Goal: Information Seeking & Learning: Learn about a topic

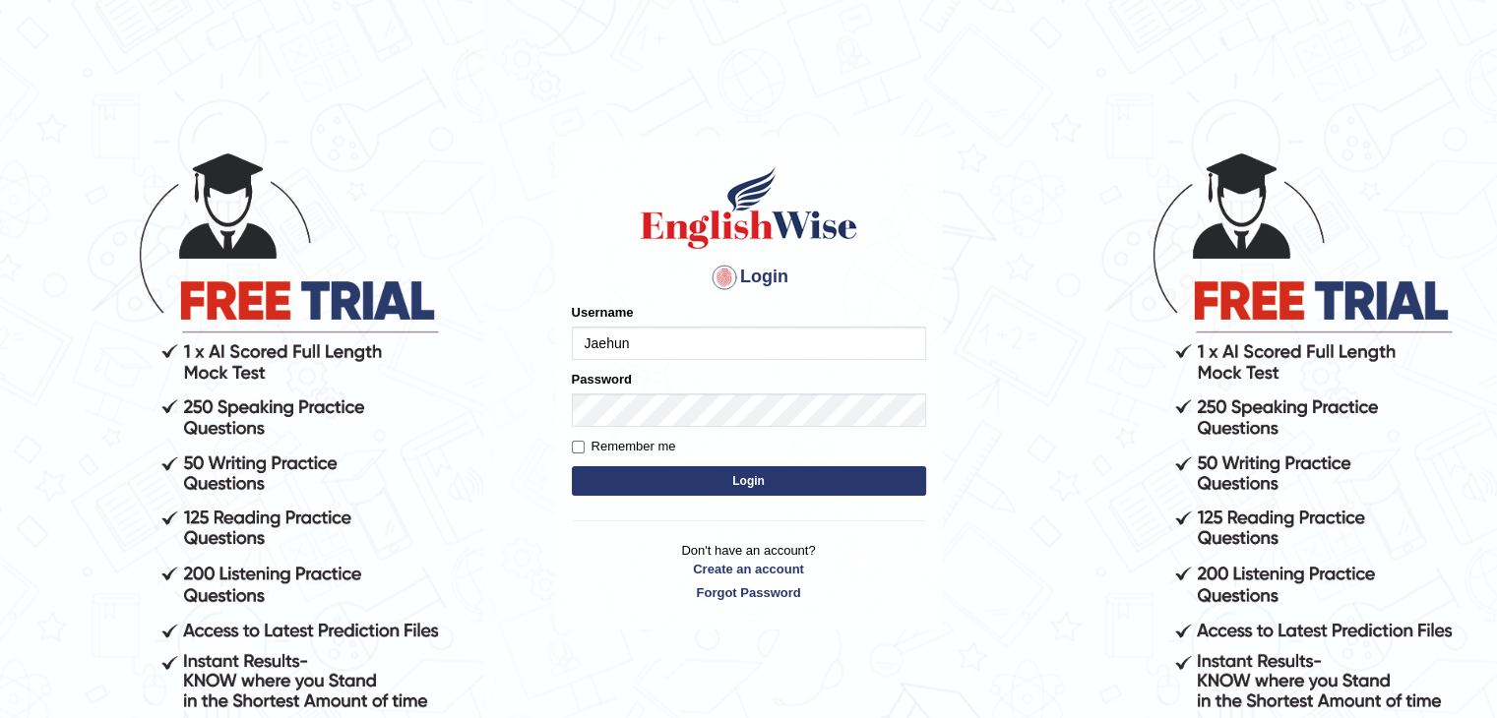
type input "Jaehun"
click at [572, 466] on button "Login" at bounding box center [749, 481] width 354 height 30
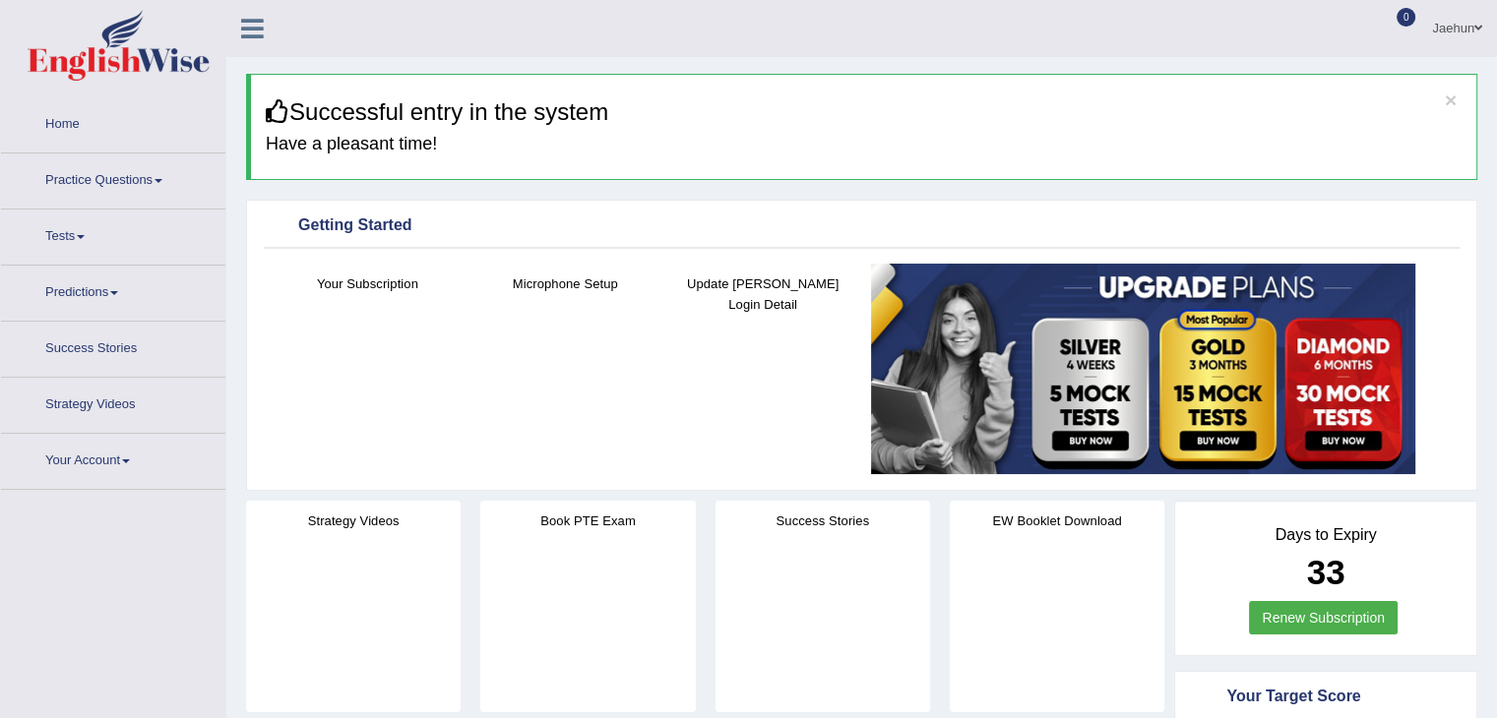
click at [122, 178] on link "Practice Questions" at bounding box center [113, 177] width 224 height 49
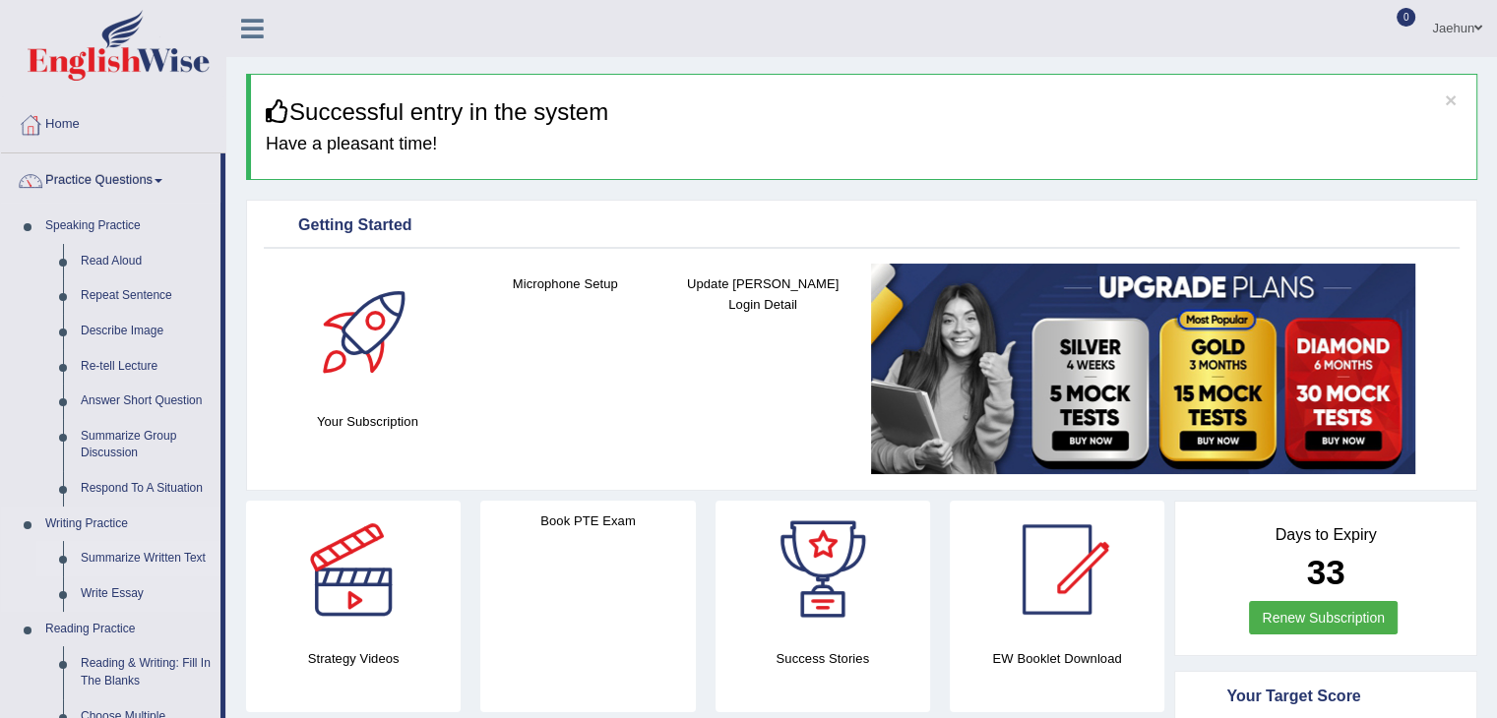
click at [145, 559] on link "Summarize Written Text" at bounding box center [146, 558] width 149 height 35
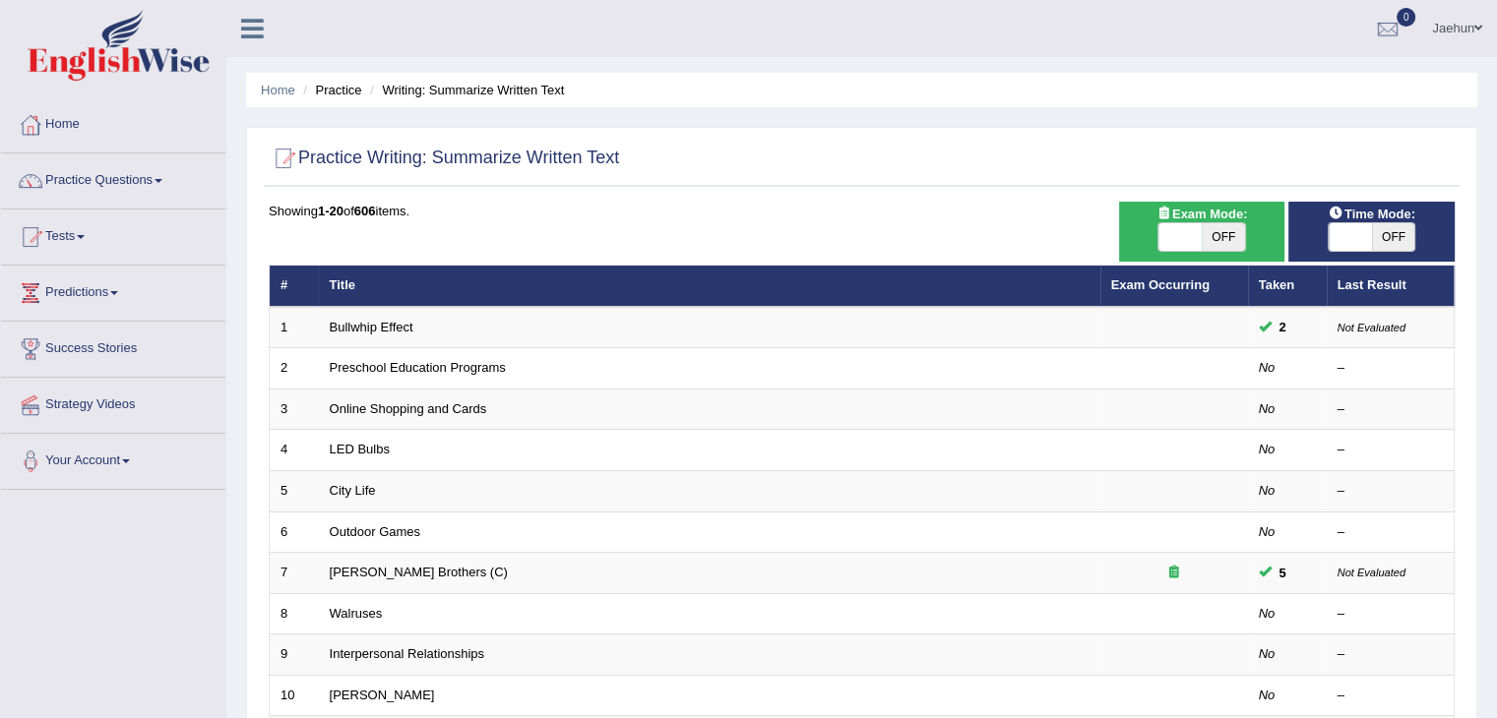
click at [1393, 242] on span "OFF" at bounding box center [1393, 237] width 43 height 28
checkbox input "true"
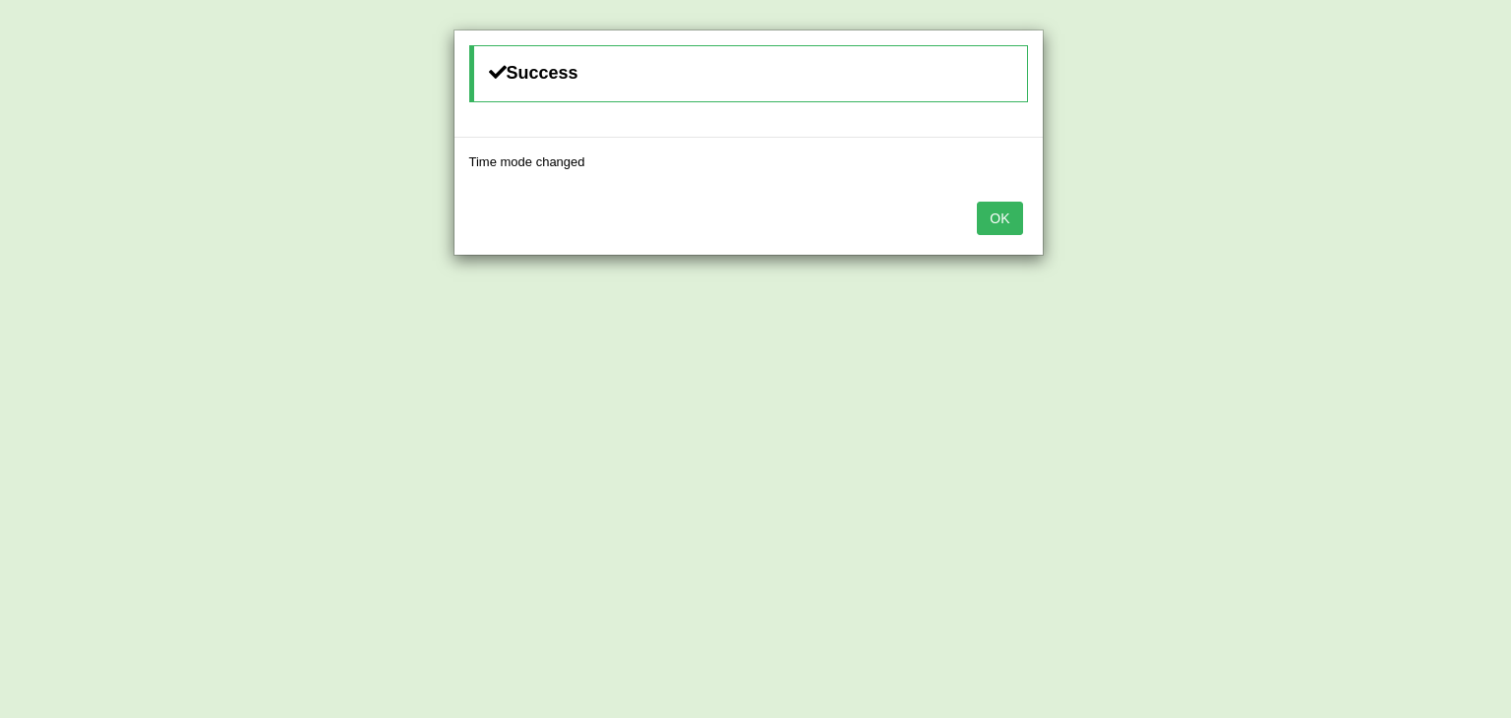
click at [1010, 215] on button "OK" at bounding box center [999, 218] width 45 height 33
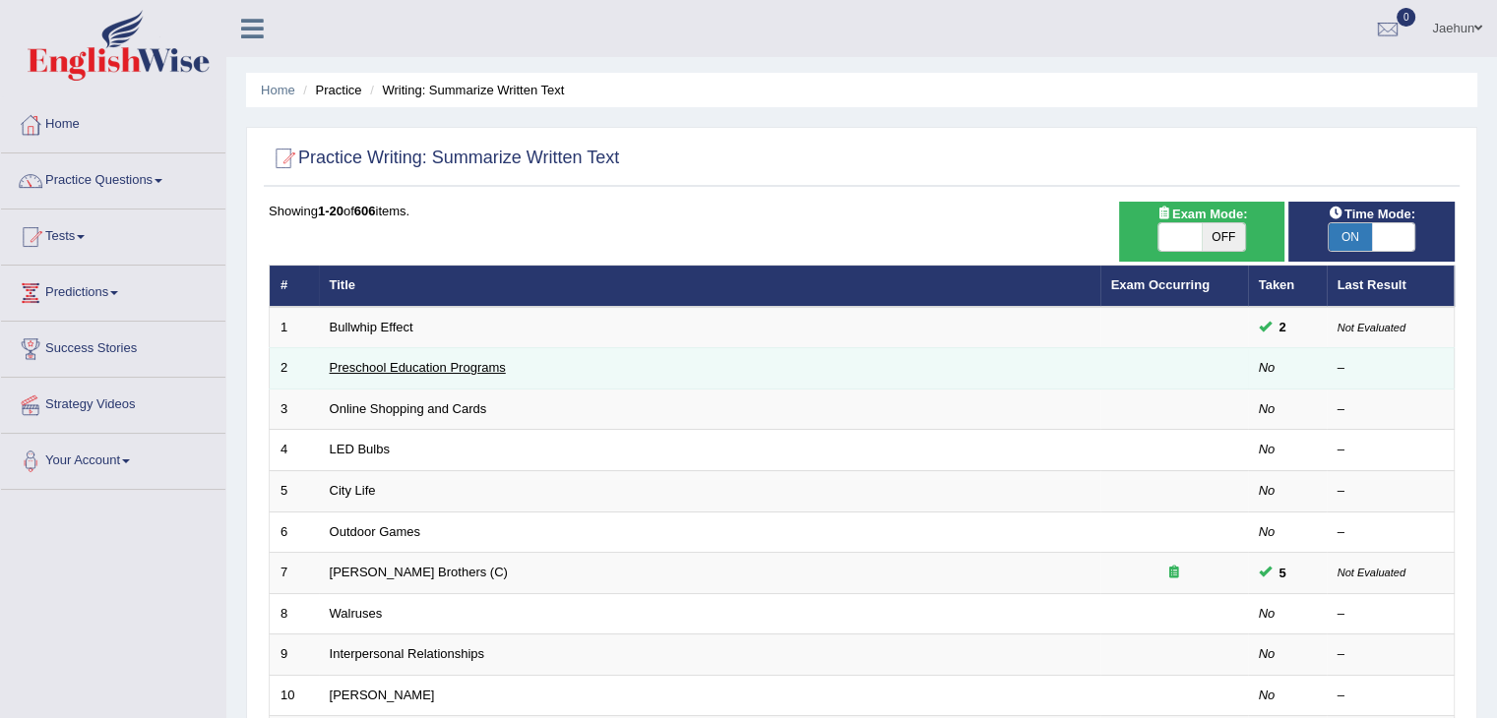
click at [465, 364] on link "Preschool Education Programs" at bounding box center [418, 367] width 176 height 15
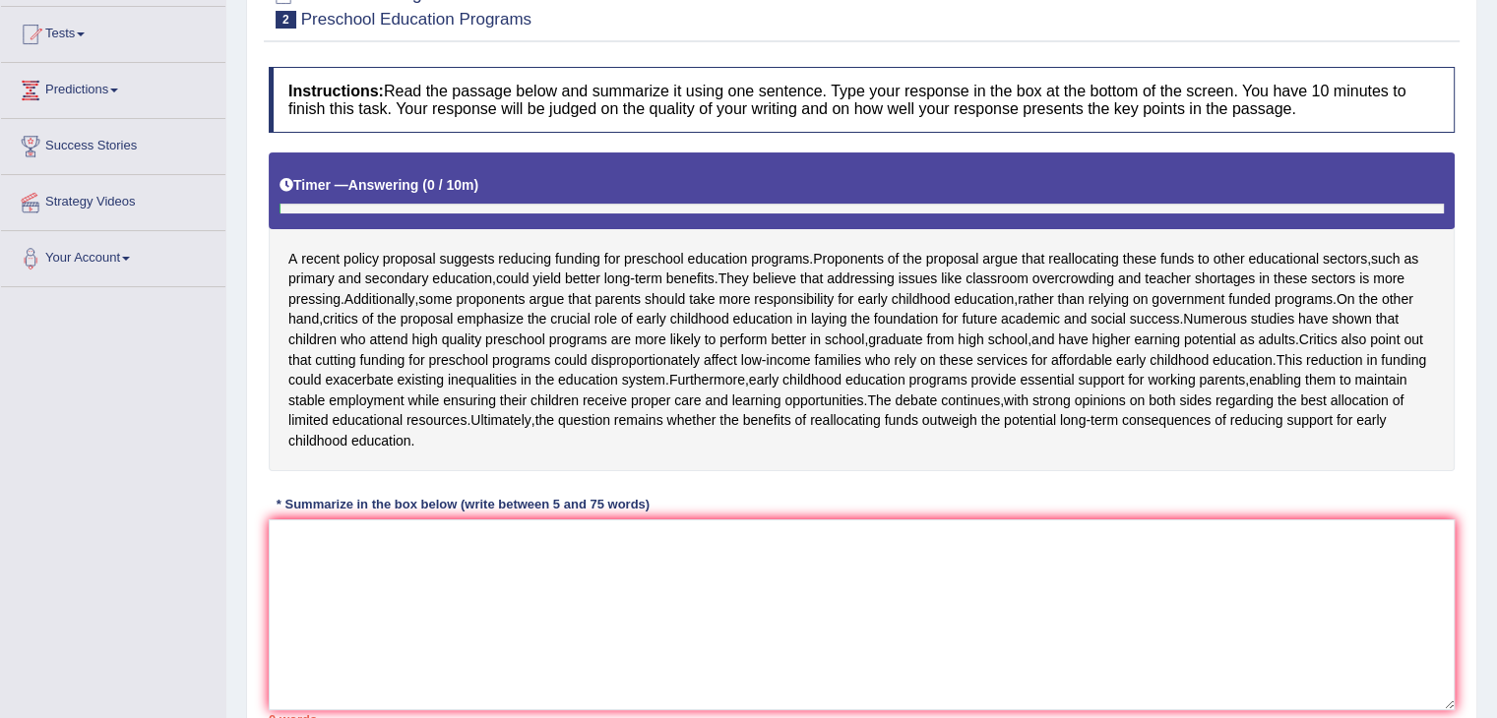
scroll to position [207, 0]
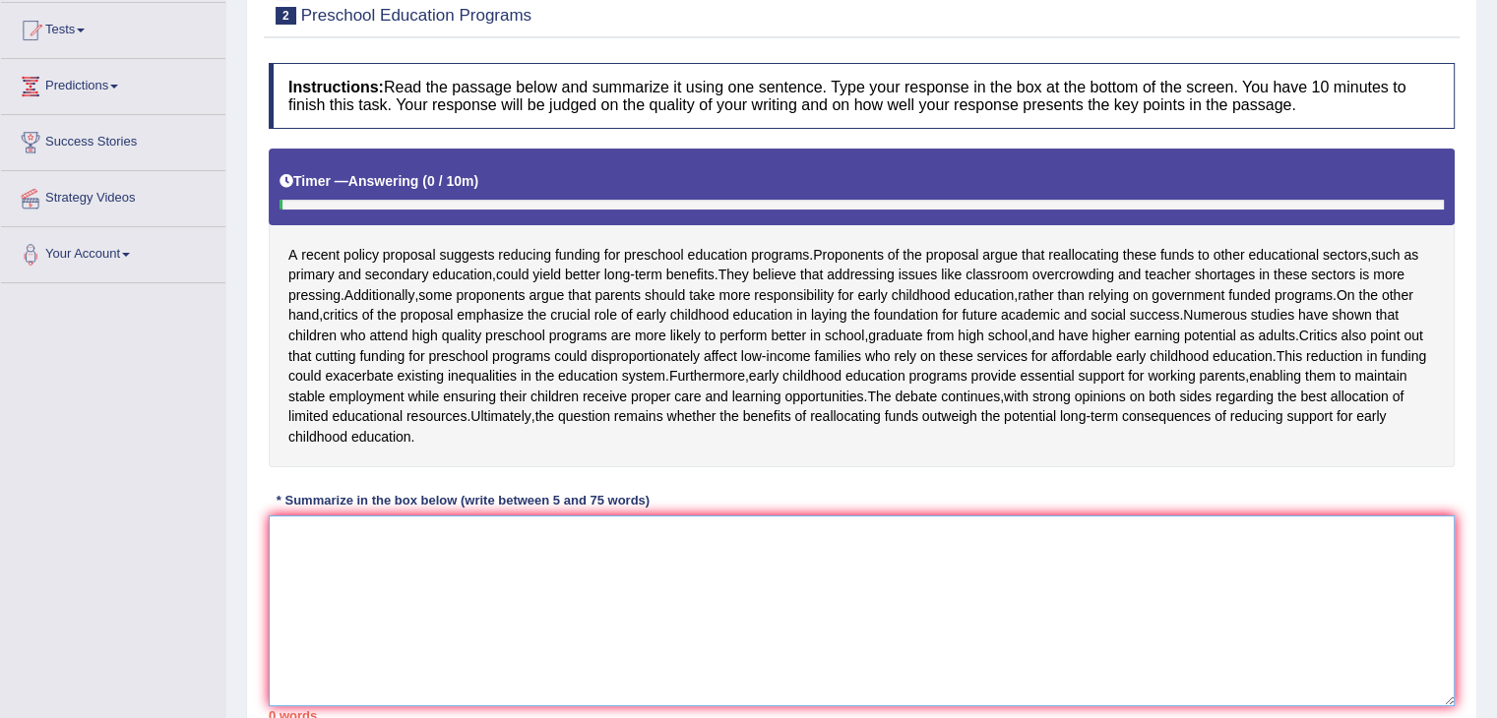
click at [618, 587] on textarea at bounding box center [862, 611] width 1186 height 191
type textarea "ㅁ"
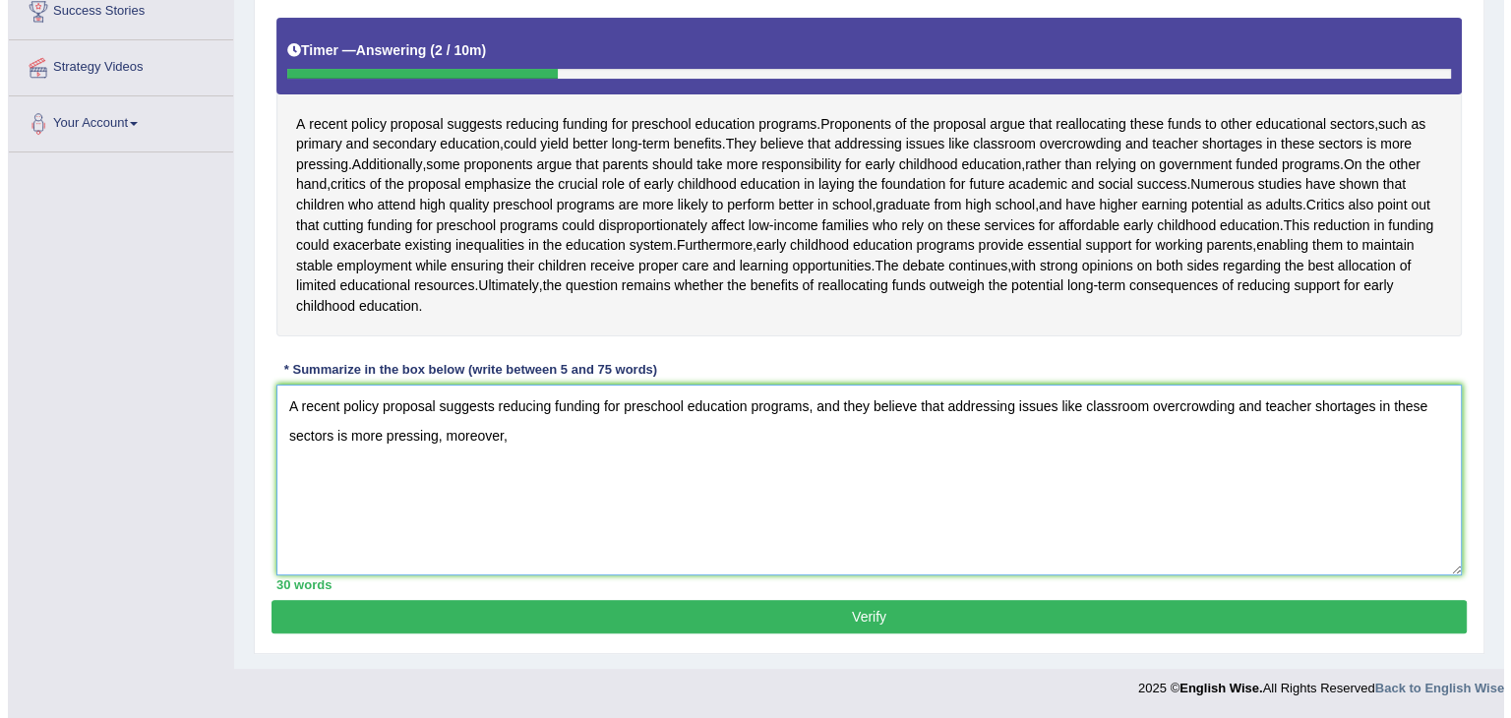
scroll to position [358, 0]
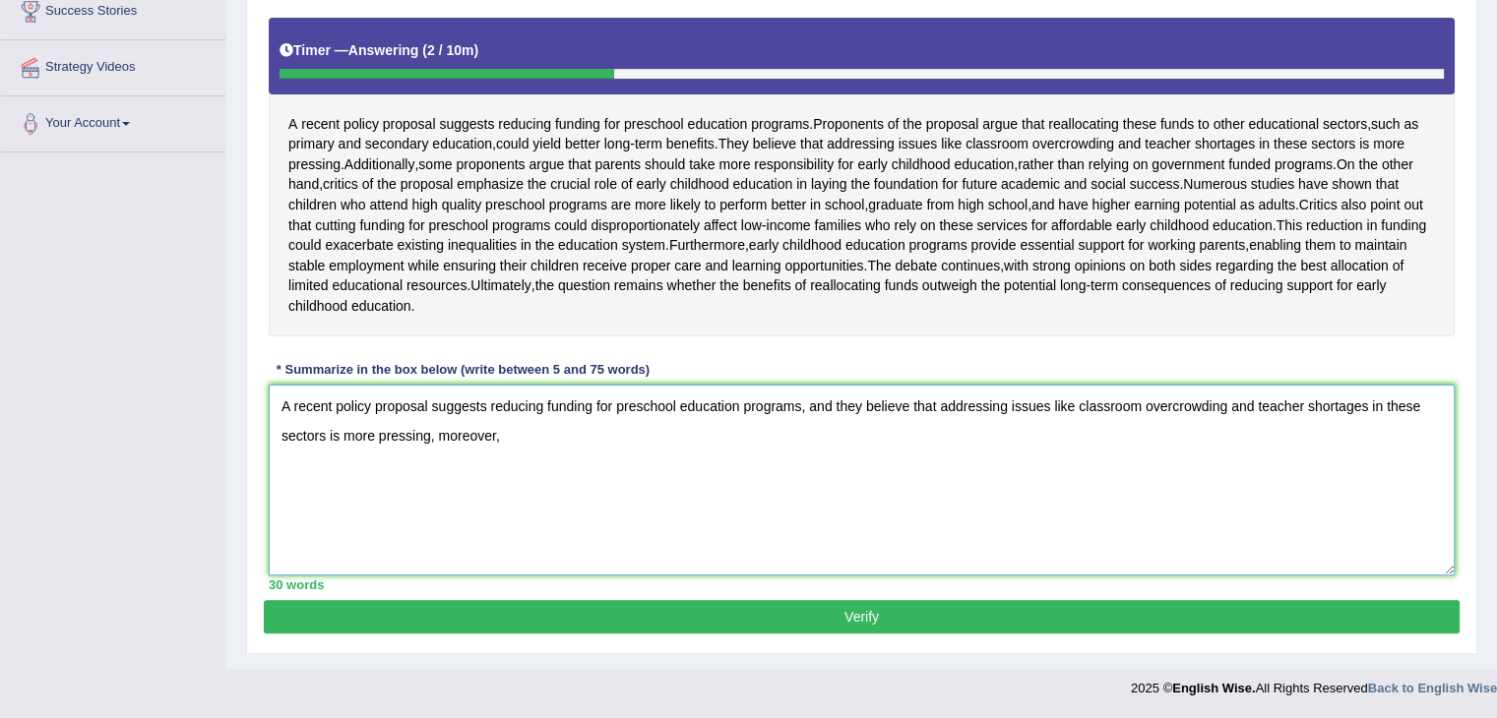
drag, startPoint x: 437, startPoint y: 459, endPoint x: 508, endPoint y: 474, distance: 72.6
click at [508, 474] on textarea "A recent policy proposal suggests reducing funding for preschool education prog…" at bounding box center [862, 480] width 1186 height 191
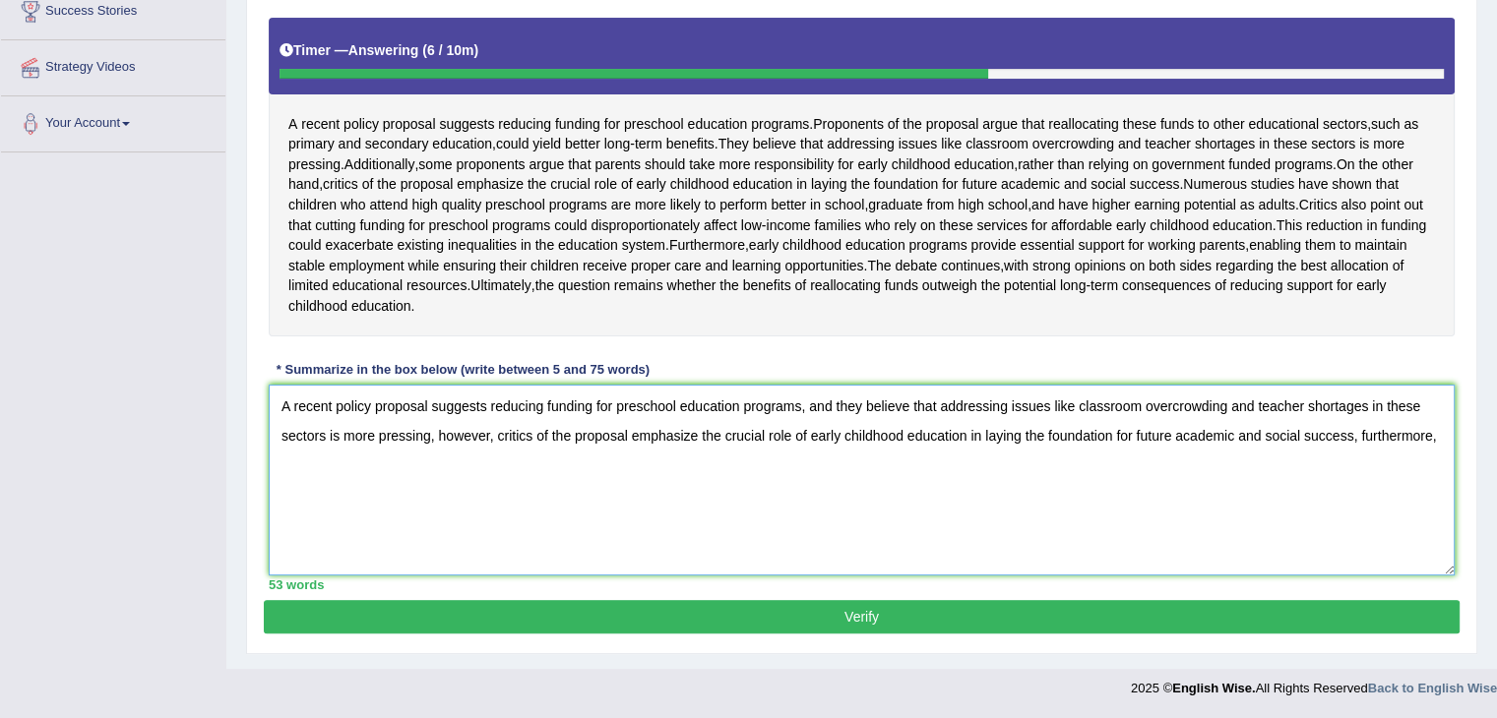
click at [1343, 458] on textarea "A recent policy proposal suggests reducing funding for preschool education prog…" at bounding box center [862, 480] width 1186 height 191
click at [1422, 454] on textarea "A recent policy proposal suggests reducing funding for preschool education prog…" at bounding box center [862, 480] width 1186 height 191
click at [1444, 452] on textarea "A recent policy proposal suggests reducing funding for preschool education prog…" at bounding box center [862, 480] width 1186 height 191
click at [468, 493] on textarea "A recent policy proposal suggests reducing funding for preschool education prog…" at bounding box center [862, 480] width 1186 height 191
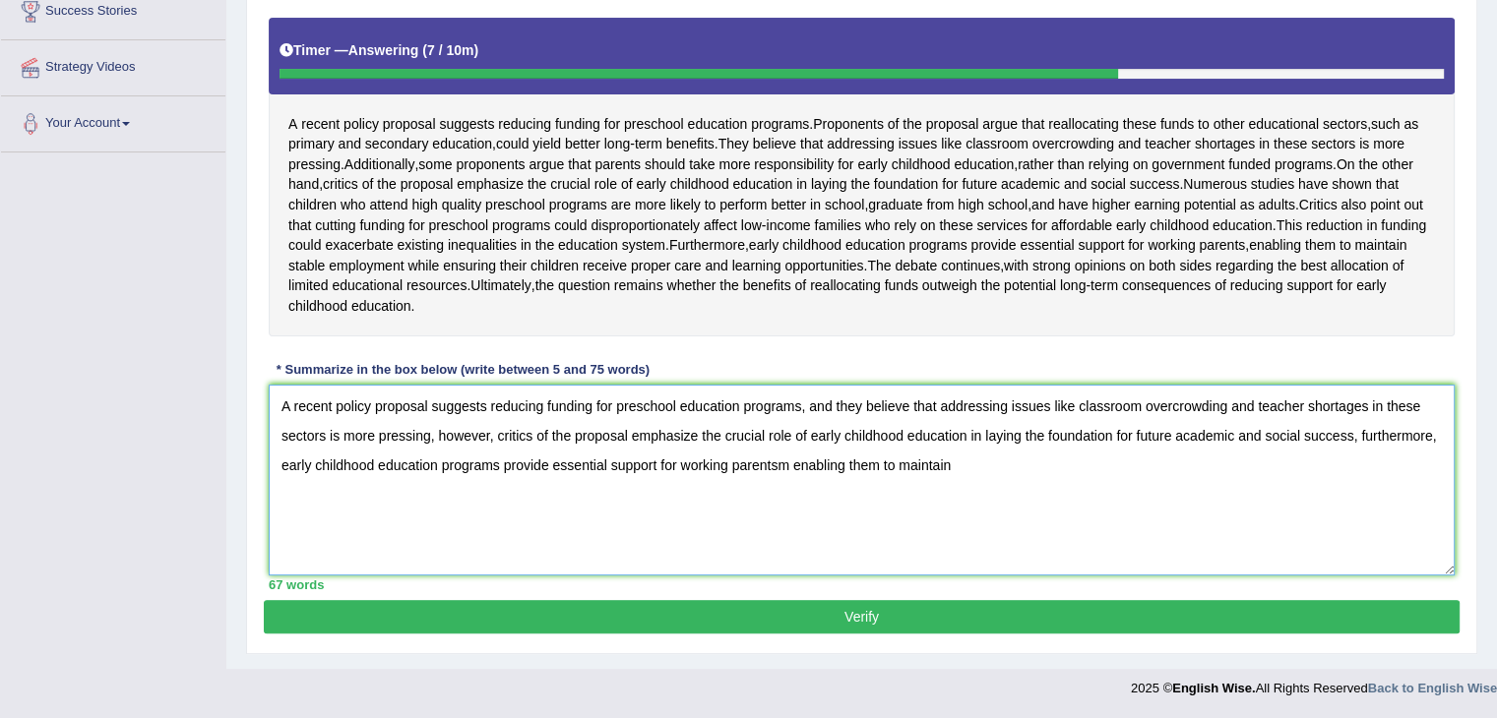
click at [768, 481] on textarea "A recent policy proposal suggests reducing funding for preschool education prog…" at bounding box center [862, 480] width 1186 height 191
click at [787, 485] on textarea "A recent policy proposal suggests reducing funding for preschool education prog…" at bounding box center [862, 480] width 1186 height 191
click at [994, 494] on textarea "A recent policy proposal suggests reducing funding for preschool education prog…" at bounding box center [862, 480] width 1186 height 191
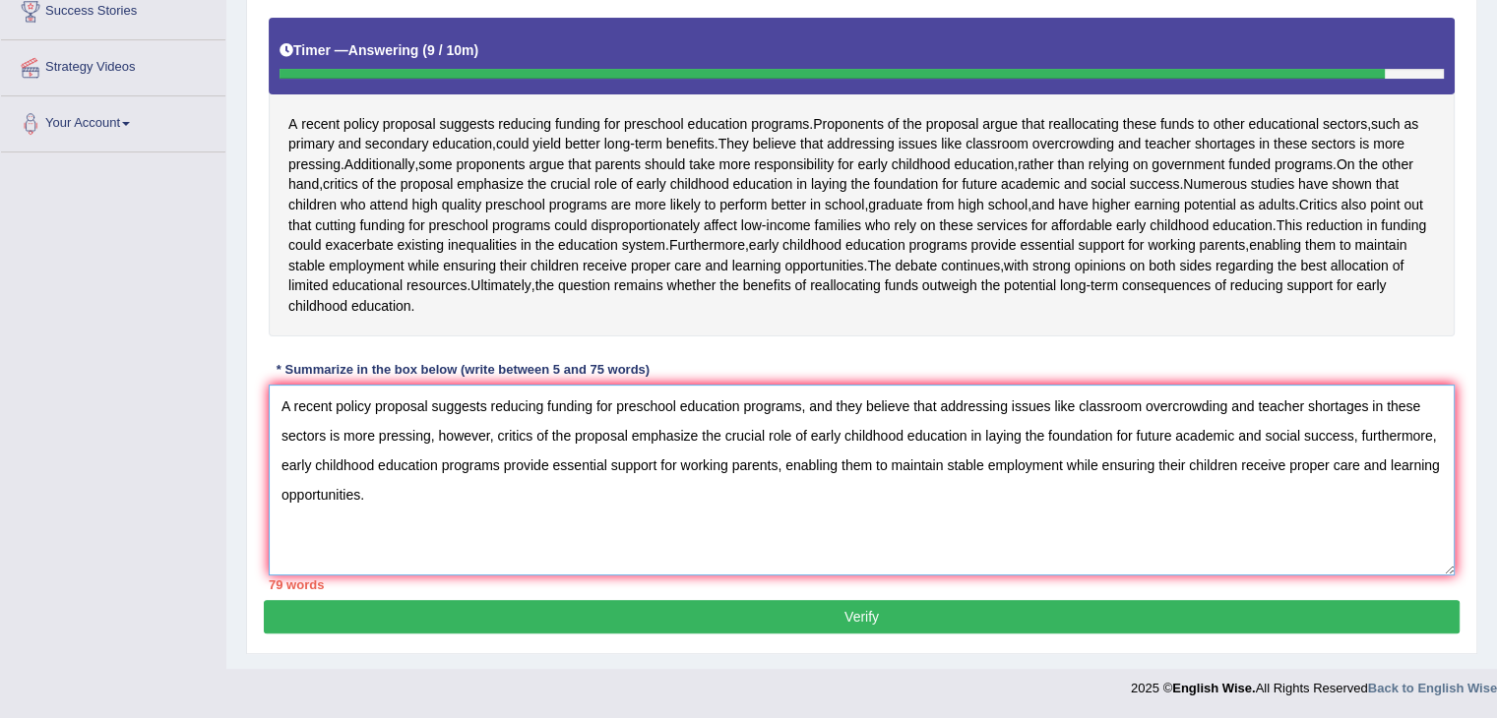
drag, startPoint x: 630, startPoint y: 451, endPoint x: 535, endPoint y: 454, distance: 94.5
click at [535, 454] on textarea "A recent policy proposal suggests reducing funding for preschool education prog…" at bounding box center [862, 480] width 1186 height 191
type textarea "A recent policy proposal suggests reducing funding for preschool education prog…"
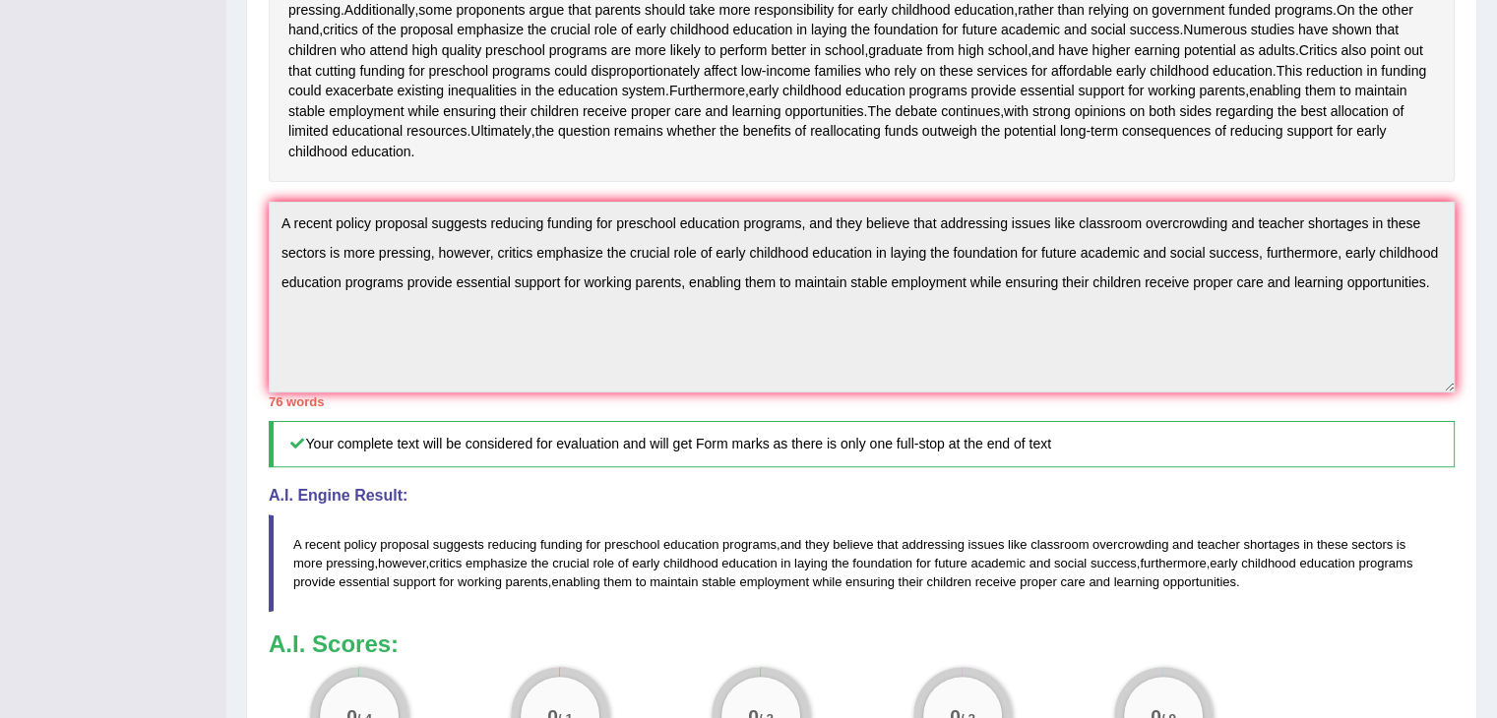
scroll to position [491, 0]
drag, startPoint x: 287, startPoint y: 580, endPoint x: 924, endPoint y: 610, distance: 637.4
click at [924, 610] on blockquote "A recent policy proposal suggests reducing funding for preschool education prog…" at bounding box center [862, 564] width 1186 height 97
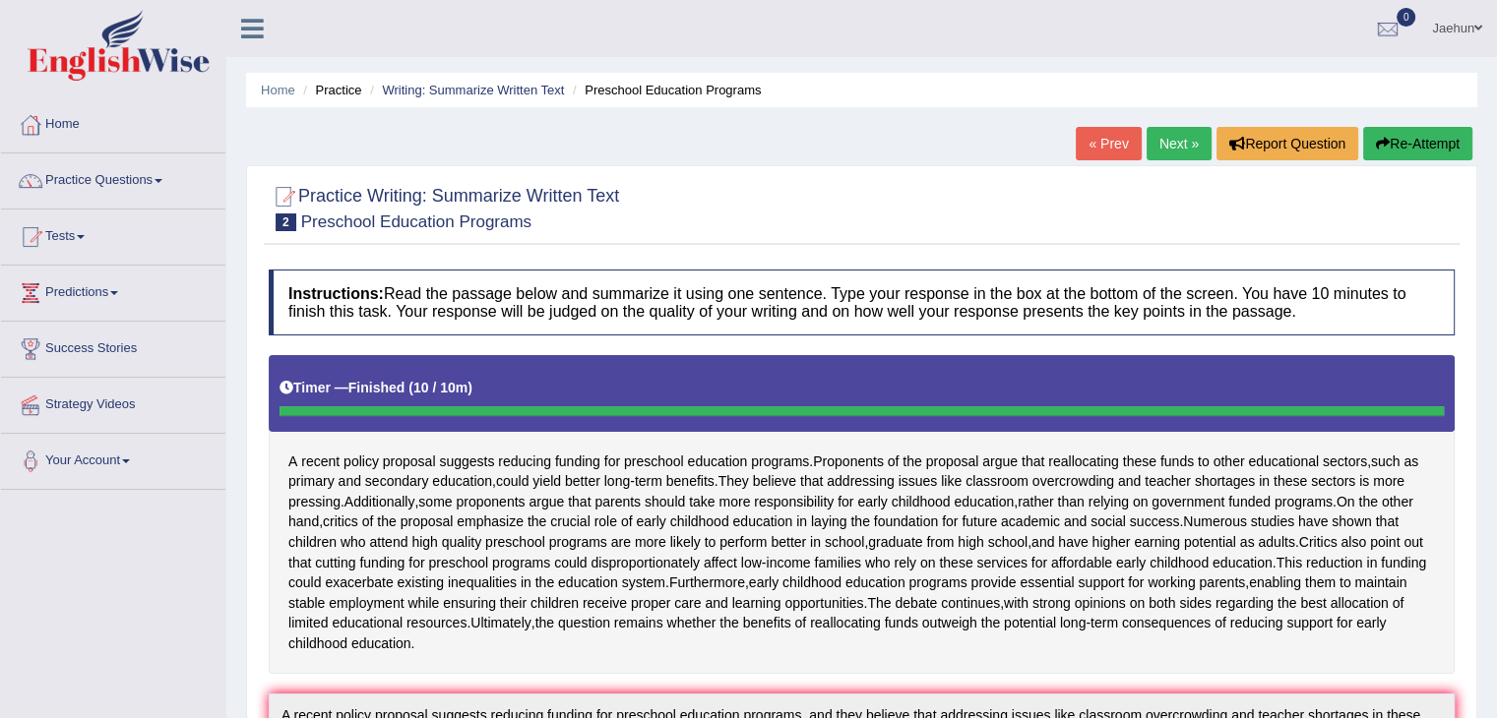
scroll to position [0, 0]
click at [1400, 144] on button "Re-Attempt" at bounding box center [1417, 143] width 109 height 33
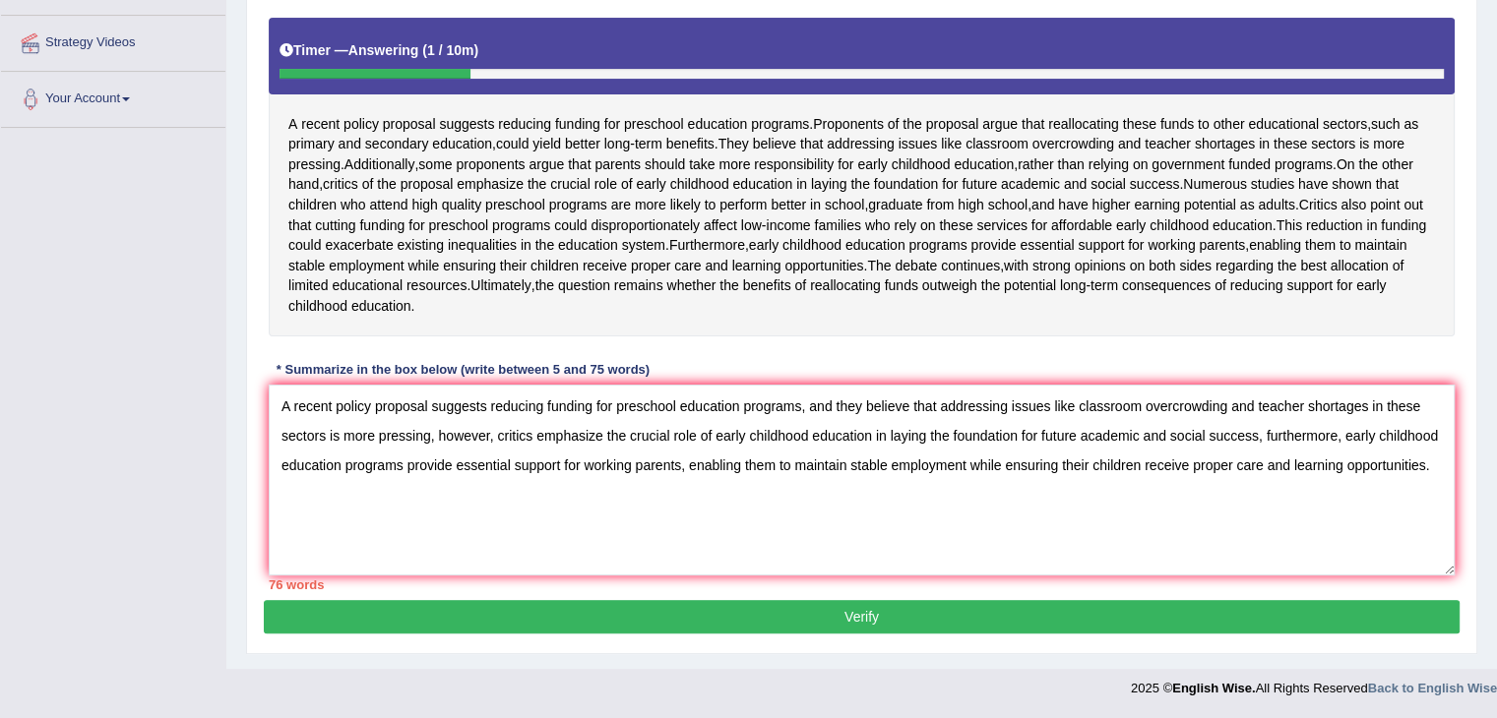
click at [929, 434] on textarea "A recent policy proposal suggests reducing funding for preschool education prog…" at bounding box center [862, 480] width 1186 height 191
click at [1022, 438] on textarea "A recent policy proposal suggests reducing funding for preschool education prog…" at bounding box center [862, 480] width 1186 height 191
click at [1029, 431] on textarea "A recent policy proposal suggests reducing funding for preschool education prog…" at bounding box center [862, 480] width 1186 height 191
drag, startPoint x: 1023, startPoint y: 435, endPoint x: 960, endPoint y: 438, distance: 63.0
click at [960, 438] on textarea "A recent policy proposal suggests reducing funding for preschool education prog…" at bounding box center [862, 480] width 1186 height 191
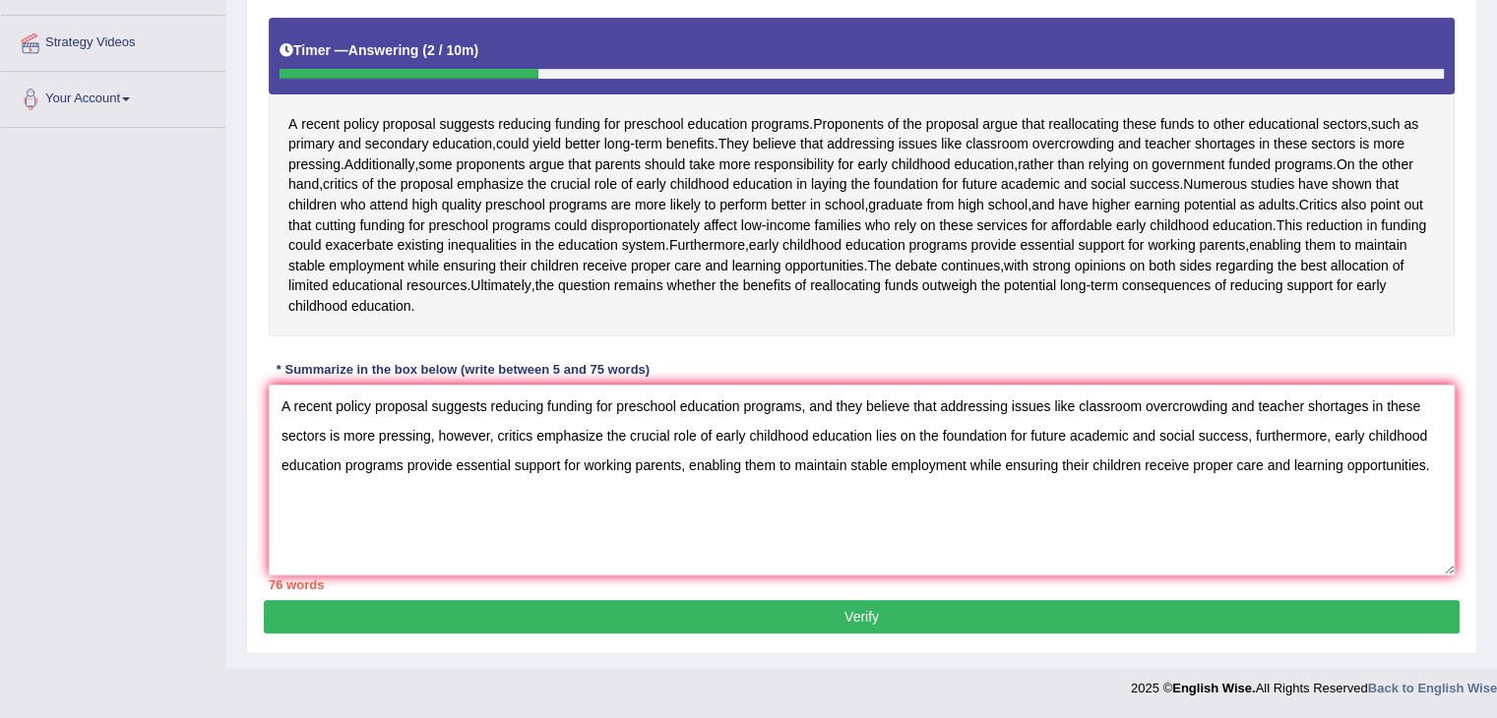
click at [955, 447] on textarea "A recent policy proposal suggests reducing funding for preschool education prog…" at bounding box center [862, 480] width 1186 height 191
drag, startPoint x: 1024, startPoint y: 434, endPoint x: 868, endPoint y: 438, distance: 156.5
click at [868, 438] on textarea "A recent policy proposal suggests reducing funding for preschool education prog…" at bounding box center [862, 480] width 1186 height 191
click at [1013, 435] on textarea "A recent policy proposal suggests reducing funding for preschool education prog…" at bounding box center [862, 480] width 1186 height 191
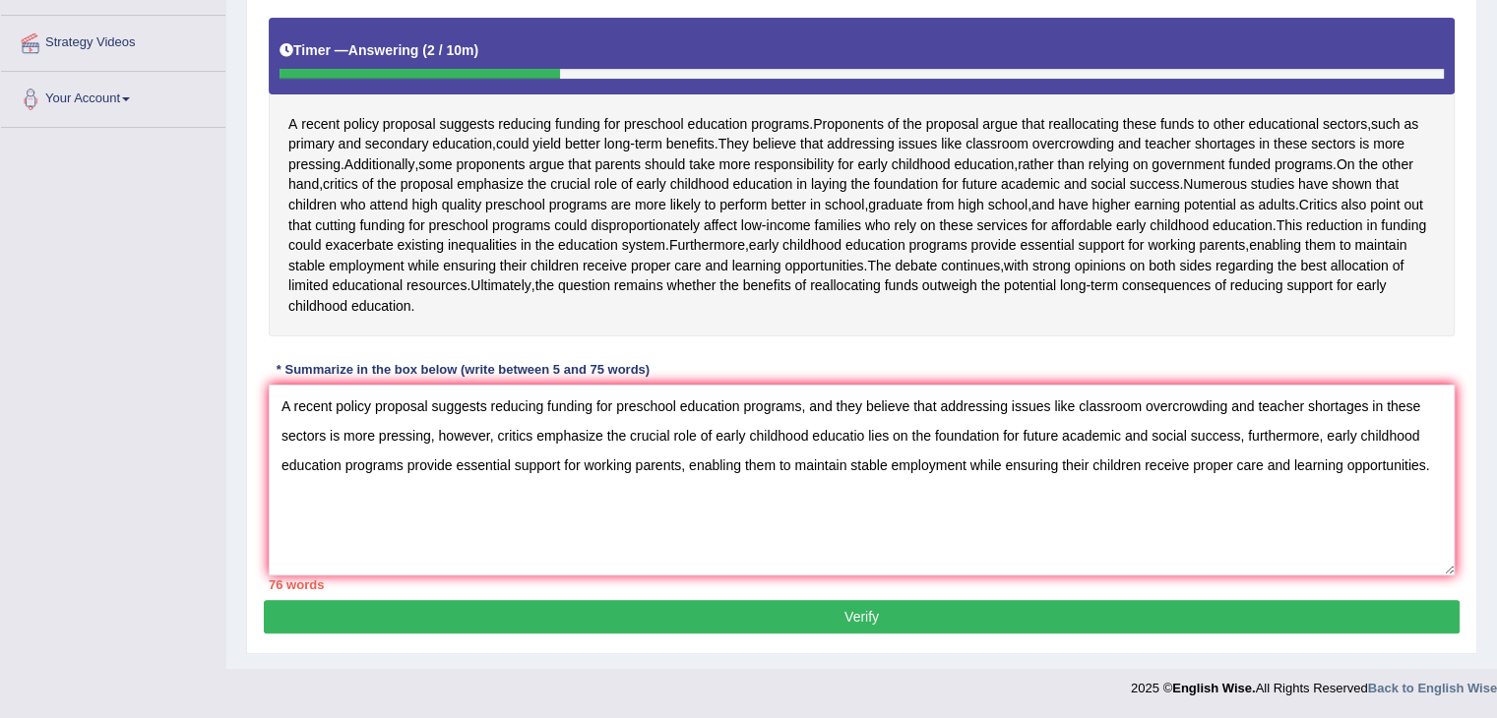
drag, startPoint x: 1017, startPoint y: 435, endPoint x: 870, endPoint y: 437, distance: 147.6
click at [870, 437] on textarea "A recent policy proposal suggests reducing funding for preschool education prog…" at bounding box center [862, 480] width 1186 height 191
click at [1022, 438] on textarea "A recent policy proposal suggests reducing funding for preschool education prog…" at bounding box center [862, 480] width 1186 height 191
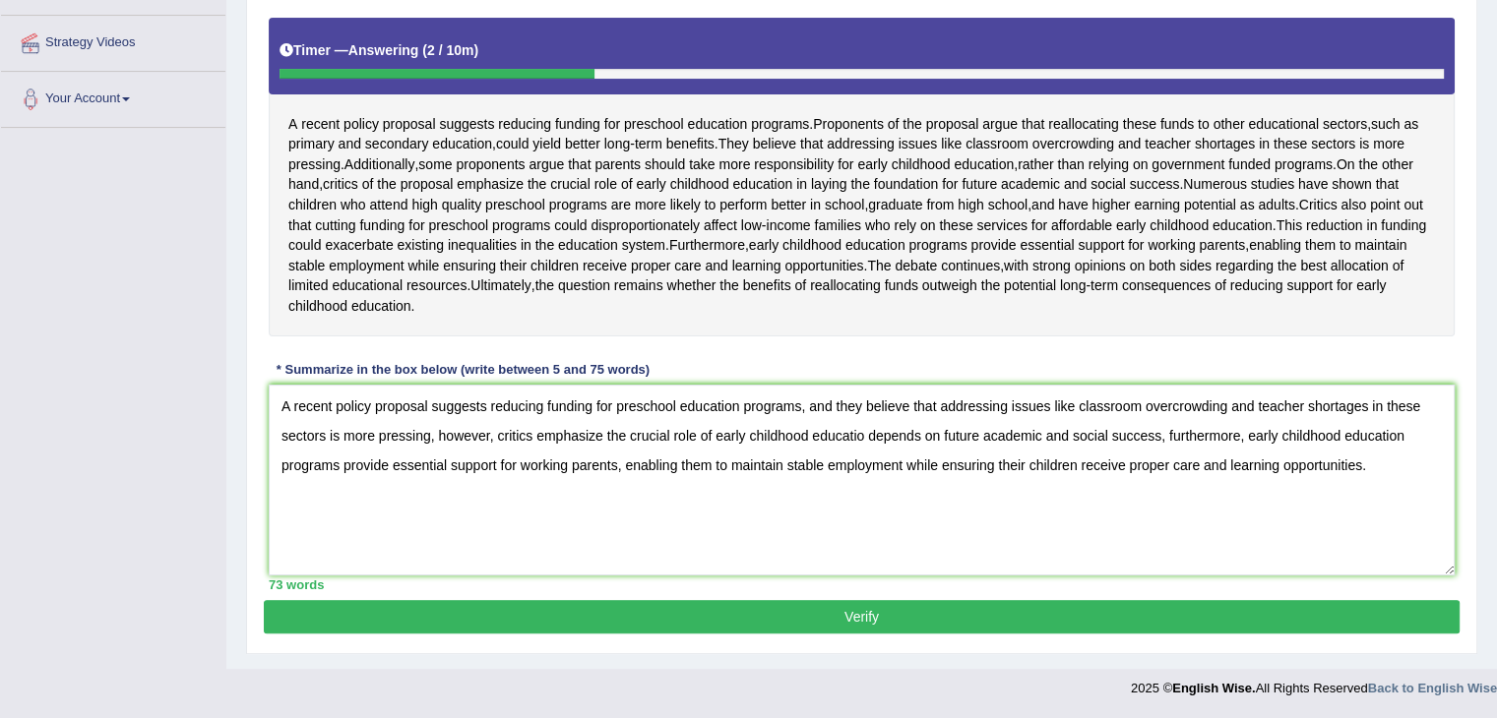
click at [861, 435] on textarea "A recent policy proposal suggests reducing funding for preschool education prog…" at bounding box center [862, 480] width 1186 height 191
type textarea "A recent policy proposal suggests reducing funding for preschool education prog…"
click at [834, 621] on button "Verify" at bounding box center [862, 616] width 1196 height 33
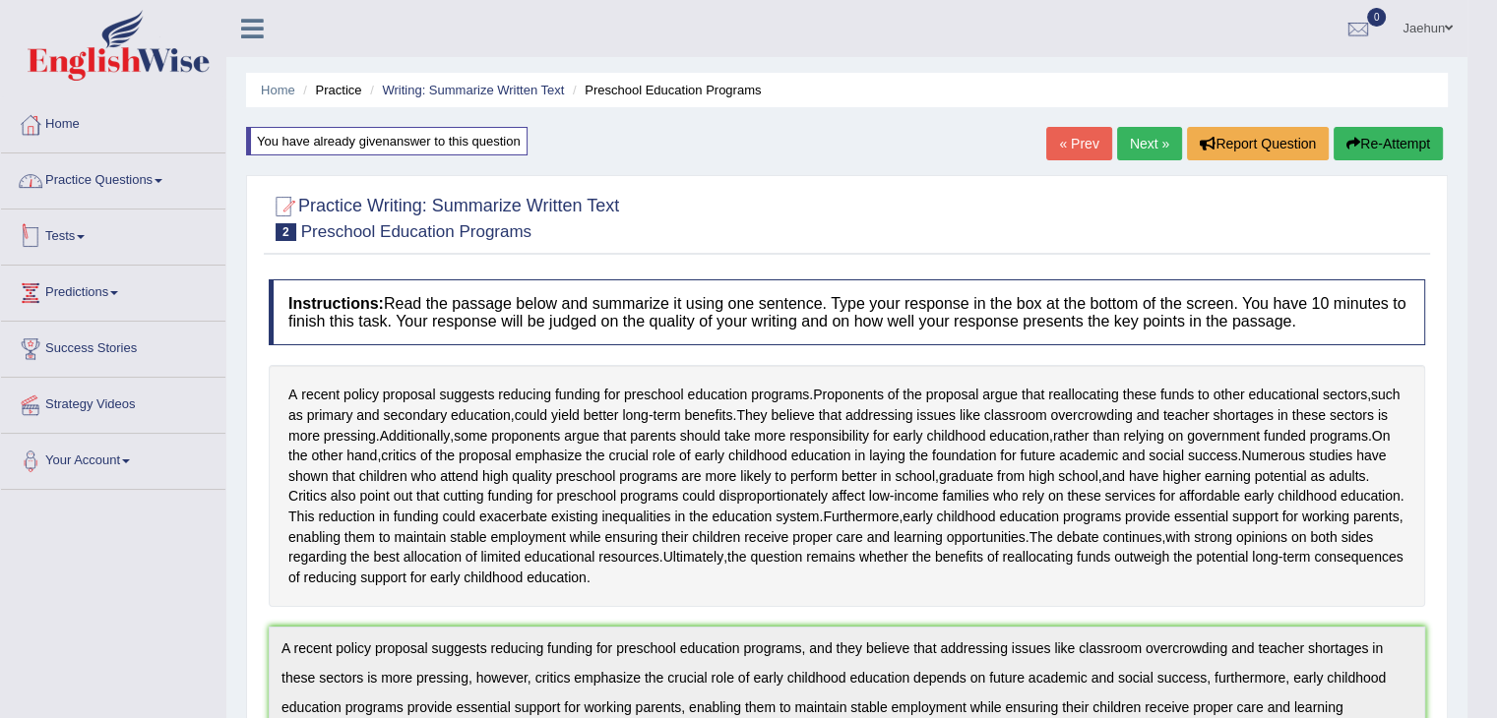
click at [153, 186] on link "Practice Questions" at bounding box center [113, 177] width 224 height 49
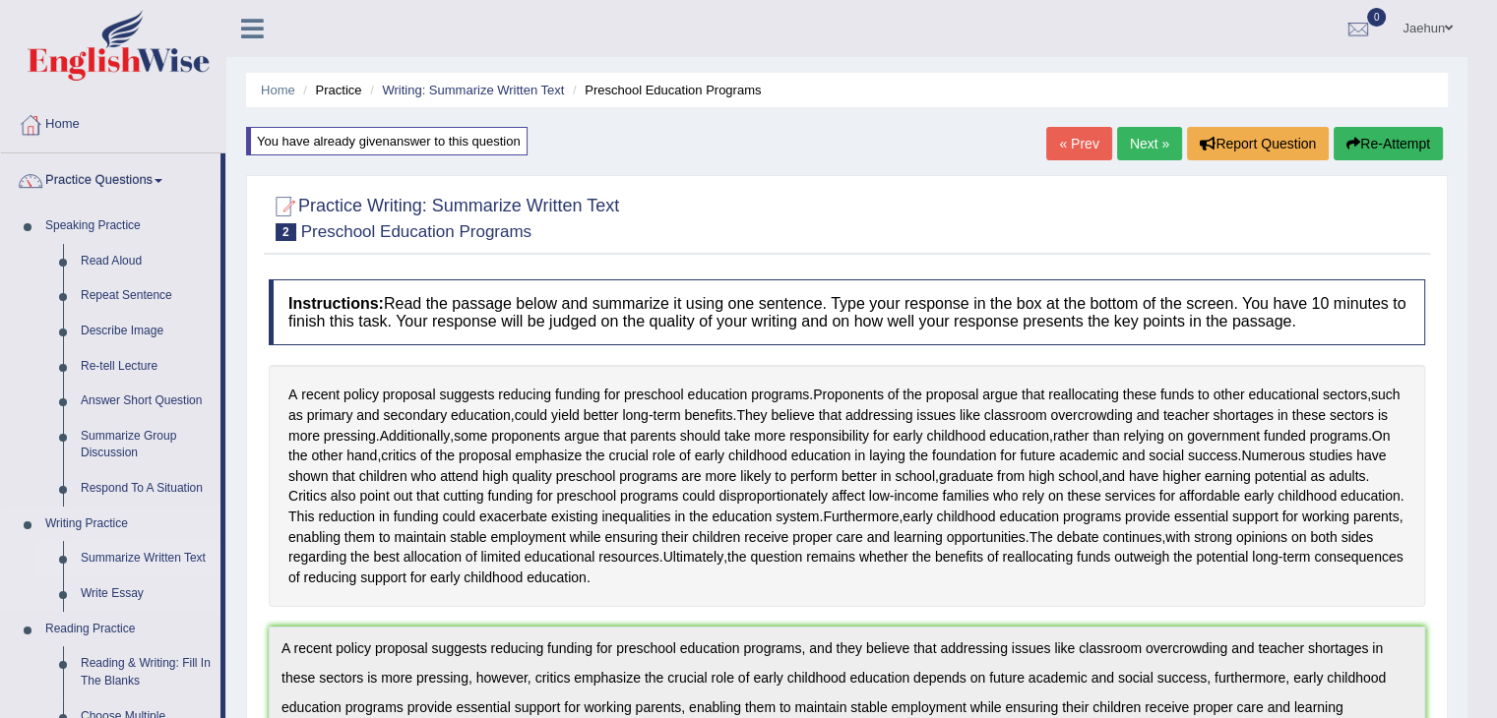
click at [130, 560] on link "Summarize Written Text" at bounding box center [146, 558] width 149 height 35
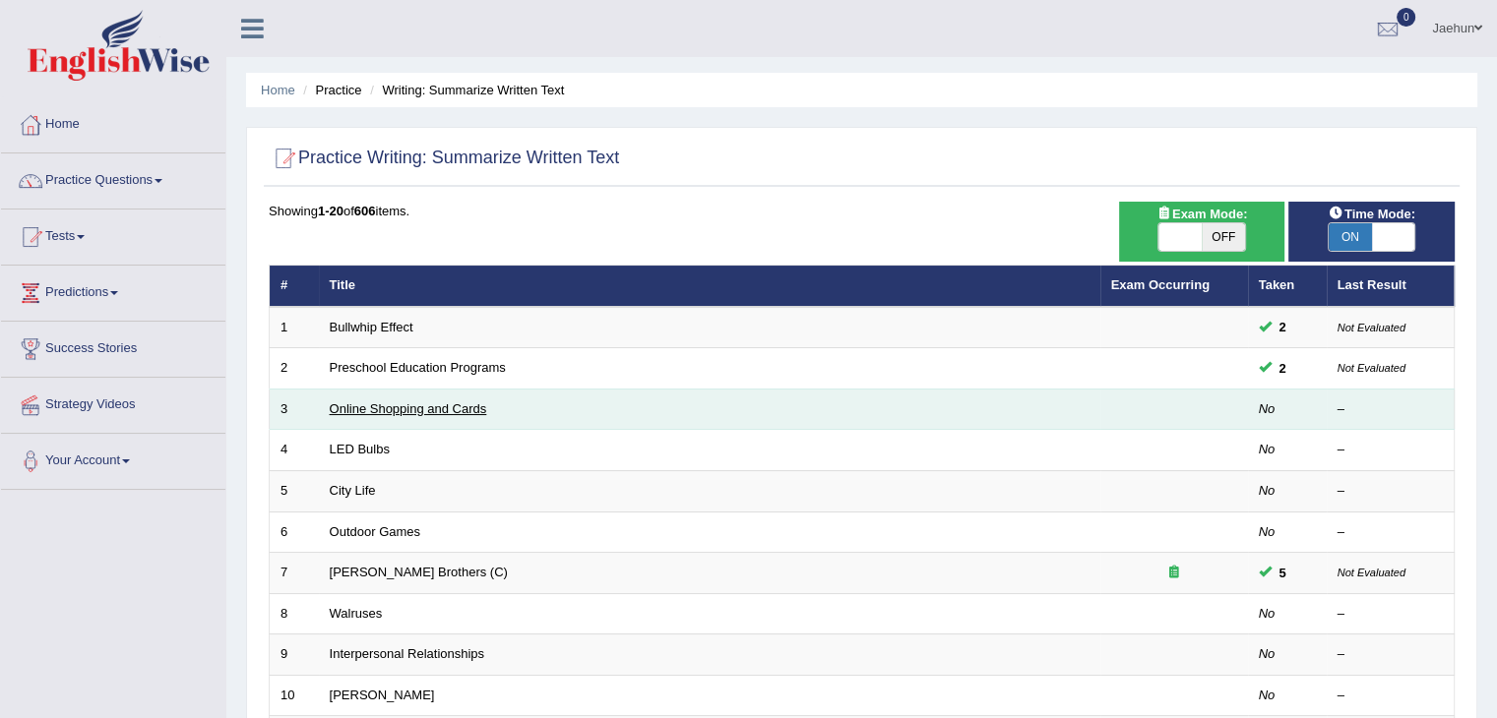
click at [392, 411] on link "Online Shopping and Cards" at bounding box center [408, 408] width 157 height 15
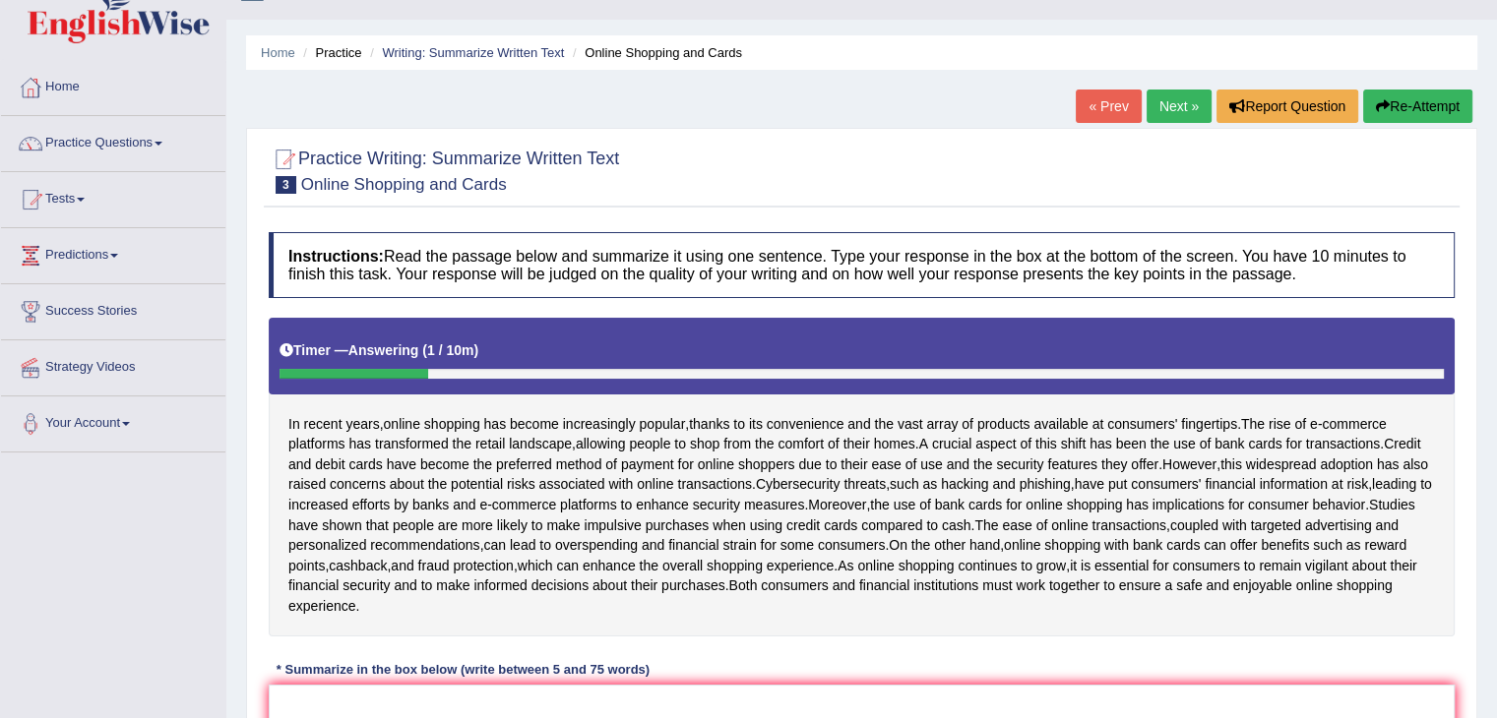
scroll to position [19, 0]
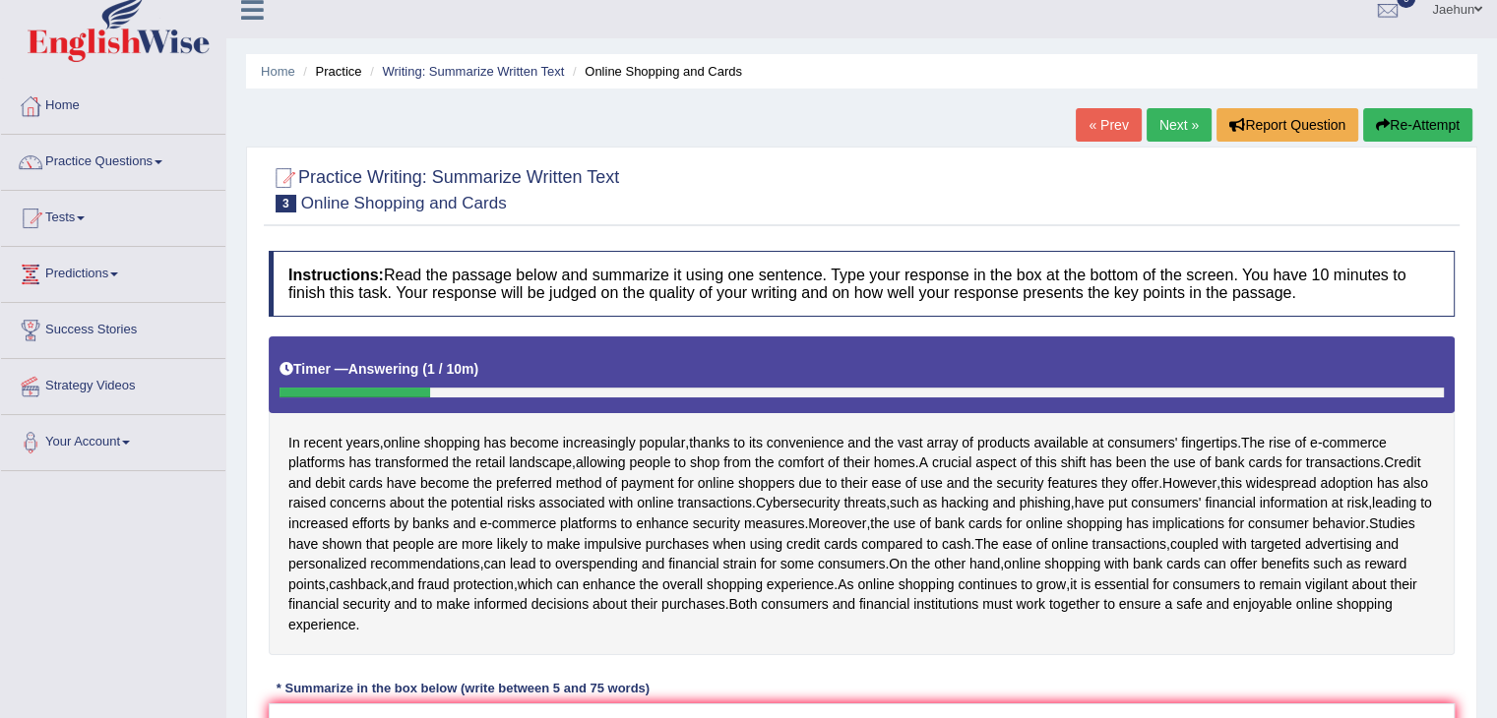
click at [1414, 122] on button "Re-Attempt" at bounding box center [1417, 124] width 109 height 33
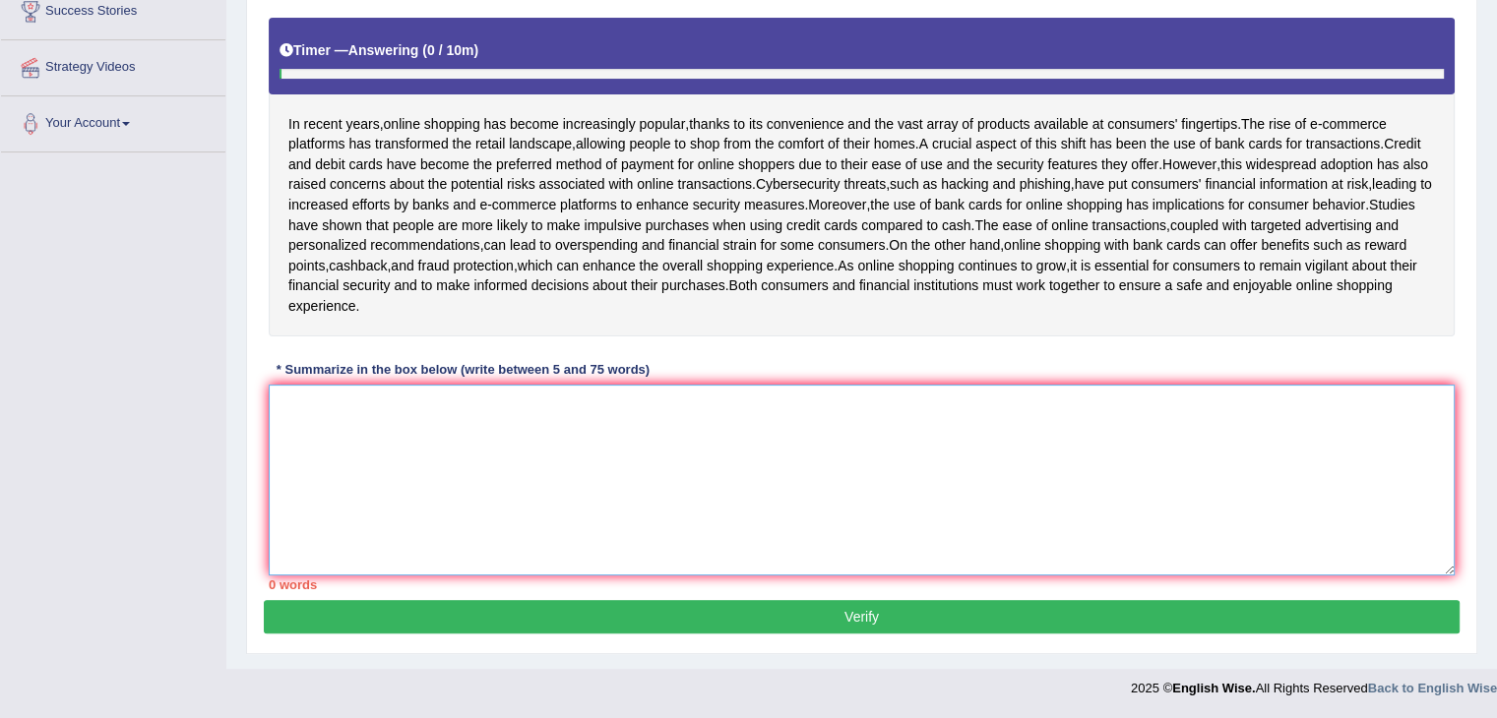
click at [737, 484] on textarea at bounding box center [862, 480] width 1186 height 191
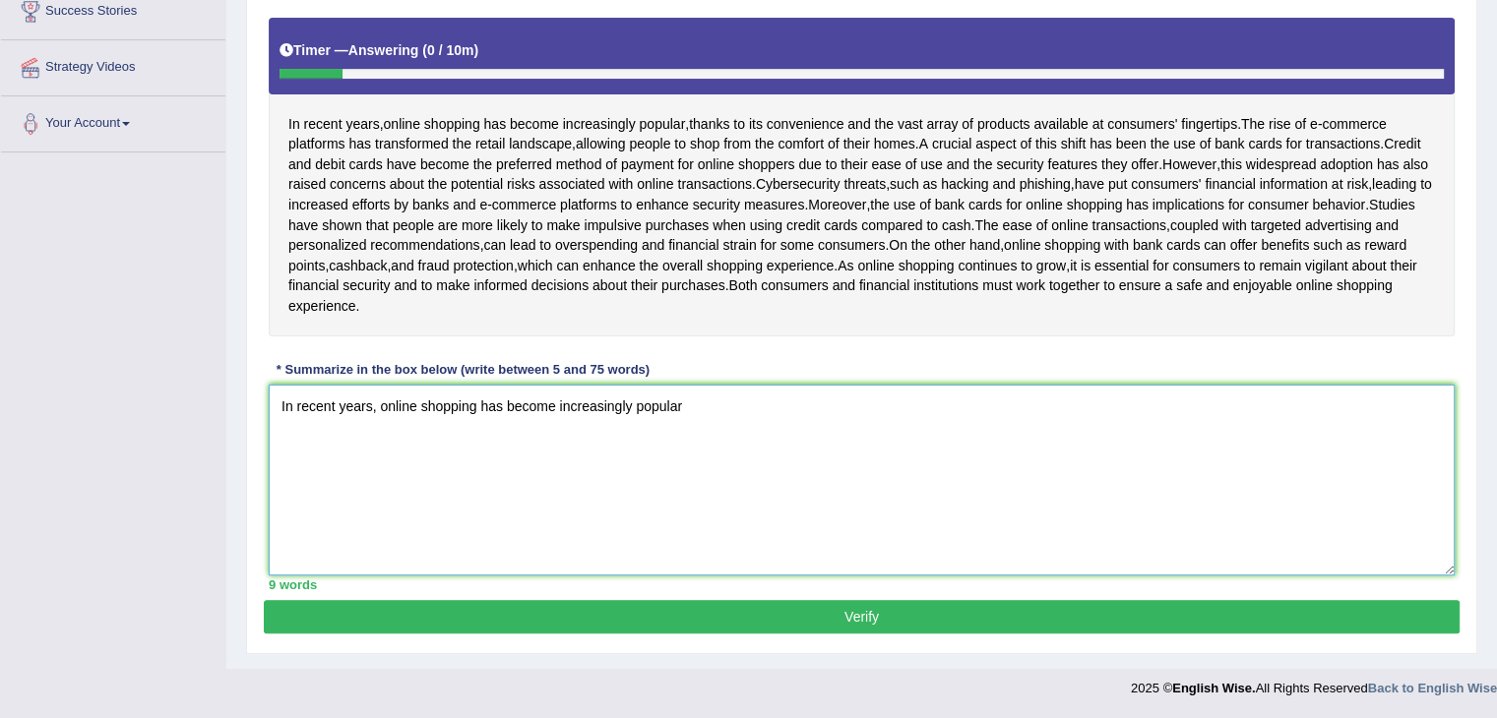
click at [1081, 463] on textarea "In recent years, online shopping has become increasingly popular" at bounding box center [862, 480] width 1186 height 191
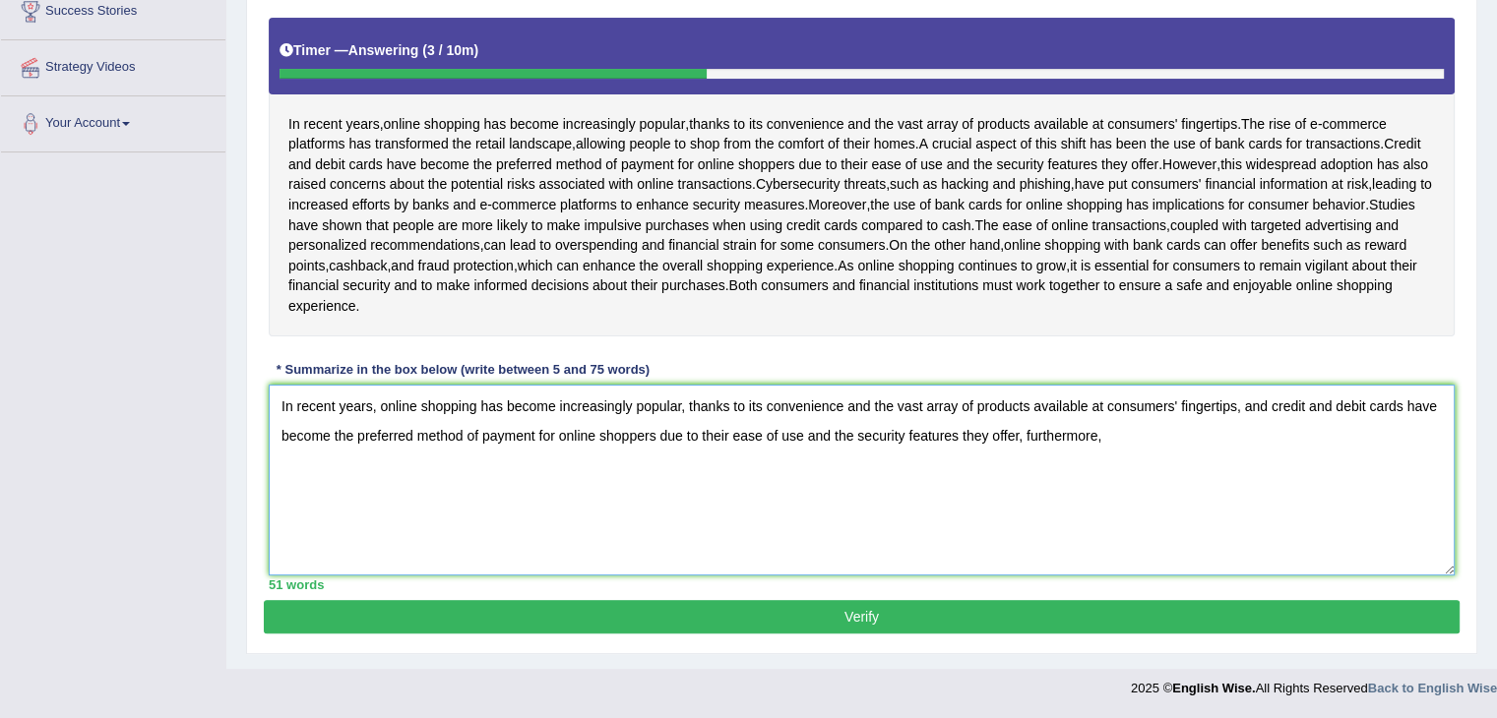
click at [1090, 434] on textarea "In recent years, online shopping has become increasingly popular, thanks to its…" at bounding box center [862, 480] width 1186 height 191
click at [1132, 437] on textarea "In recent years, online shopping has become increasingly popular, thanks to its…" at bounding box center [862, 480] width 1186 height 191
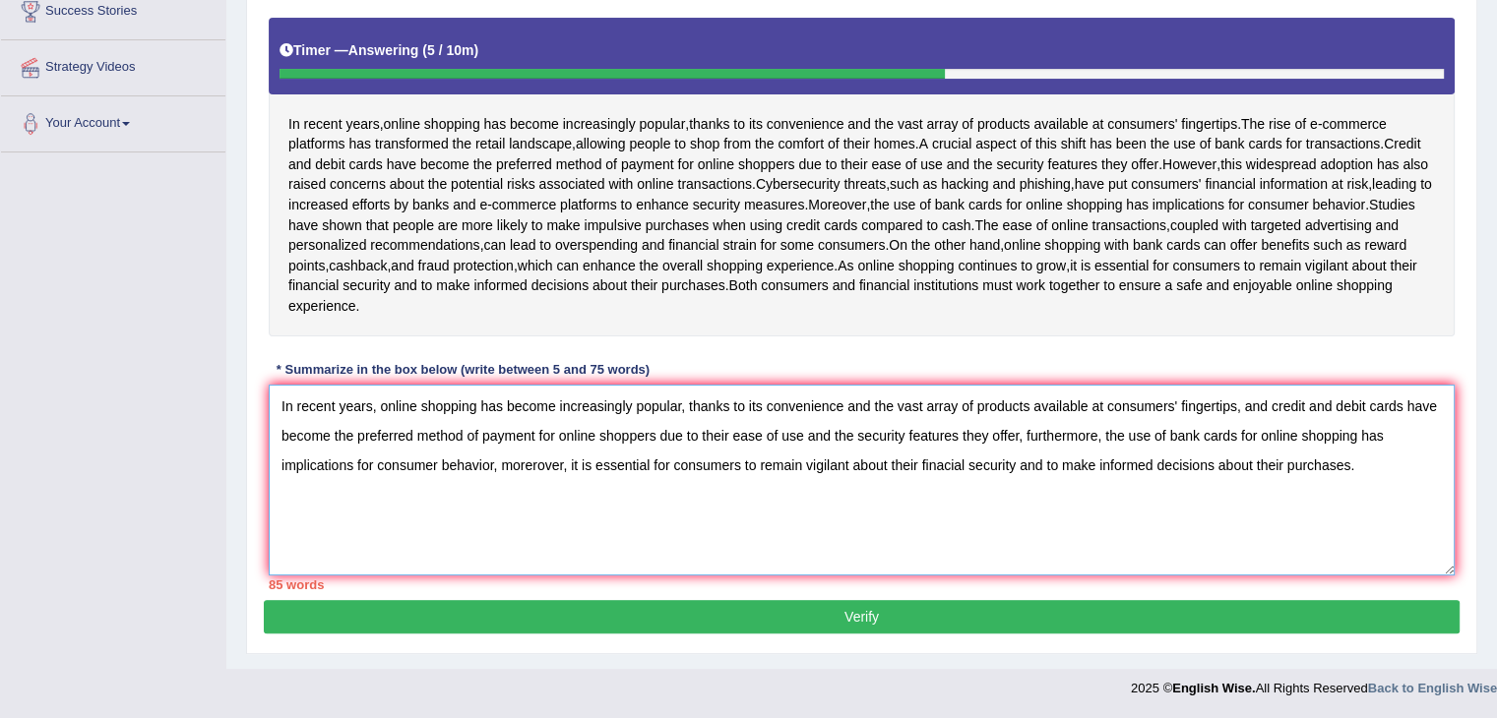
click at [742, 408] on textarea "In recent years, online shopping has become increasingly popular, thanks to its…" at bounding box center [862, 480] width 1186 height 191
drag, startPoint x: 846, startPoint y: 407, endPoint x: 1027, endPoint y: 418, distance: 181.4
click at [1027, 418] on textarea "In recent years, online shopping has become increasingly popular, thanks to its…" at bounding box center [862, 480] width 1186 height 191
click at [1059, 414] on textarea "In recent years, online shopping has become increasingly popular, thanks to its…" at bounding box center [862, 480] width 1186 height 191
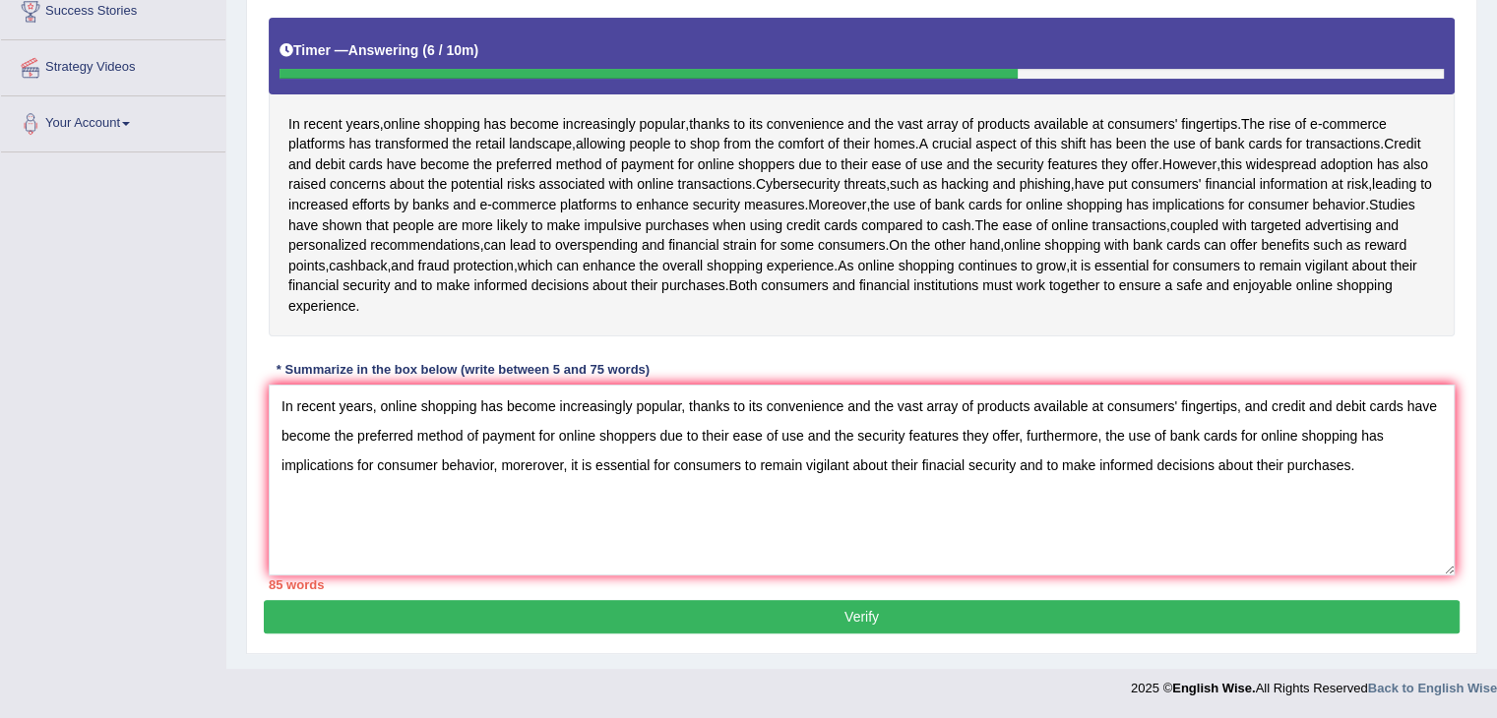
click at [1036, 339] on div "Instructions: Read the passage below and summarize it using one sentence. Type …" at bounding box center [862, 261] width 1196 height 678
drag, startPoint x: 682, startPoint y: 408, endPoint x: 1245, endPoint y: 392, distance: 563.1
click at [1245, 392] on textarea "In recent years, online shopping has become increasingly popular, thanks to its…" at bounding box center [862, 480] width 1186 height 191
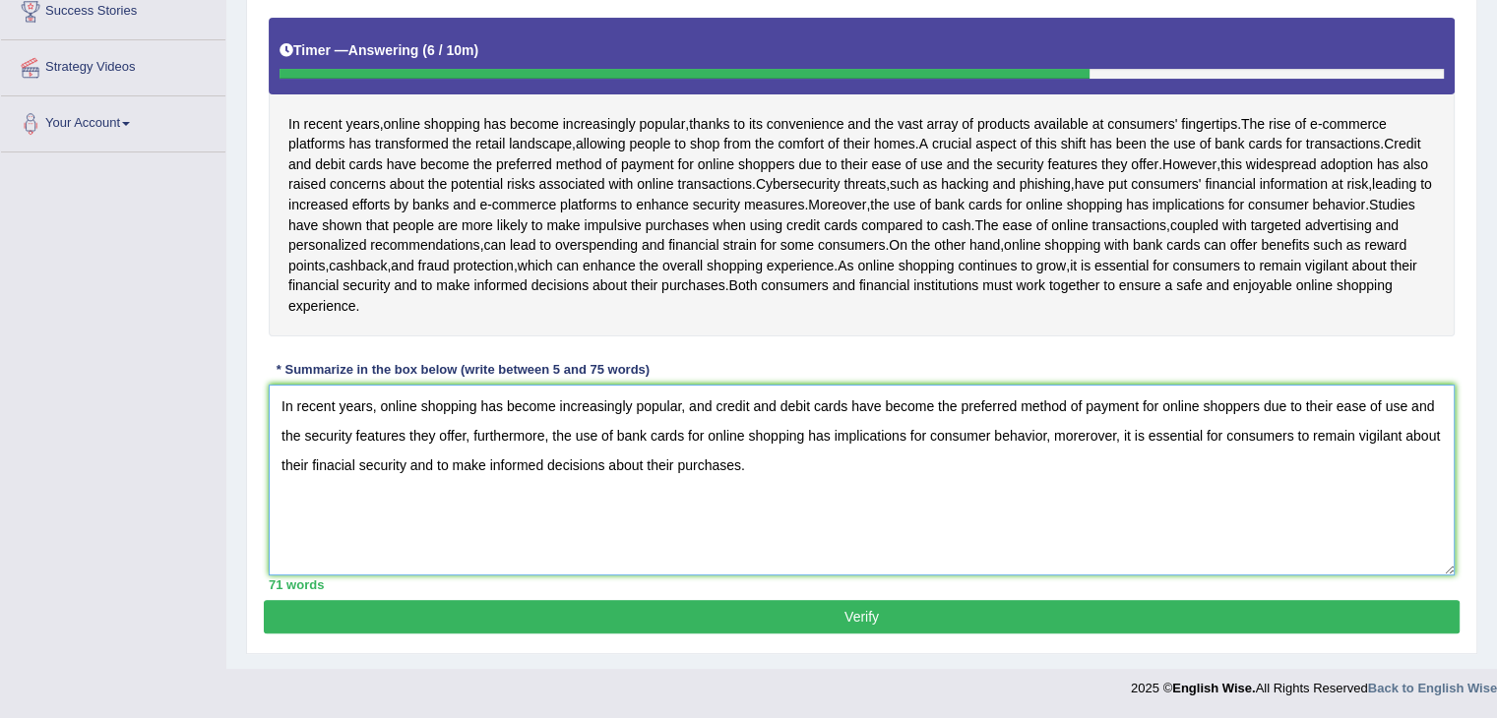
click at [842, 461] on textarea "In recent years, online shopping has become increasingly popular, and credit an…" at bounding box center [862, 480] width 1186 height 191
drag, startPoint x: 685, startPoint y: 434, endPoint x: 807, endPoint y: 443, distance: 122.3
click at [807, 443] on textarea "In recent years, online shopping has become increasingly popular, and credit an…" at bounding box center [862, 480] width 1186 height 191
click at [771, 509] on textarea "In recent years, online shopping has become increasingly popular, and credit an…" at bounding box center [862, 480] width 1186 height 191
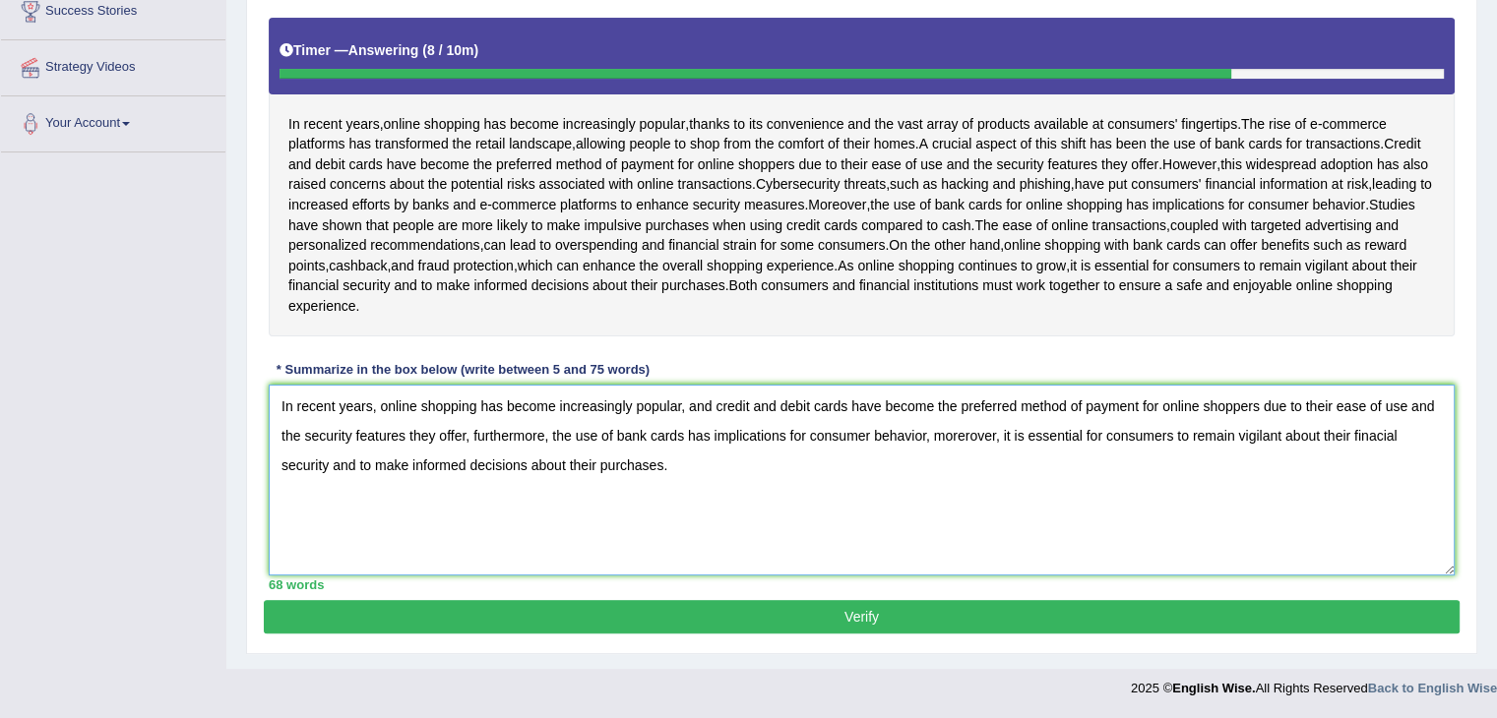
type textarea "In recent years, online shopping has become increasingly popular, and credit an…"
click at [800, 610] on button "Verify" at bounding box center [862, 616] width 1196 height 33
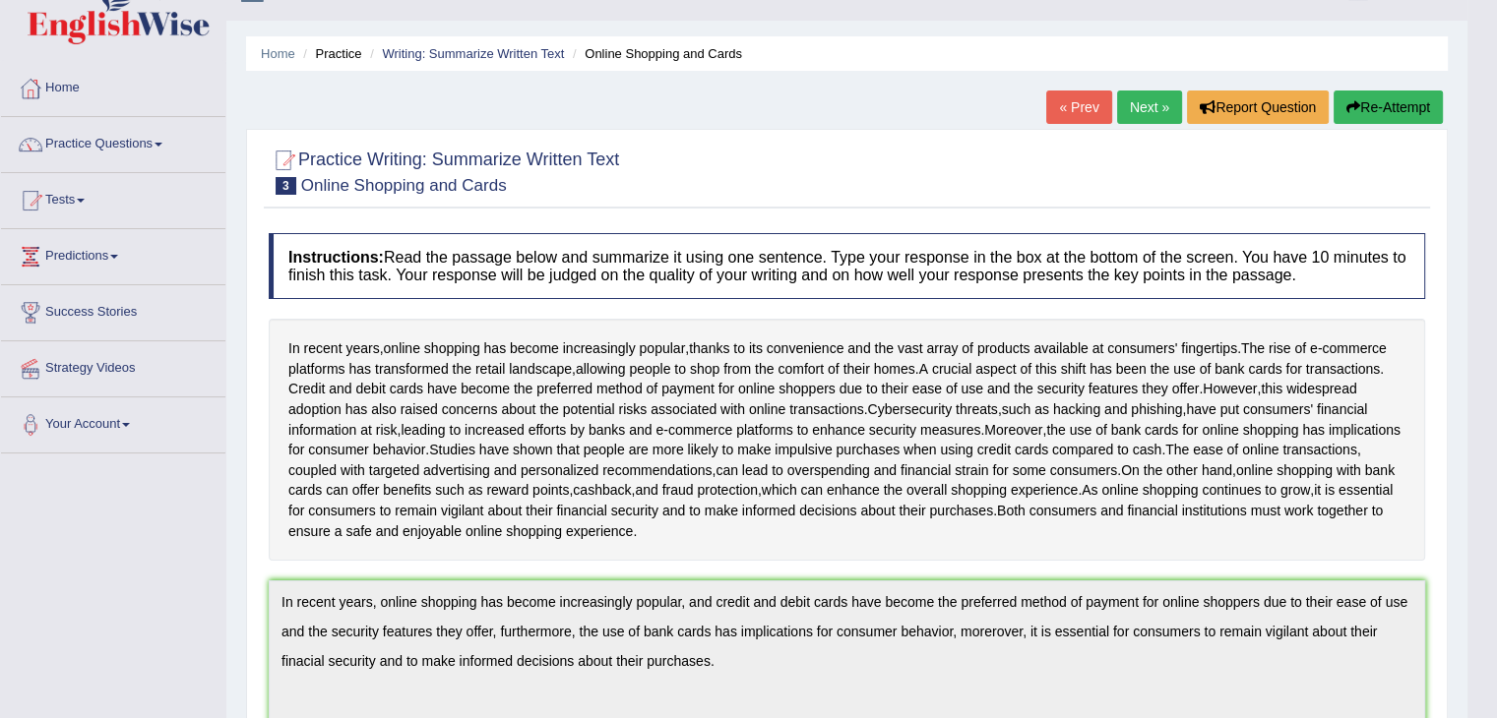
scroll to position [0, 0]
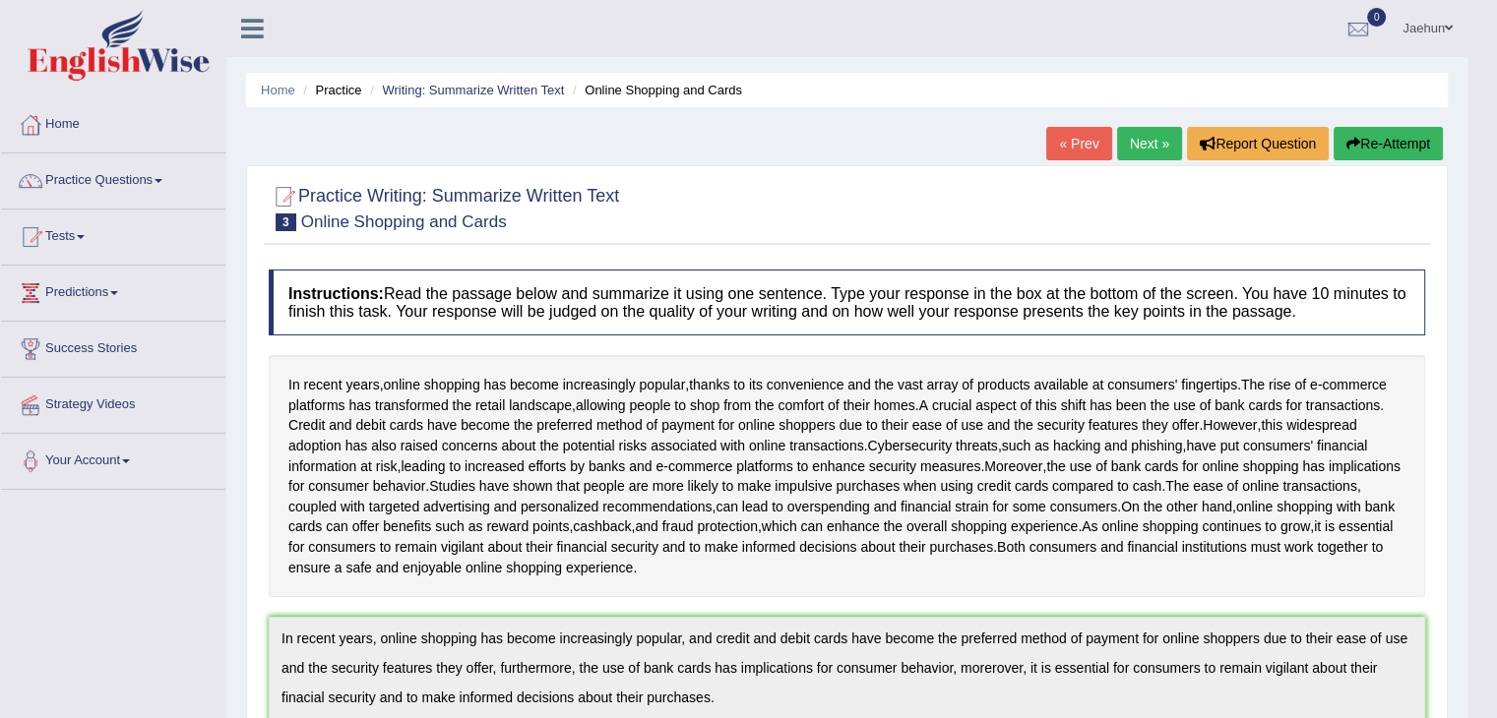
click at [1380, 153] on button "Re-Attempt" at bounding box center [1387, 143] width 109 height 33
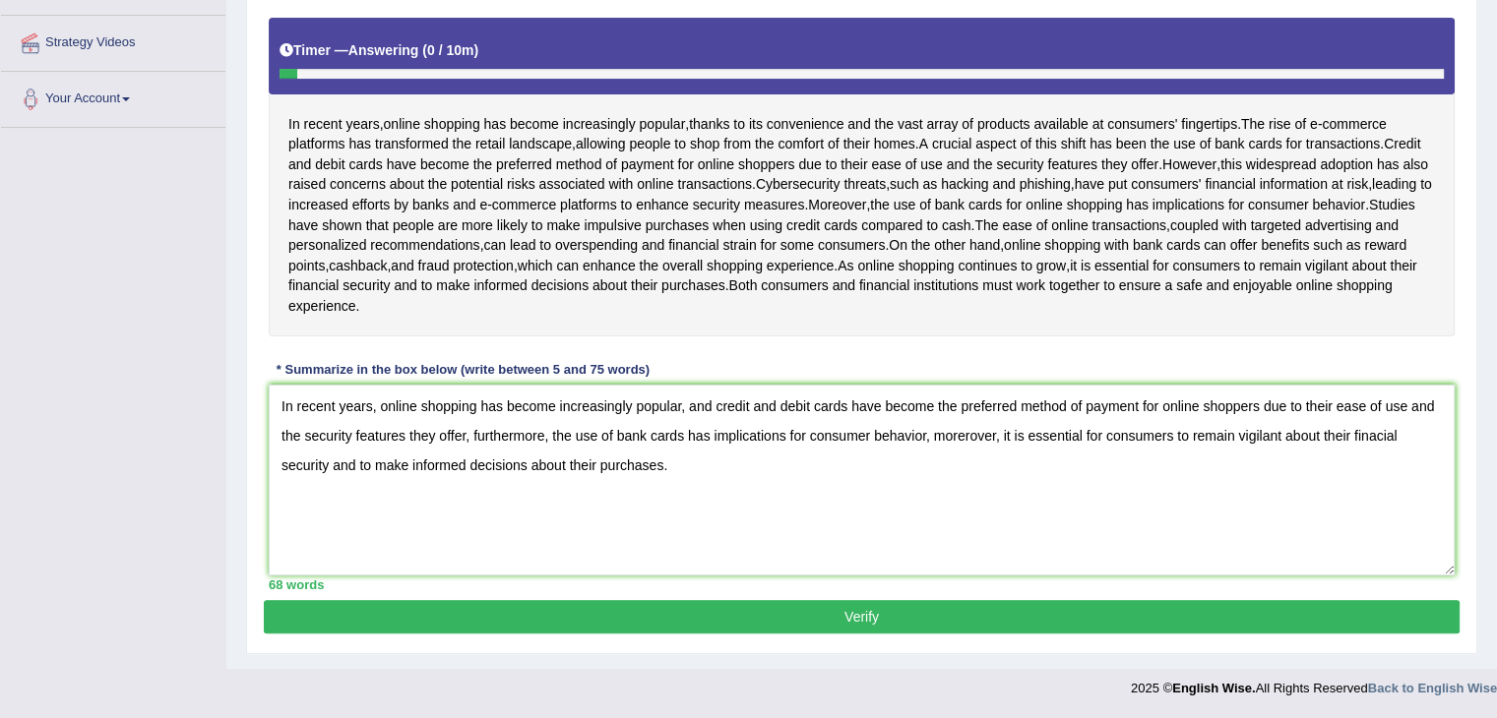
click at [1373, 443] on textarea "In recent years, online shopping has become increasingly popular, and credit an…" at bounding box center [862, 480] width 1186 height 191
click at [1376, 440] on textarea "In recent years, online shopping has become increasingly popular, and credit an…" at bounding box center [862, 480] width 1186 height 191
click at [870, 435] on textarea "In recent years, online shopping has become increasingly popular, and credit an…" at bounding box center [862, 480] width 1186 height 191
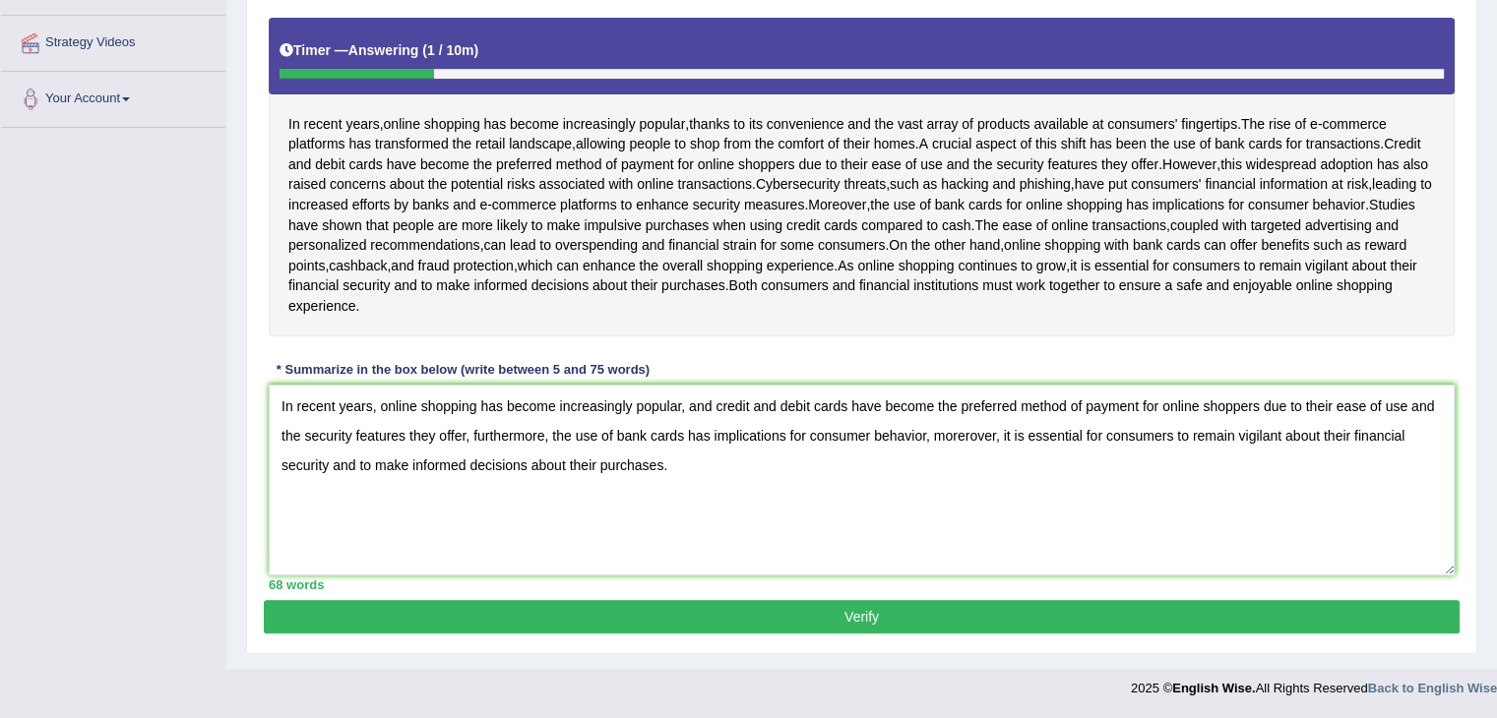
type textarea "In recent years, online shopping has become increasingly popular, and credit an…"
click at [795, 628] on button "Verify" at bounding box center [862, 616] width 1196 height 33
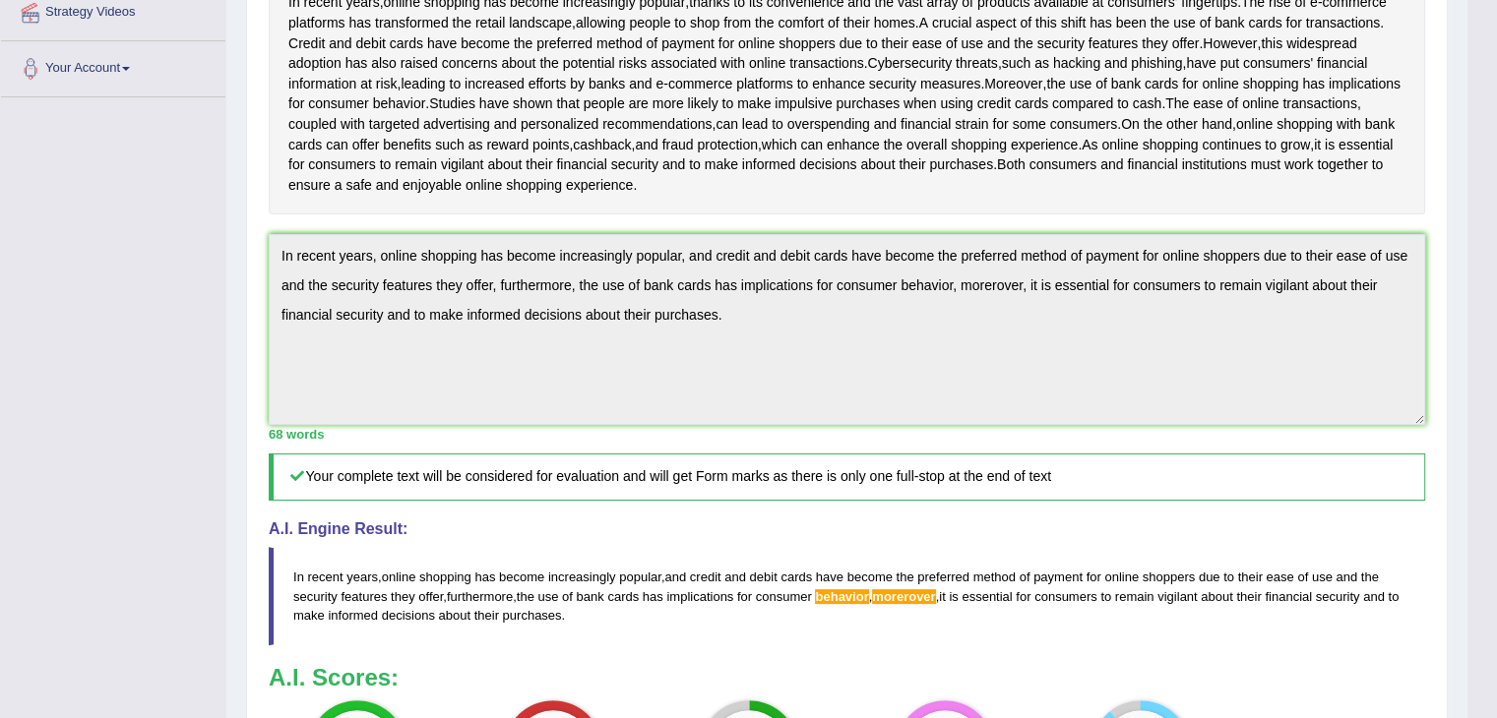
scroll to position [0, 0]
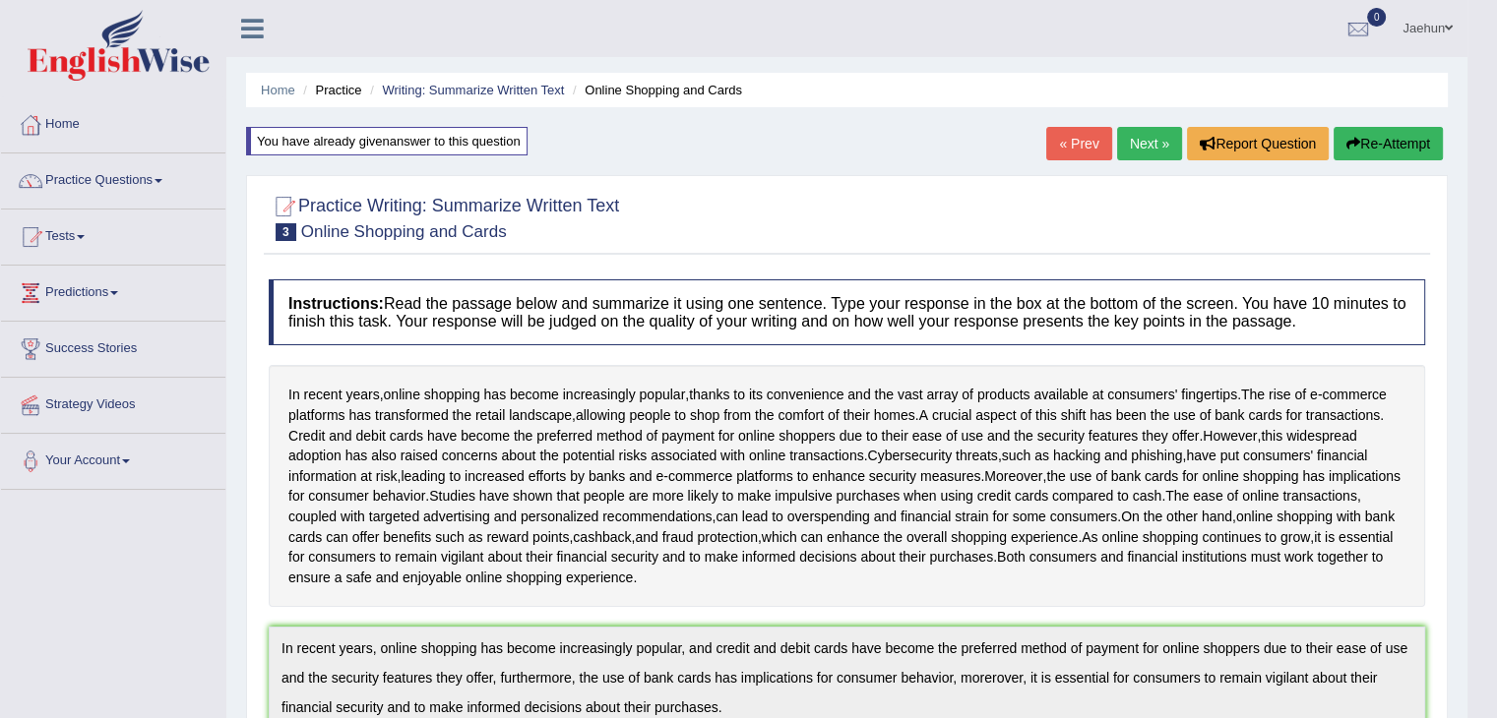
click at [1354, 148] on icon "button" at bounding box center [1353, 144] width 14 height 14
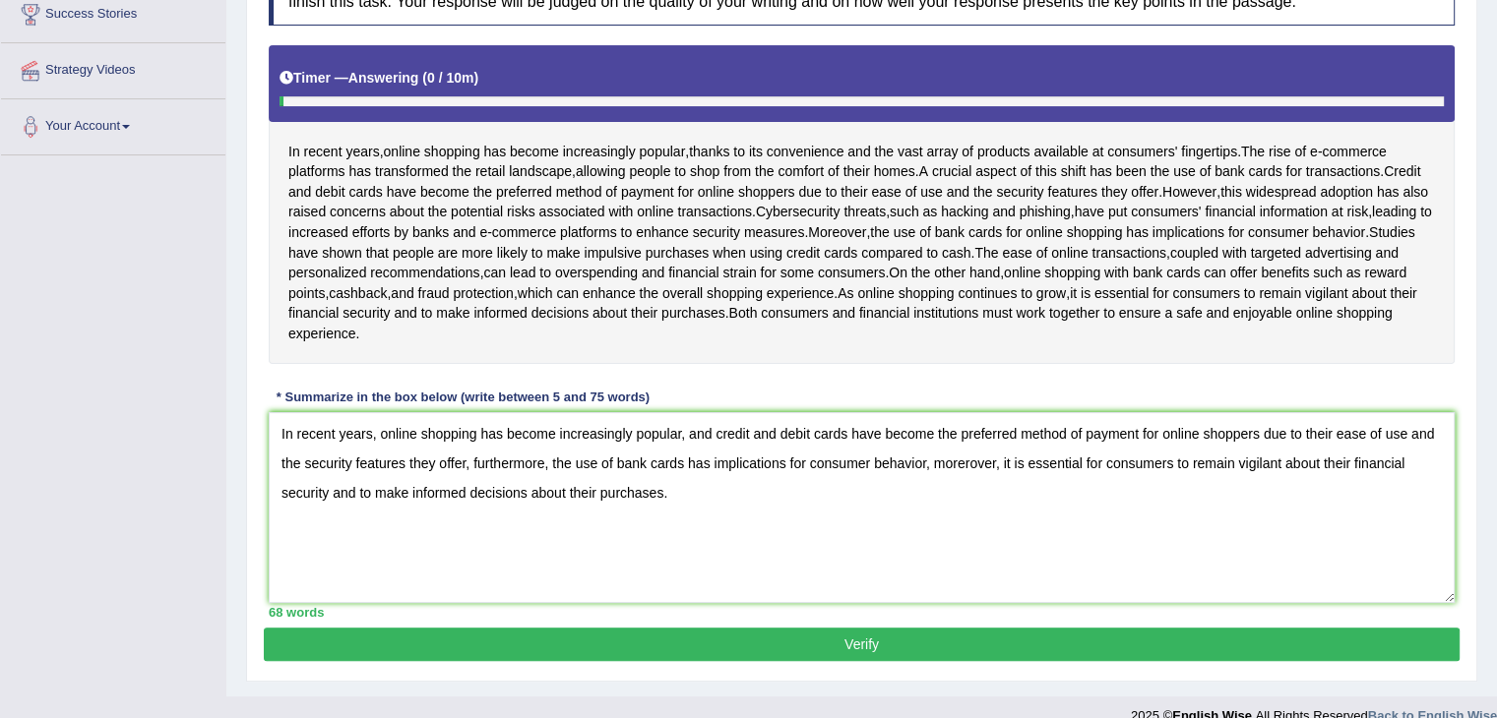
click at [968, 485] on textarea "In recent years, online shopping has become increasingly popular, and credit an…" at bounding box center [862, 507] width 1186 height 191
type textarea "In recent years, online shopping has become increasingly popular, and credit an…"
click at [964, 658] on button "Verify" at bounding box center [862, 644] width 1196 height 33
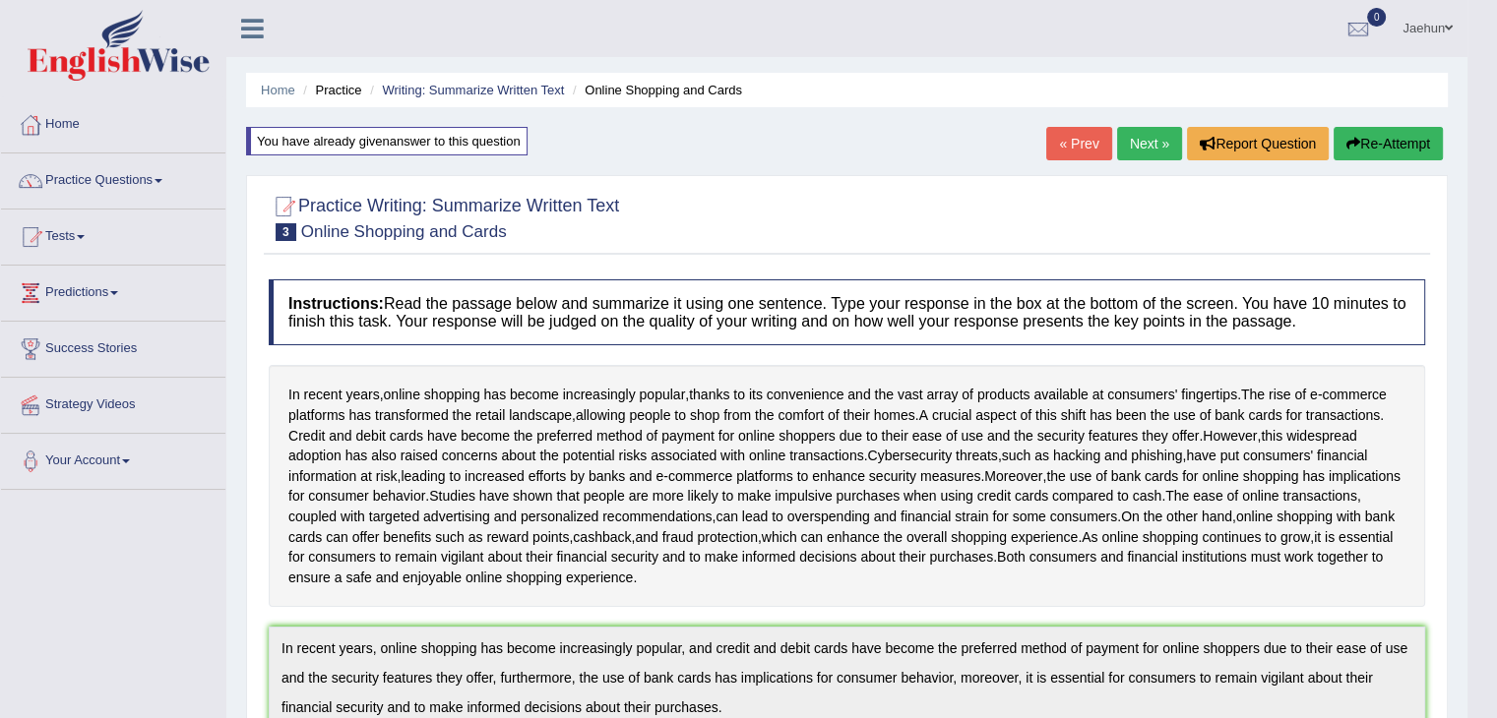
scroll to position [10, 0]
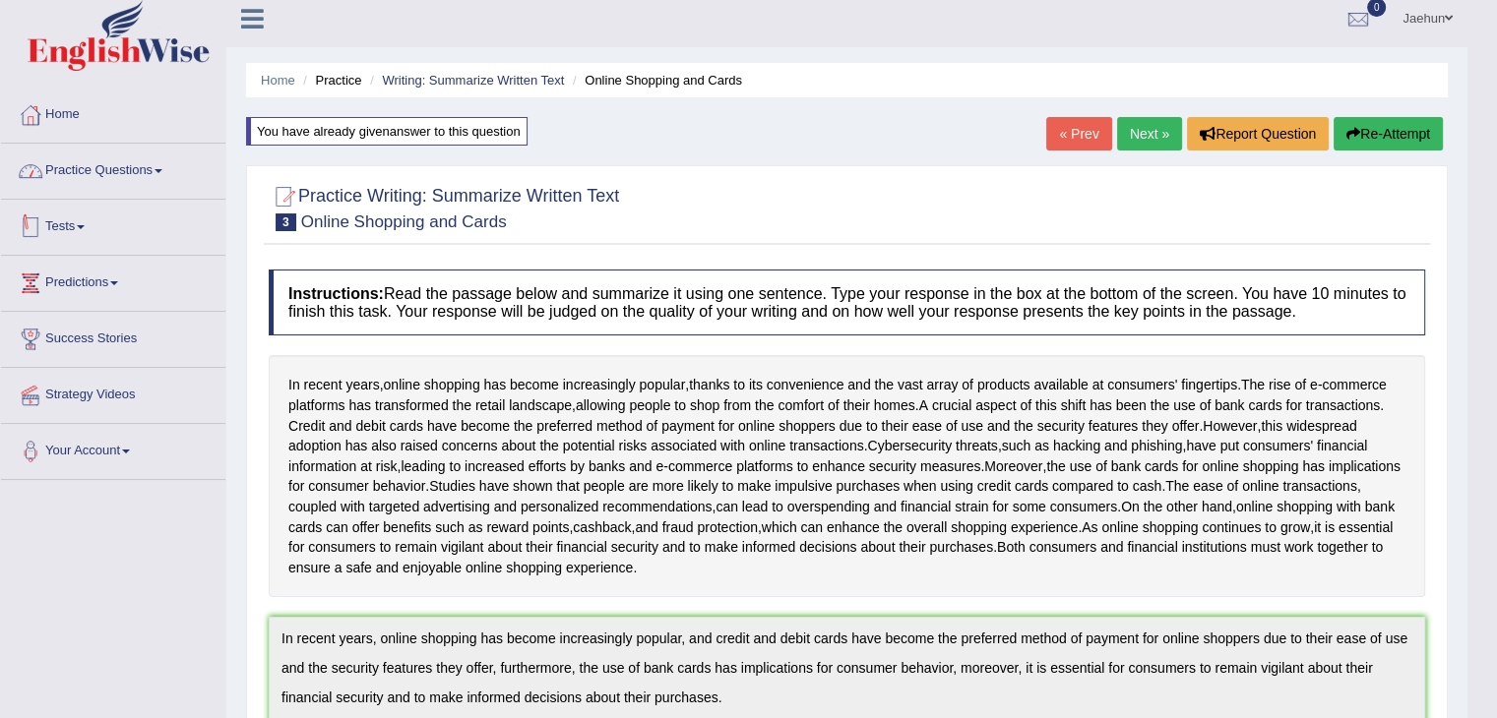
click at [142, 157] on link "Practice Questions" at bounding box center [113, 168] width 224 height 49
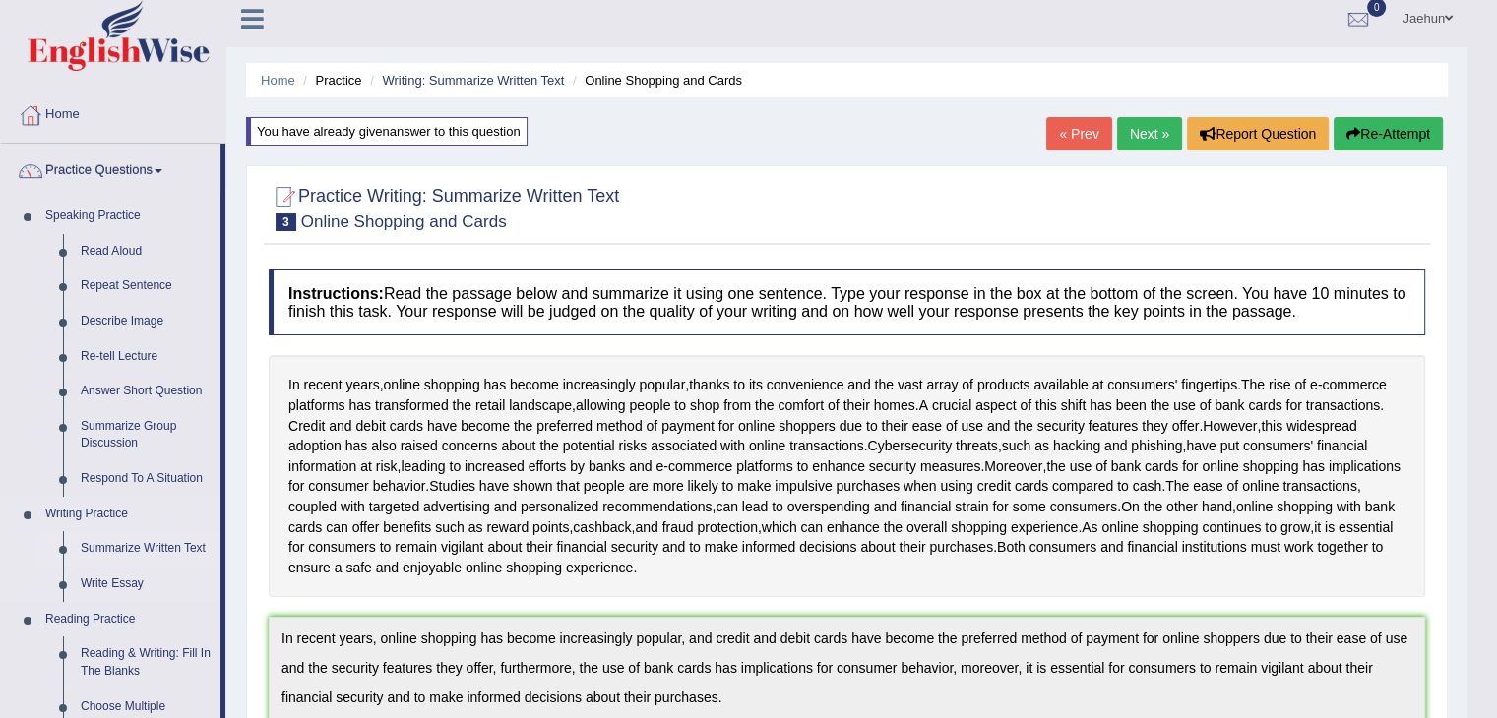
click at [161, 545] on link "Summarize Written Text" at bounding box center [146, 548] width 149 height 35
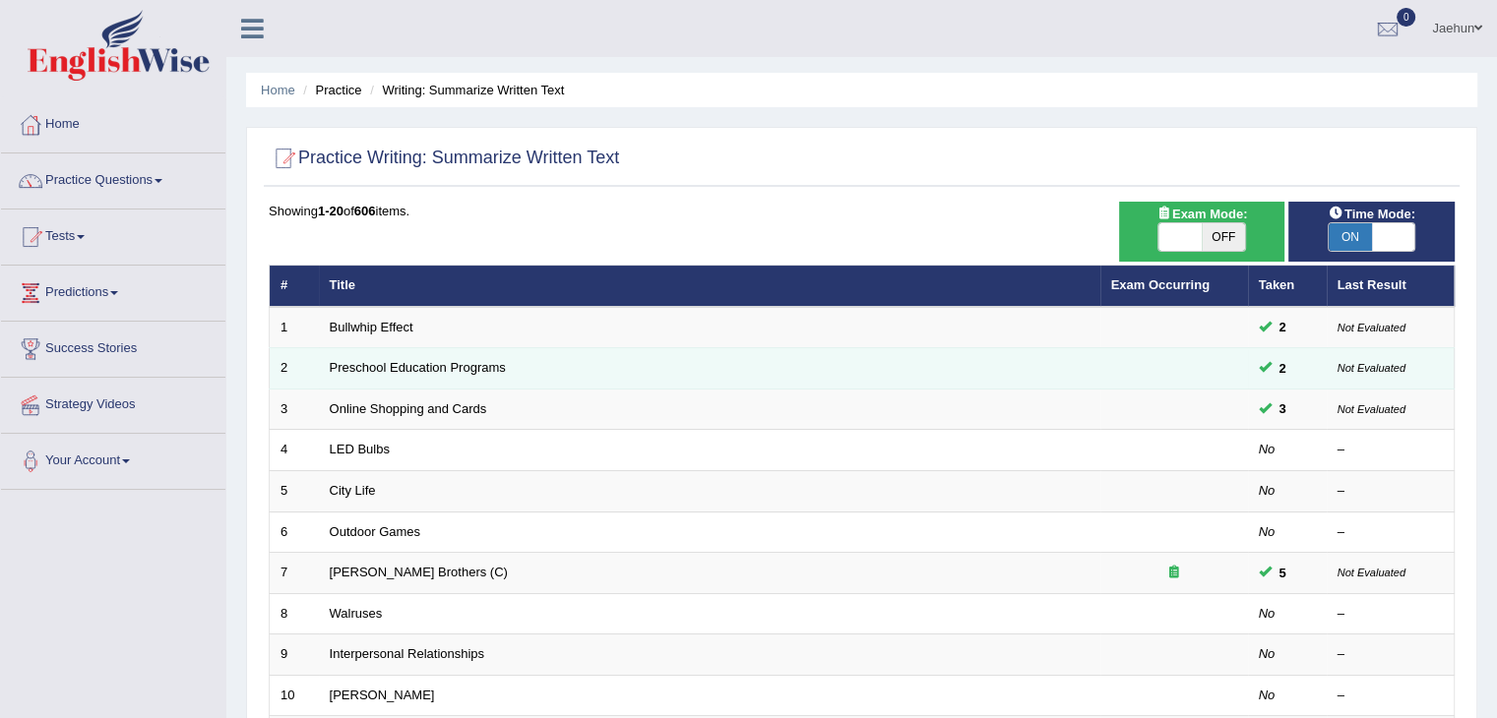
scroll to position [142, 0]
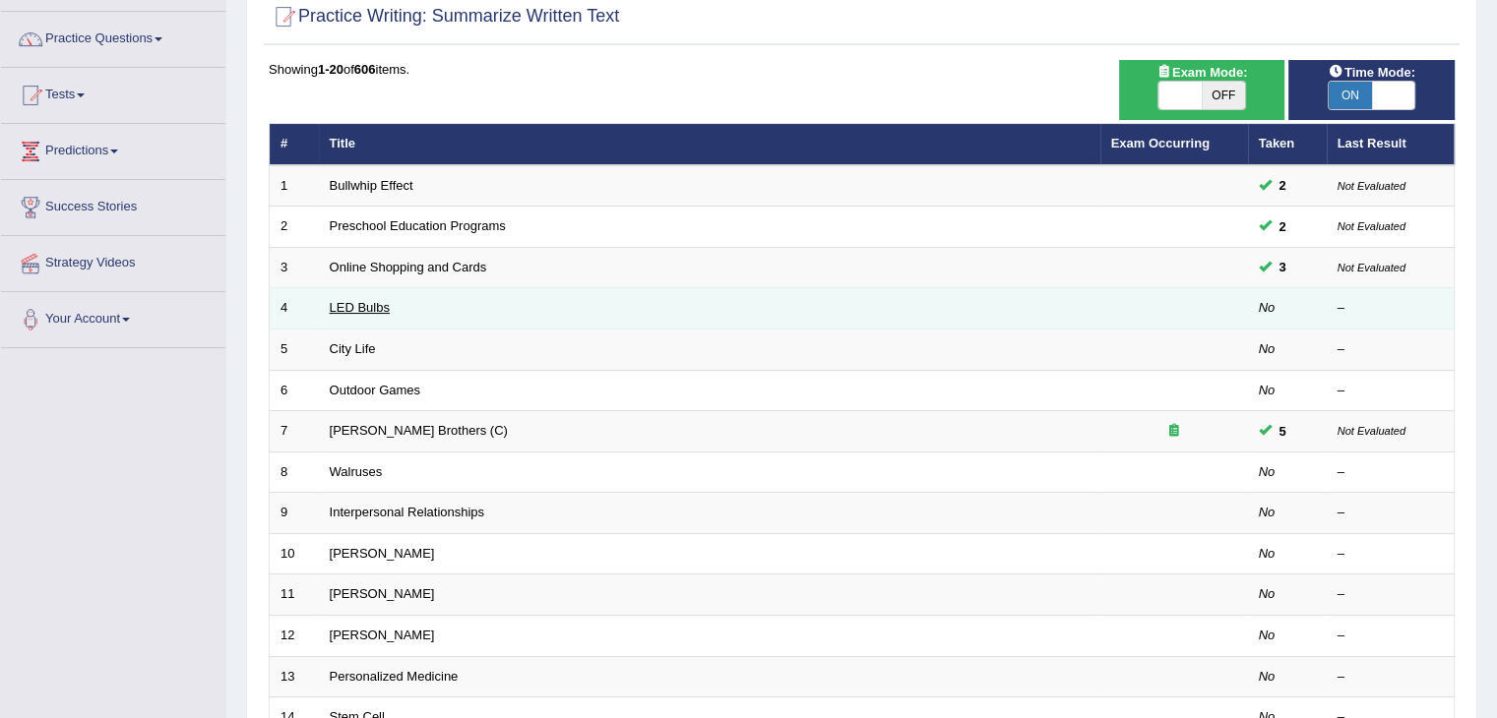
click at [365, 312] on link "LED Bulbs" at bounding box center [360, 307] width 60 height 15
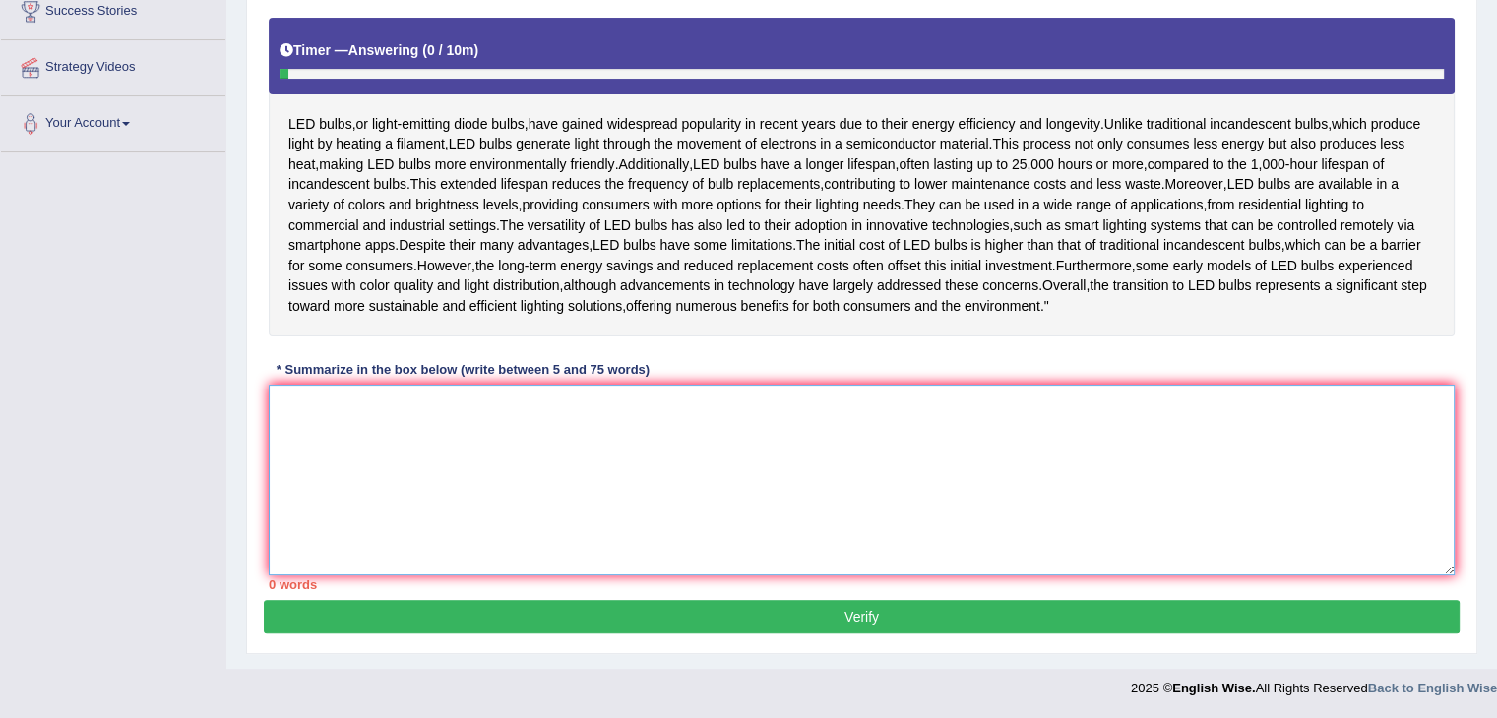
type textarea "K"
type textarea "l"
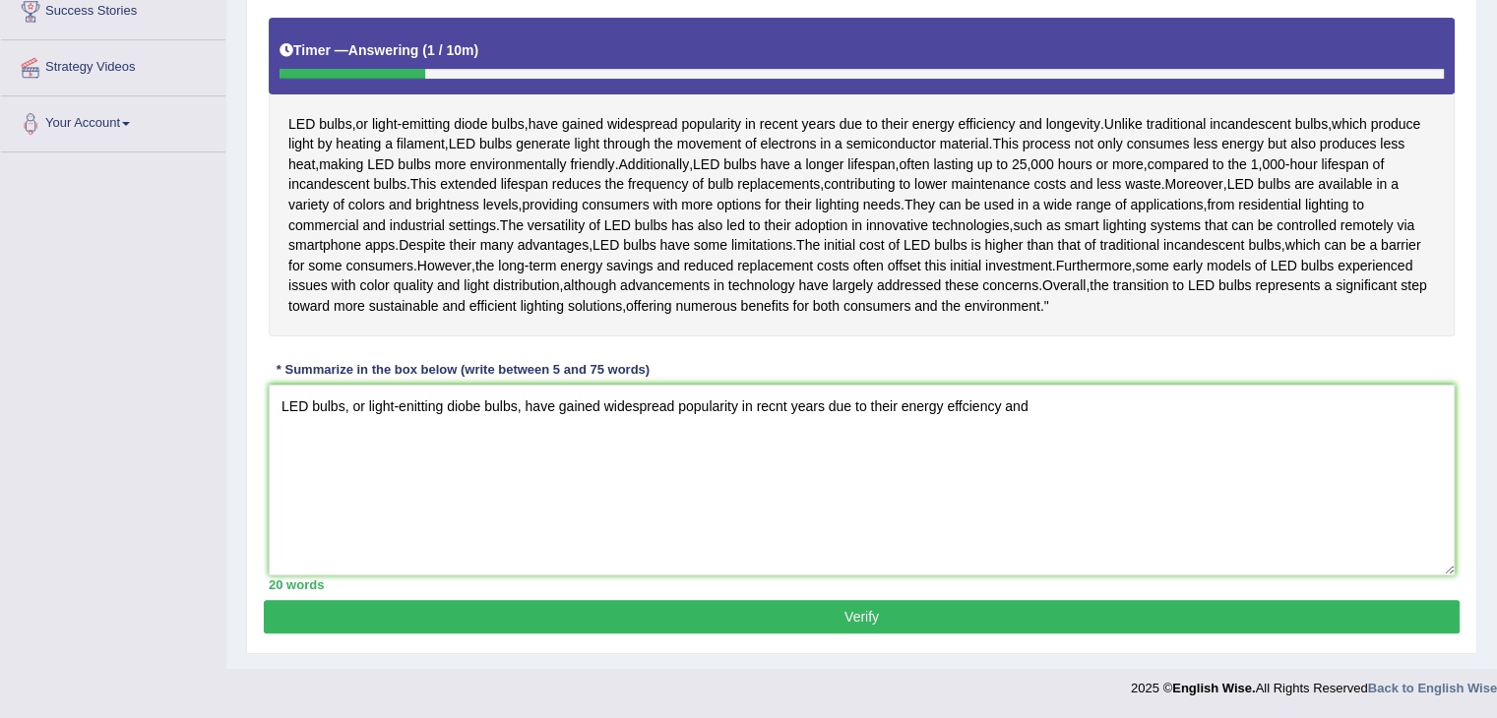
drag, startPoint x: 781, startPoint y: 402, endPoint x: 769, endPoint y: 429, distance: 29.1
click at [769, 429] on div "Instructions: Read the passage below and summarize it using one sentence. Type …" at bounding box center [862, 261] width 1196 height 678
click at [787, 435] on textarea "LED bulbs, or light-enitting diobe bulbs, have gained widespread popularity in …" at bounding box center [862, 480] width 1186 height 191
click at [447, 439] on textarea "LED bulbs, or light-enitting diobe bulbs, have gained widespread popularity in …" at bounding box center [862, 480] width 1186 height 191
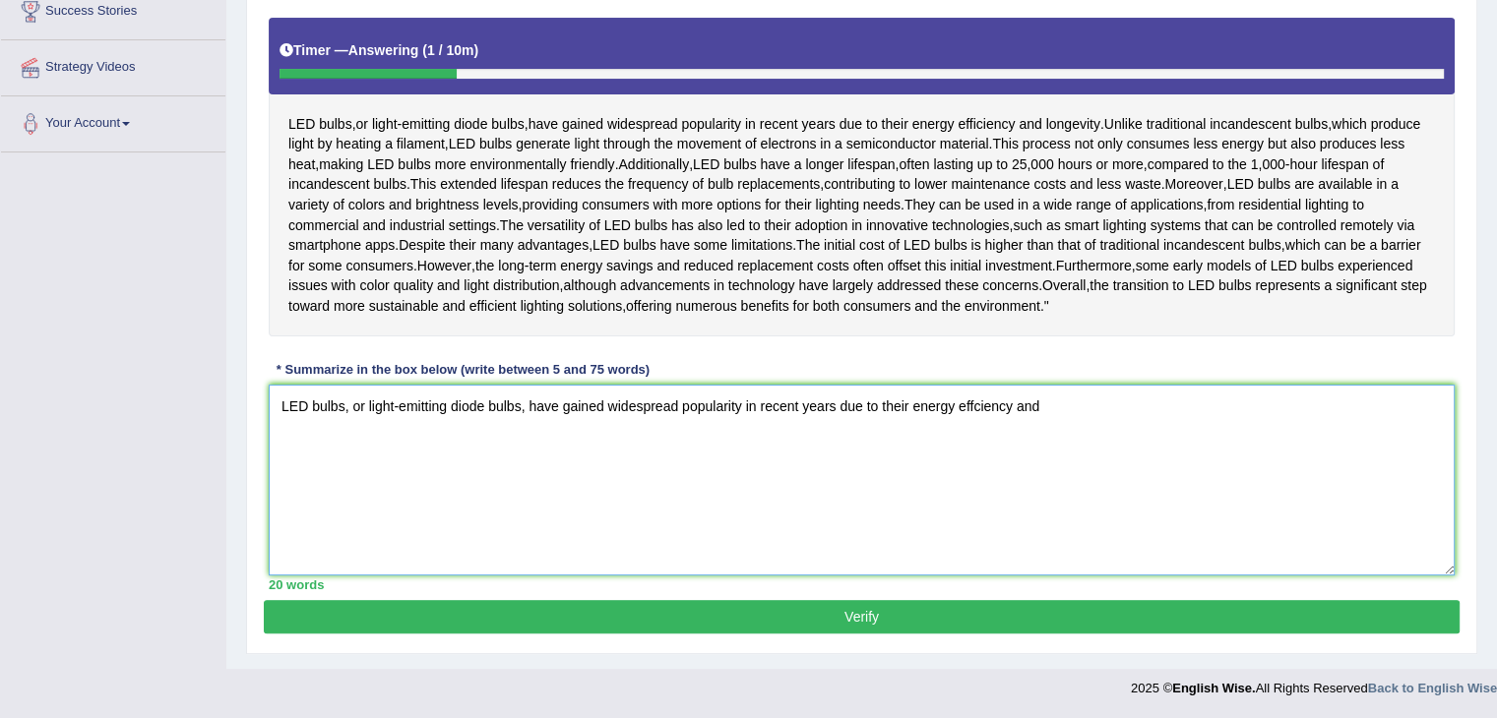
click at [1018, 434] on textarea "LED bulbs, or light-emitting diode bulbs, have gained widespread popularity in …" at bounding box center [862, 480] width 1186 height 191
click at [993, 441] on textarea "LED bulbs, or light-emitting diode bulbs, have gained widespread popularity in …" at bounding box center [862, 480] width 1186 height 191
click at [1218, 437] on textarea "LED bulbs, or light-emitting diode bulbs, have gained widespread popularity in …" at bounding box center [862, 480] width 1186 height 191
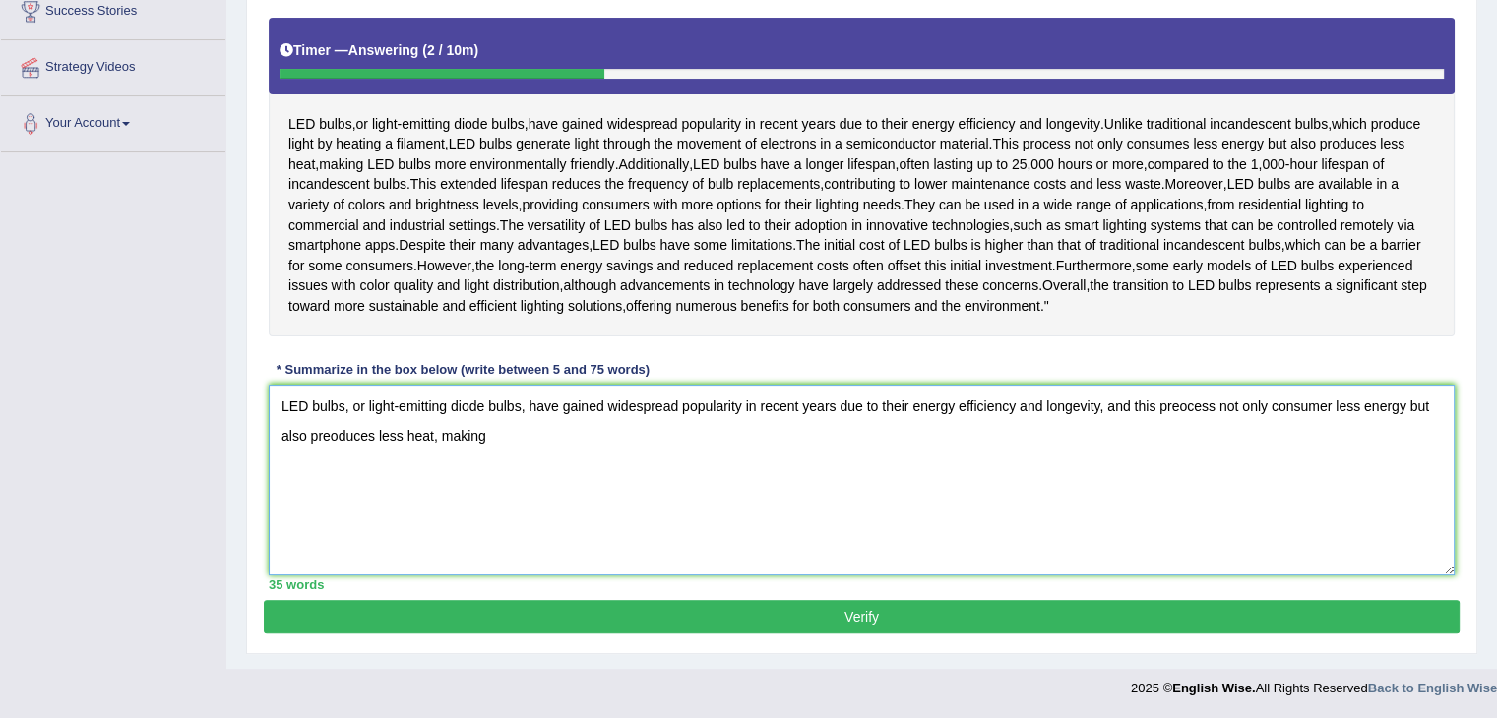
click at [329, 468] on textarea "LED bulbs, or light-emitting diode bulbs, have gained widespread popularity in …" at bounding box center [862, 480] width 1186 height 191
click at [558, 461] on textarea "LED bulbs, or light-emitting diode bulbs, have gained widespread popularity in …" at bounding box center [862, 480] width 1186 height 191
click at [1189, 438] on textarea "LED bulbs, or light-emitting diode bulbs, have gained widespread popularity in …" at bounding box center [862, 480] width 1186 height 191
click at [1293, 430] on textarea "LED bulbs, or light-emitting diode bulbs, have gained widespread popularity in …" at bounding box center [862, 480] width 1186 height 191
click at [1322, 439] on textarea "LED bulbs, or light-emitting diode bulbs, have gained widespread popularity in …" at bounding box center [862, 480] width 1186 height 191
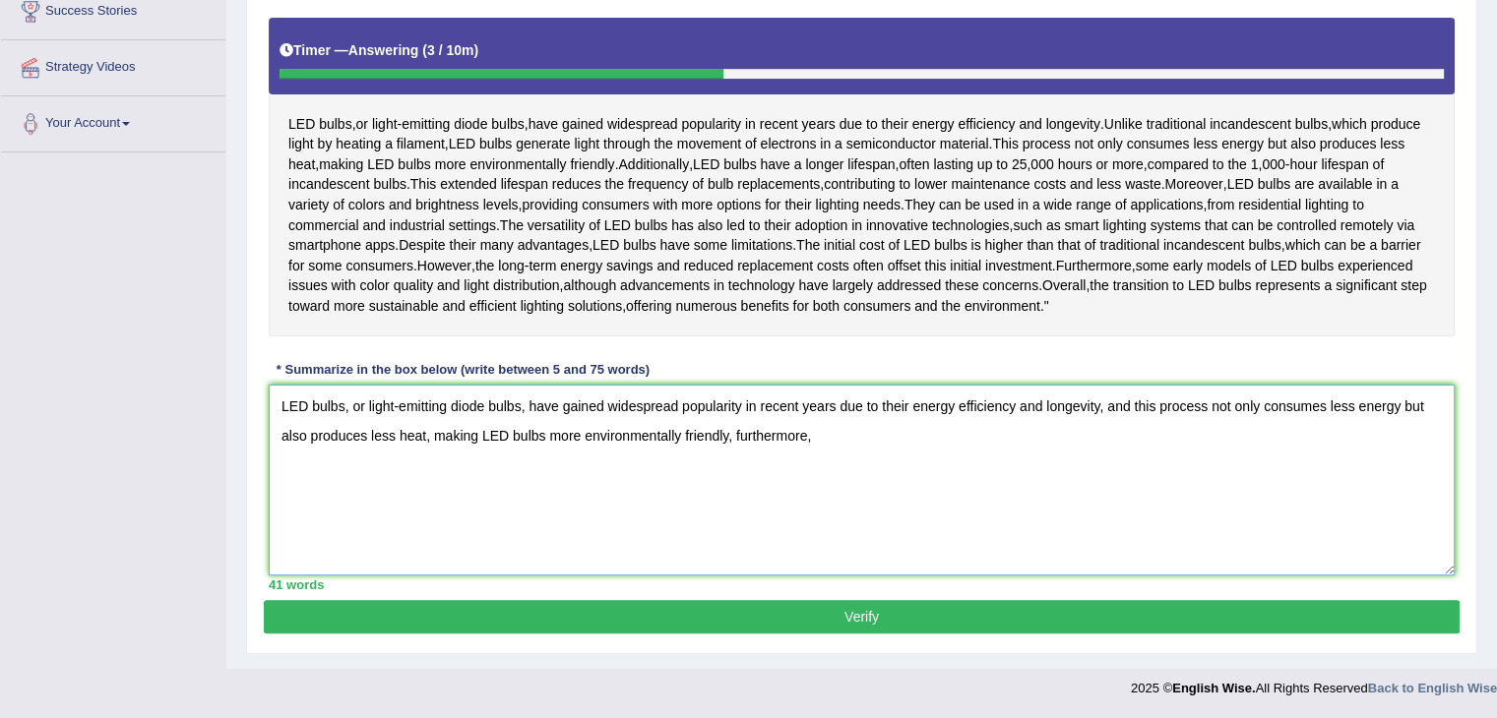
click at [1151, 458] on textarea "LED bulbs, or light-emitting diode bulbs, have gained widespread popularity in …" at bounding box center [862, 480] width 1186 height 191
click at [1109, 465] on textarea "LED bulbs, or light-emitting diode bulbs, have gained widespread popularity in …" at bounding box center [862, 480] width 1186 height 191
click at [789, 469] on textarea "LED bulbs, or light-emitting diode bulbs, have gained widespread popularity in …" at bounding box center [862, 480] width 1186 height 191
click at [839, 468] on textarea "LED bulbs, or light-emitting diode bulbs, have gained widespread popularity in …" at bounding box center [862, 480] width 1186 height 191
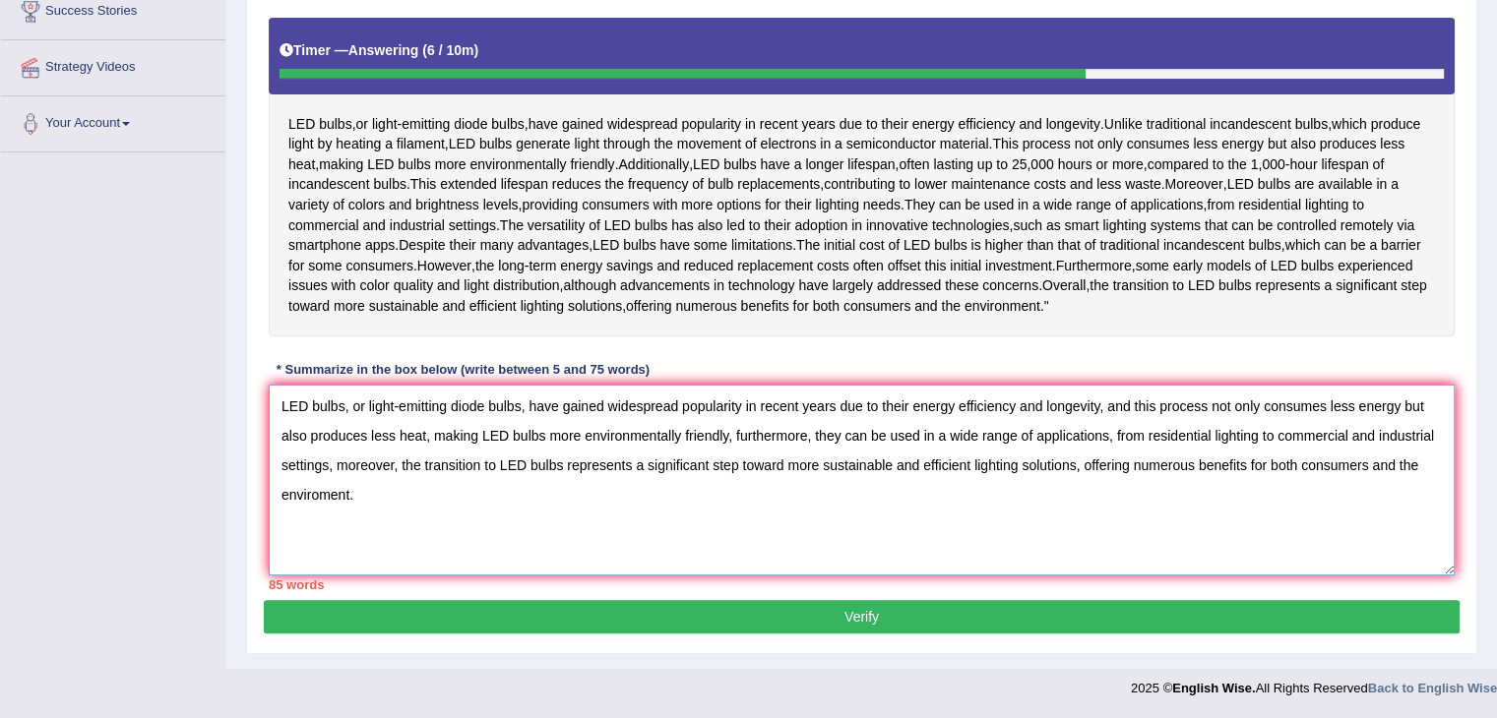
drag, startPoint x: 832, startPoint y: 438, endPoint x: 1097, endPoint y: 417, distance: 265.5
click at [1097, 417] on textarea "LED bulbs, or light-emitting diode bulbs, have gained widespread popularity in …" at bounding box center [862, 480] width 1186 height 191
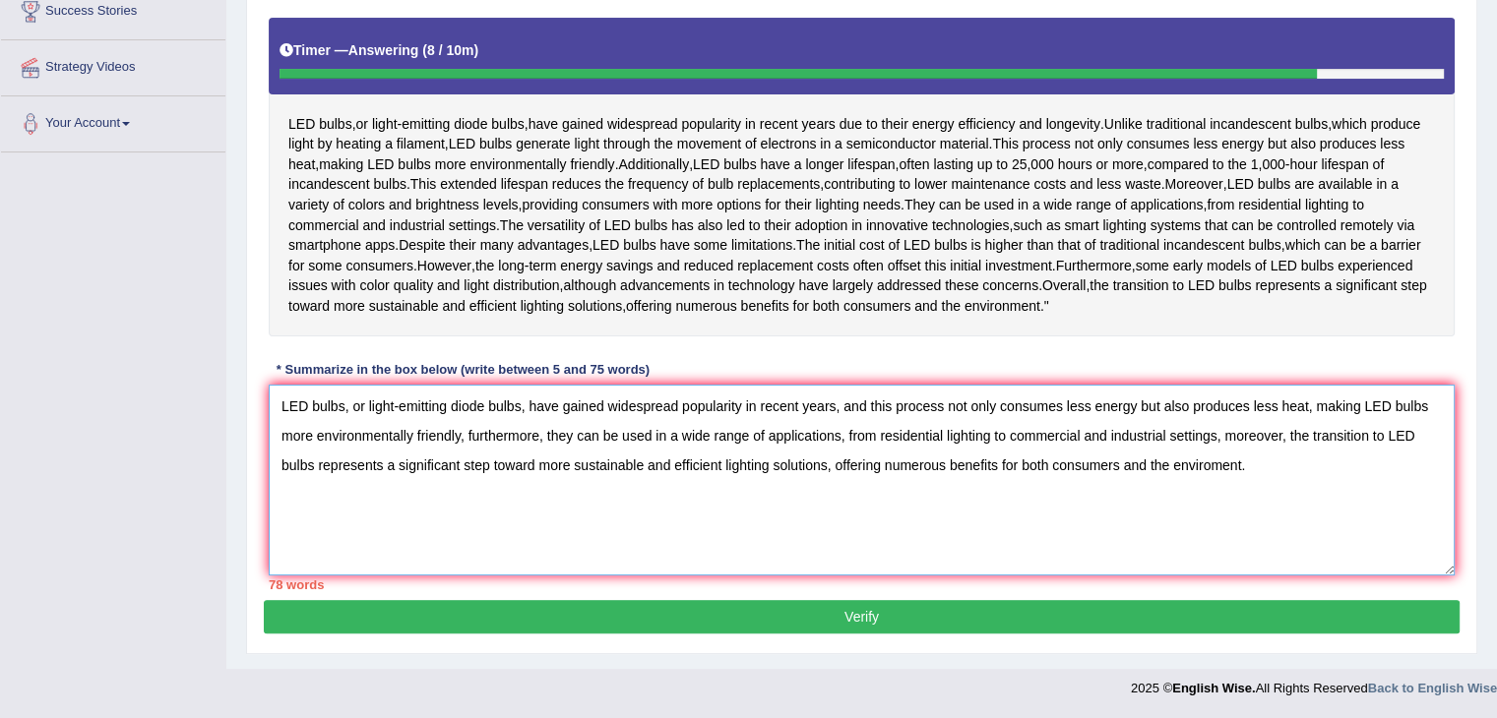
click at [1436, 437] on textarea "LED bulbs, or light-emitting diode bulbs, have gained widespread popularity in …" at bounding box center [862, 480] width 1186 height 191
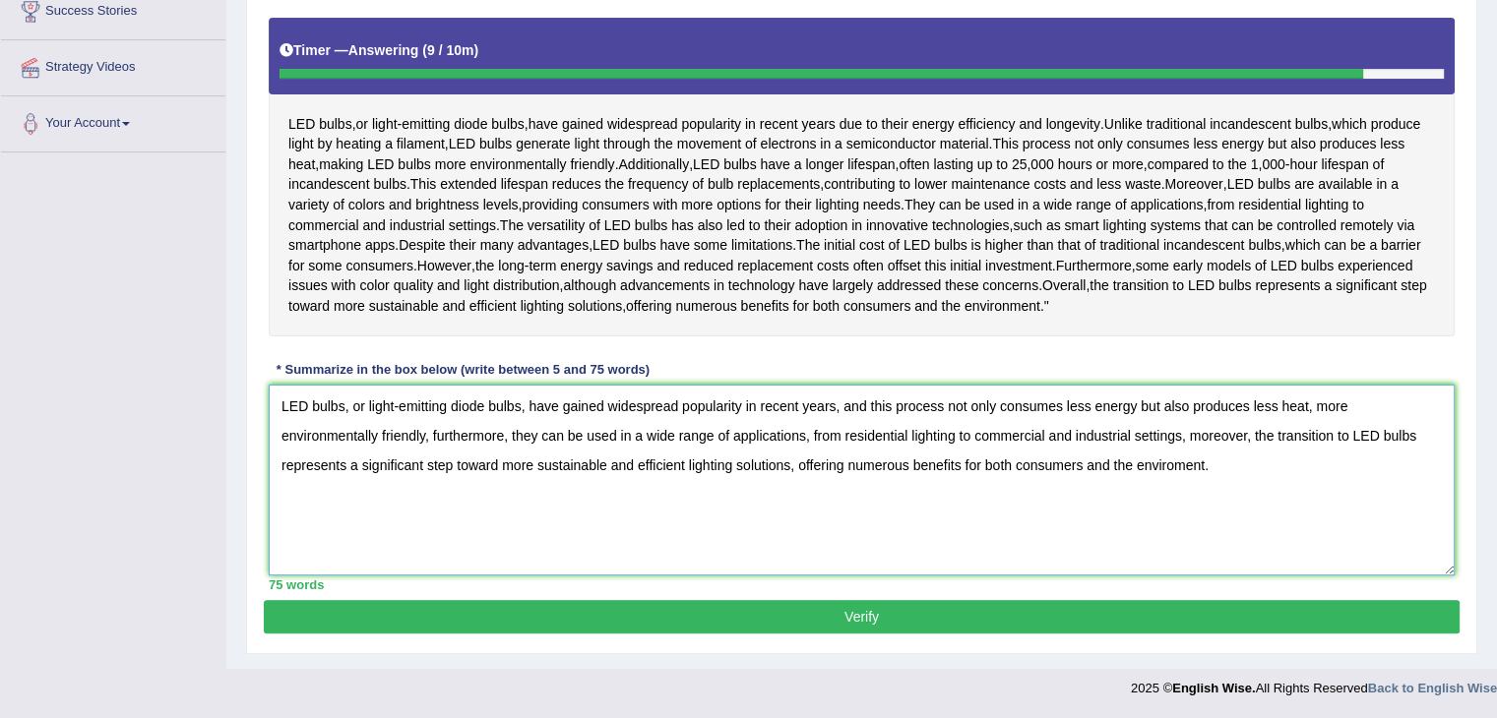
type textarea "LED bulbs, or light-emitting diode bulbs, have gained widespread popularity in …"
click at [834, 634] on button "Verify" at bounding box center [862, 616] width 1196 height 33
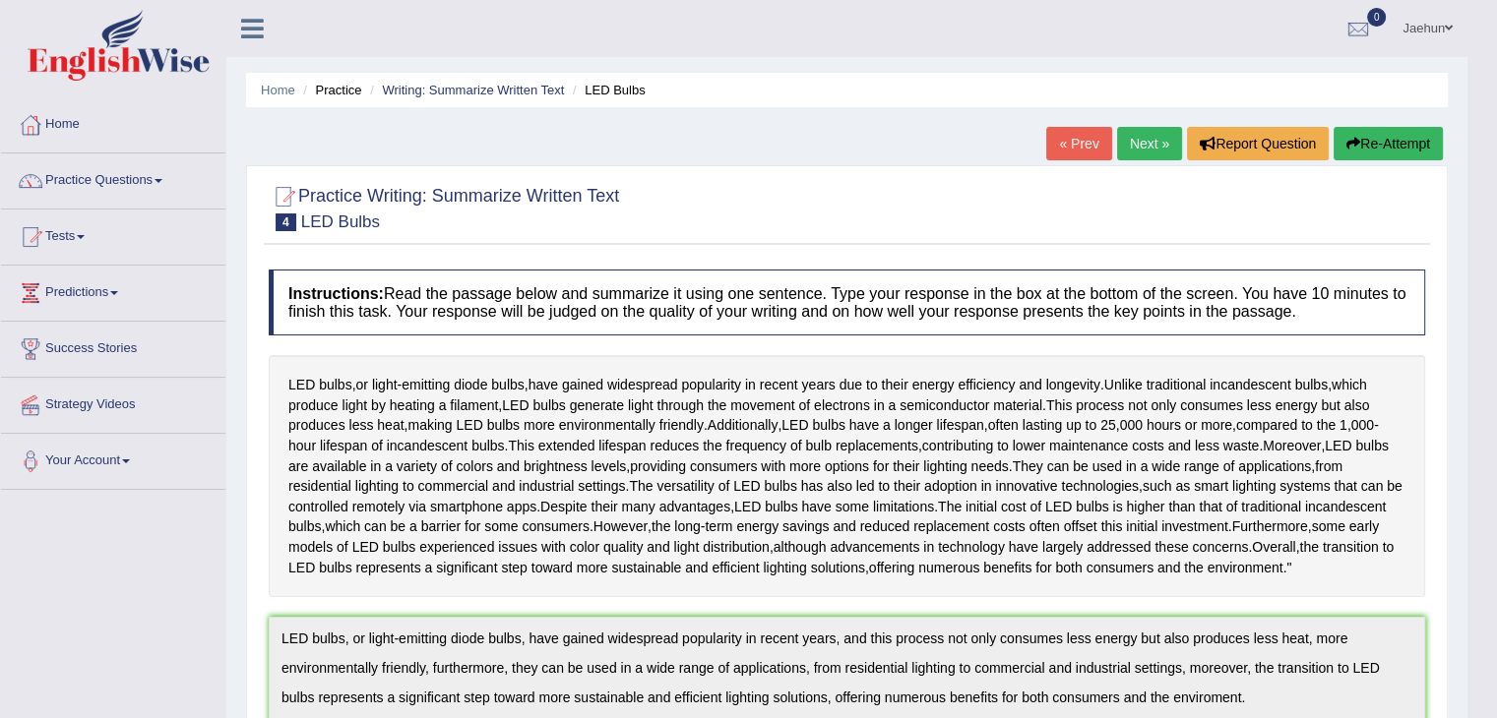
click at [1366, 147] on button "Re-Attempt" at bounding box center [1387, 143] width 109 height 33
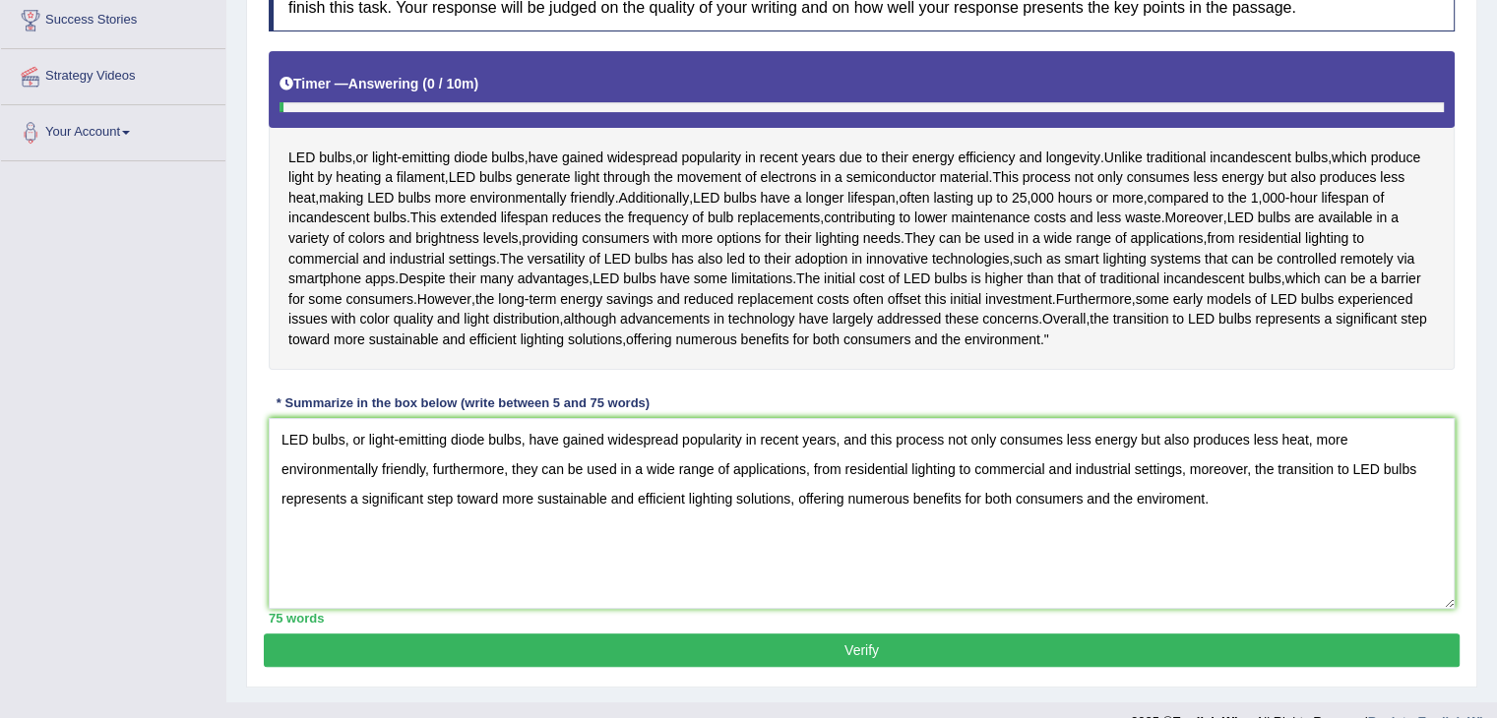
scroll to position [329, 0]
click at [1172, 560] on textarea "LED bulbs, or light-emitting diode bulbs, have gained widespread popularity in …" at bounding box center [862, 513] width 1186 height 191
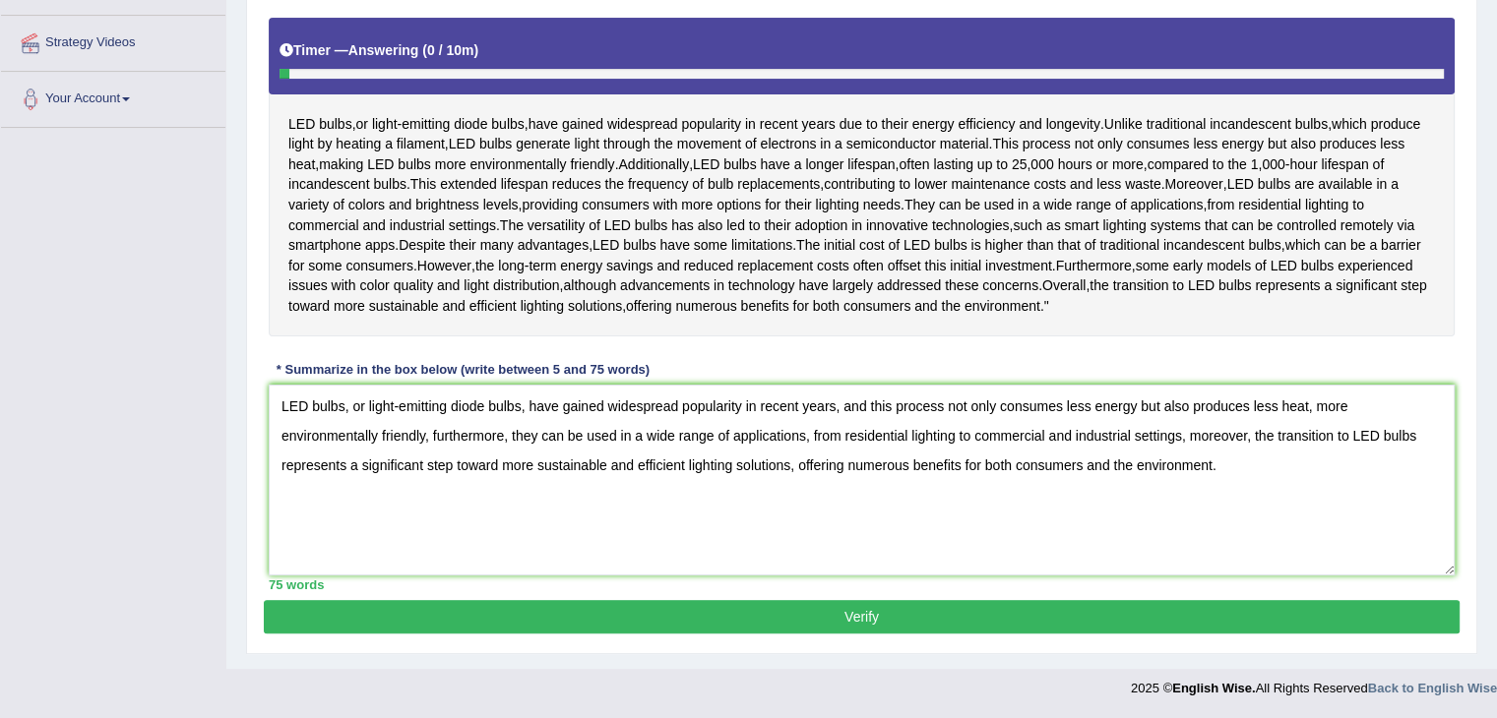
type textarea "LED bulbs, or light-emitting diode bulbs, have gained widespread popularity in …"
click at [1088, 634] on button "Verify" at bounding box center [862, 616] width 1196 height 33
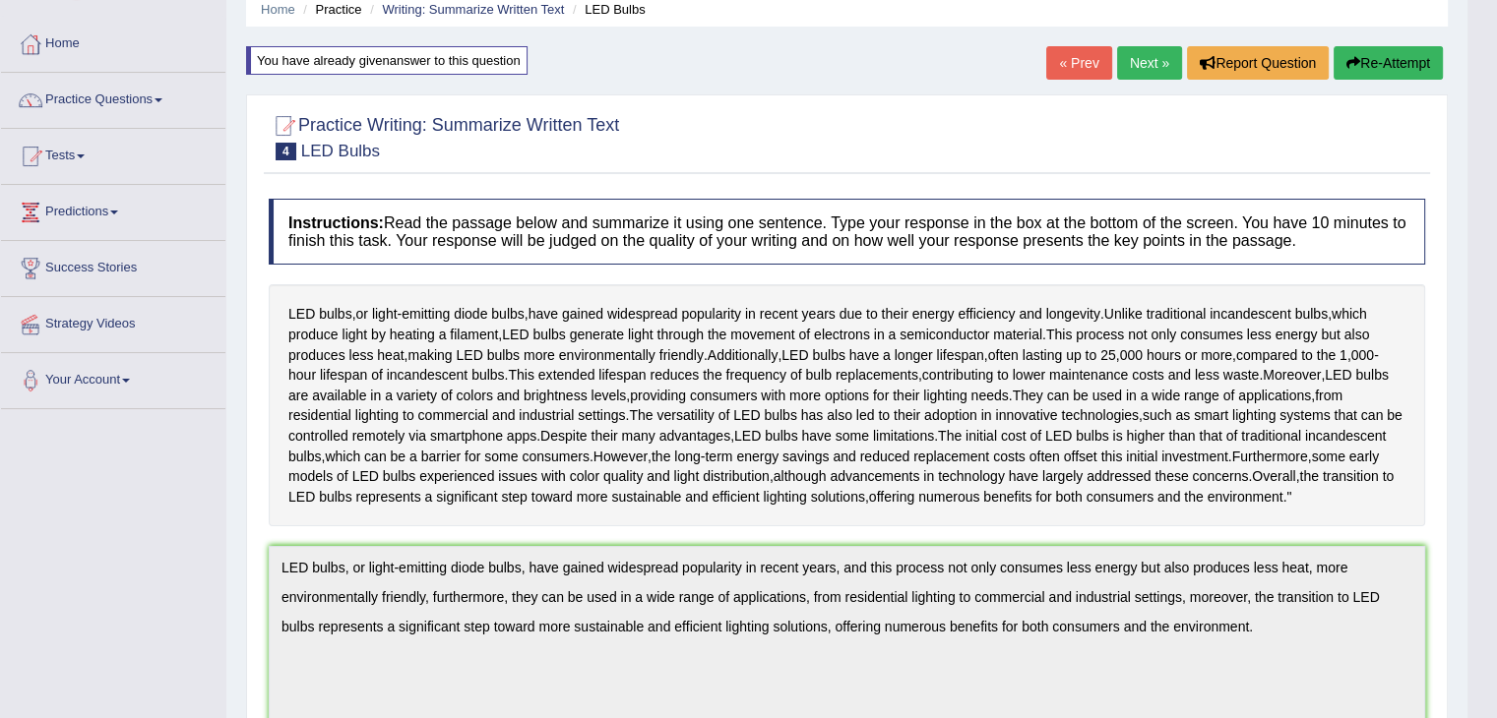
scroll to position [0, 0]
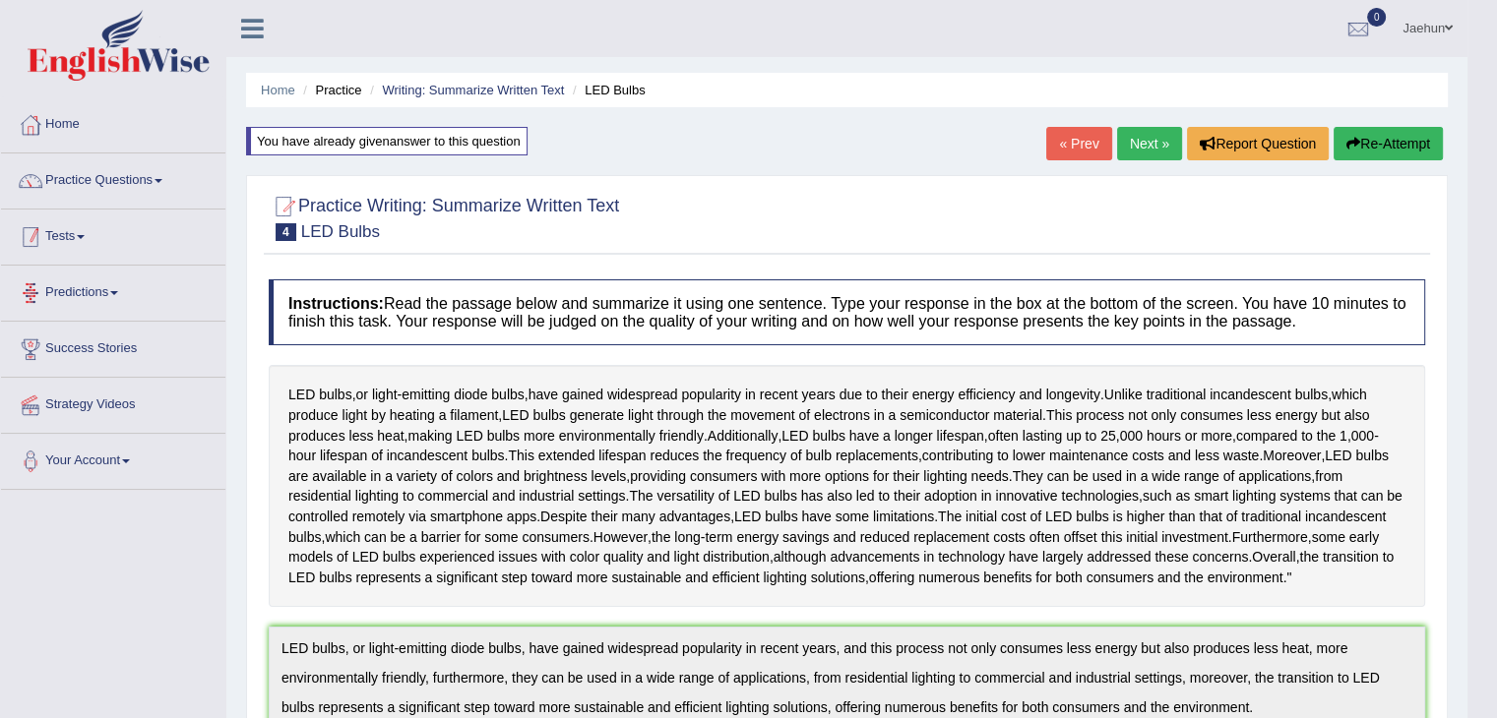
click at [126, 186] on link "Practice Questions" at bounding box center [113, 177] width 224 height 49
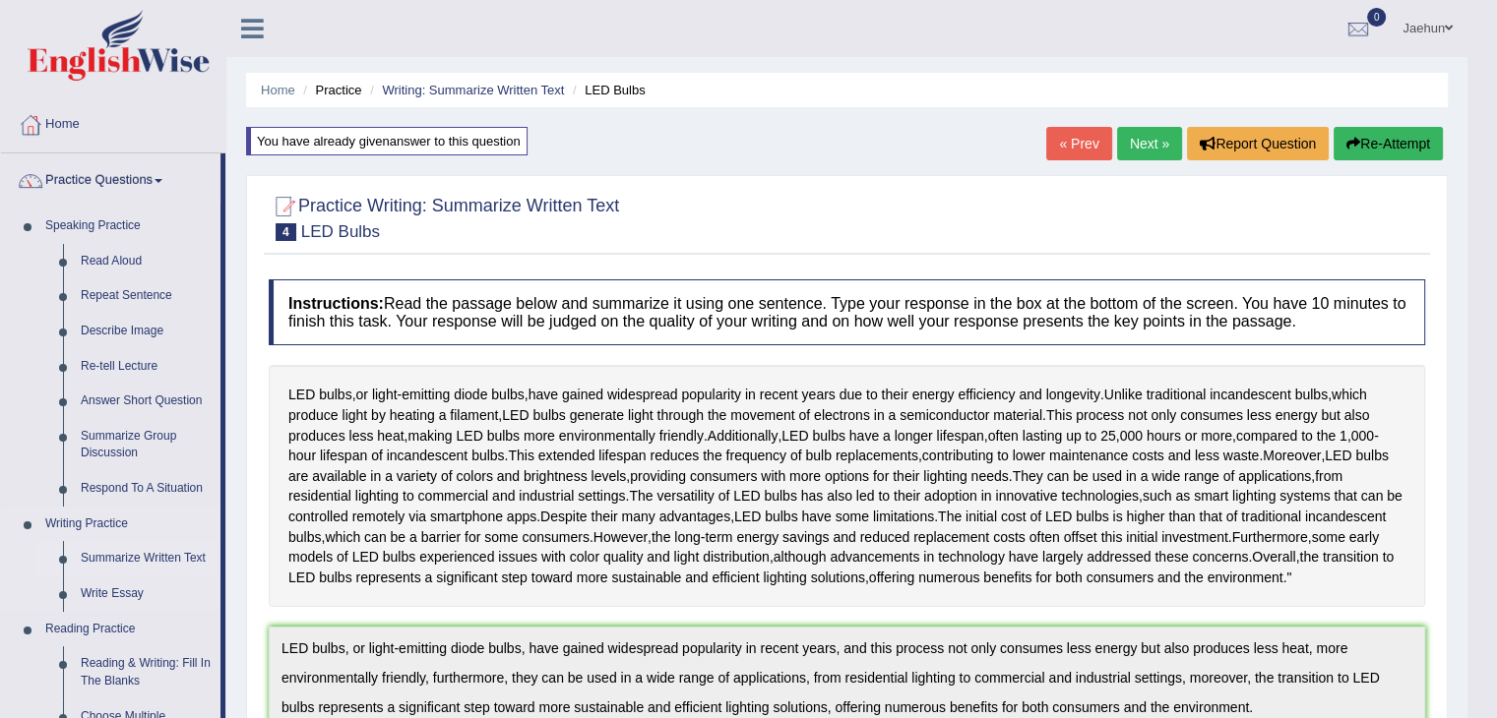
click at [155, 549] on link "Summarize Written Text" at bounding box center [146, 558] width 149 height 35
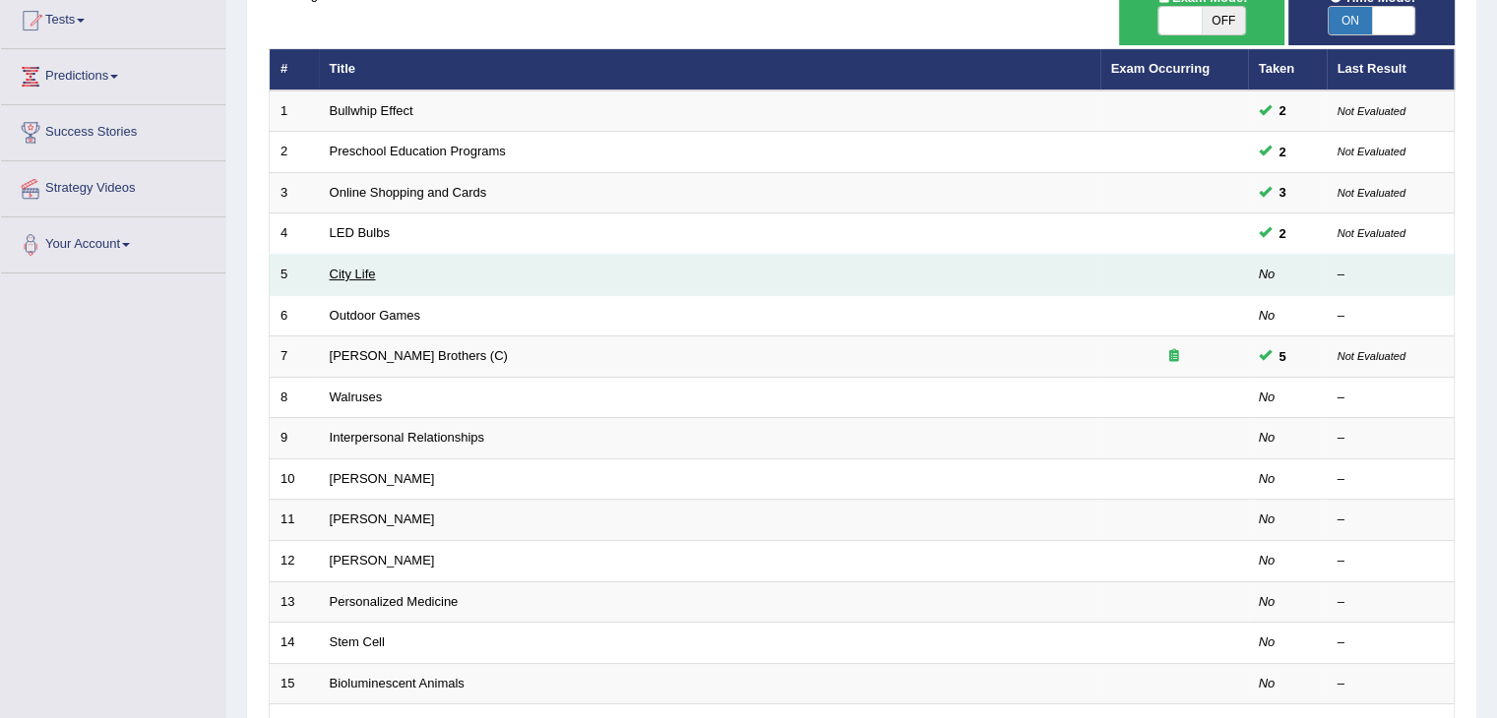
click at [352, 274] on link "City Life" at bounding box center [353, 274] width 46 height 15
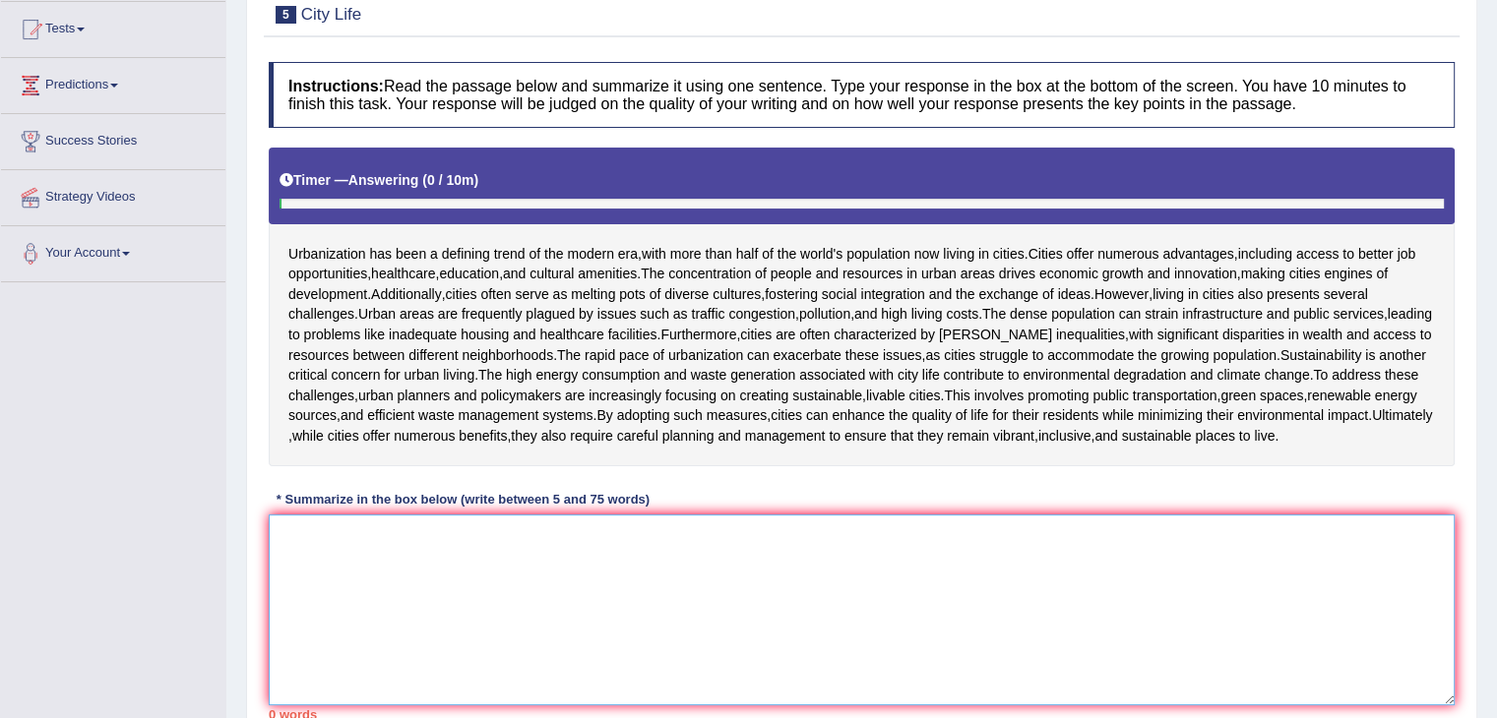
click at [514, 545] on textarea at bounding box center [862, 610] width 1186 height 191
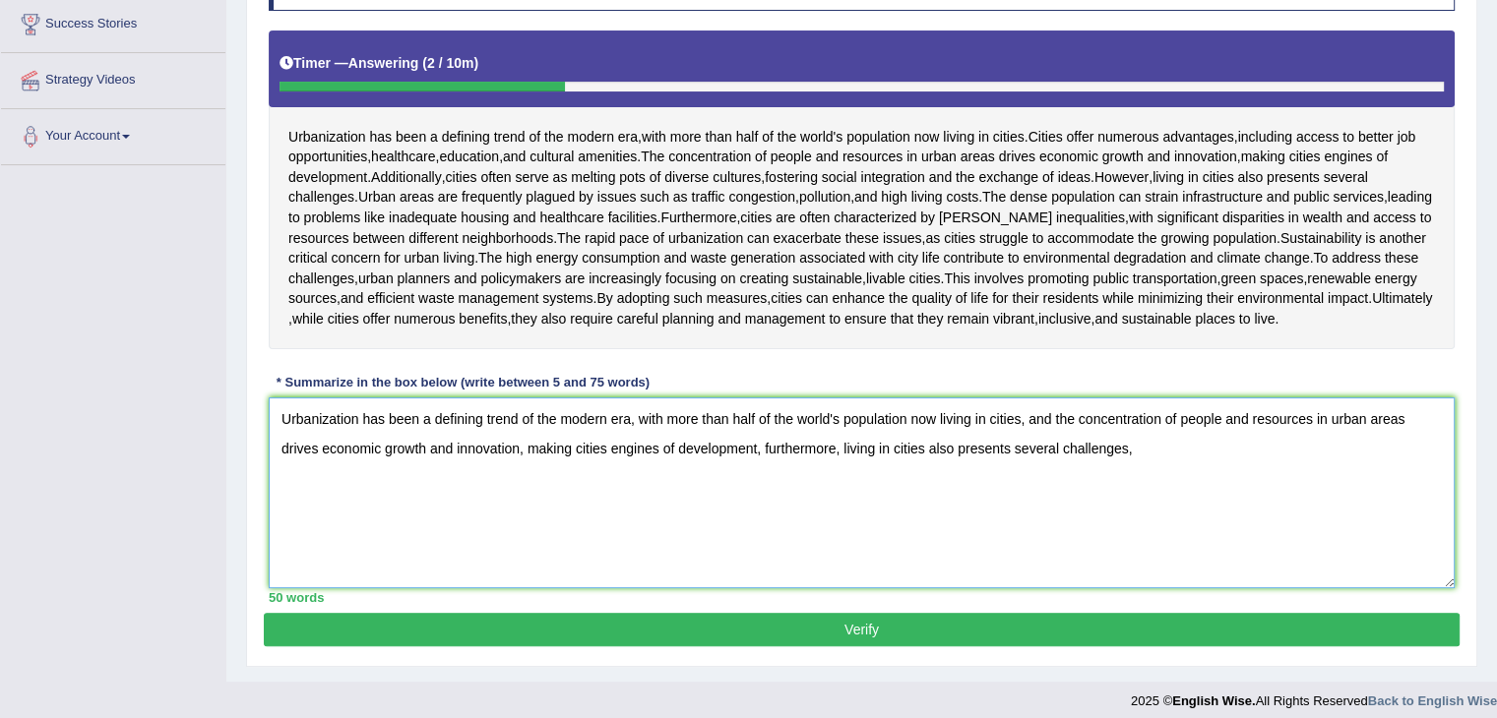
scroll to position [313, 0]
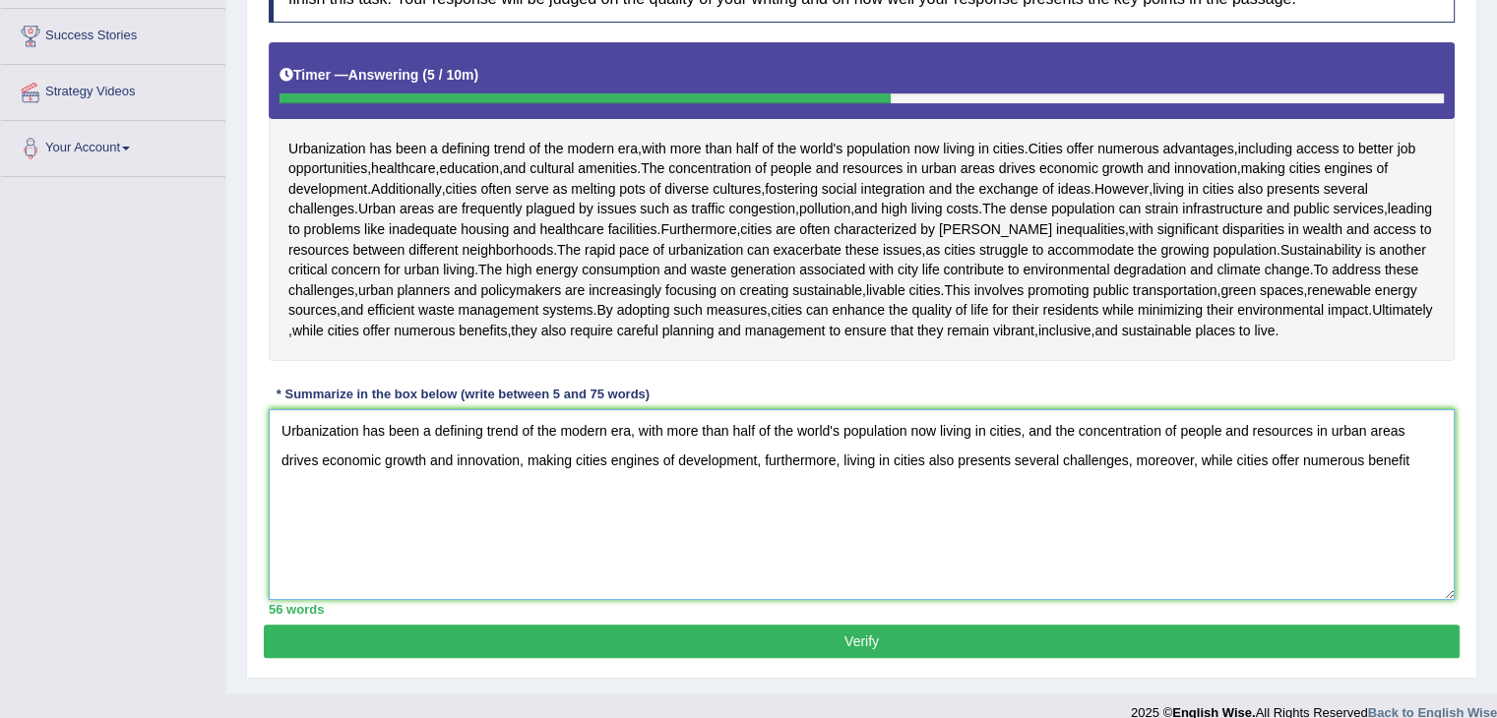
drag, startPoint x: 277, startPoint y: 446, endPoint x: 1491, endPoint y: 513, distance: 1215.1
click at [1491, 513] on div "Home Practice Writing: Summarize Written Text City Life « Prev Next » Report Qu…" at bounding box center [861, 190] width 1270 height 1007
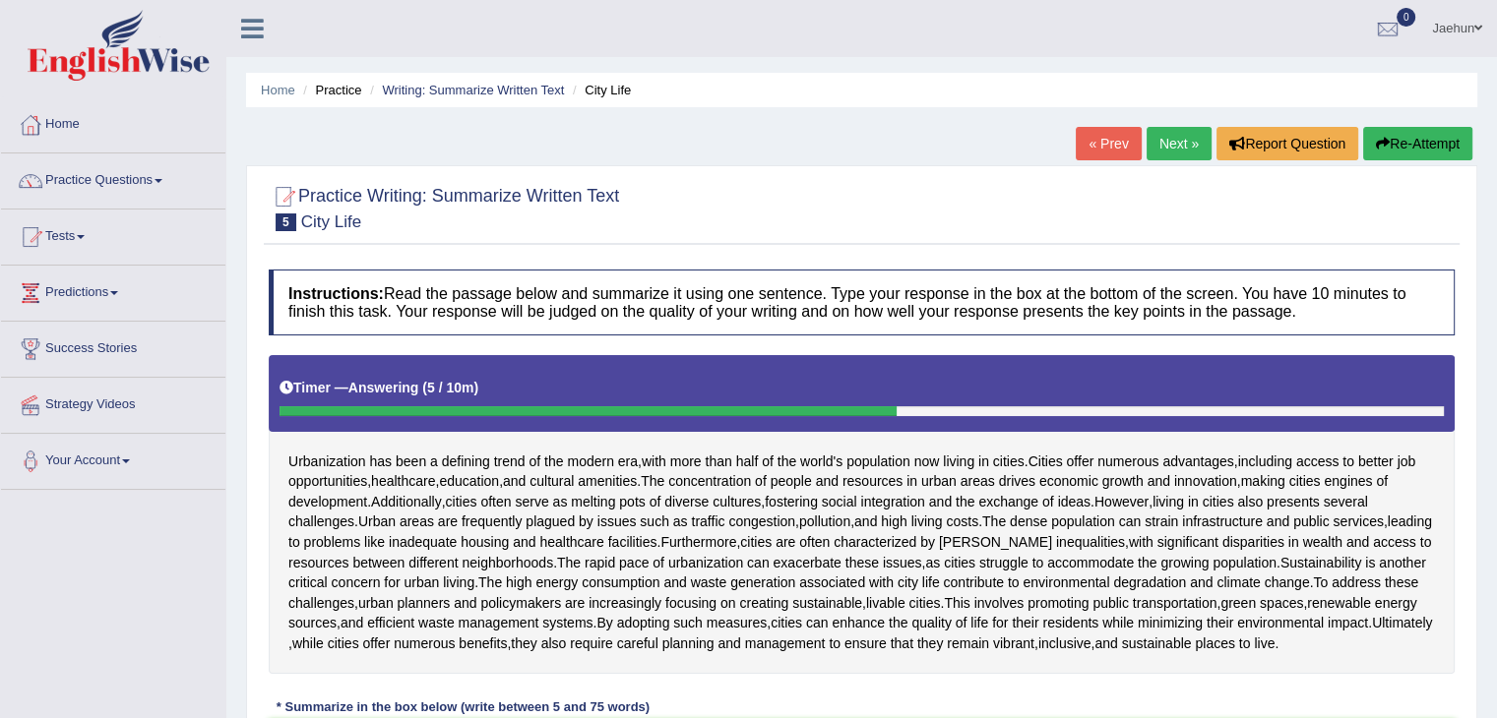
type textarea "Urbanization has been a defining trend of the modern era, with more than half o…"
click at [1410, 153] on button "Re-Attempt" at bounding box center [1417, 143] width 109 height 33
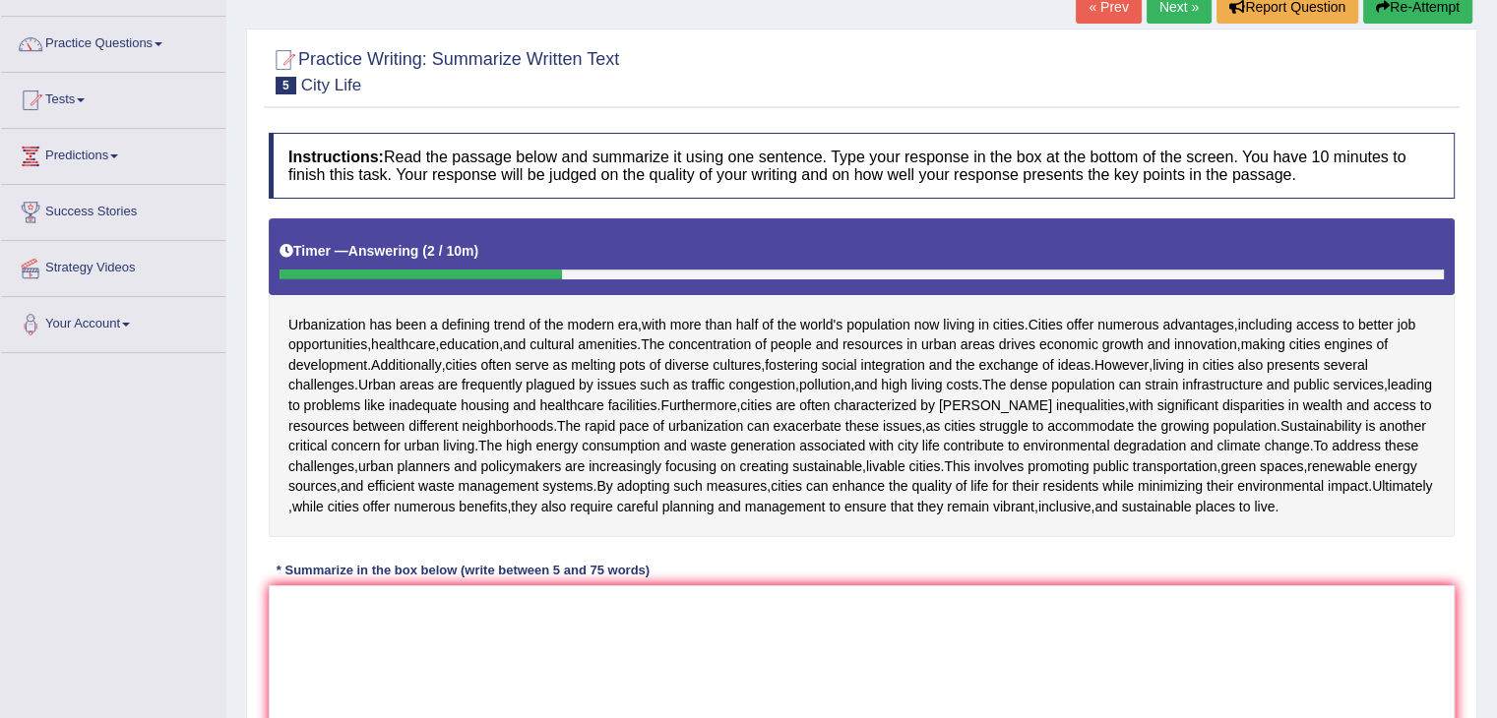
scroll to position [266, 0]
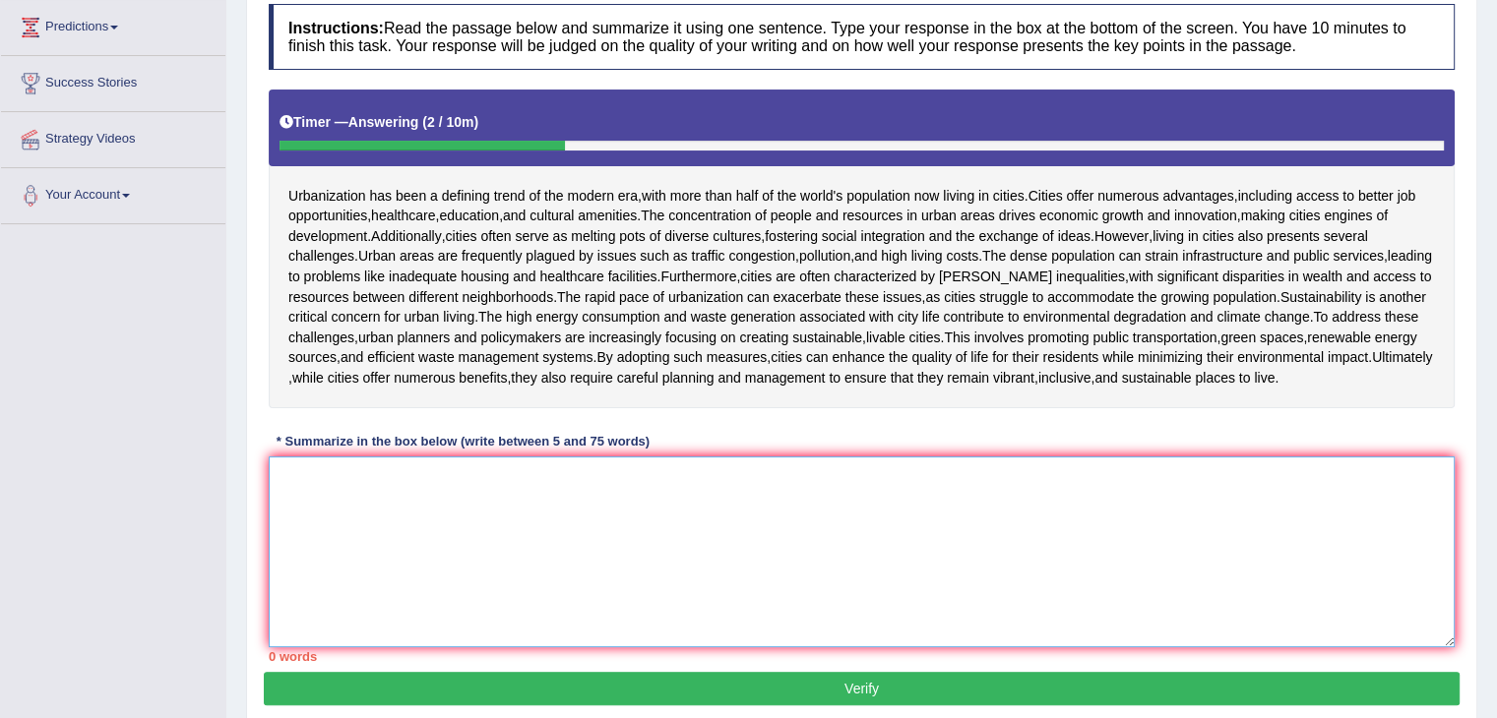
click at [991, 521] on textarea at bounding box center [862, 552] width 1186 height 191
paste textarea "Urbanization has been a defining trend of the modern era, with more than half o…"
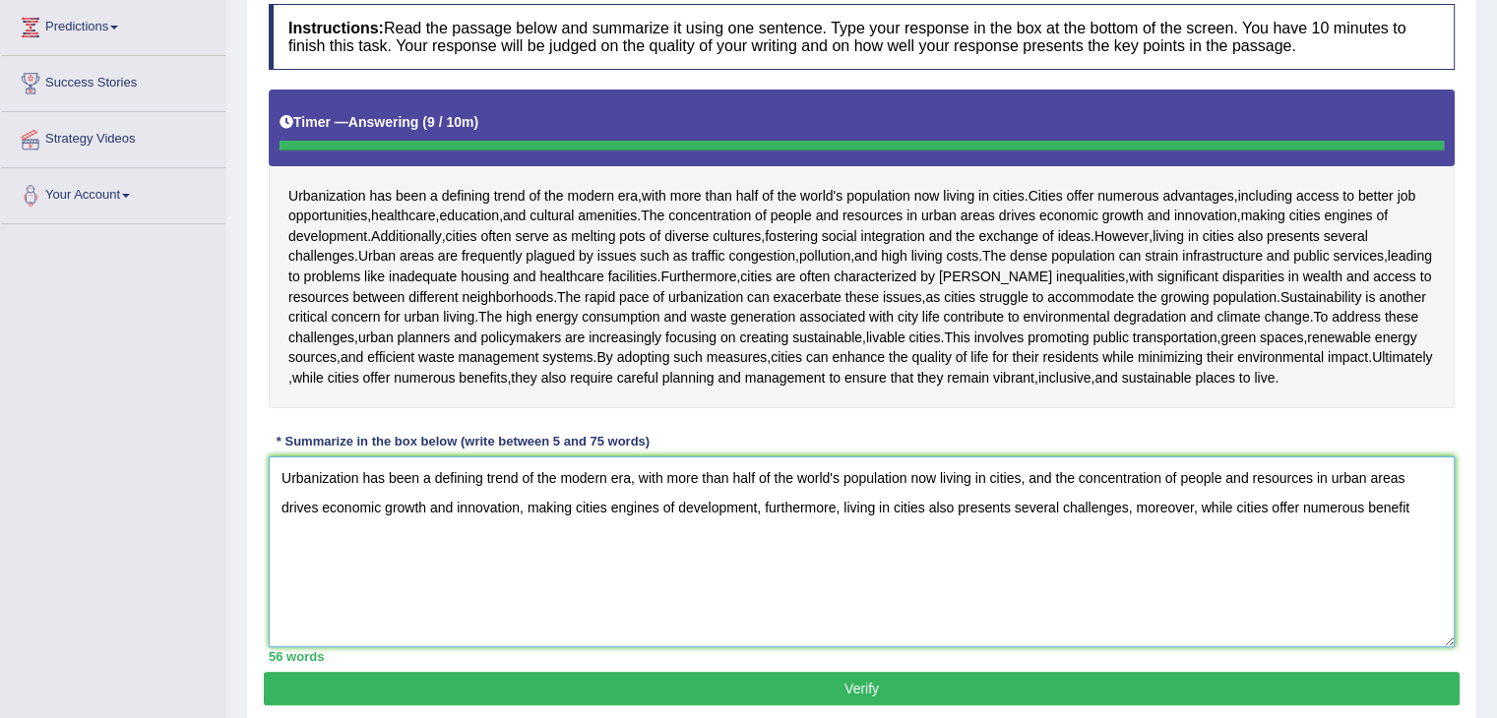
type textarea "Urbanization has been a defining trend of the modern era, with more than half o…"
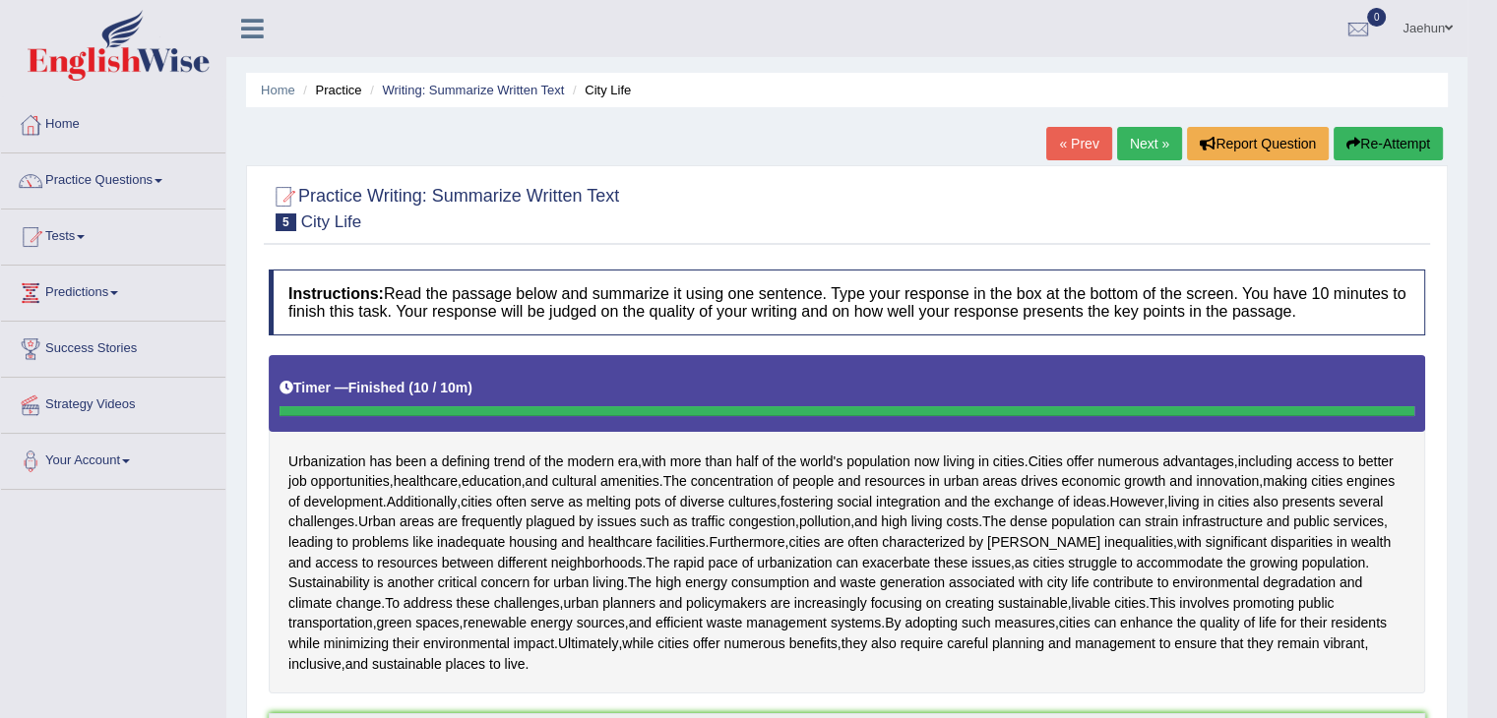
scroll to position [3, 0]
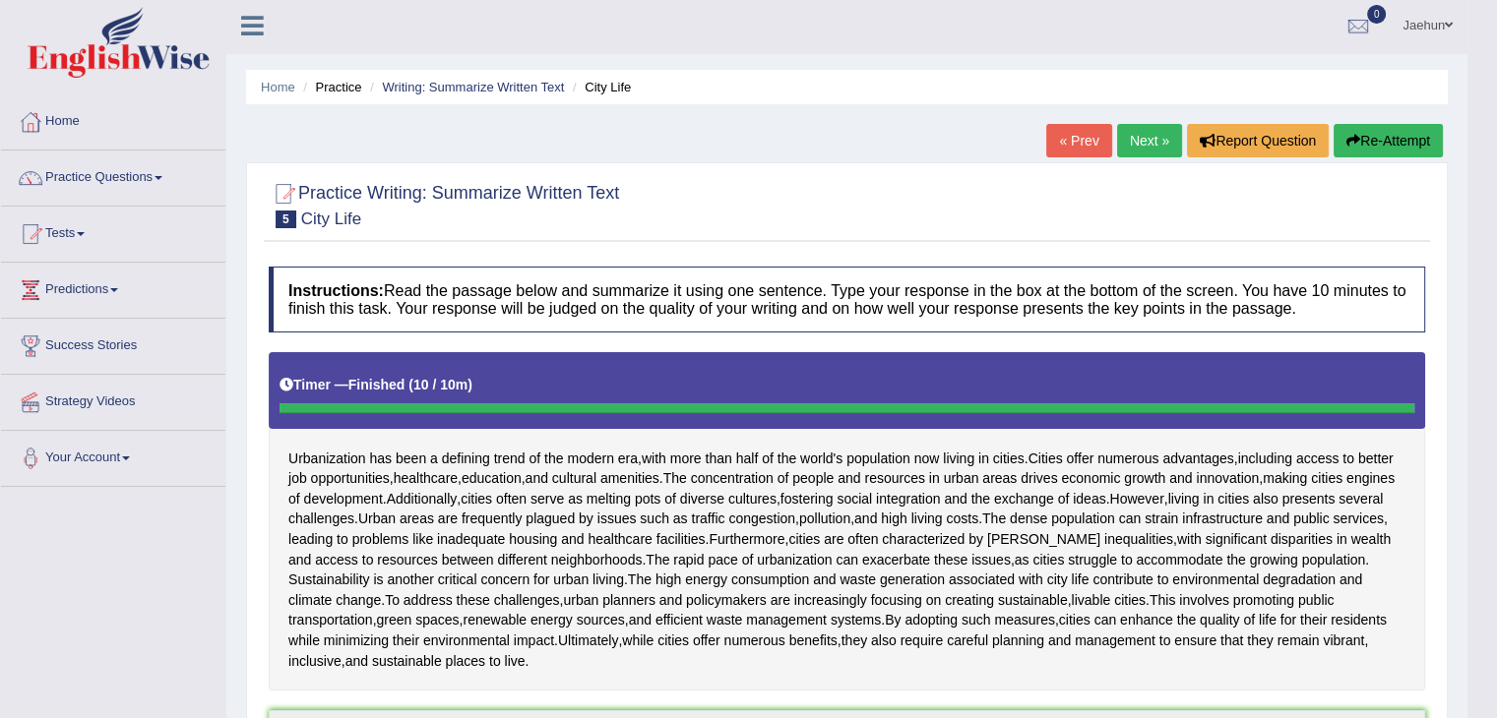
click at [1400, 125] on button "Re-Attempt" at bounding box center [1387, 140] width 109 height 33
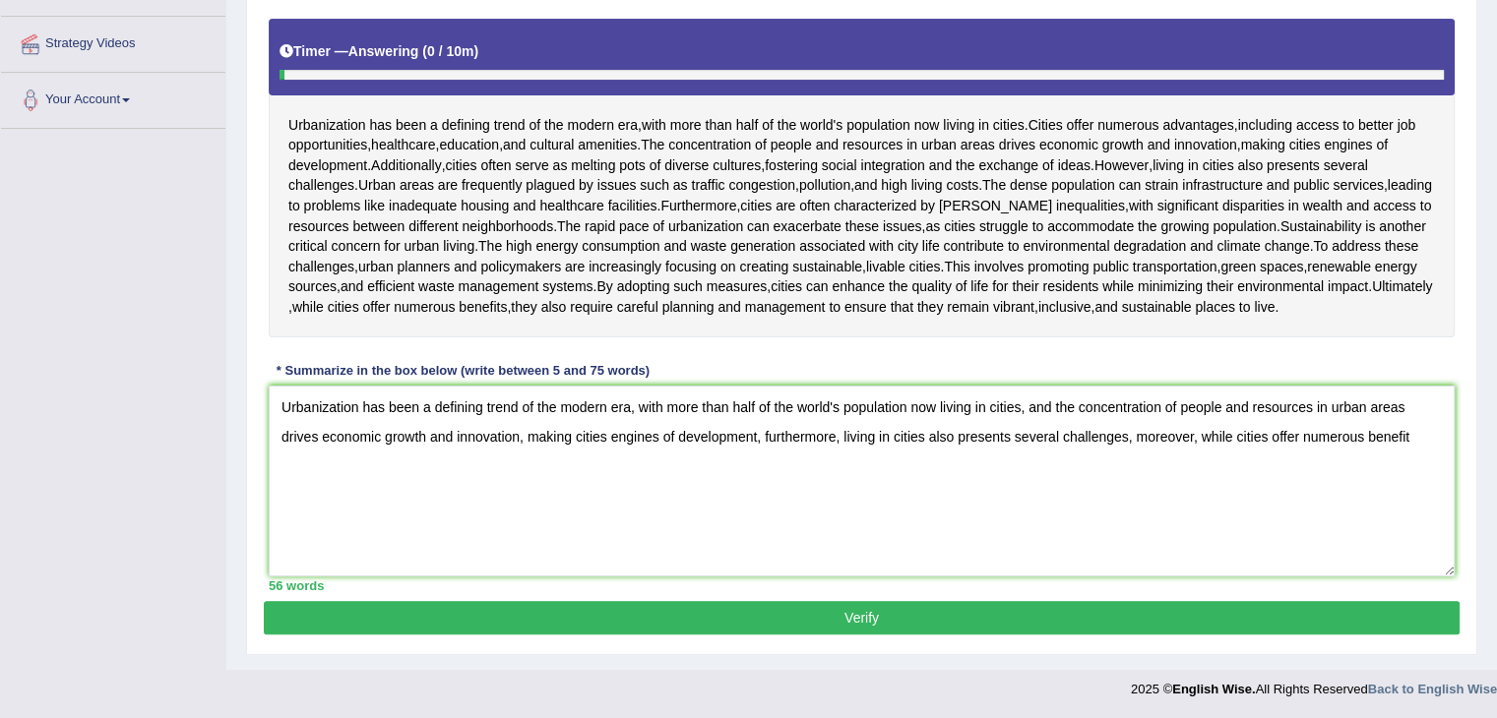
click at [1418, 448] on textarea "Urbanization has been a defining trend of the modern era, with more than half o…" at bounding box center [862, 481] width 1186 height 191
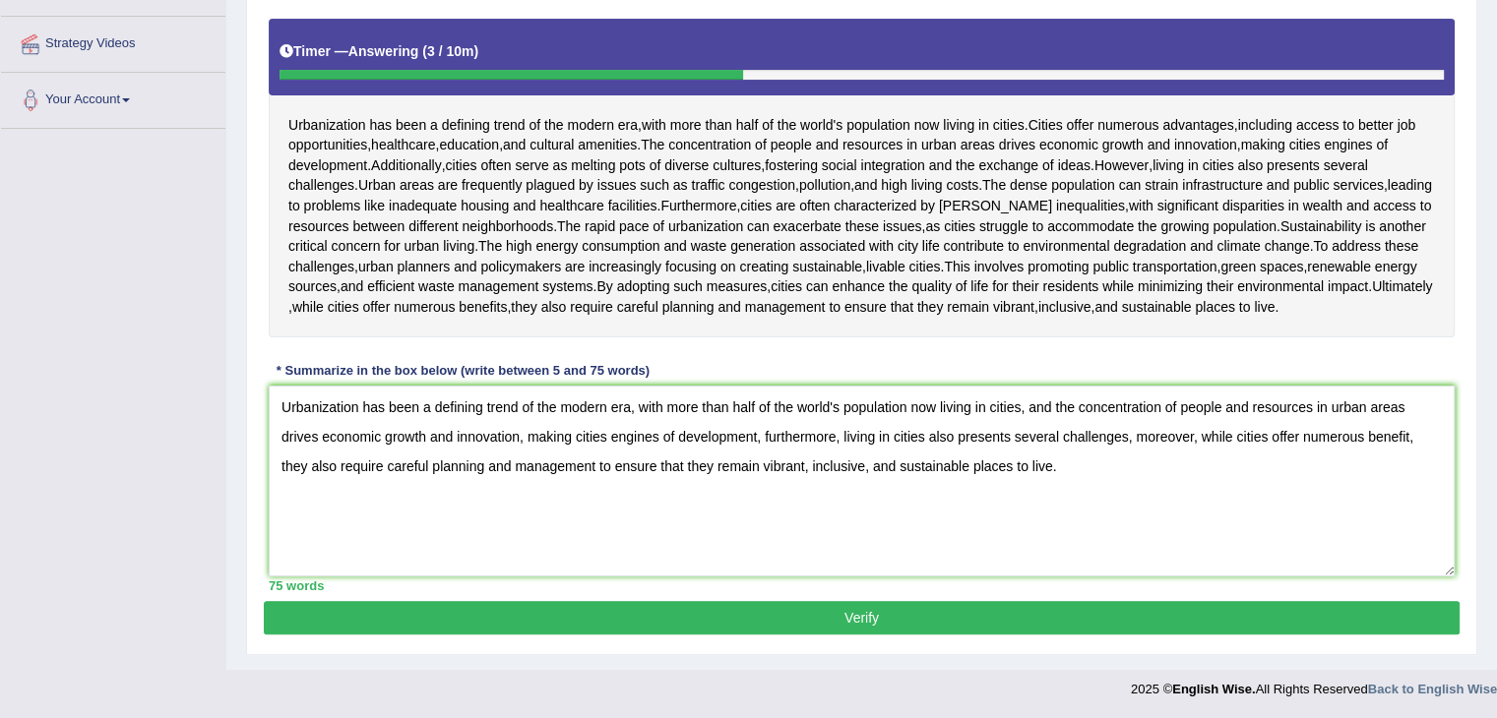
click at [928, 458] on textarea "Urbanization has been a defining trend of the modern era, with more than half o…" at bounding box center [862, 481] width 1186 height 191
click at [892, 459] on textarea "Urbanization has been a defining trend of the modern era, with more than half o…" at bounding box center [862, 481] width 1186 height 191
click at [877, 458] on textarea "Urbanization has been a defining trend of the modern era, with more than half o…" at bounding box center [862, 481] width 1186 height 191
click at [990, 489] on textarea "Urbanization has been a defining trend of the modern era, with more than half o…" at bounding box center [862, 481] width 1186 height 191
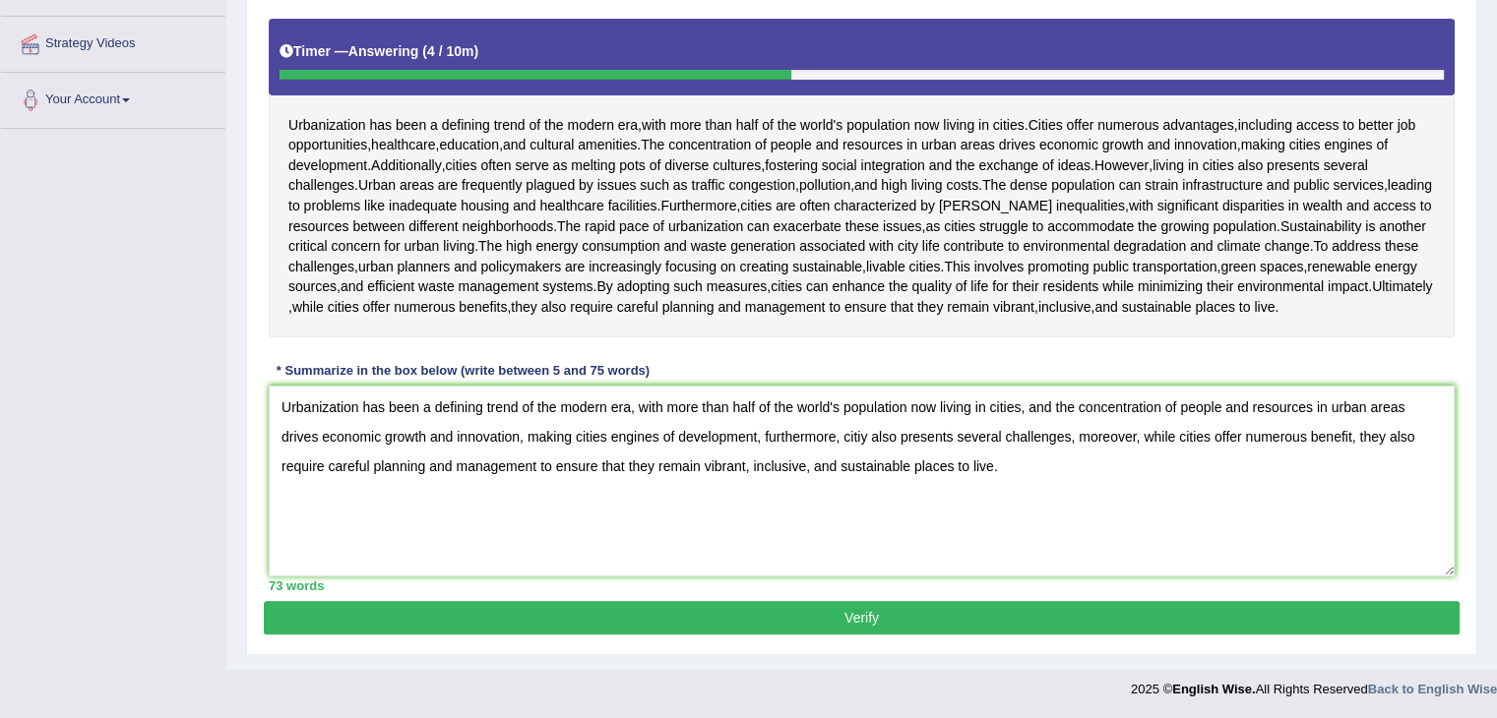
click at [1013, 490] on textarea "Urbanization has been a defining trend of the modern era, with more than half o…" at bounding box center [862, 481] width 1186 height 191
click at [865, 456] on textarea "Urbanization has been a defining trend of the modern era, with more than half o…" at bounding box center [862, 481] width 1186 height 191
click at [935, 426] on textarea "Urbanization has been a defining trend of the modern era, with more than half o…" at bounding box center [862, 481] width 1186 height 191
drag, startPoint x: 760, startPoint y: 483, endPoint x: 791, endPoint y: 483, distance: 31.5
click at [791, 483] on textarea "Urbanization has been a defining trend of the modern era, with more than half o…" at bounding box center [862, 481] width 1186 height 191
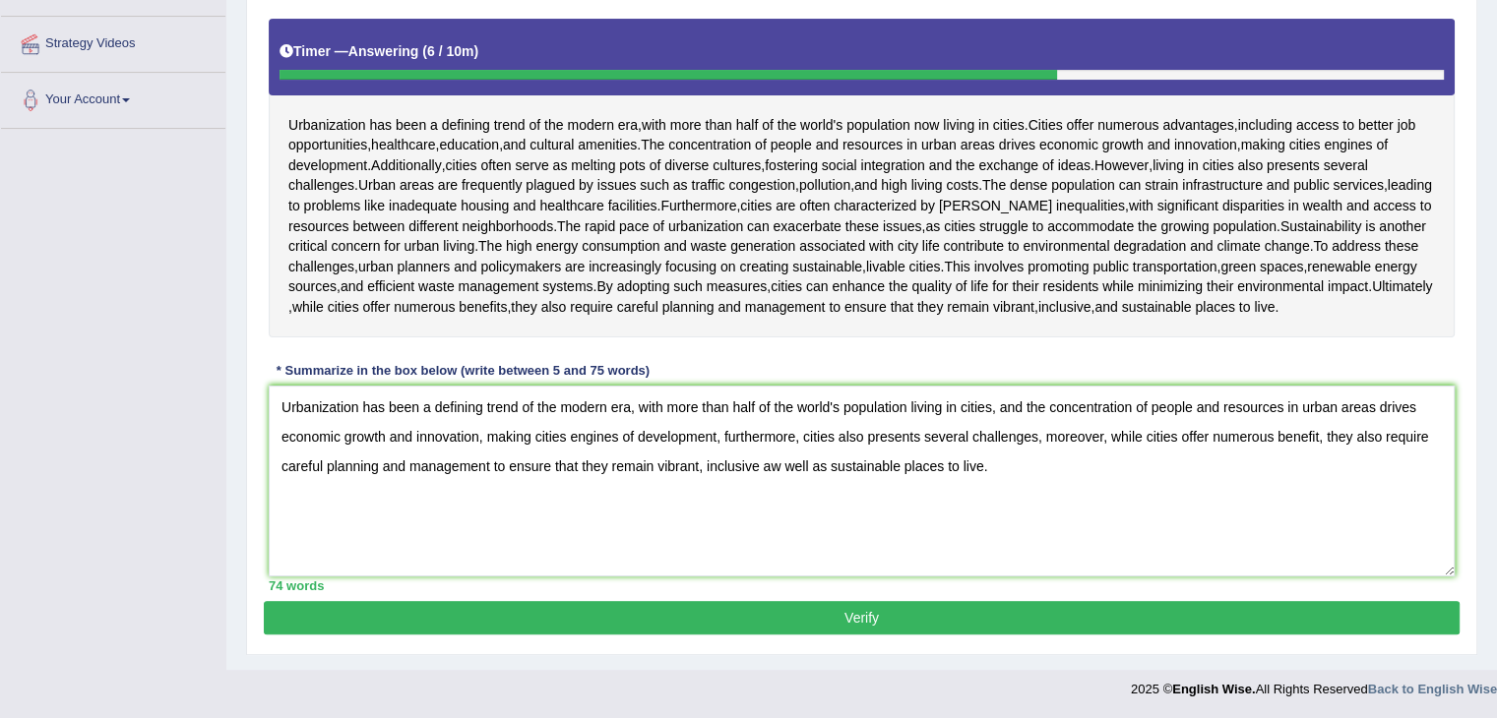
click at [1001, 500] on textarea "Urbanization has been a defining trend of the modern era, with more than half o…" at bounding box center [862, 481] width 1186 height 191
click at [827, 487] on textarea "Urbanization has been a defining trend of the modern era, with more than half o…" at bounding box center [862, 481] width 1186 height 191
click at [891, 503] on textarea "Urbanization has been a defining trend of the modern era, with more than half o…" at bounding box center [862, 481] width 1186 height 191
type textarea "Urbanization has been a defining trend of the modern era, with more than half o…"
click at [927, 635] on button "Verify" at bounding box center [862, 617] width 1196 height 33
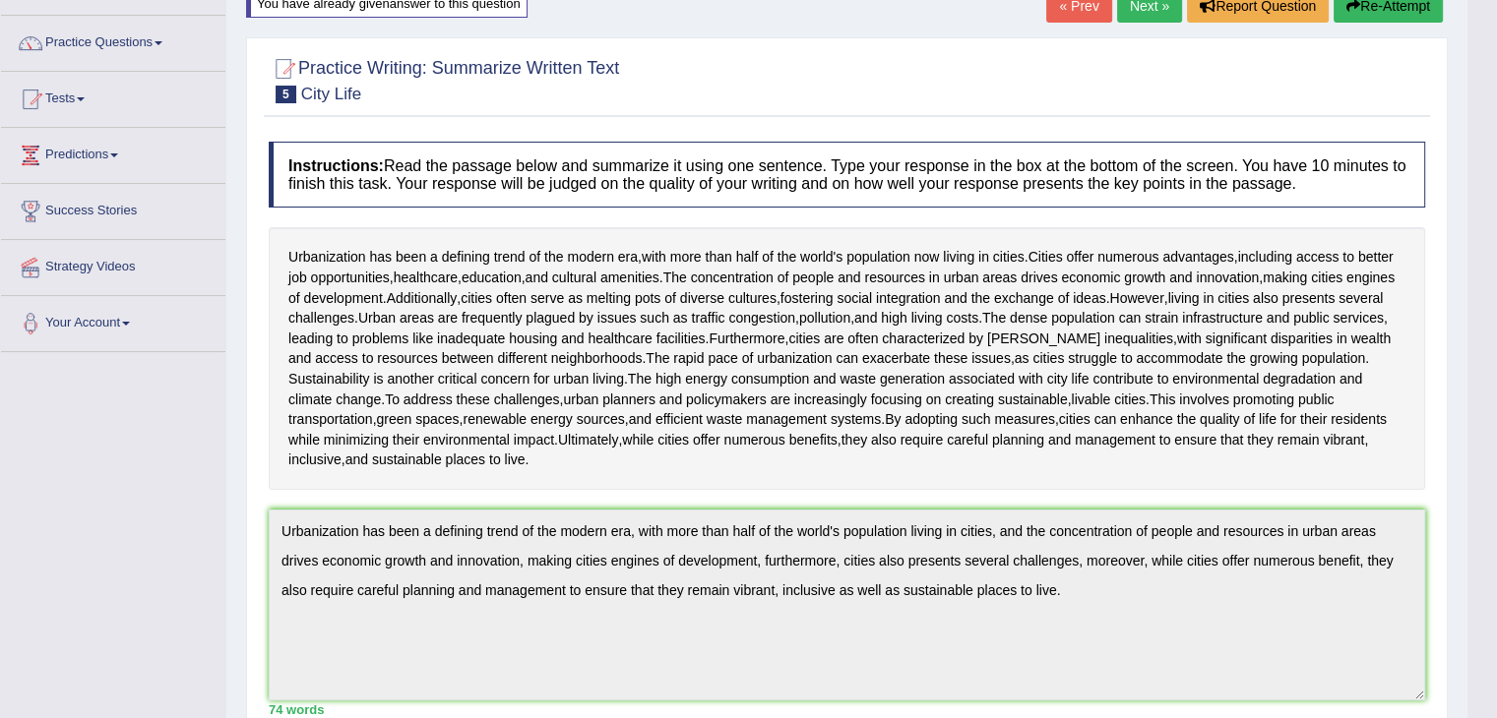
scroll to position [97, 0]
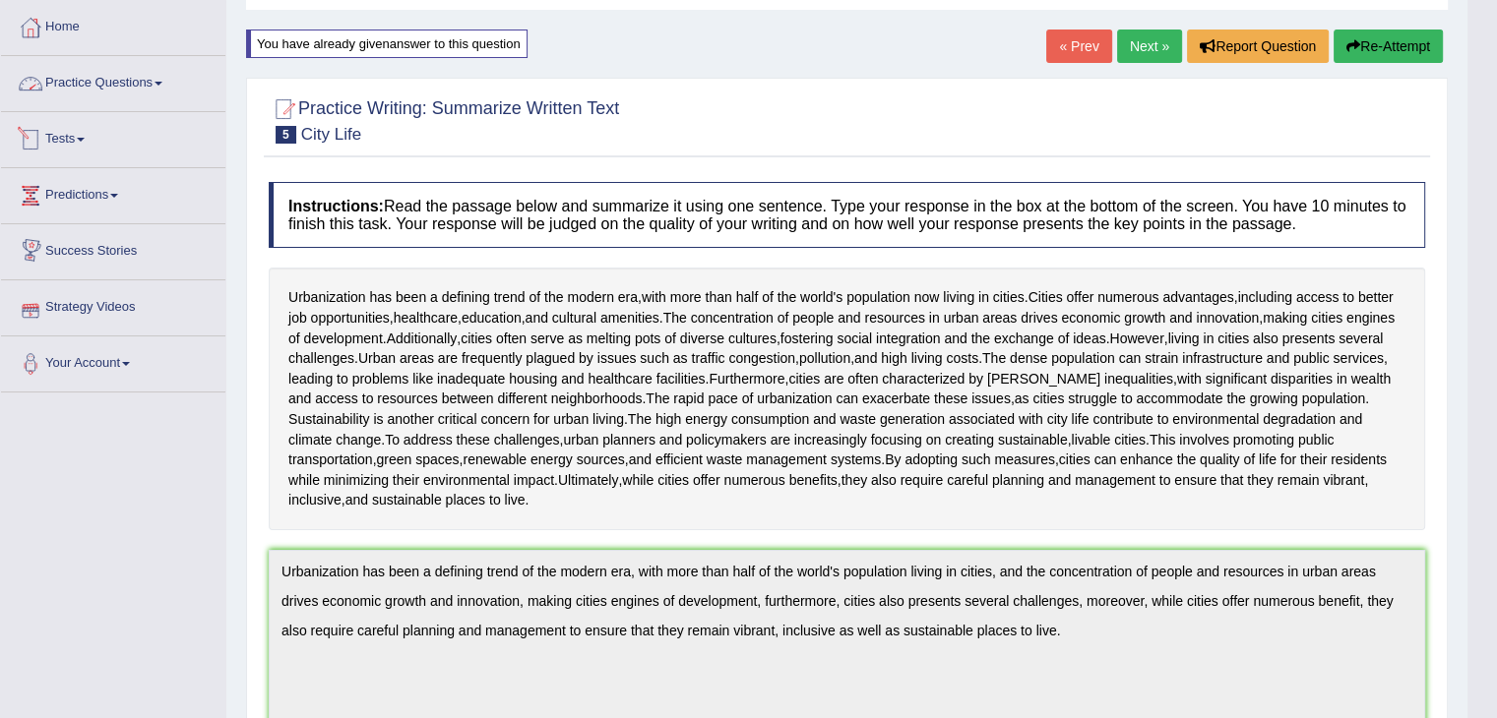
click at [140, 75] on link "Practice Questions" at bounding box center [113, 80] width 224 height 49
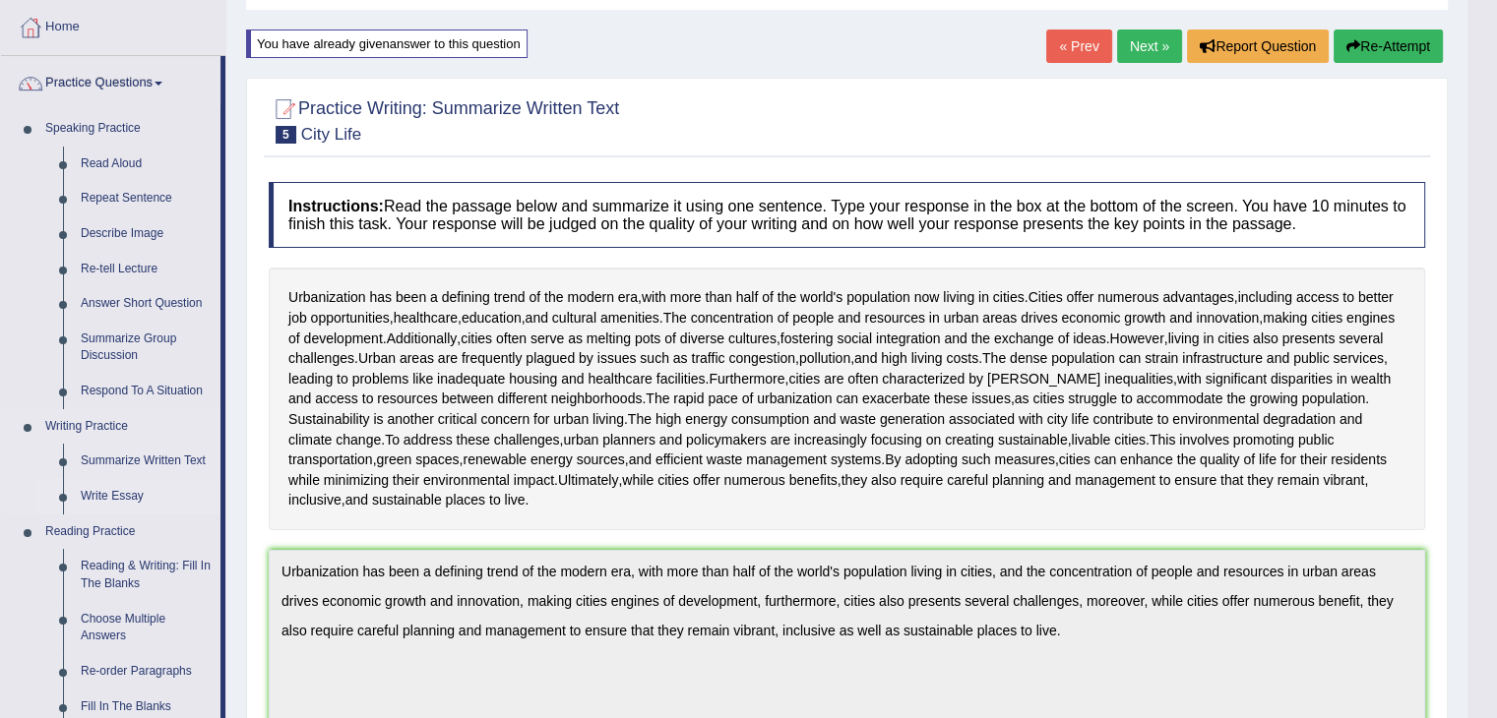
click at [99, 493] on link "Write Essay" at bounding box center [146, 496] width 149 height 35
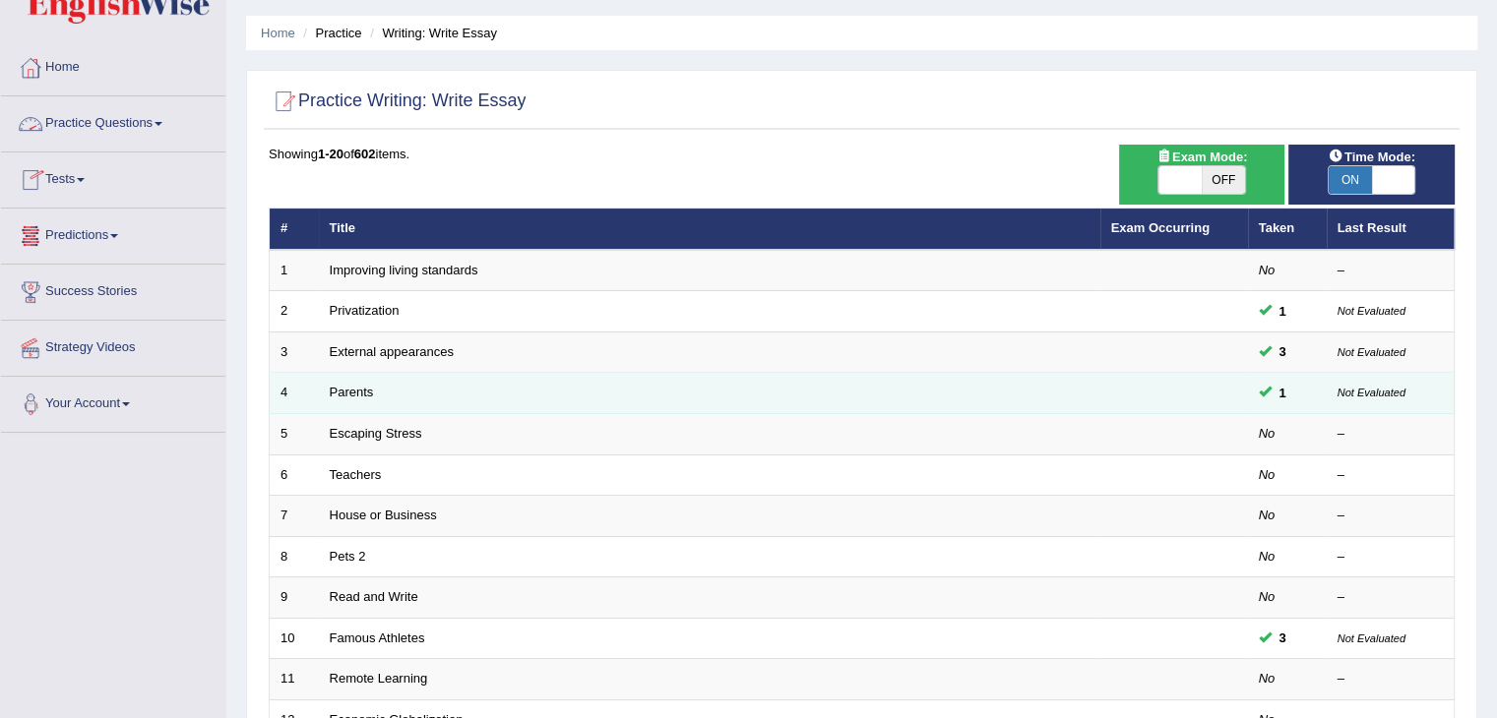
scroll to position [94, 0]
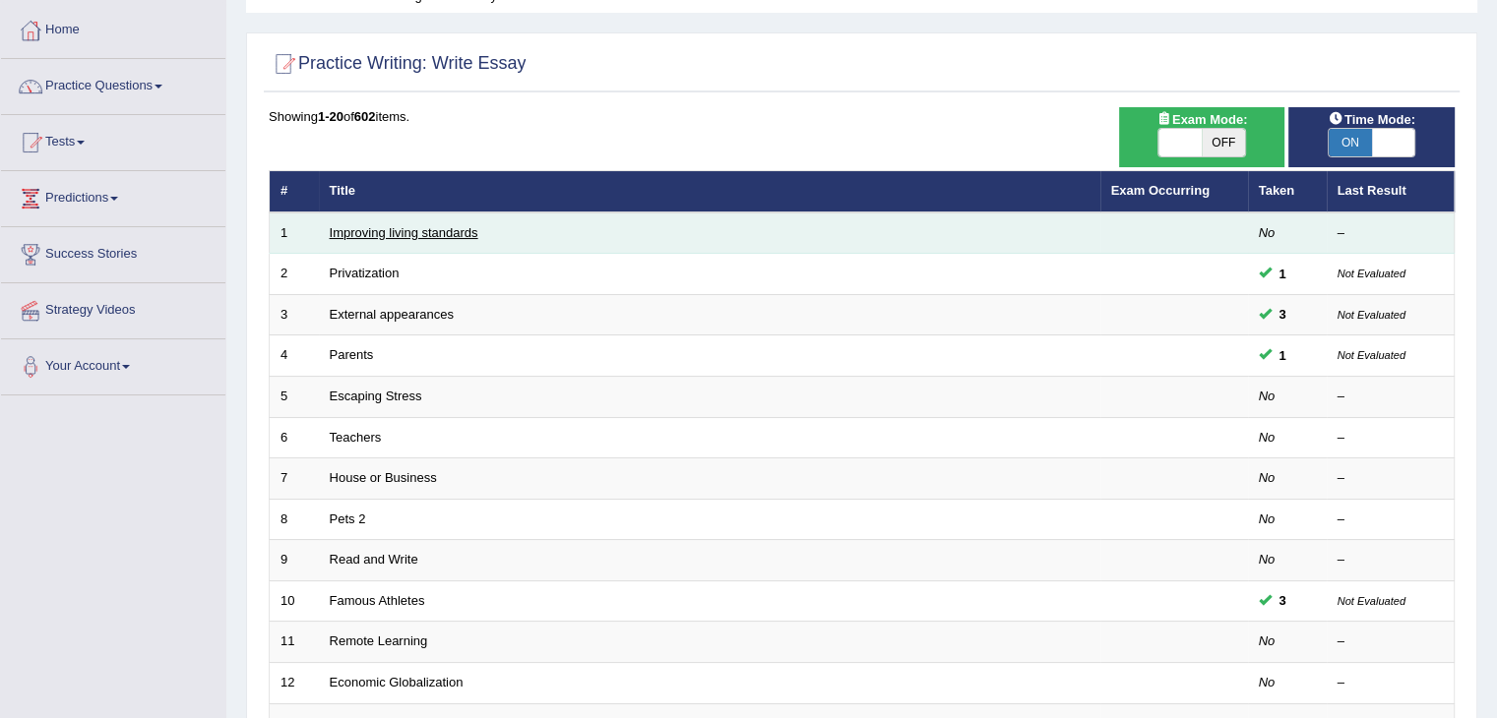
click at [429, 229] on link "Improving living standards" at bounding box center [404, 232] width 149 height 15
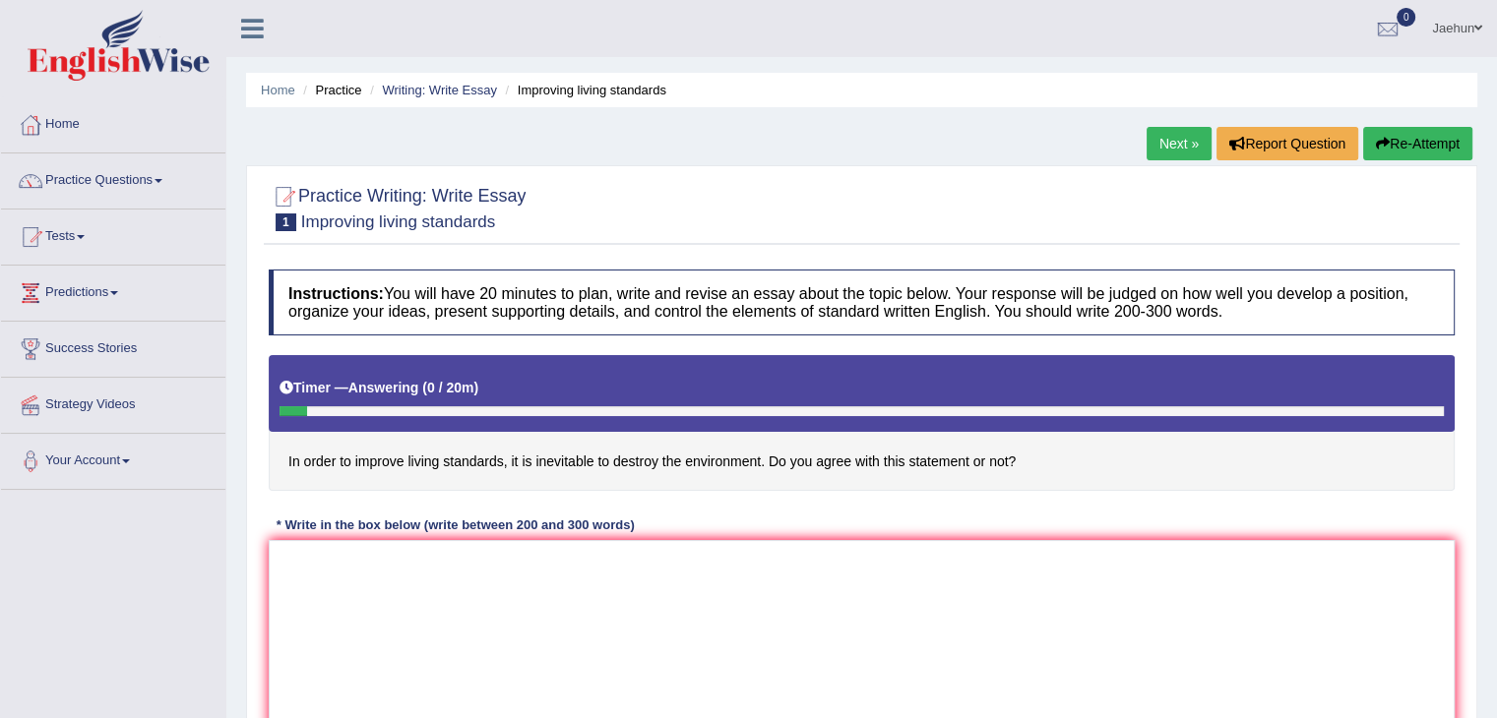
click at [1385, 137] on button "Re-Attempt" at bounding box center [1417, 143] width 109 height 33
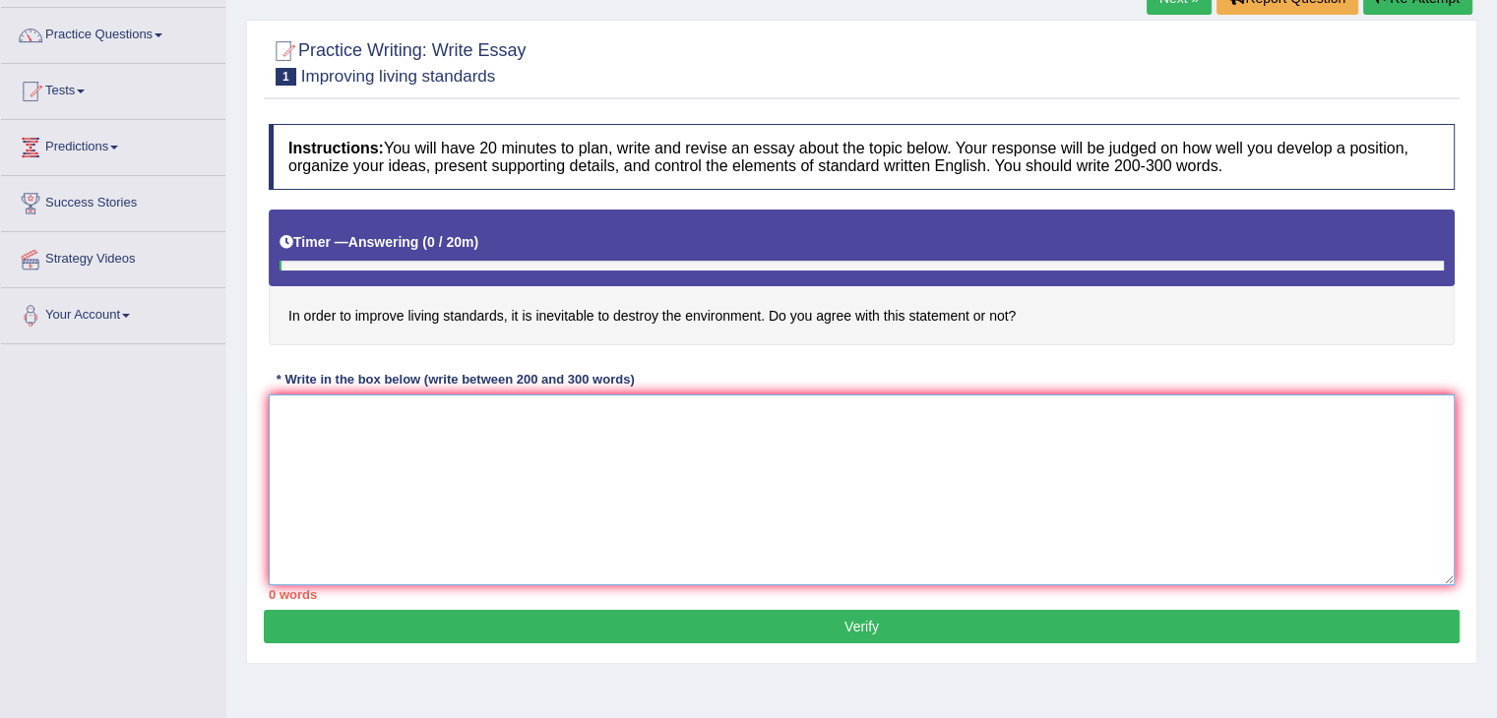
click at [890, 409] on textarea at bounding box center [862, 490] width 1186 height 191
type textarea "r"
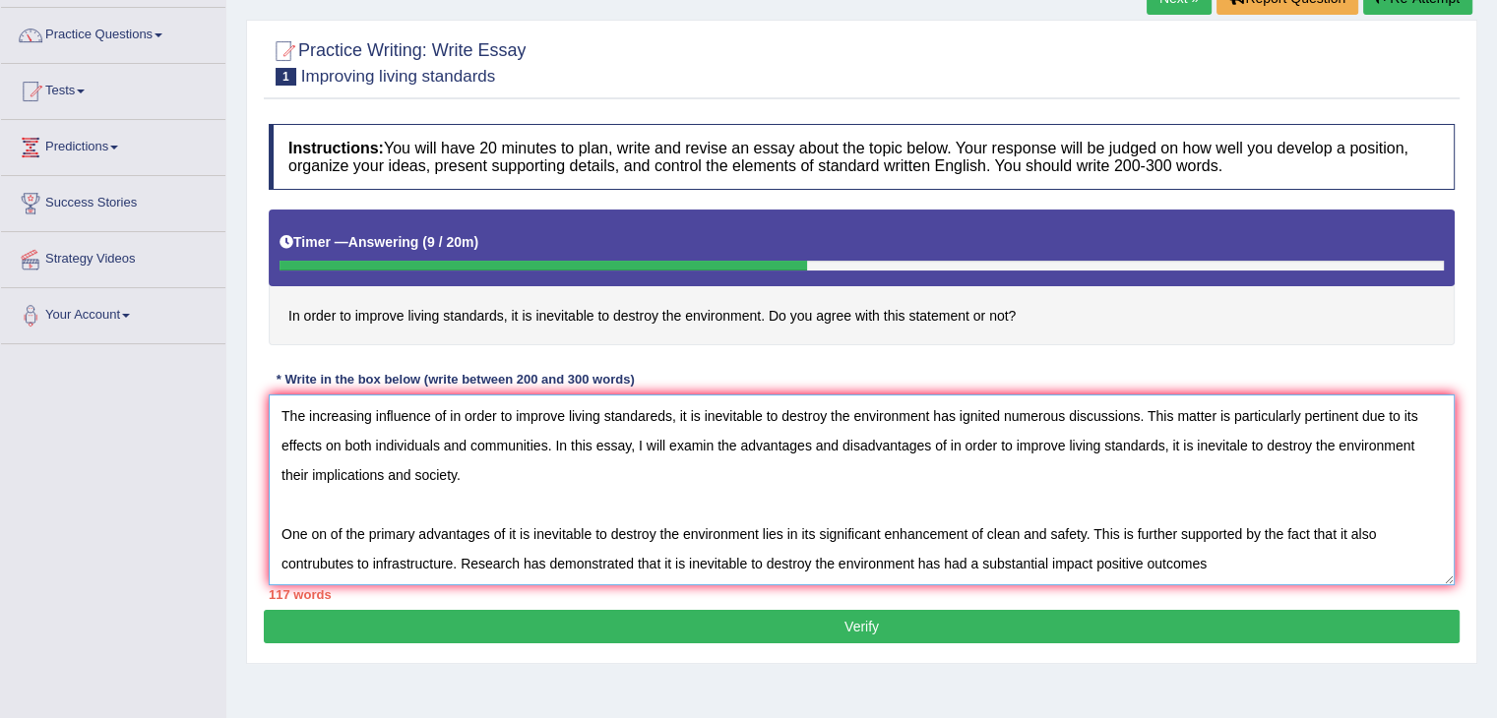
click at [1087, 564] on textarea "The increasing influence of in order to improve living standareds, it is inevit…" at bounding box center [862, 490] width 1186 height 191
click at [1275, 556] on textarea "The increasing influence of in order to improve living standareds, it is inevit…" at bounding box center [862, 490] width 1186 height 191
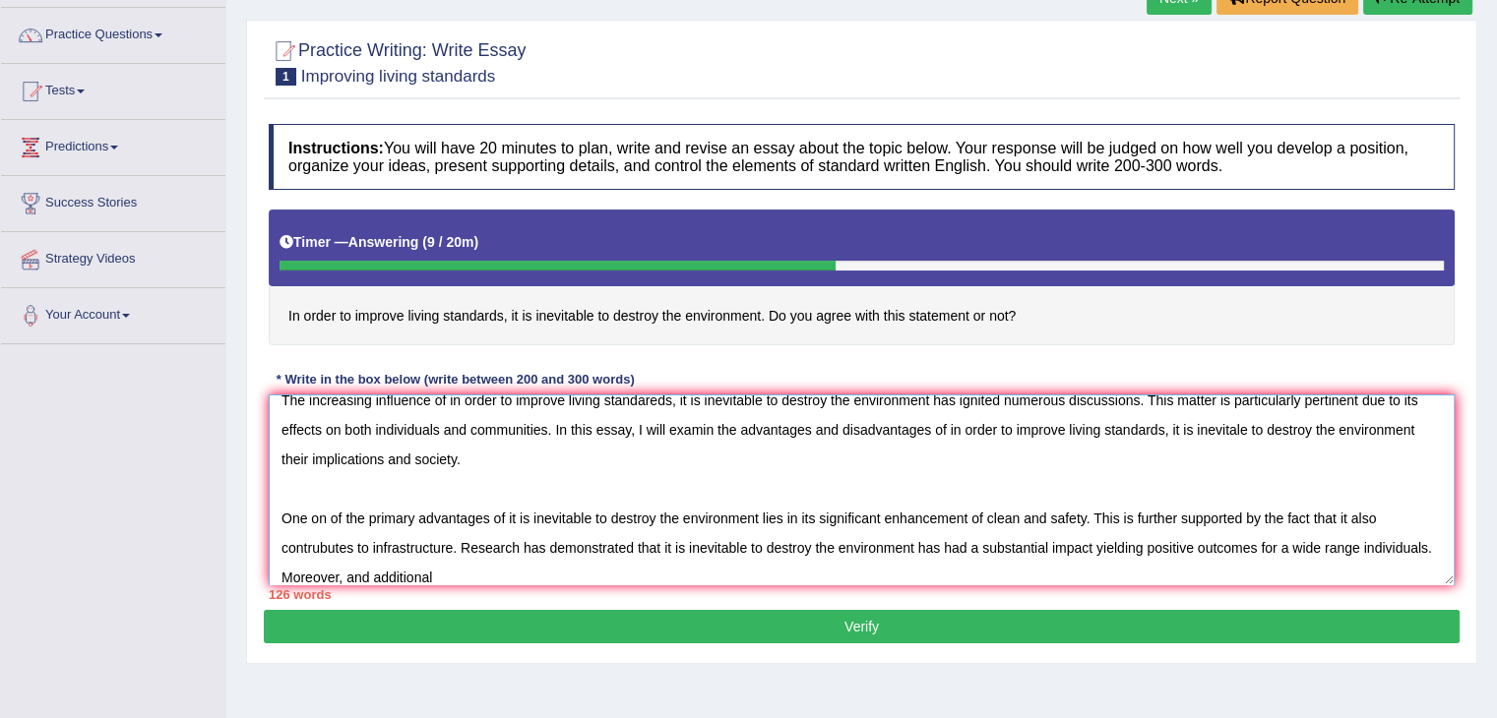
click at [444, 576] on textarea "The increasing influence of in order to improve living standareds, it is inevit…" at bounding box center [862, 490] width 1186 height 191
click at [522, 572] on textarea "The increasing influence of in order to improve living standareds, it is inevit…" at bounding box center [862, 490] width 1186 height 191
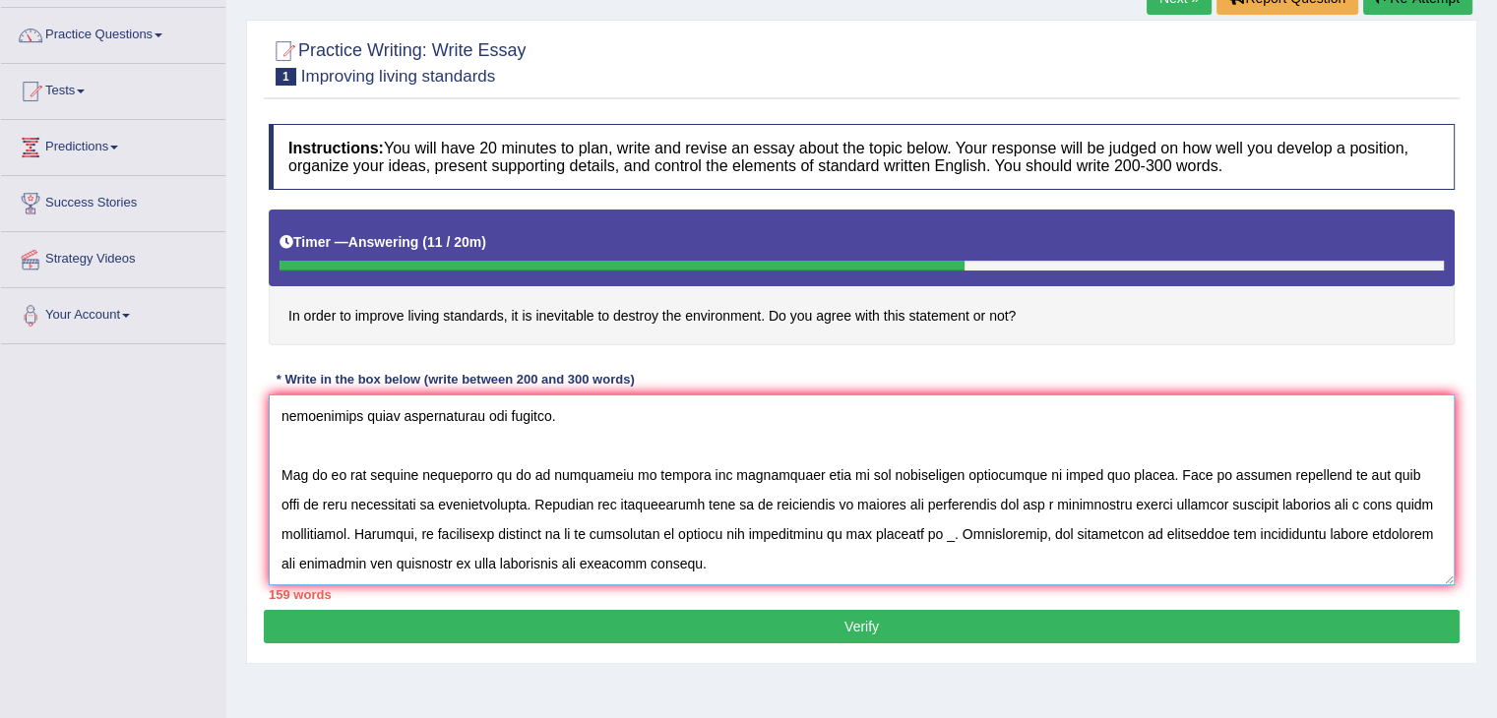
scroll to position [105, 0]
click at [913, 485] on textarea at bounding box center [862, 490] width 1186 height 191
click at [906, 489] on textarea at bounding box center [862, 490] width 1186 height 191
click at [905, 516] on textarea at bounding box center [862, 490] width 1186 height 191
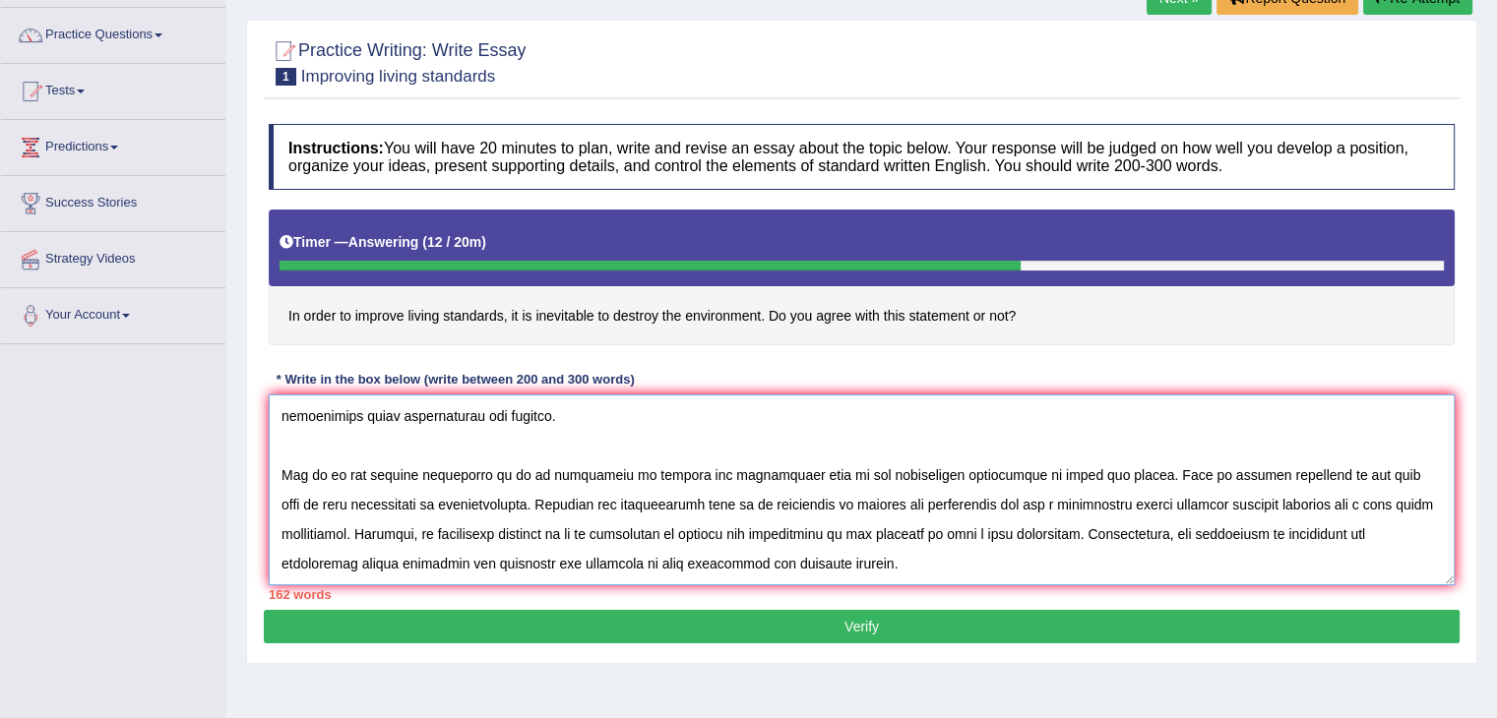
click at [1428, 490] on textarea at bounding box center [862, 490] width 1186 height 191
click at [913, 542] on textarea at bounding box center [862, 490] width 1186 height 191
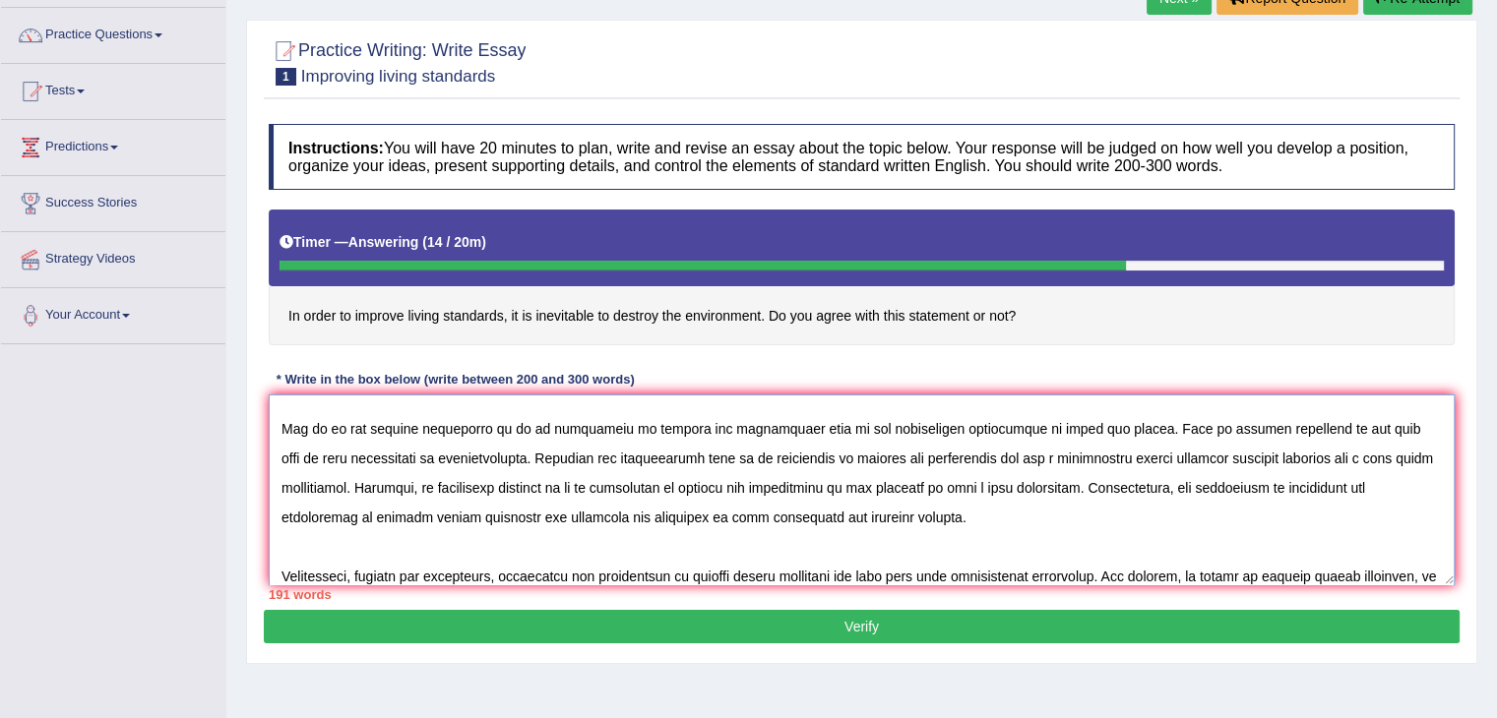
scroll to position [134, 0]
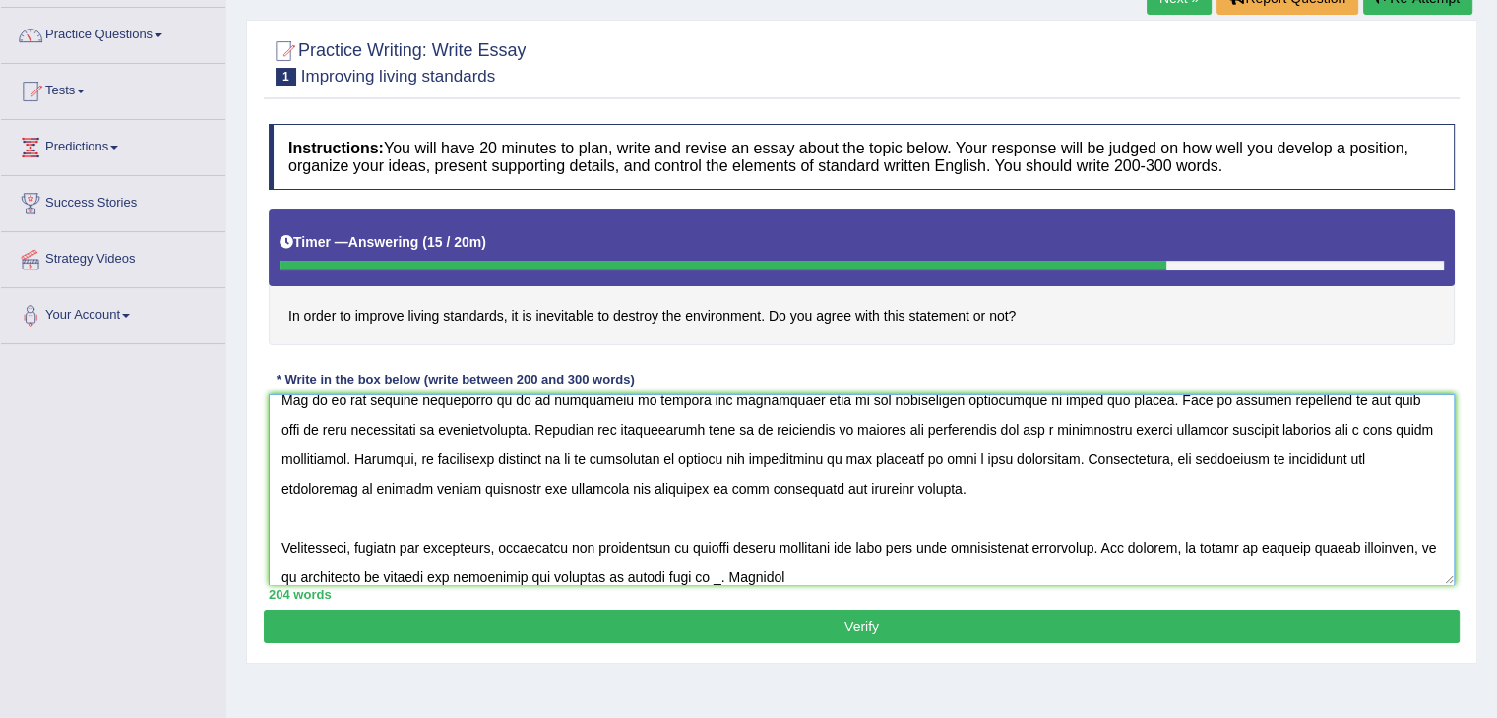
click at [711, 571] on textarea at bounding box center [862, 490] width 1186 height 191
click at [858, 576] on textarea at bounding box center [862, 490] width 1186 height 191
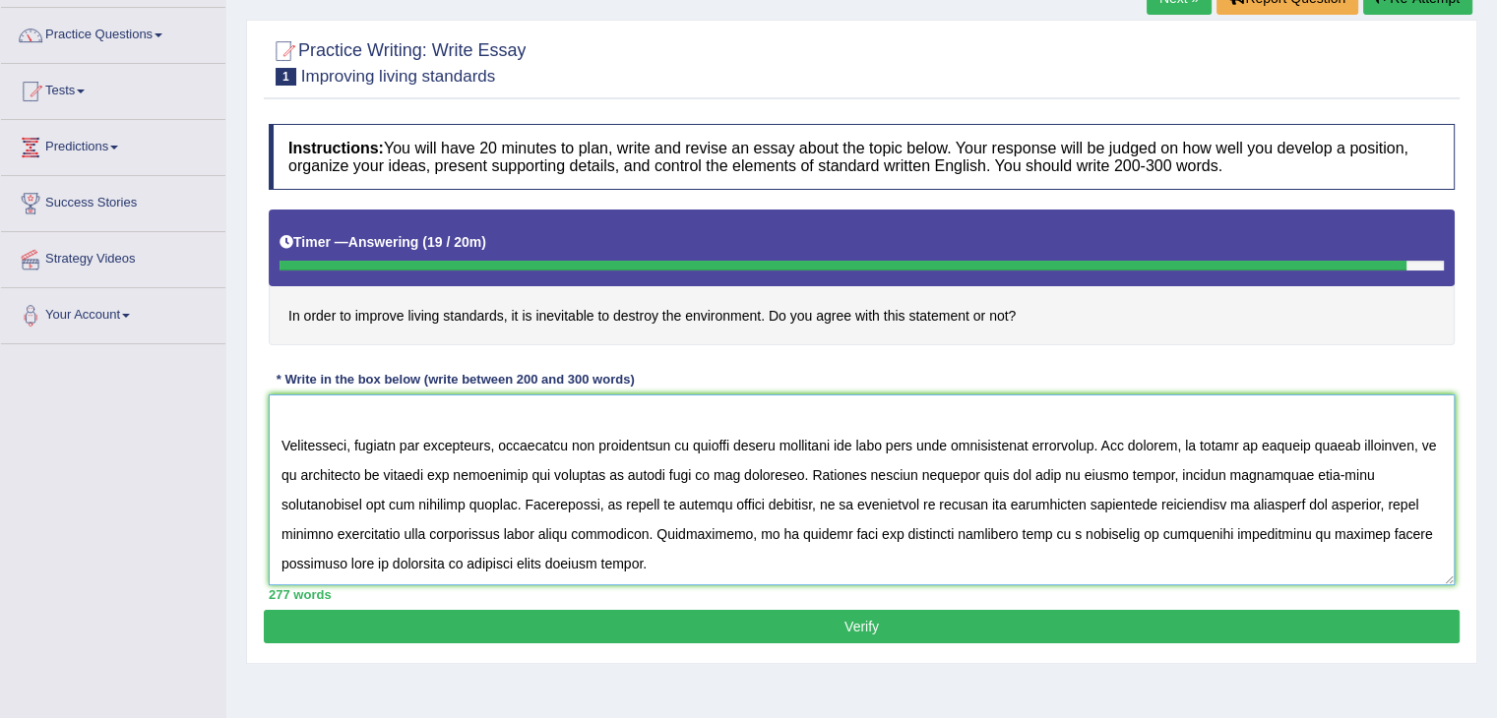
scroll to position [282, 0]
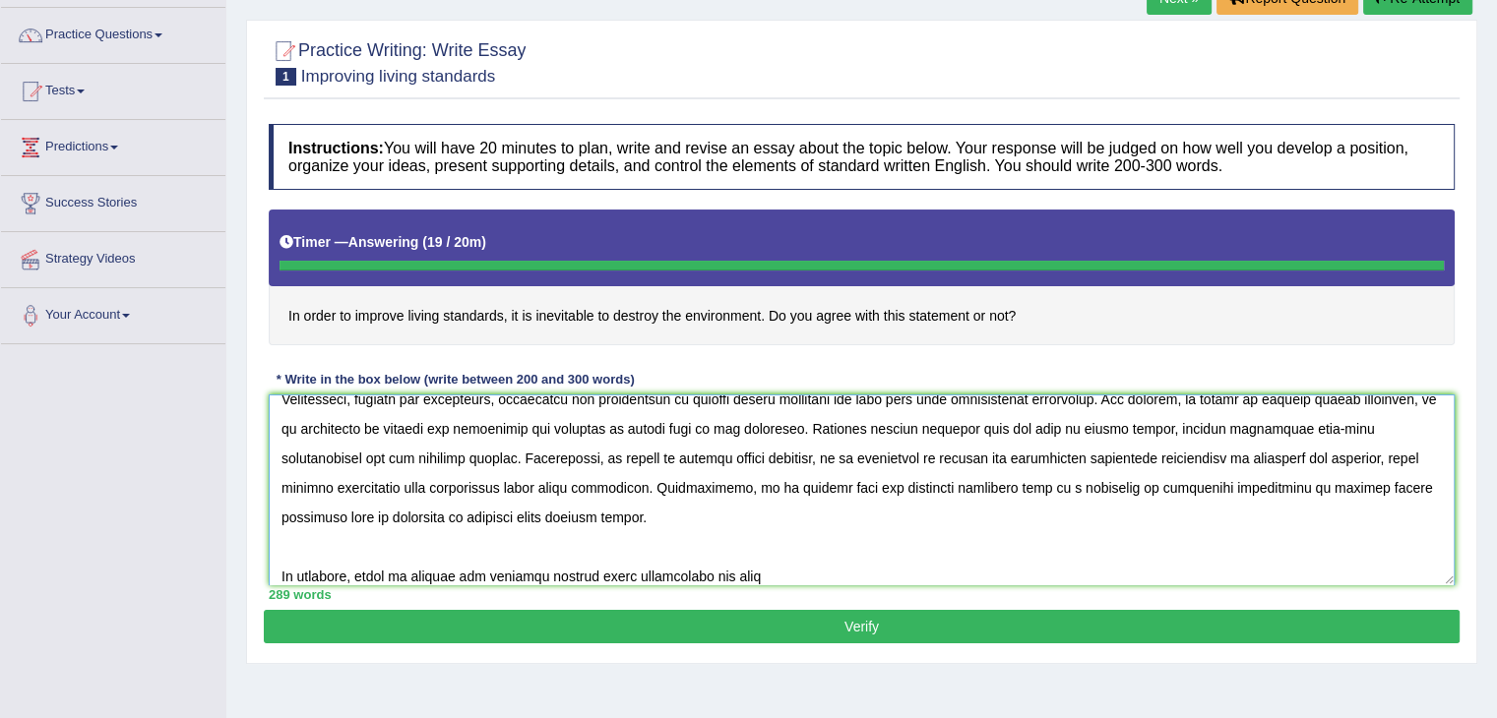
type textarea "The increasing influence of in order to improve living standareds, it is inevit…"
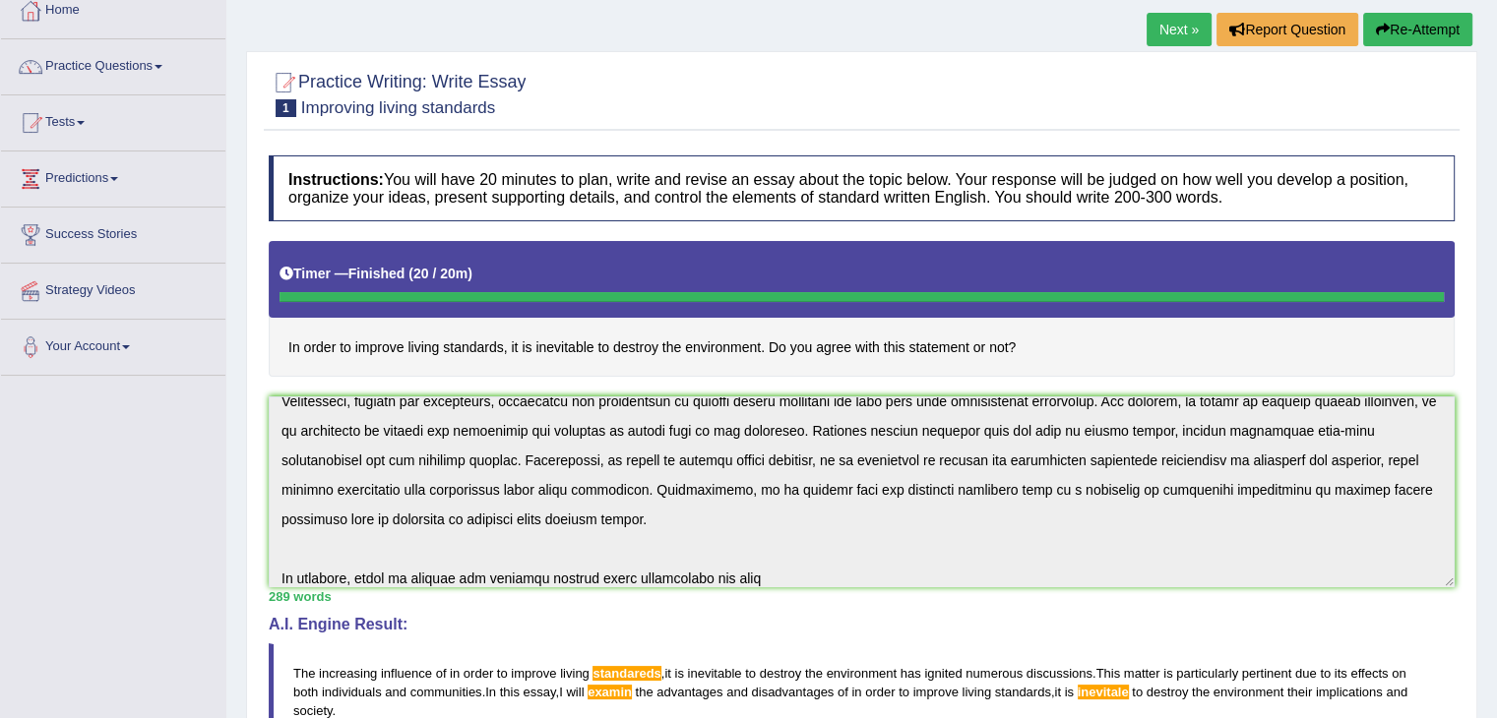
scroll to position [0, 0]
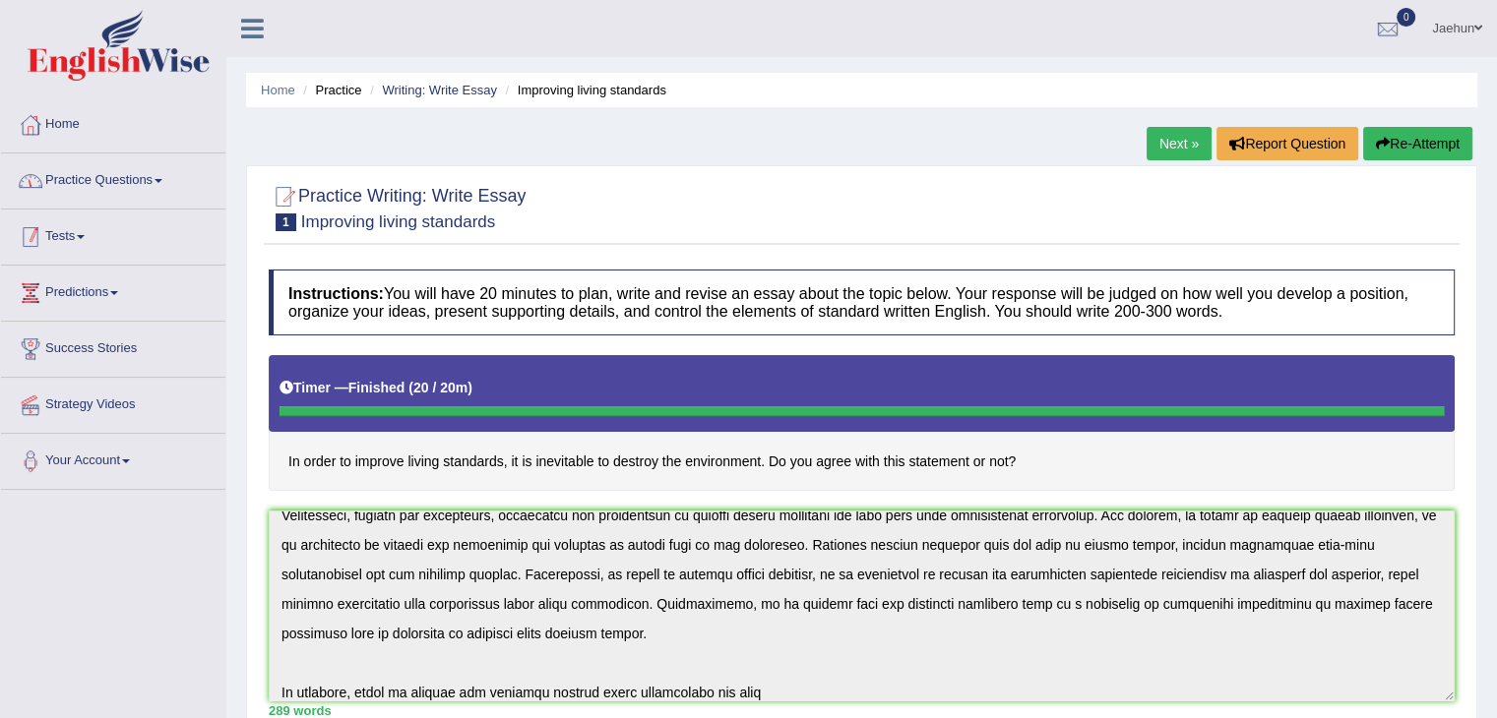
click at [160, 167] on link "Practice Questions" at bounding box center [113, 177] width 224 height 49
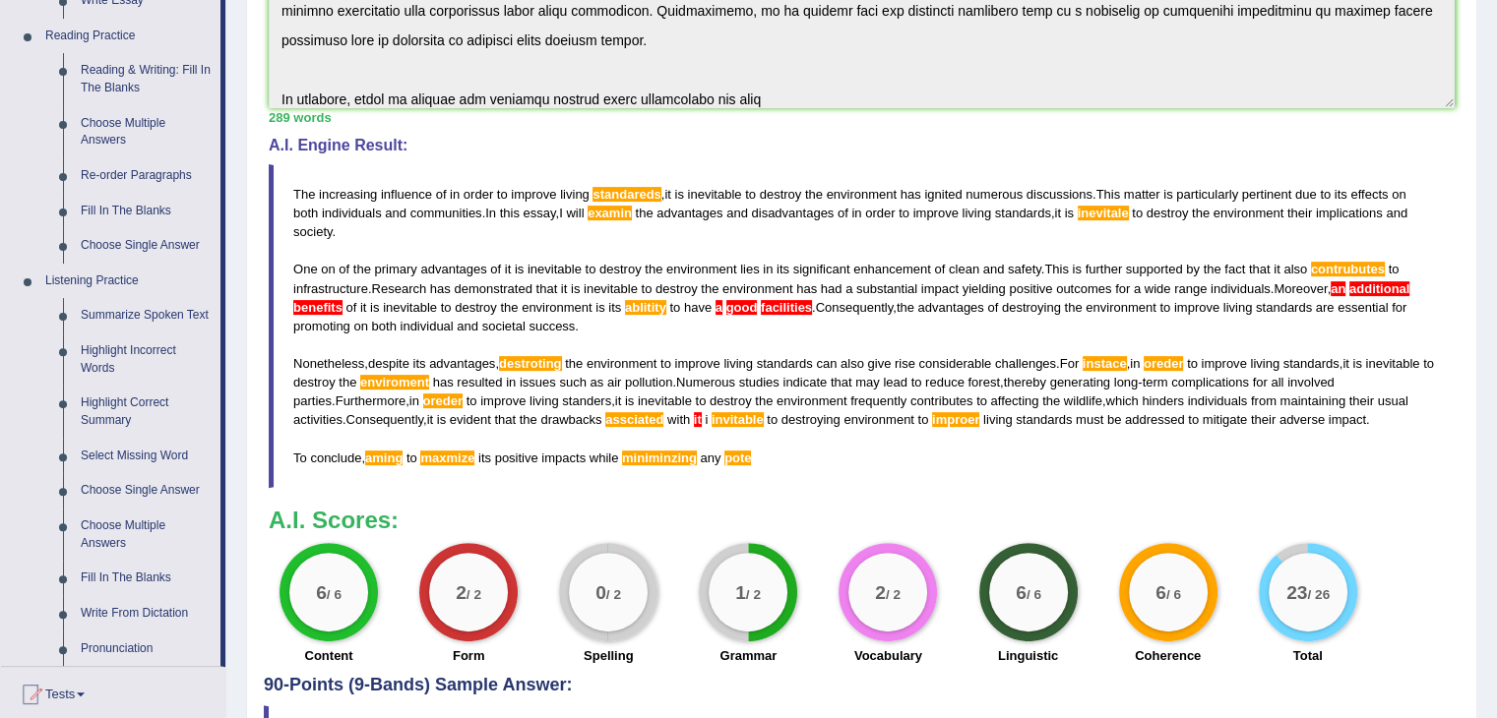
scroll to position [712, 0]
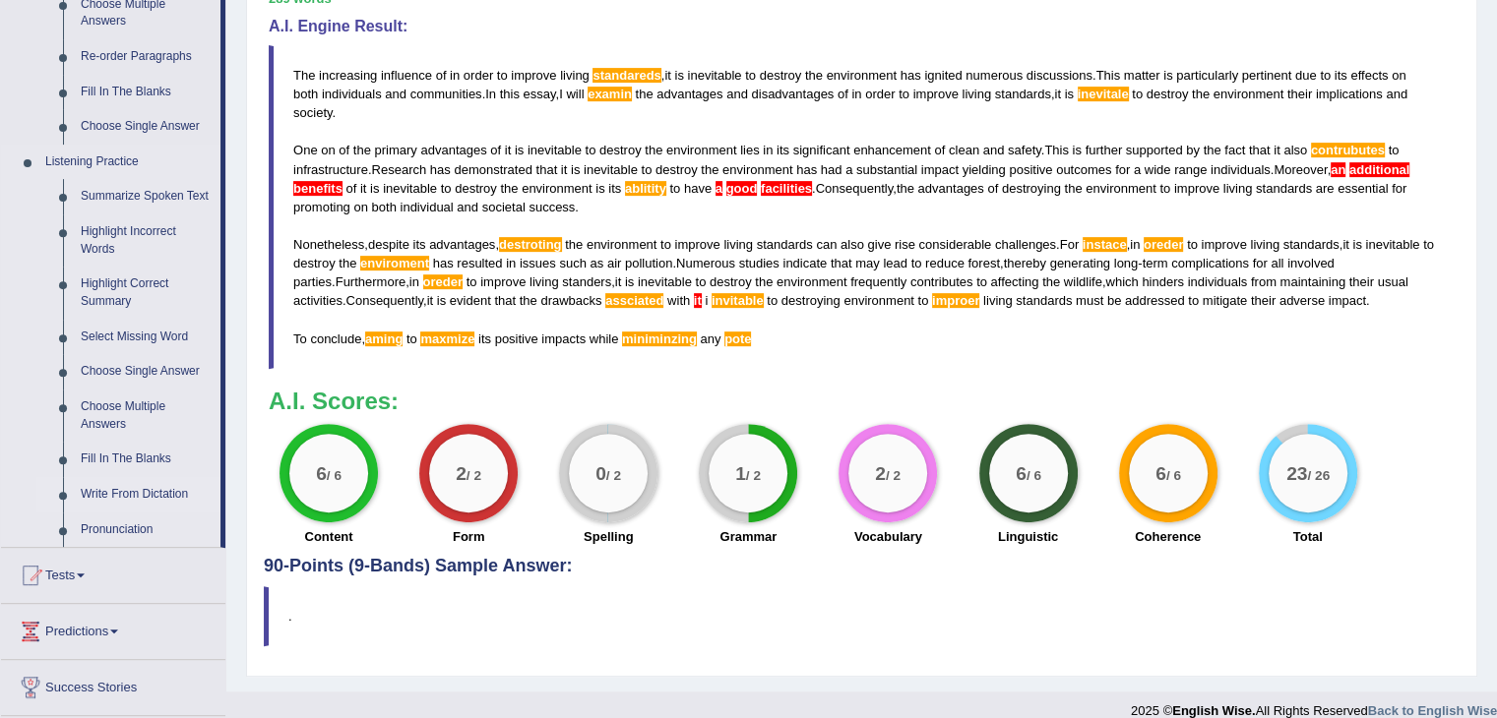
click at [122, 499] on link "Write From Dictation" at bounding box center [146, 494] width 149 height 35
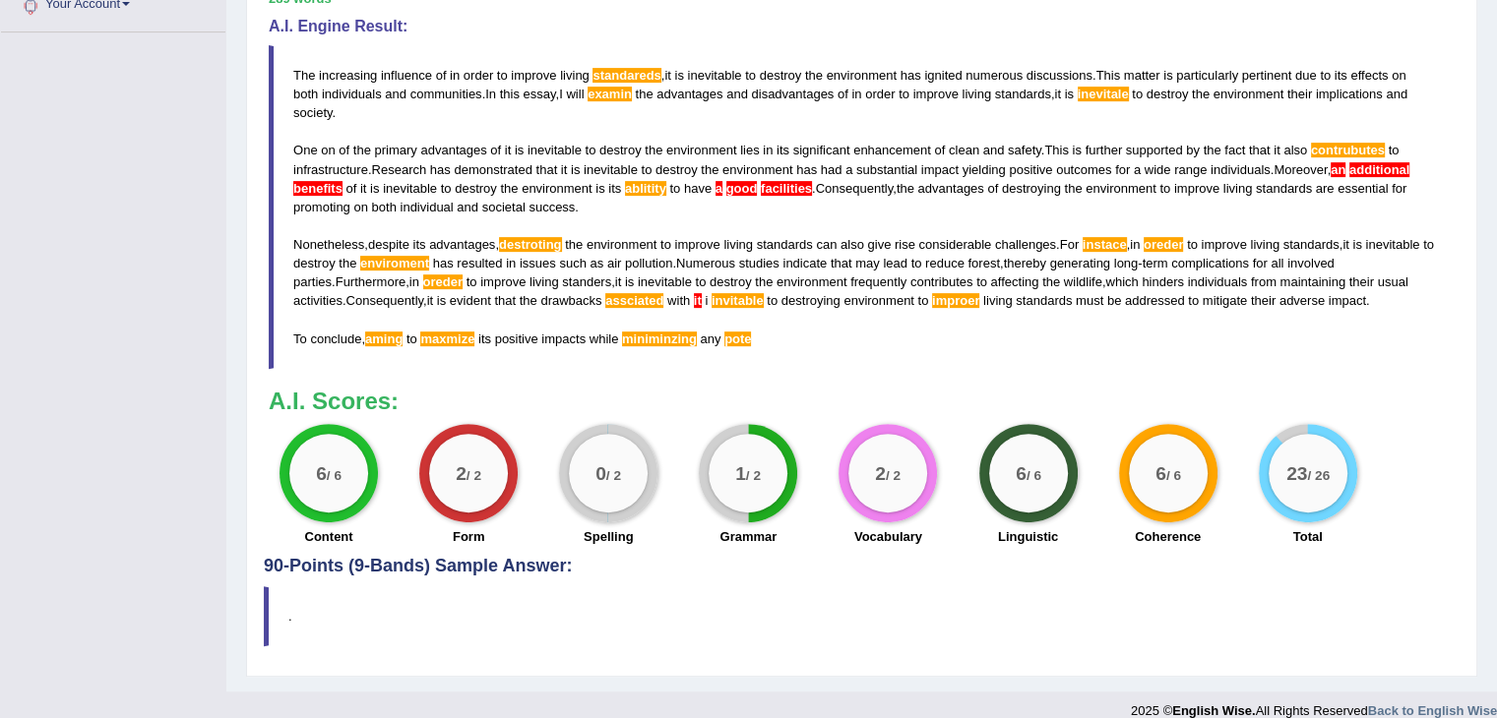
scroll to position [312, 0]
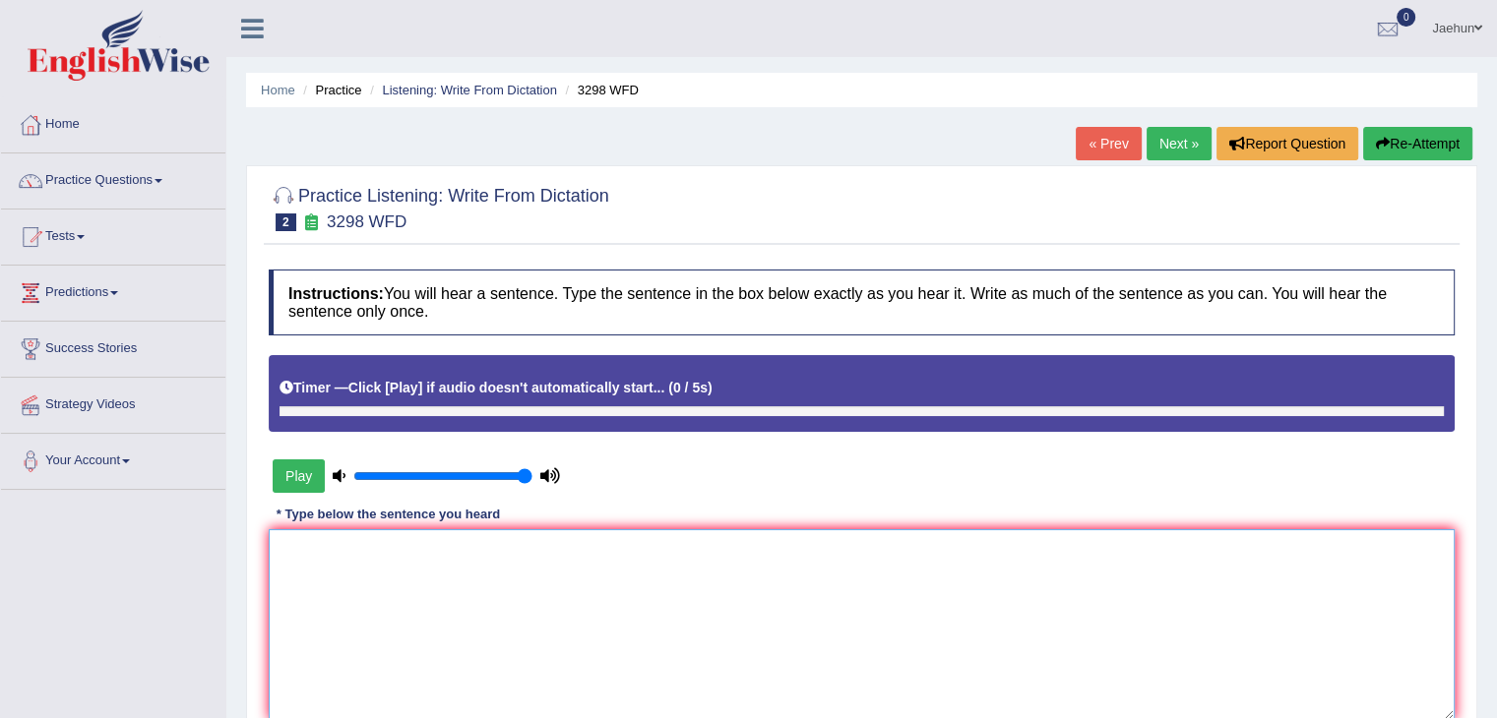
click at [1009, 610] on textarea at bounding box center [862, 624] width 1186 height 191
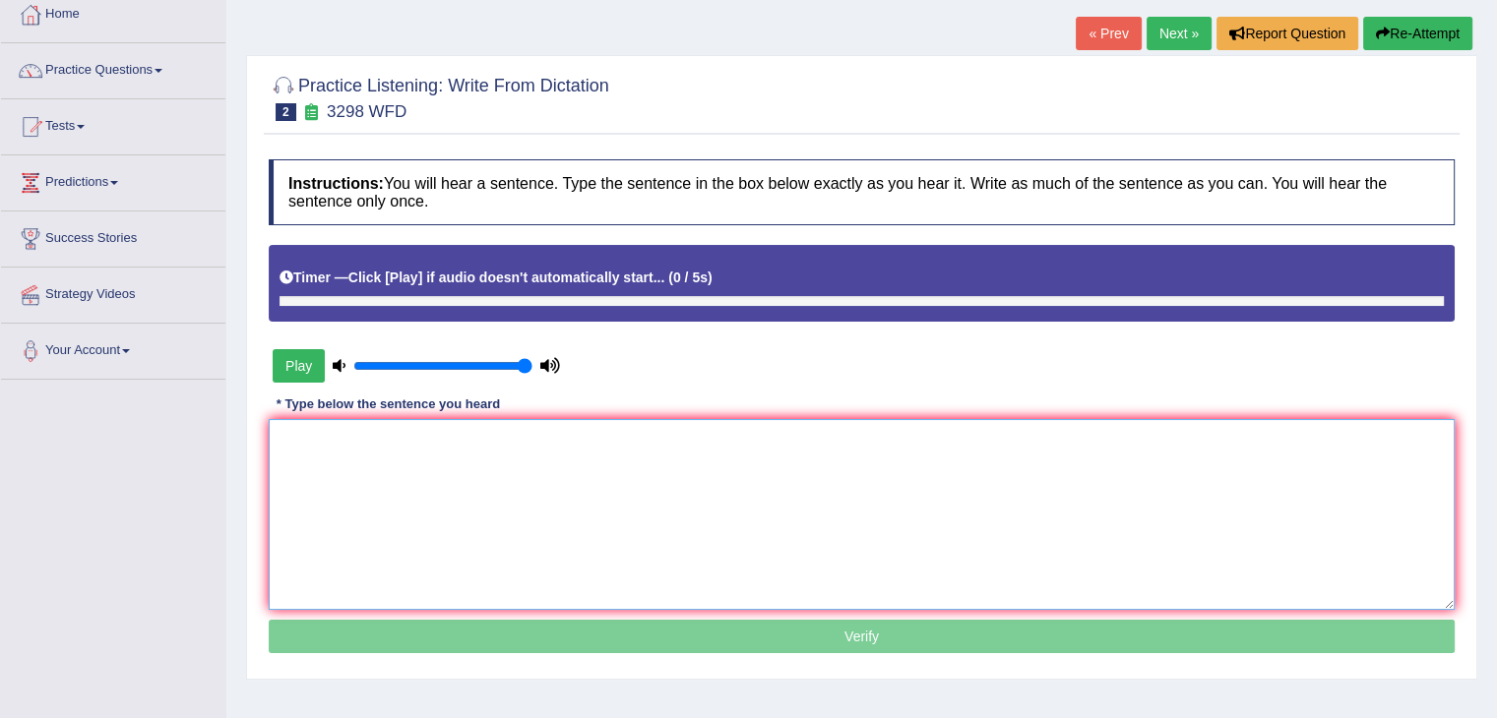
scroll to position [114, 0]
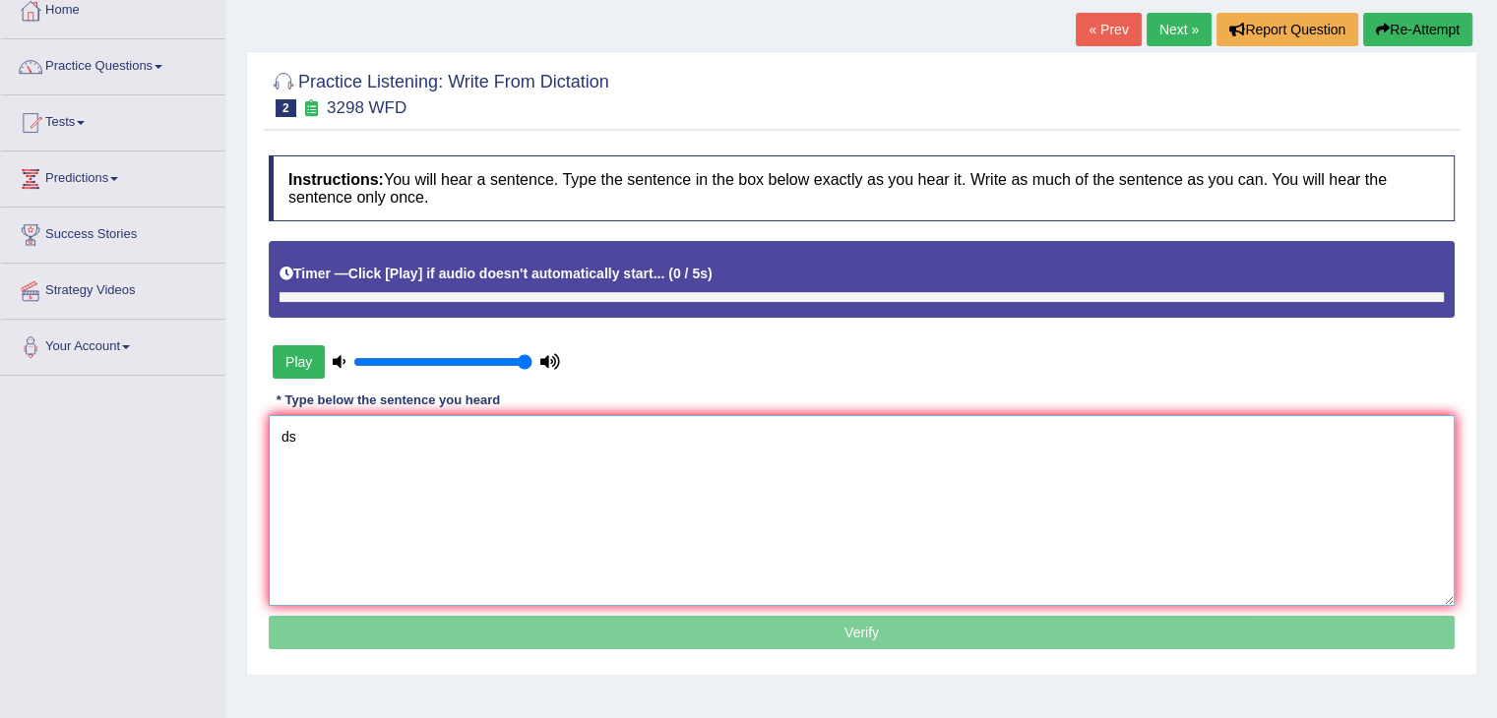
type textarea "d"
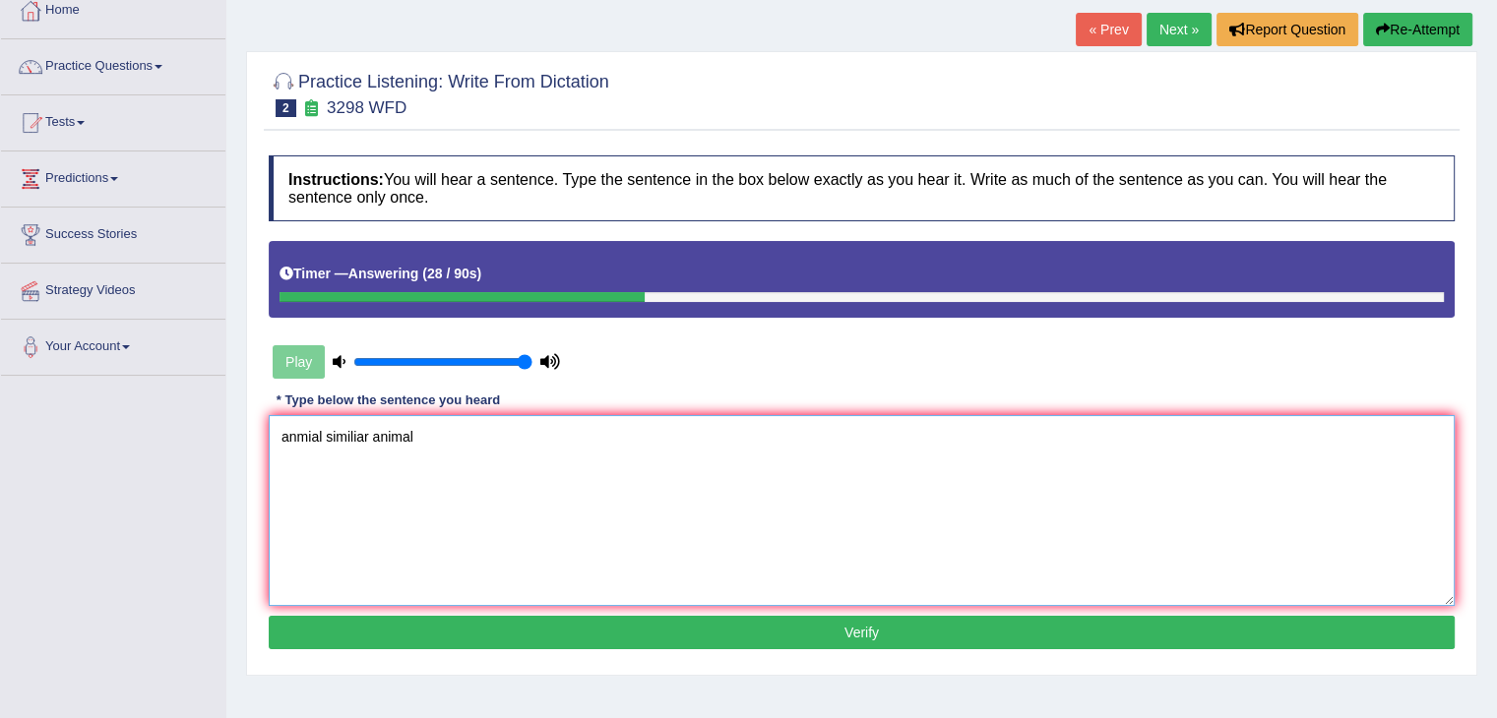
scroll to position [87, 0]
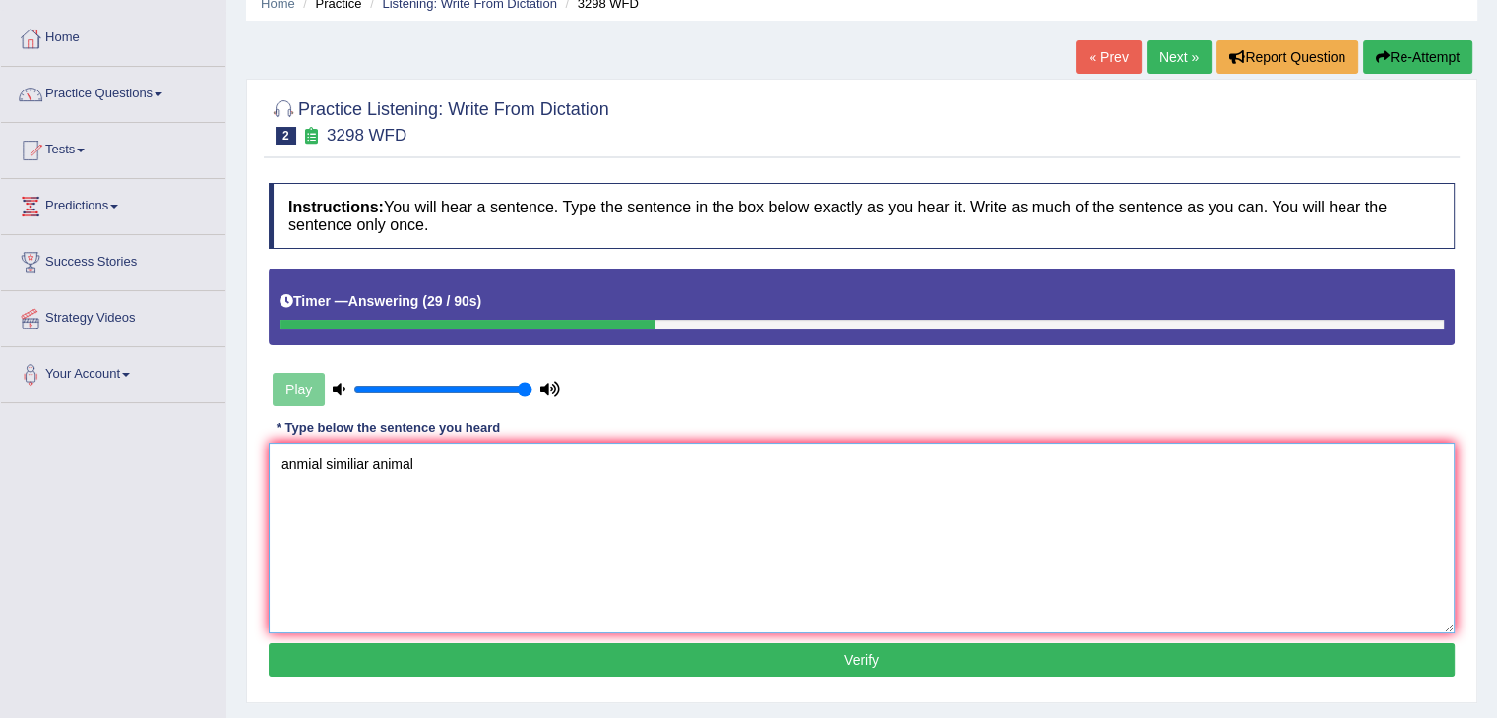
type textarea "anmial similiar animal"
click at [1399, 48] on button "Re-Attempt" at bounding box center [1417, 56] width 109 height 33
click at [1407, 41] on button "Re-Attempt" at bounding box center [1417, 56] width 109 height 33
click at [1151, 462] on textarea at bounding box center [862, 538] width 1186 height 191
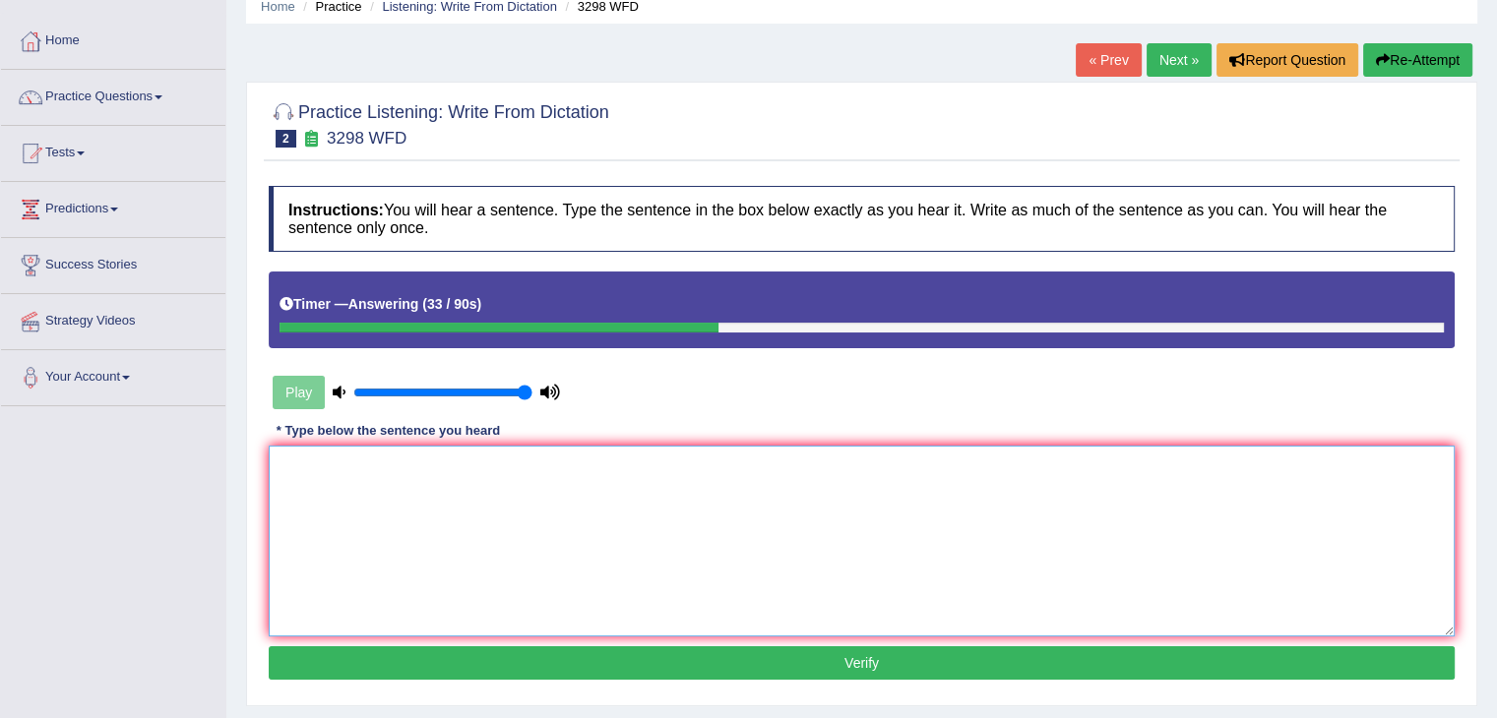
scroll to position [83, 0]
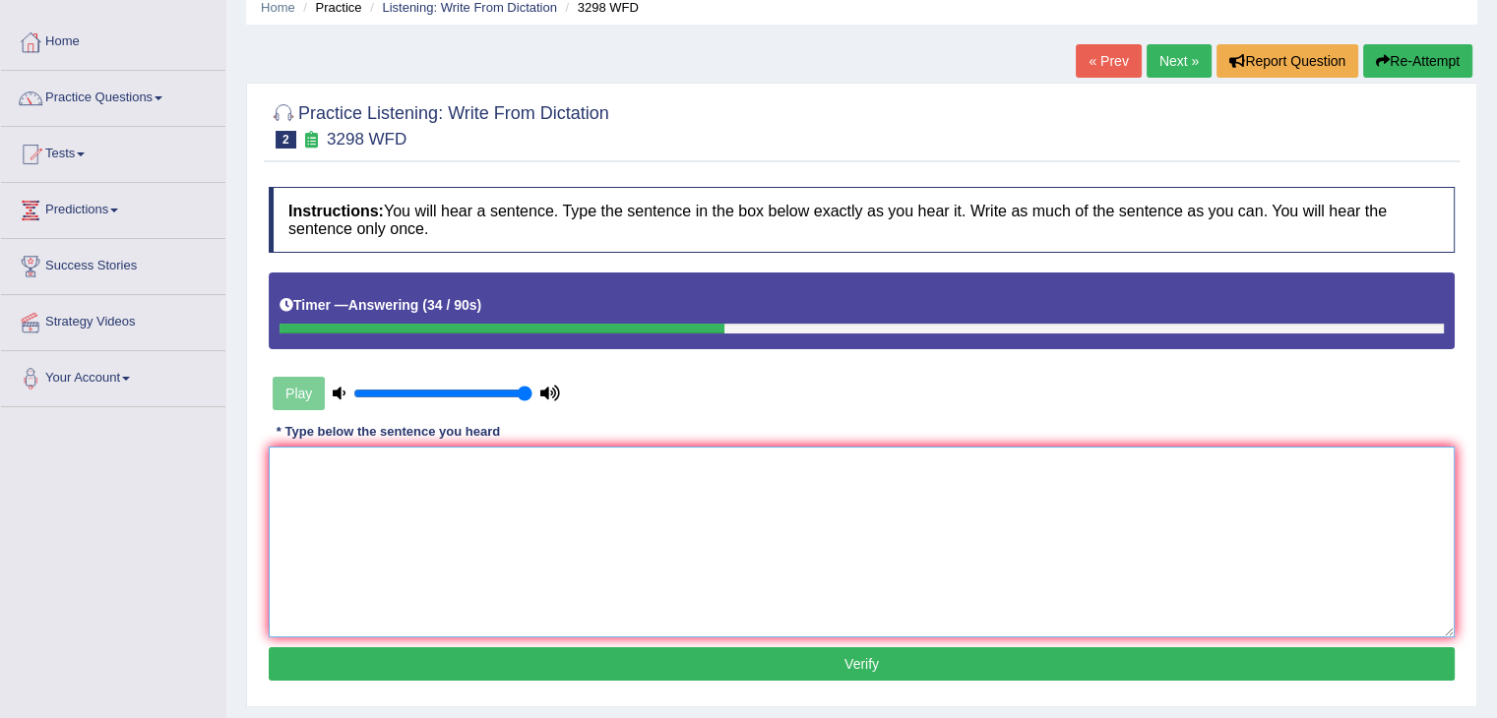
click at [1094, 496] on textarea at bounding box center [862, 542] width 1186 height 191
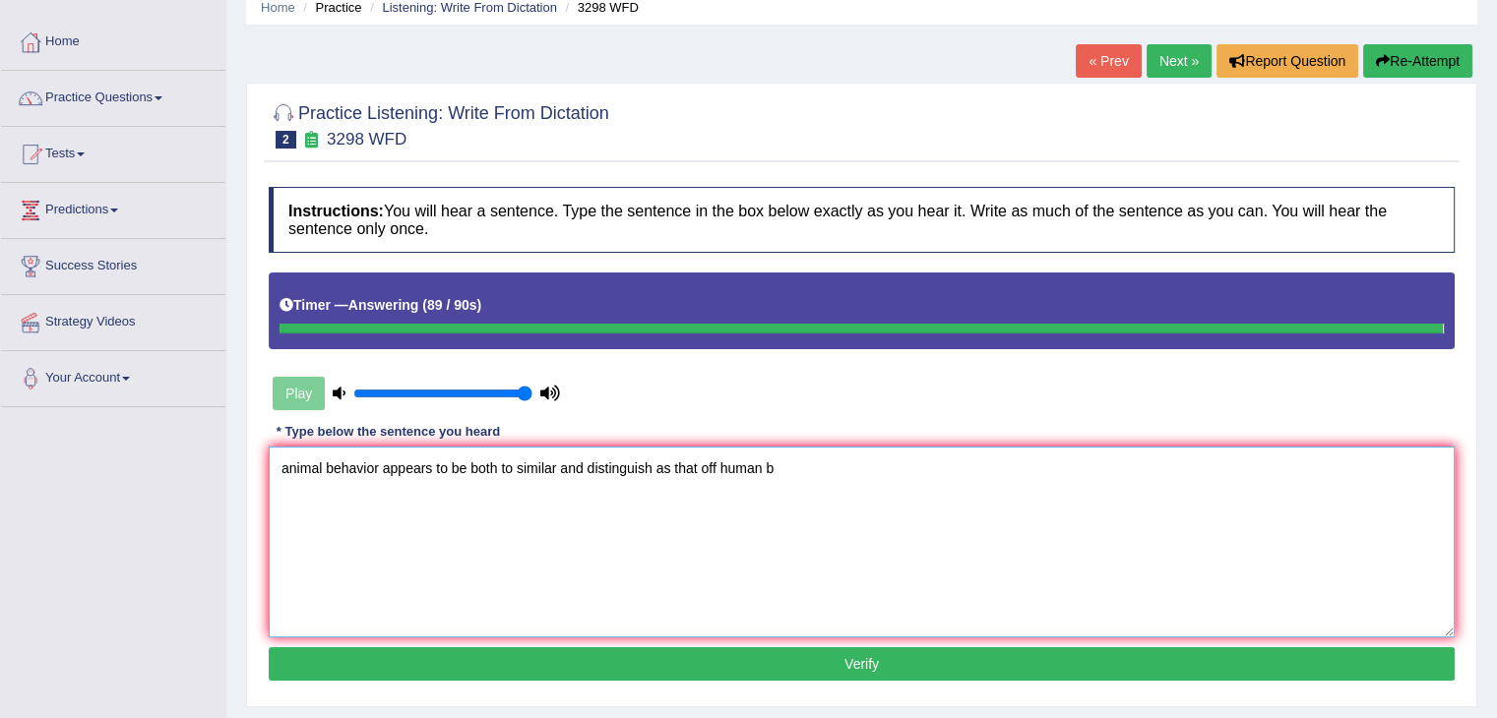
type textarea "animal behavior appears to be both to similar and distinguish as that off human…"
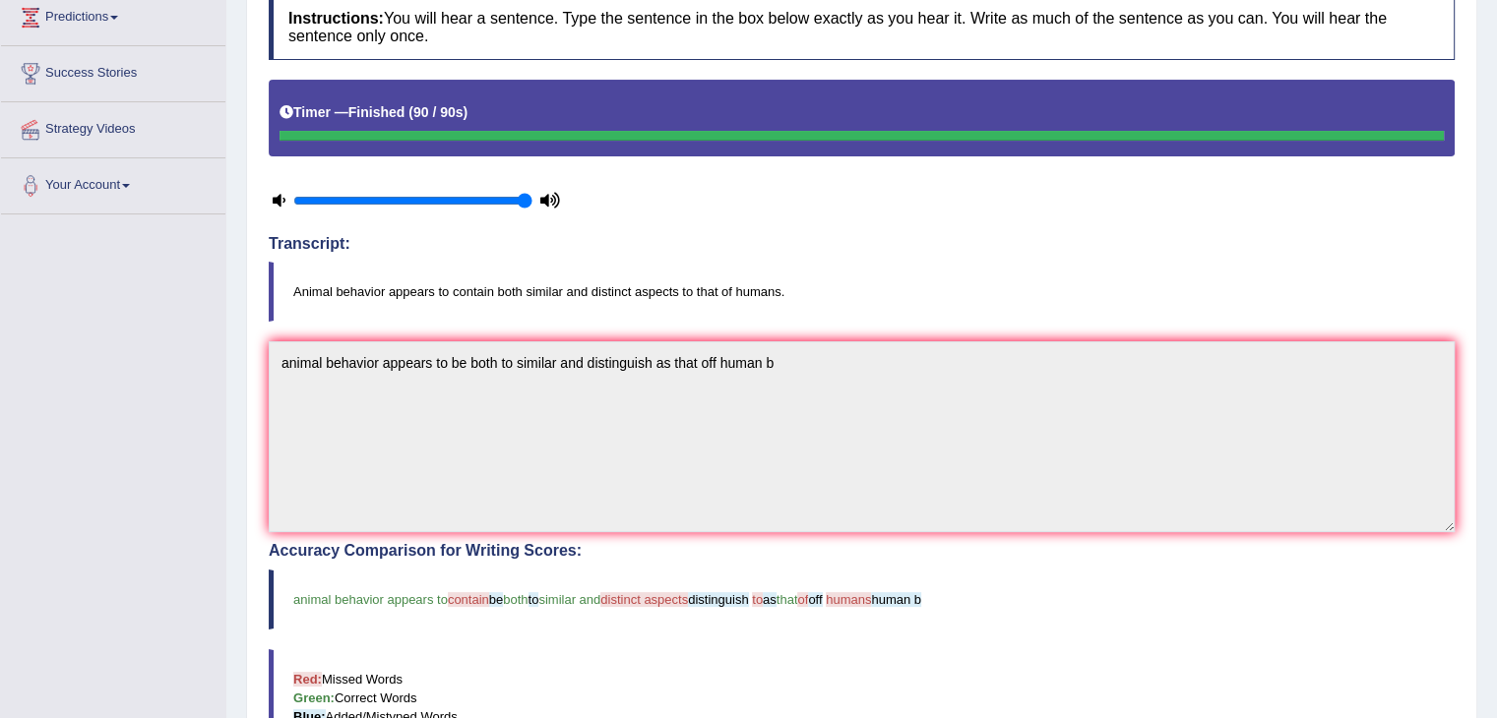
scroll to position [0, 0]
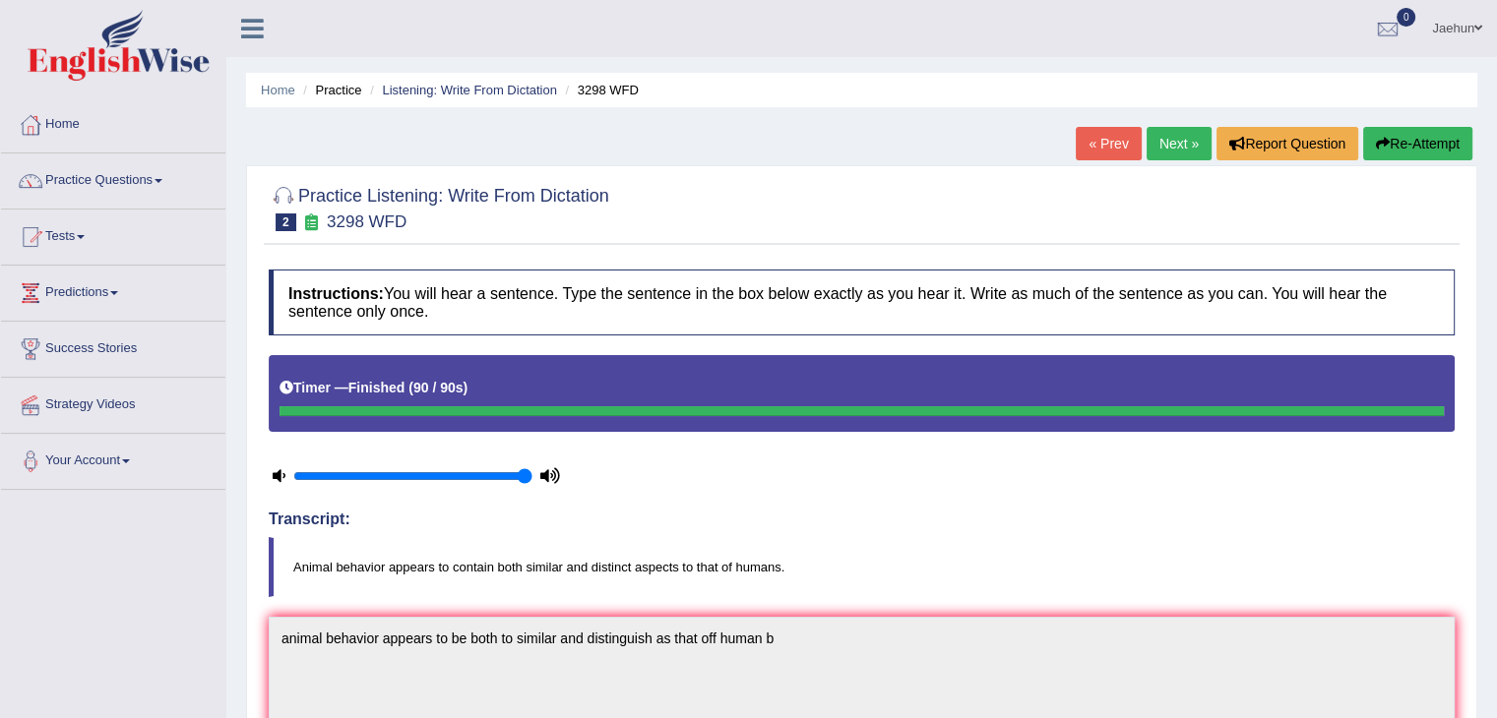
click at [1408, 151] on button "Re-Attempt" at bounding box center [1417, 143] width 109 height 33
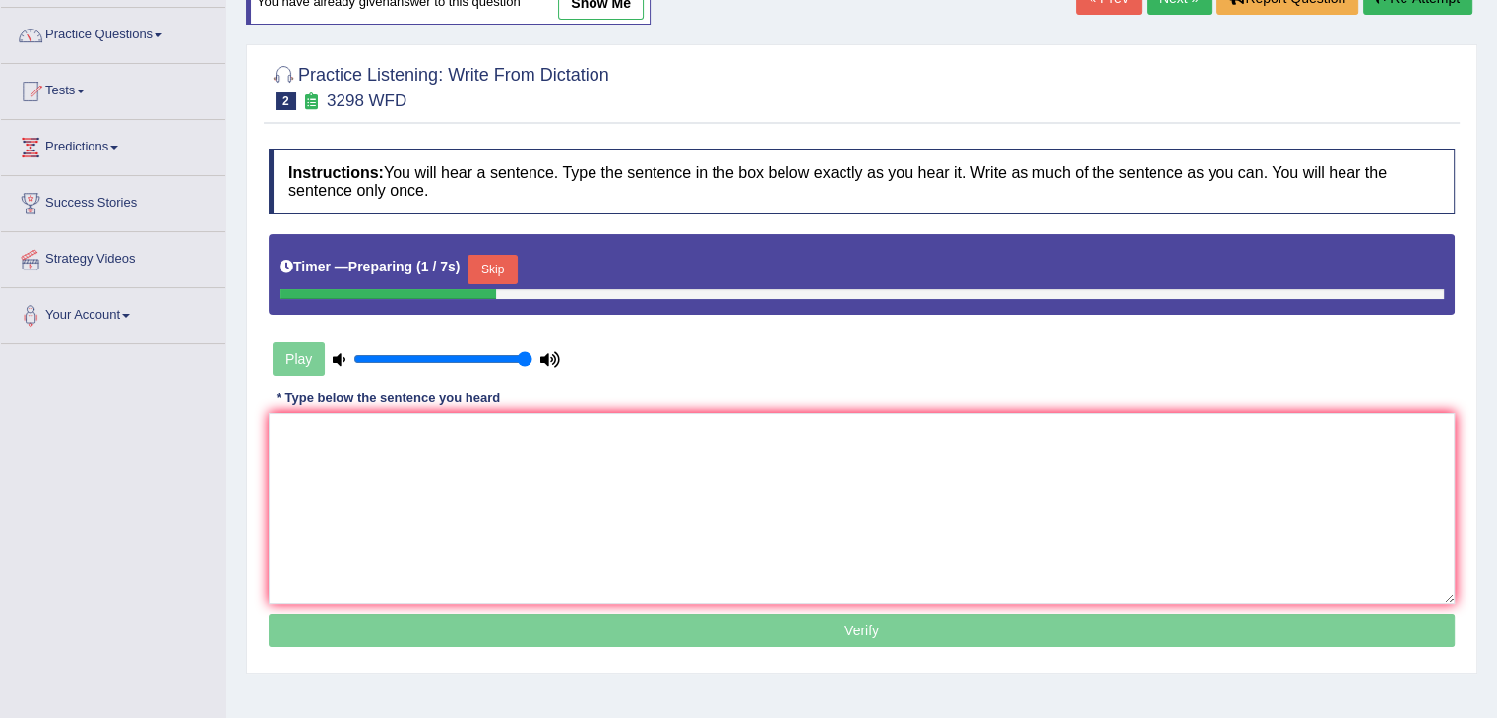
scroll to position [146, 0]
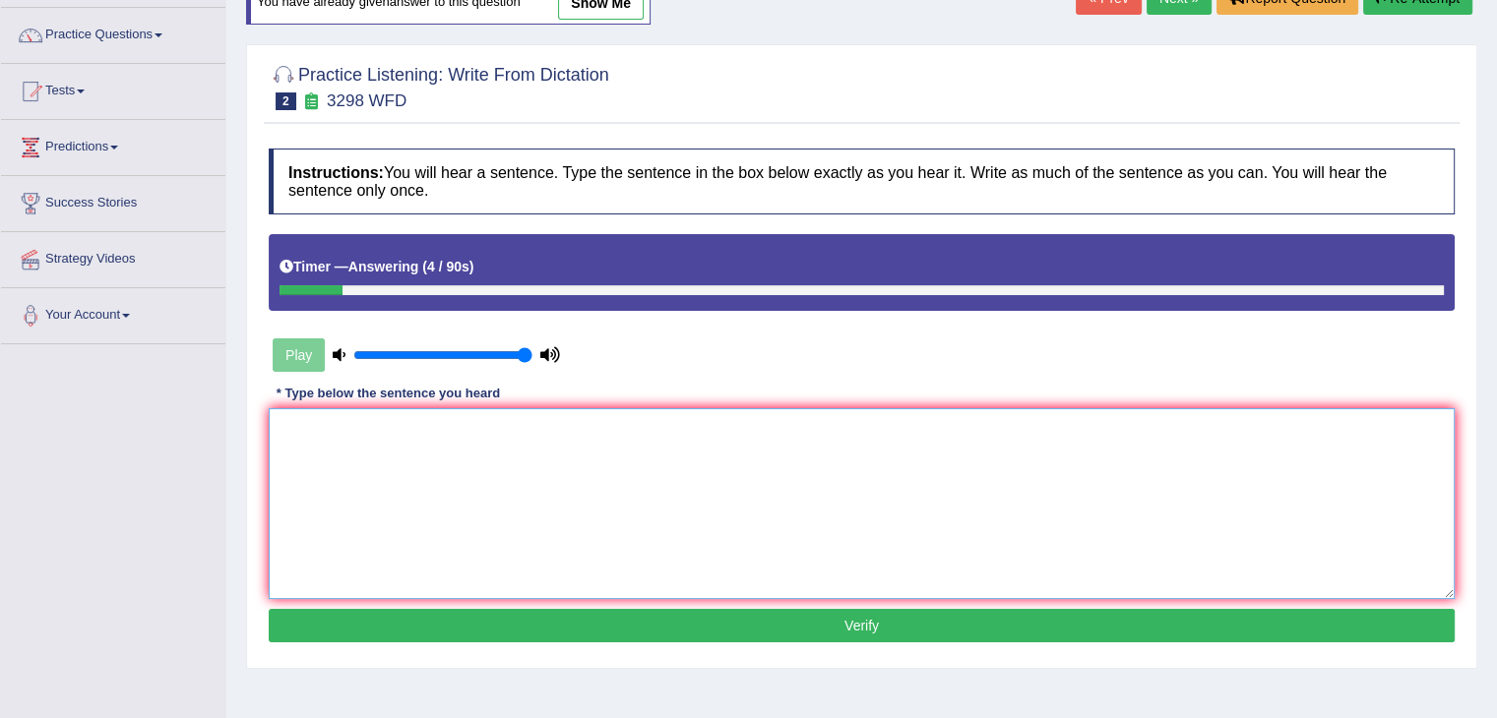
click at [1017, 472] on textarea at bounding box center [862, 503] width 1186 height 191
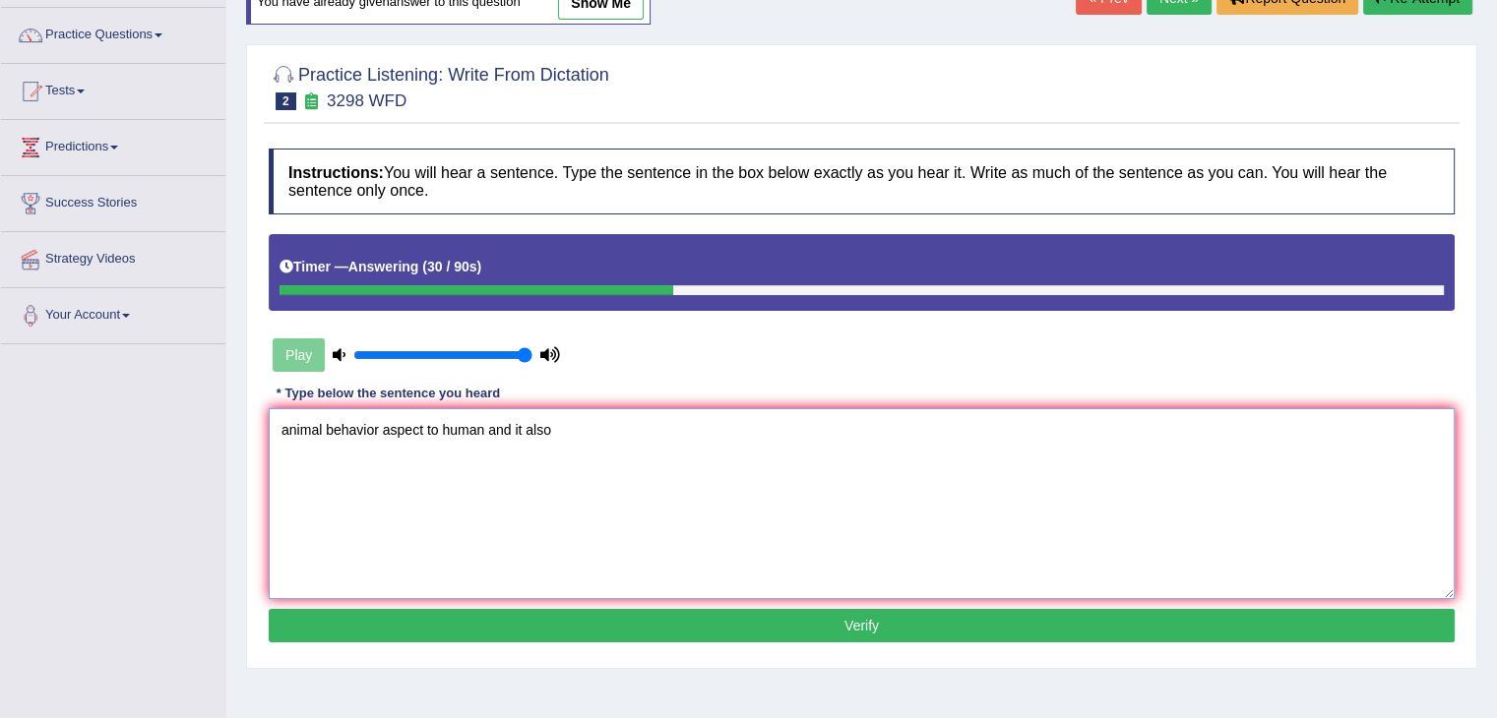
type textarea "animal behavior aspect to human and it also"
click at [937, 638] on button "Verify" at bounding box center [862, 625] width 1186 height 33
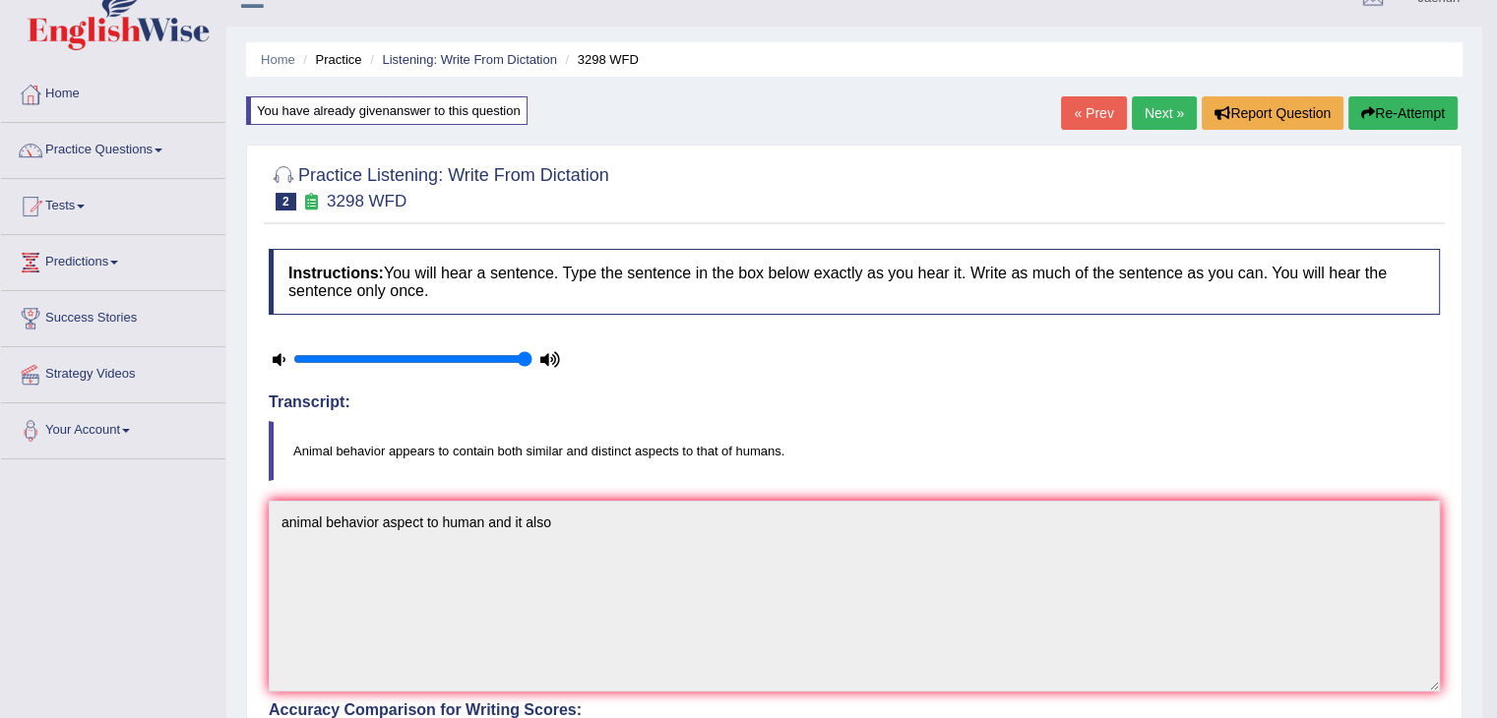
scroll to position [30, 0]
click at [1173, 112] on link "Next »" at bounding box center [1164, 113] width 65 height 33
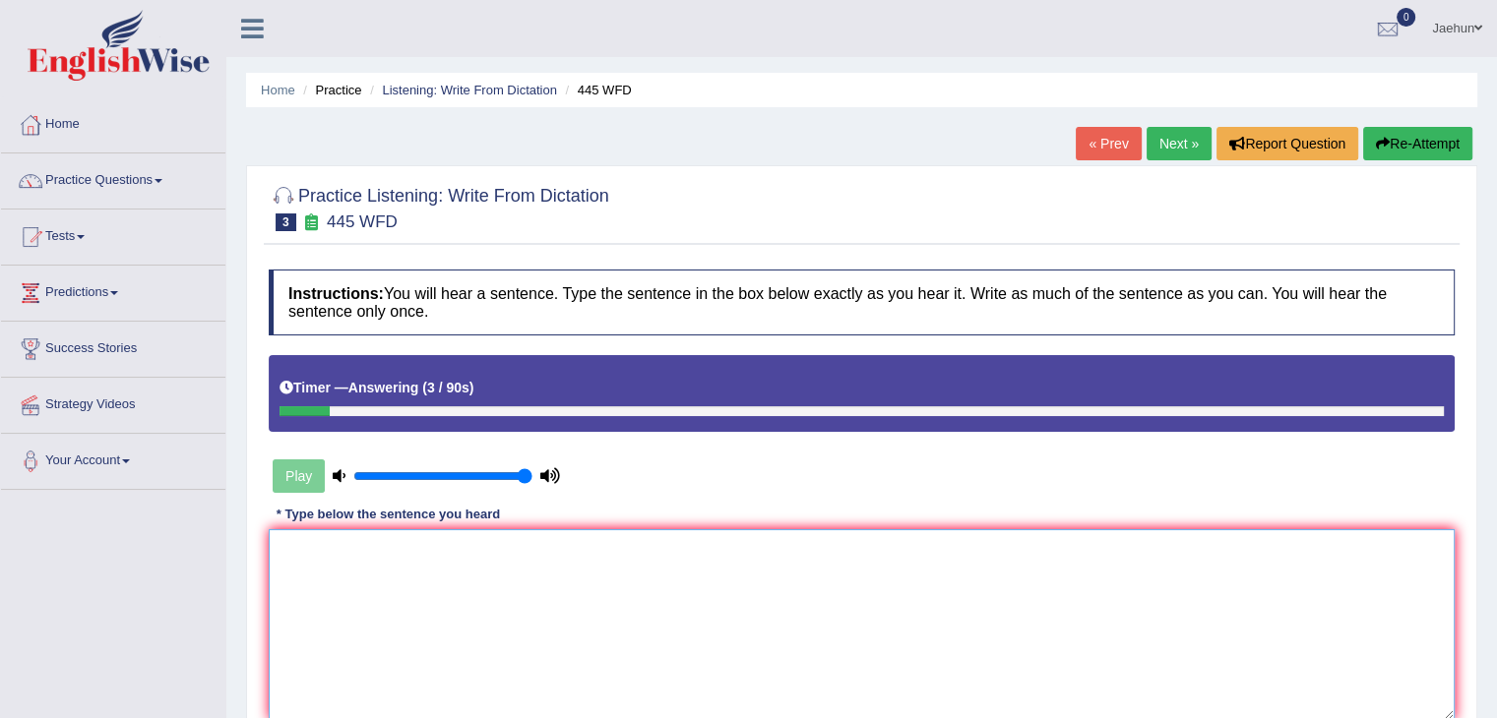
click at [823, 559] on textarea at bounding box center [862, 624] width 1186 height 191
type textarea "a"
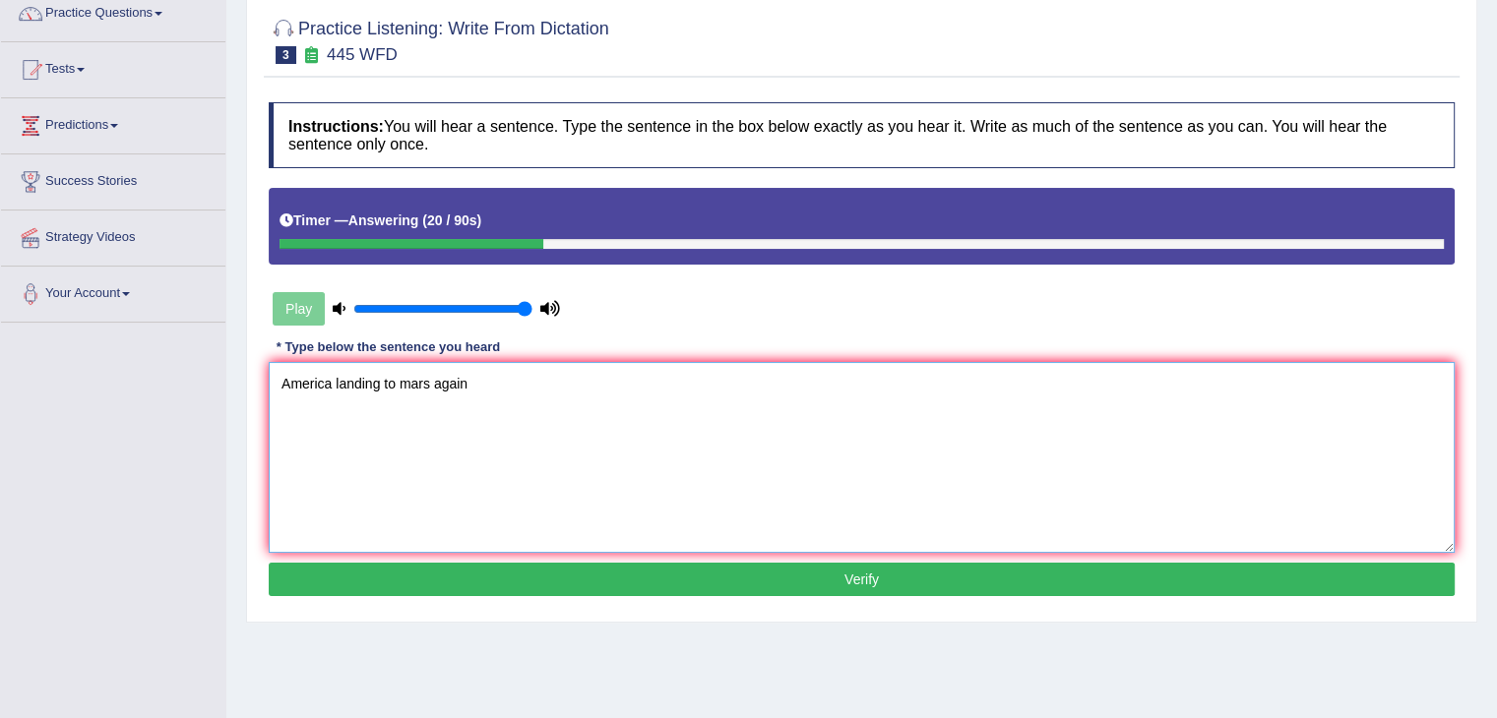
scroll to position [167, 0]
type textarea "America landing to mars again"
click at [809, 576] on button "Verify" at bounding box center [862, 579] width 1186 height 33
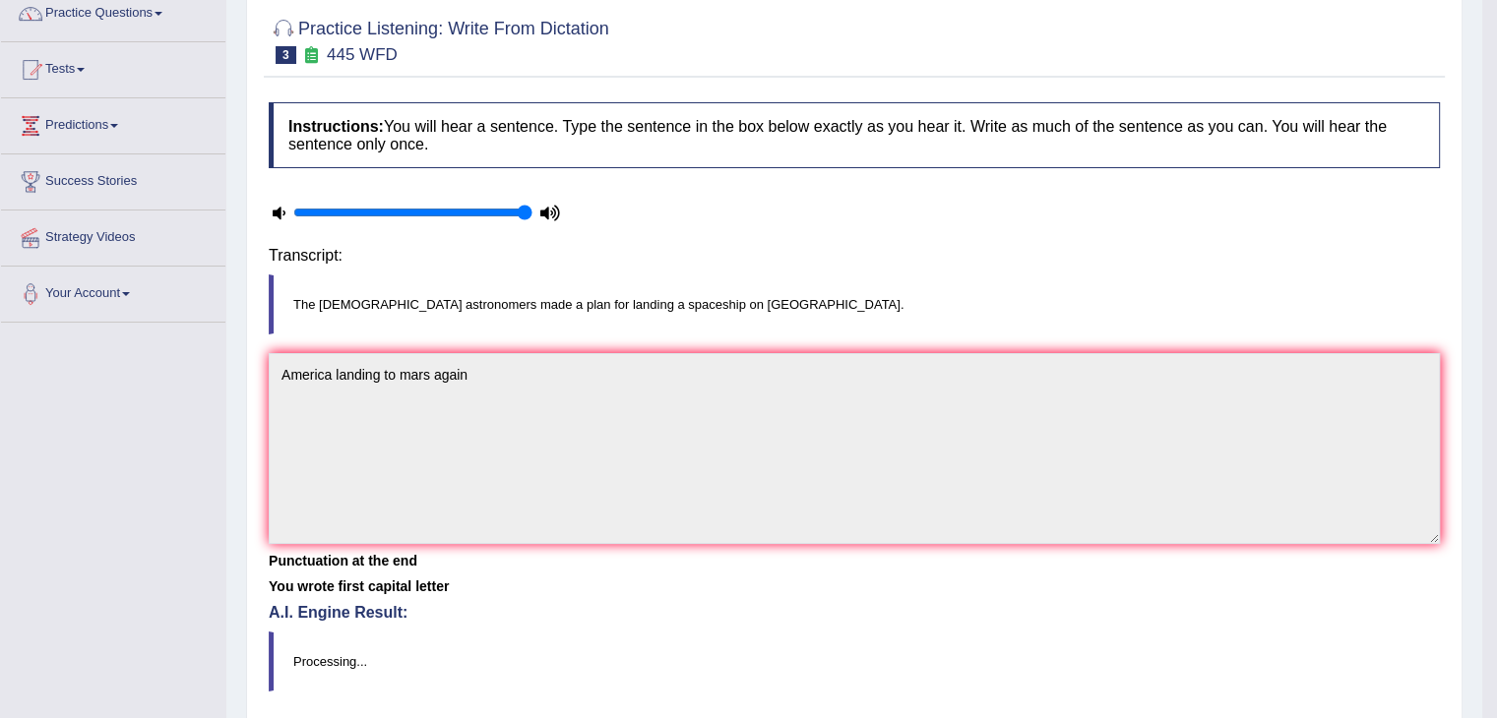
click at [809, 576] on div "Home Practice Listening: Write From Dictation 445 WFD « Prev Next » Report Ques…" at bounding box center [854, 325] width 1256 height 984
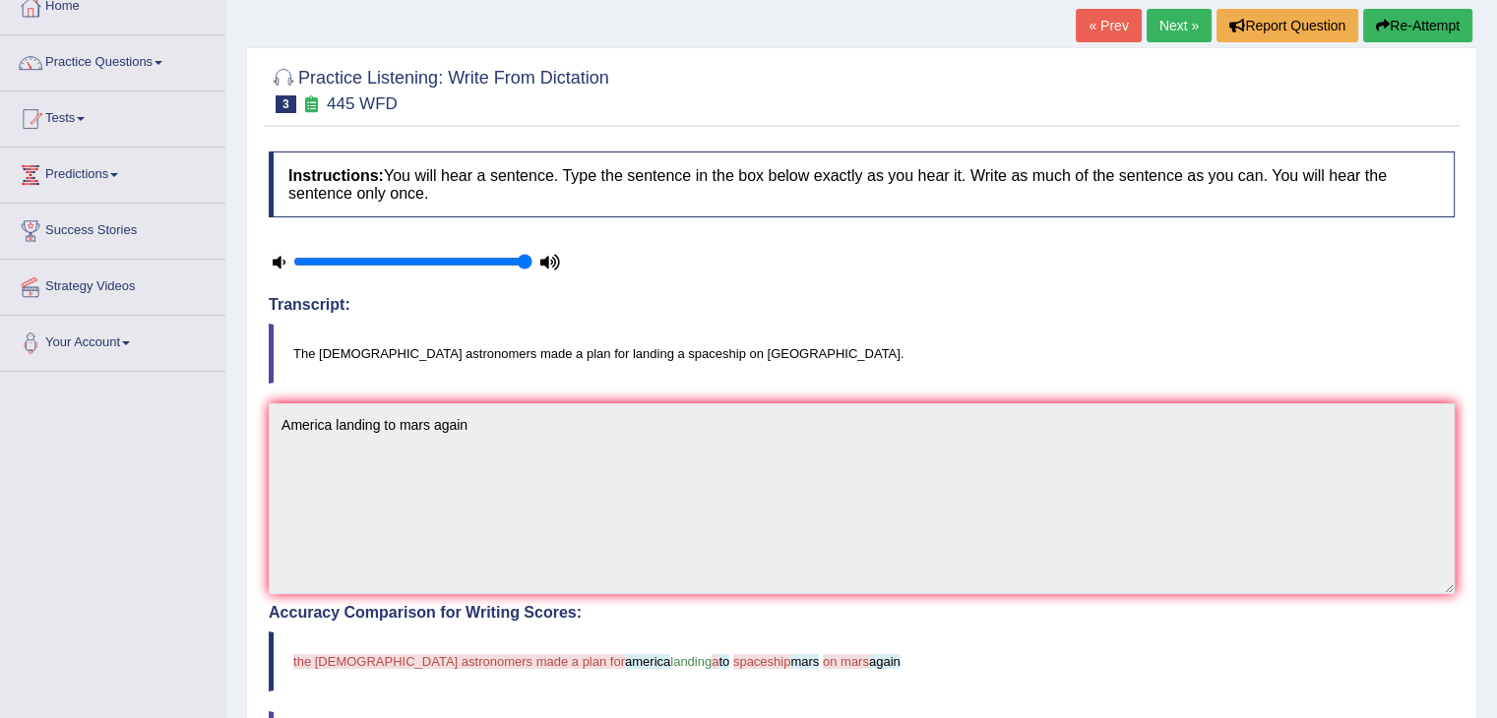
scroll to position [0, 0]
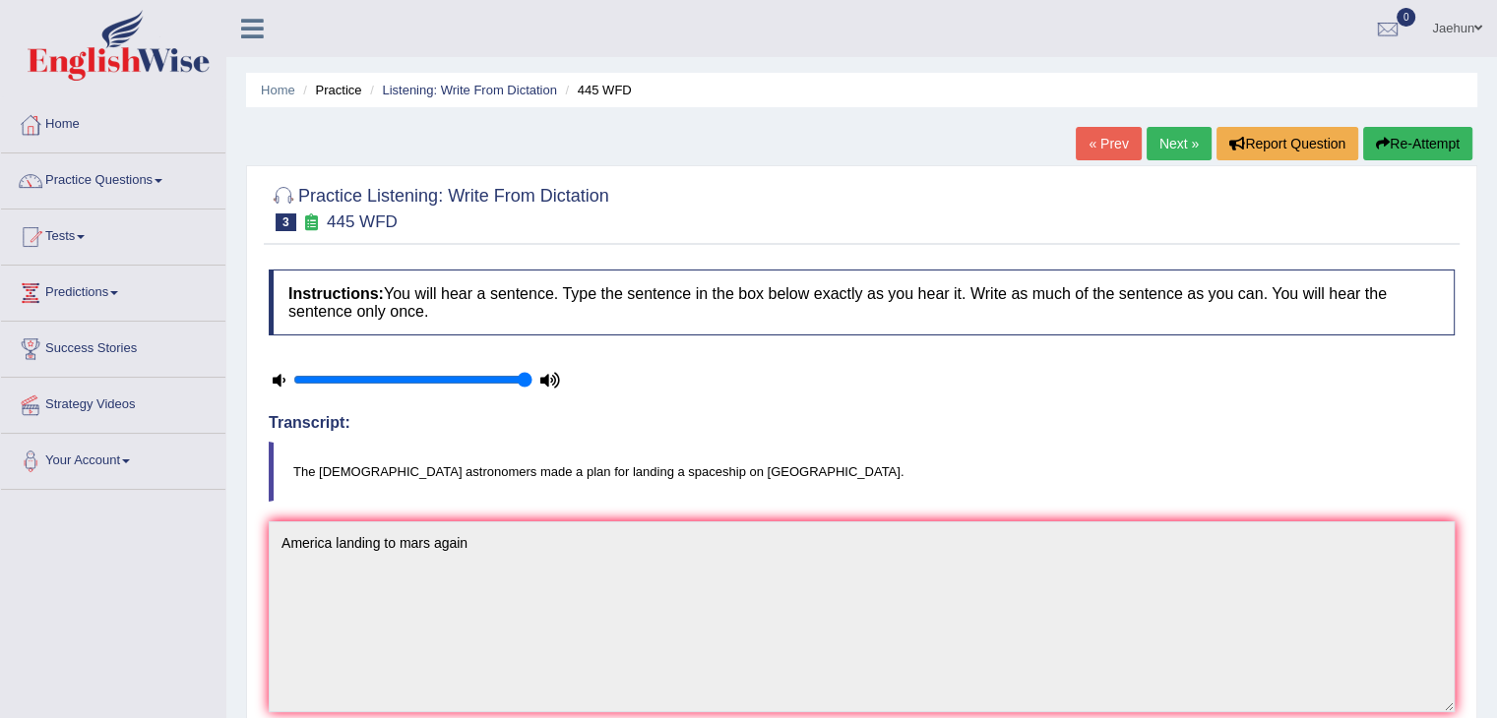
click at [1397, 132] on button "Re-Attempt" at bounding box center [1417, 143] width 109 height 33
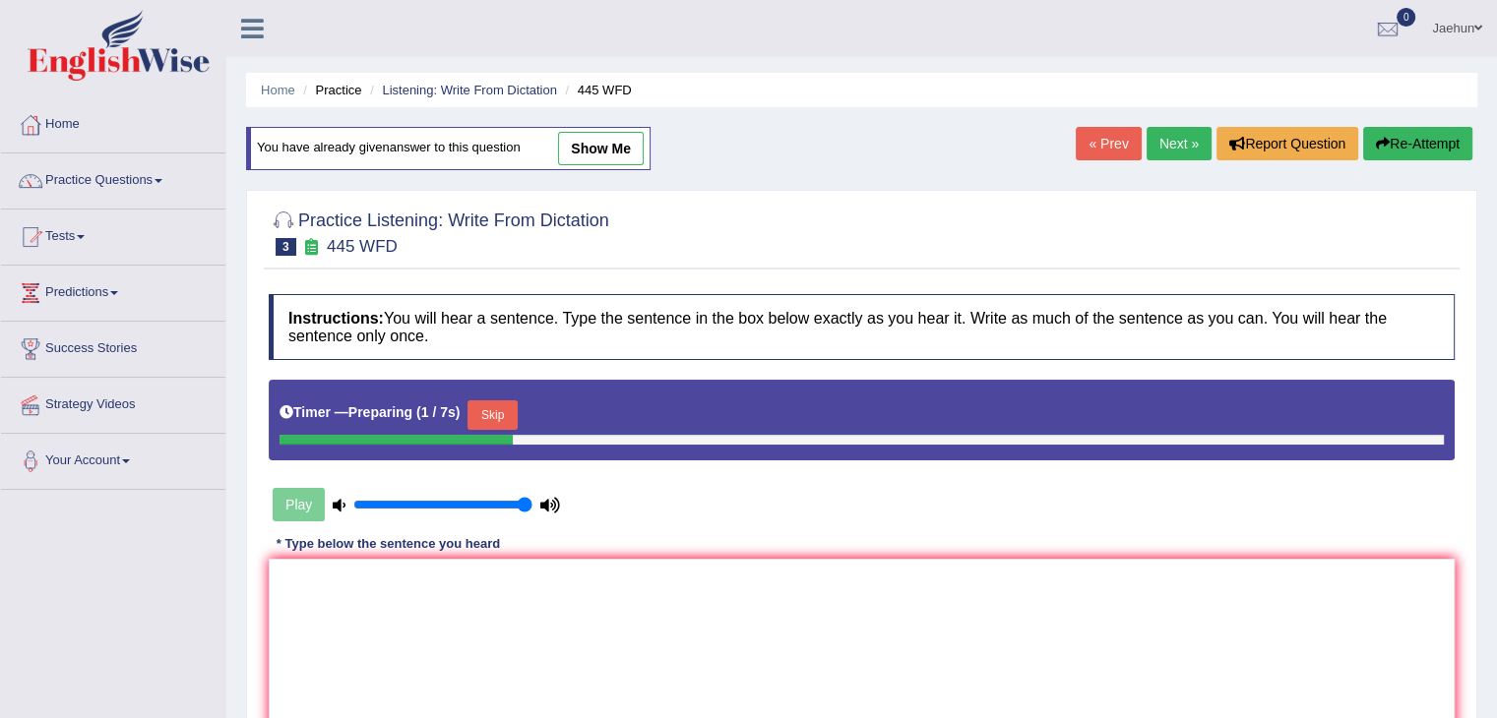
scroll to position [73, 0]
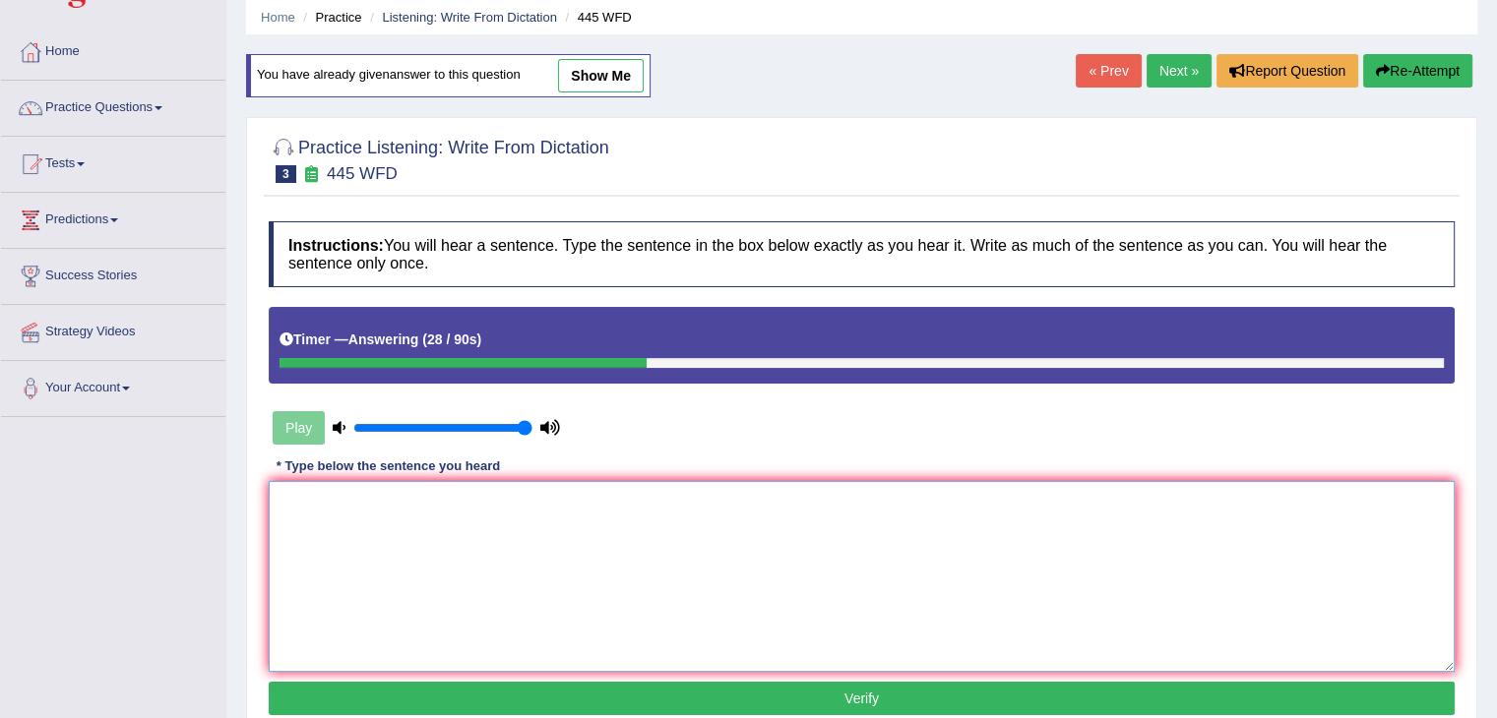
click at [987, 565] on textarea at bounding box center [862, 576] width 1186 height 191
type textarea "t"
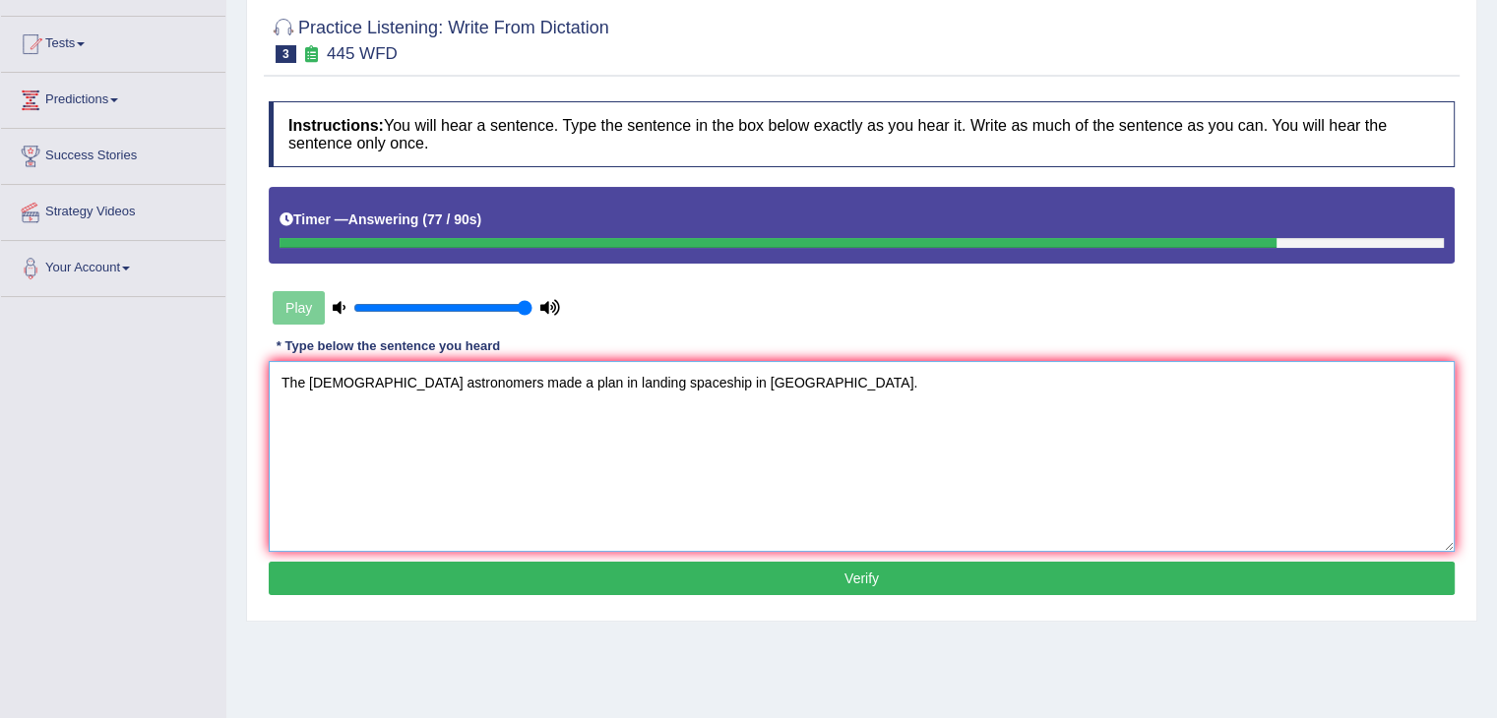
scroll to position [192, 0]
type textarea "The american astronomers made a plan in landing spaceship in Mars."
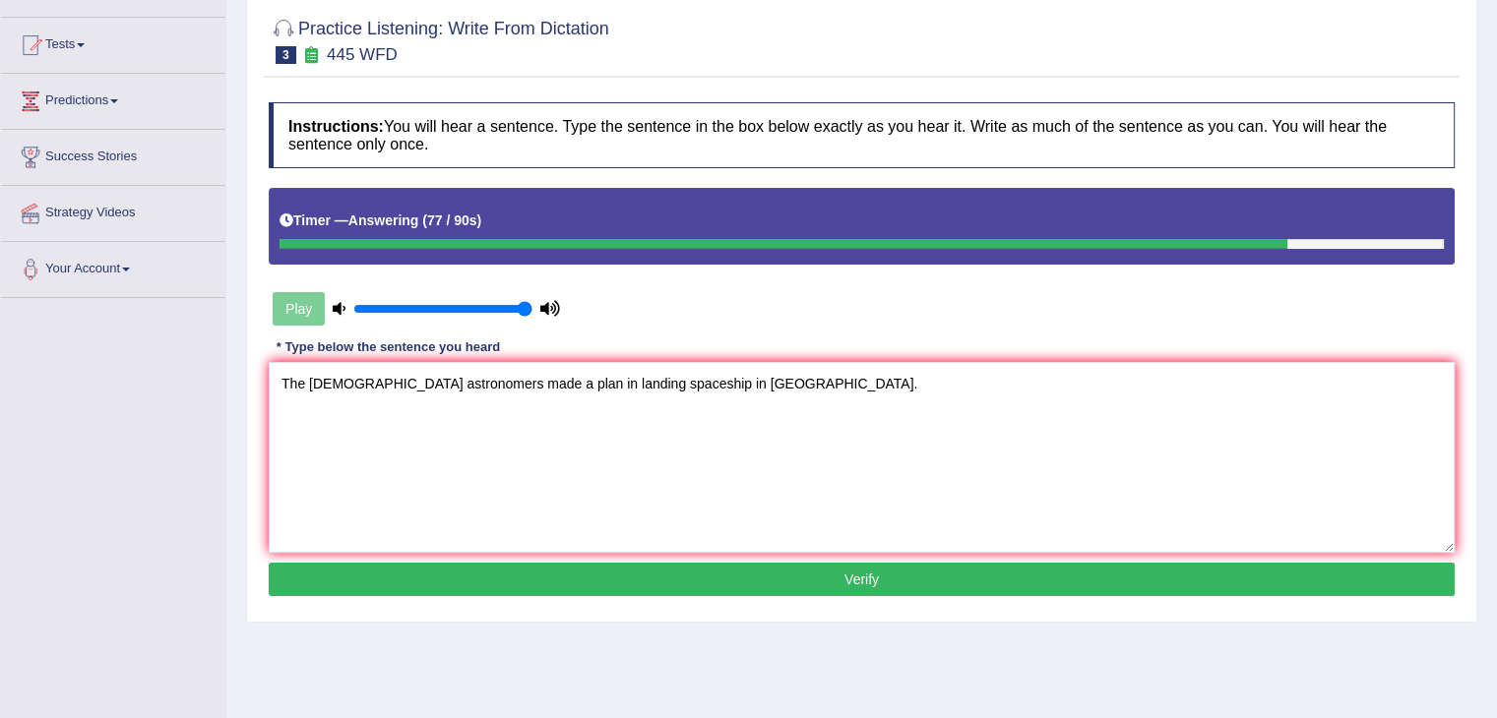
click at [835, 564] on button "Verify" at bounding box center [862, 579] width 1186 height 33
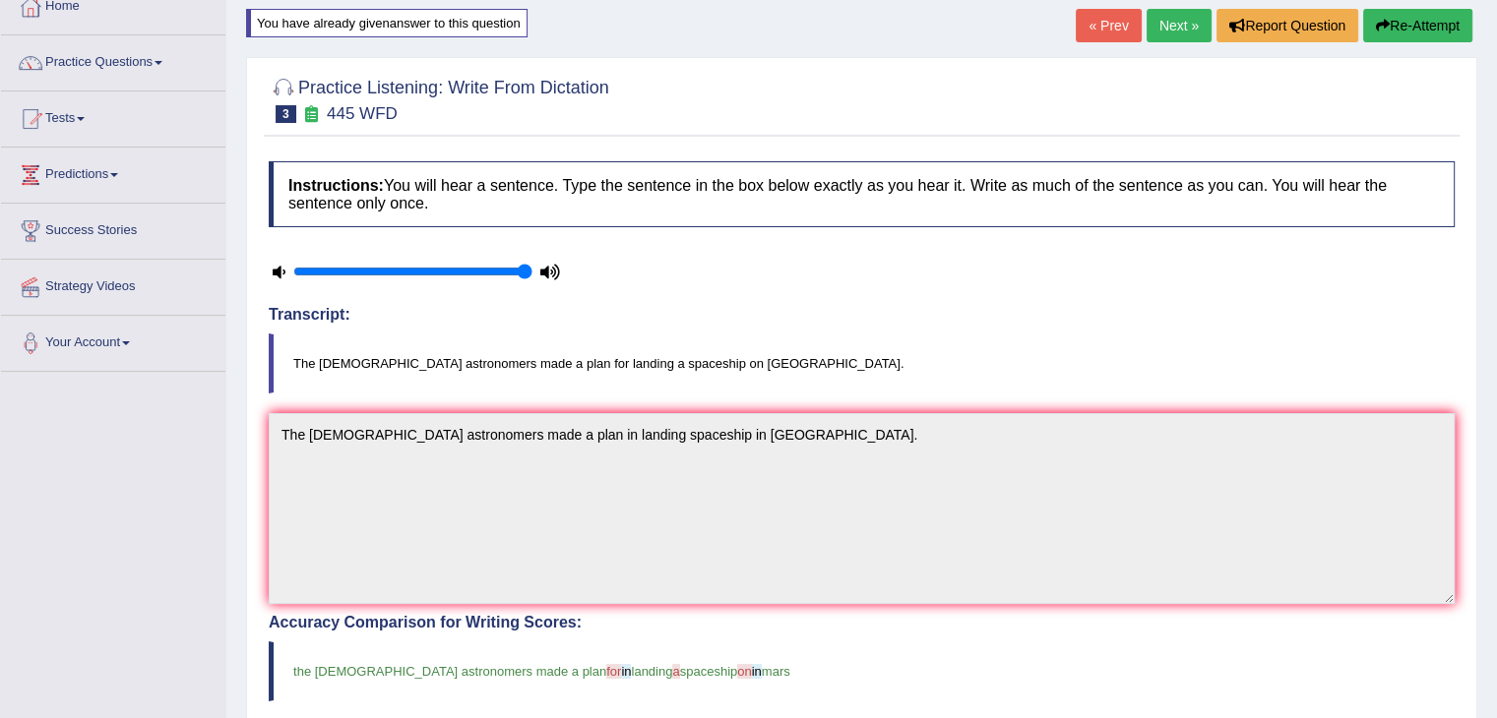
scroll to position [0, 0]
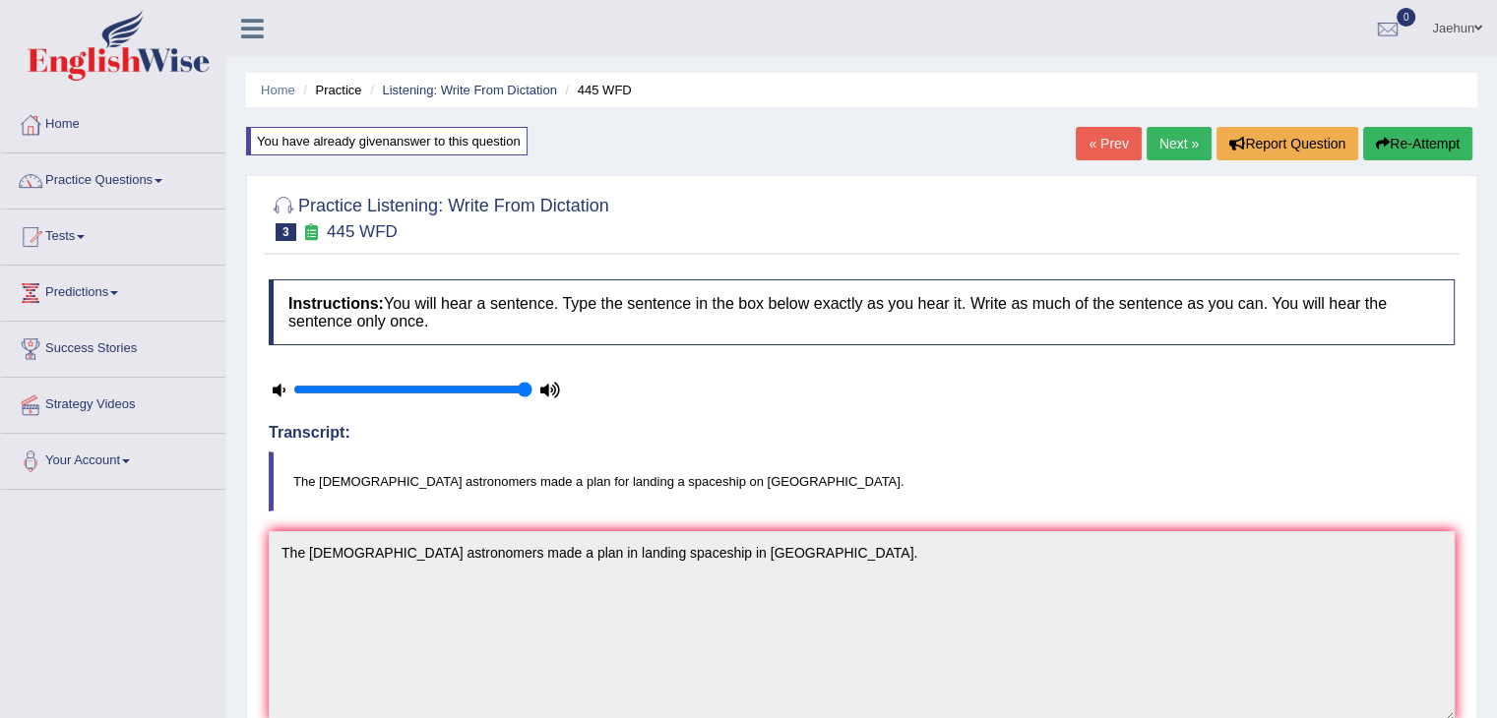
click at [1177, 147] on link "Next »" at bounding box center [1178, 143] width 65 height 33
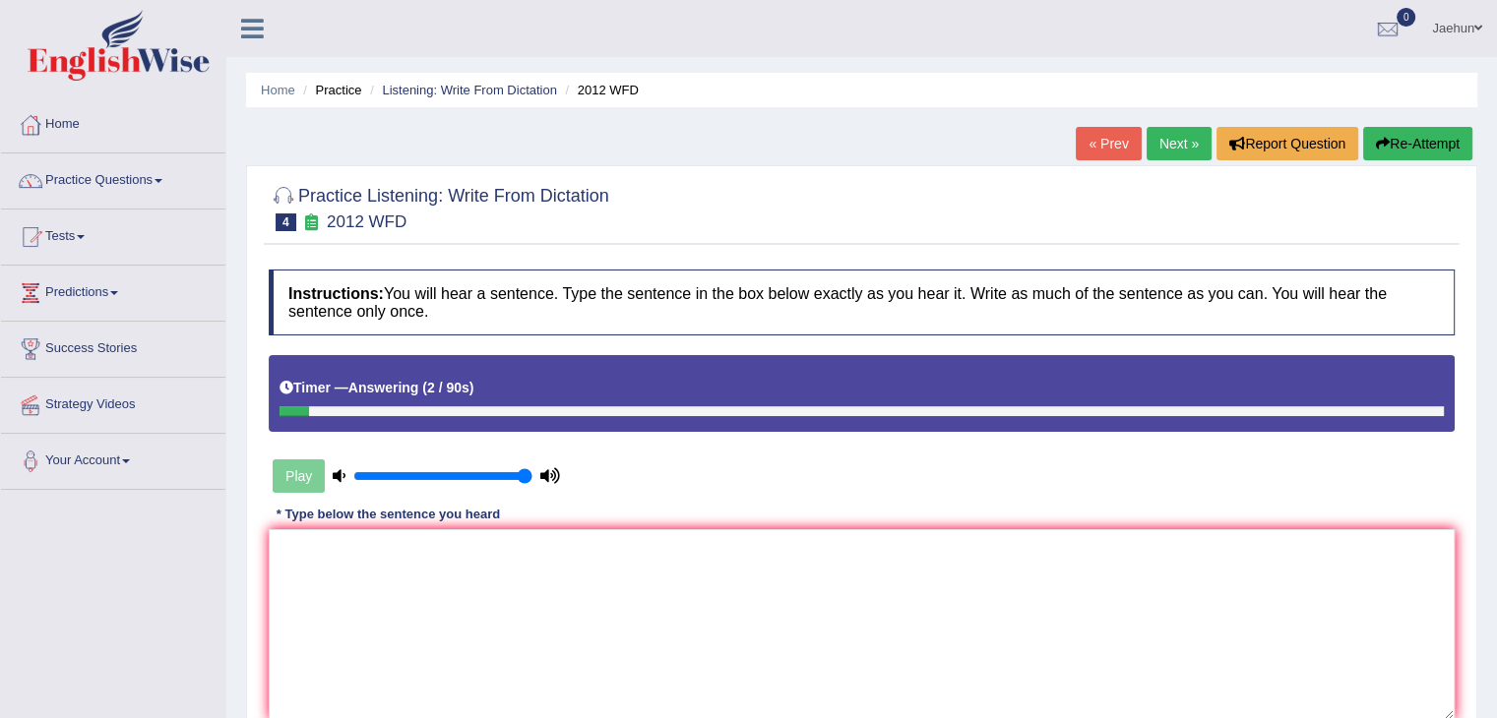
click at [1410, 148] on button "Re-Attempt" at bounding box center [1417, 143] width 109 height 33
click at [1402, 134] on button "Re-Attempt" at bounding box center [1417, 143] width 109 height 33
click at [811, 622] on textarea at bounding box center [862, 624] width 1186 height 191
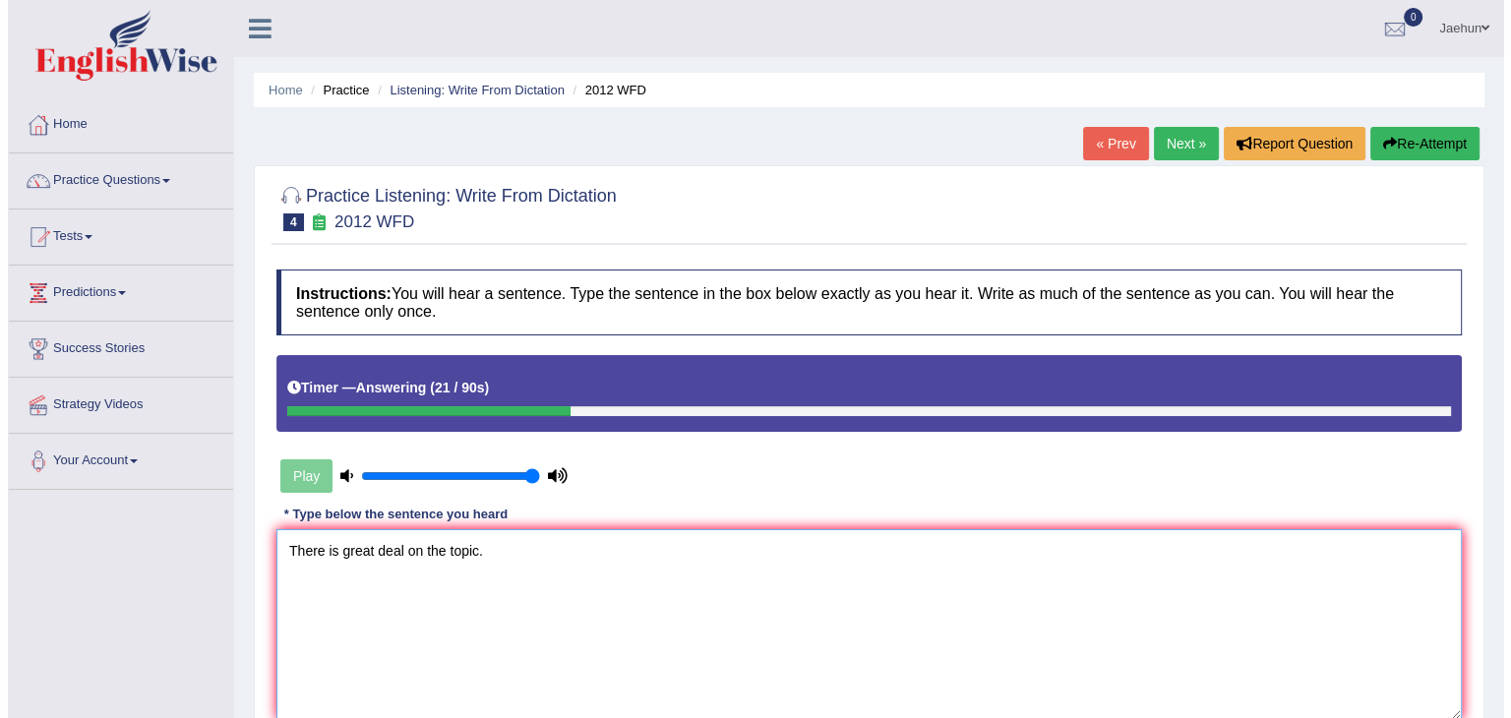
scroll to position [150, 0]
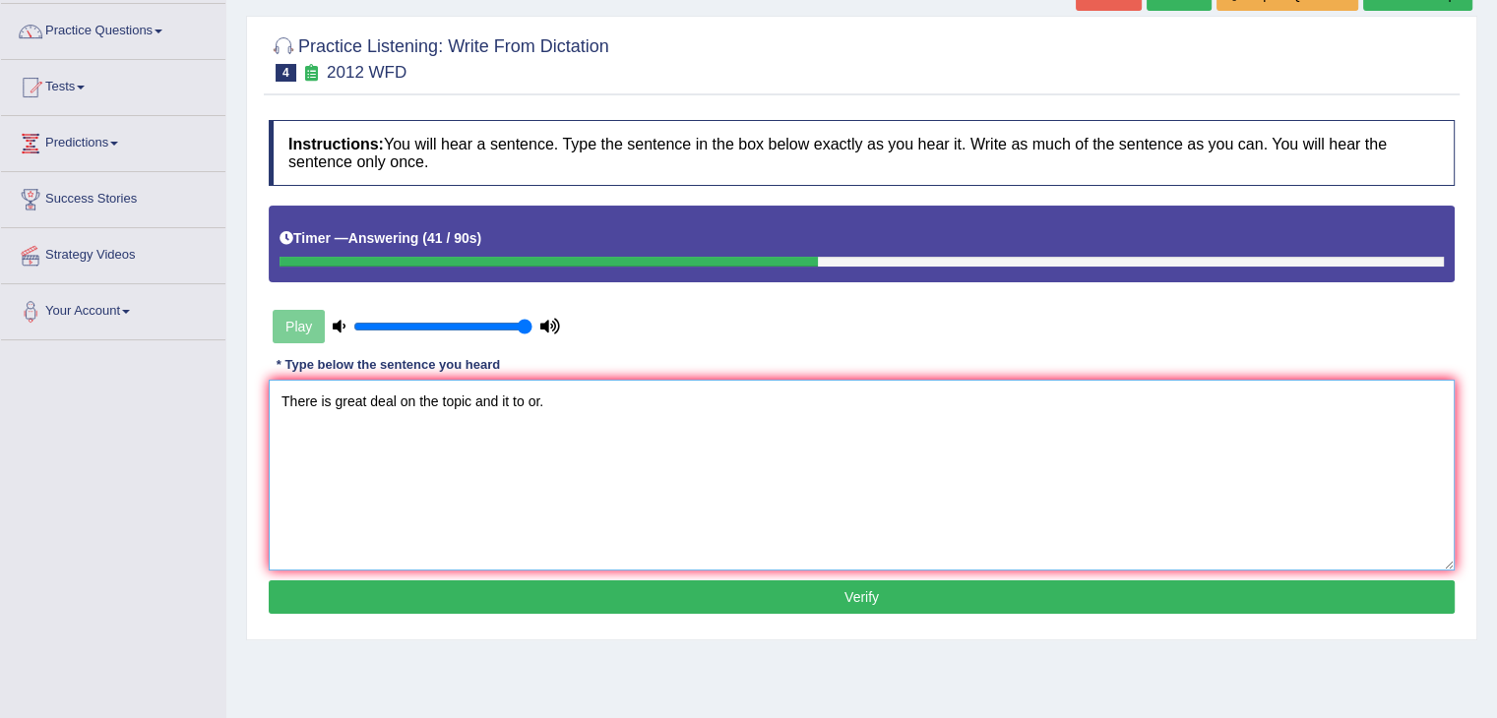
type textarea "There is great deal on the topic and it to or."
click at [705, 600] on button "Verify" at bounding box center [862, 597] width 1186 height 33
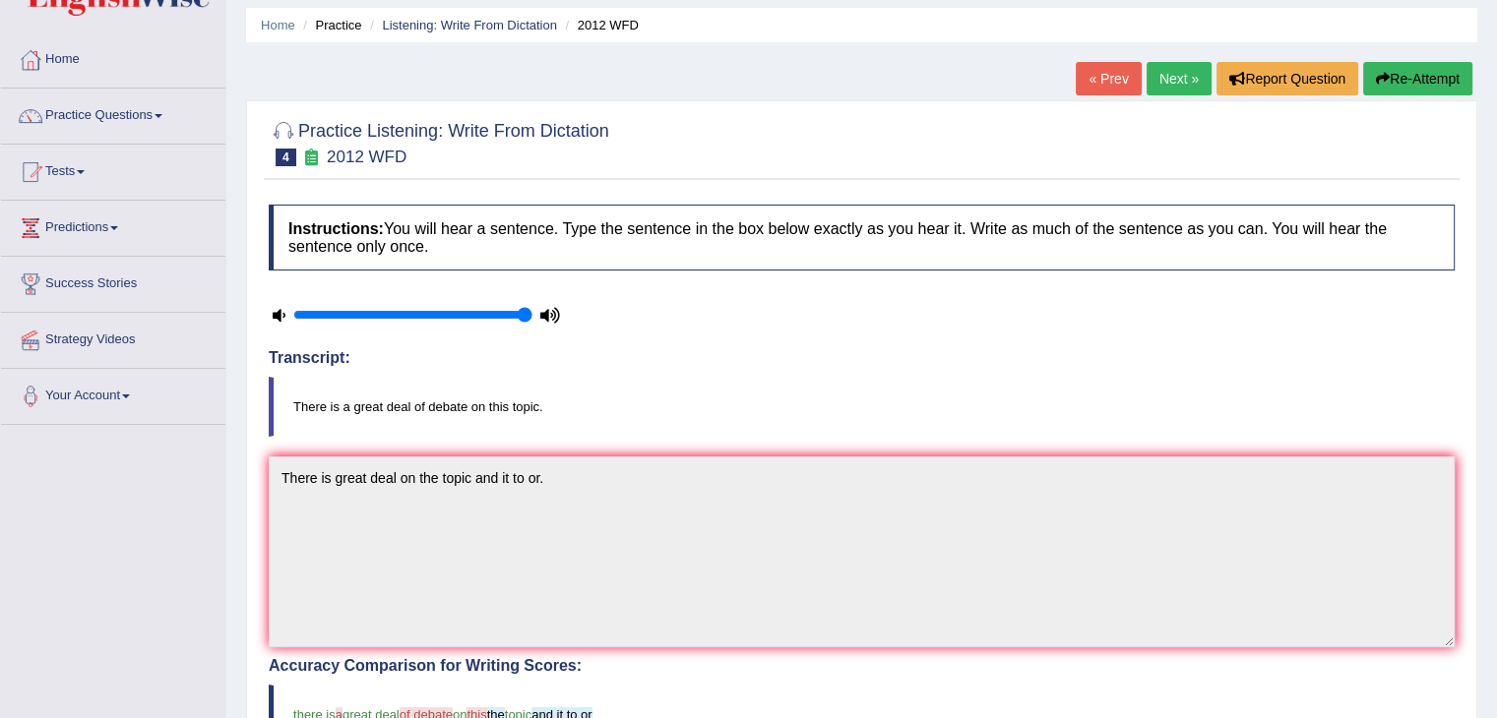
scroll to position [57, 0]
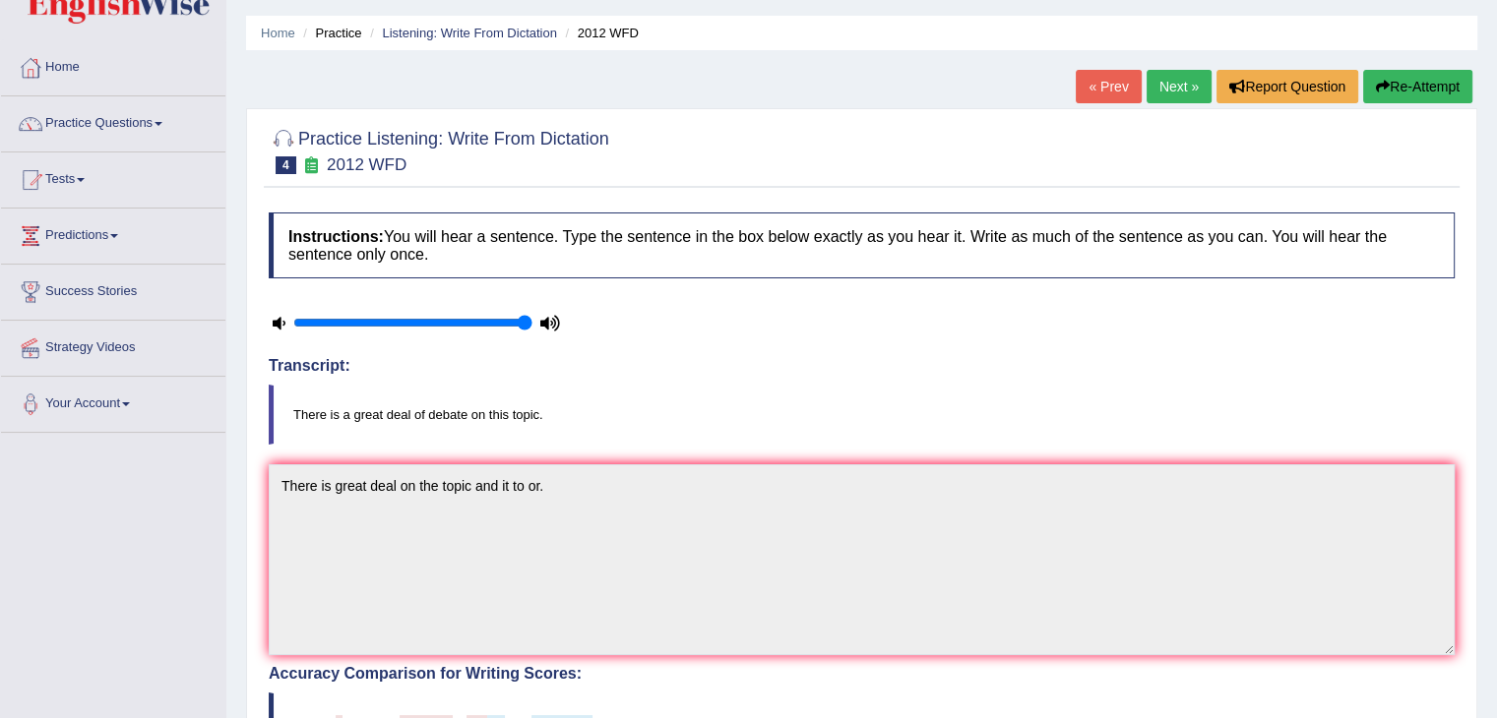
click at [1197, 68] on div "Home Practice Listening: Write From Dictation 2012 WFD « Prev Next » Report Que…" at bounding box center [861, 585] width 1270 height 1284
click at [1182, 80] on link "Next »" at bounding box center [1178, 86] width 65 height 33
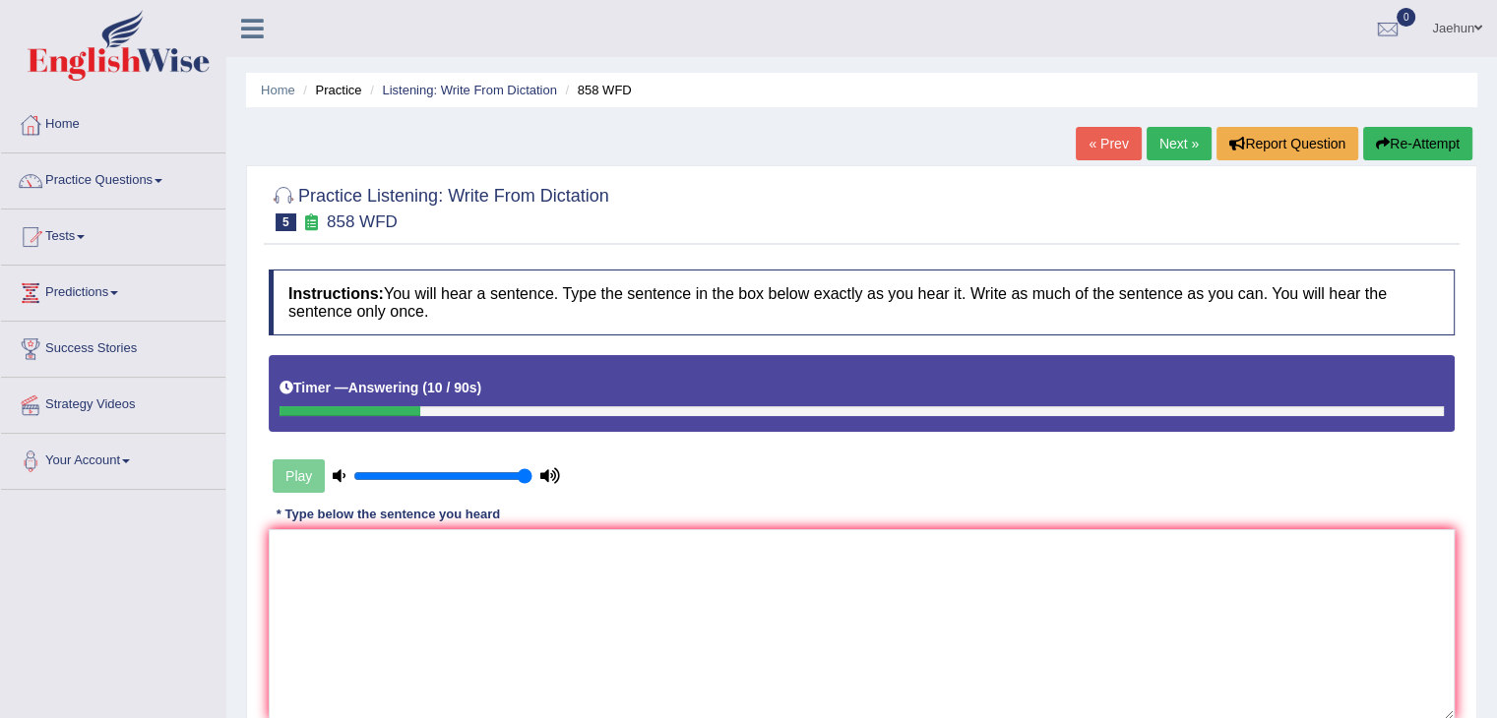
click at [1395, 147] on button "Re-Attempt" at bounding box center [1417, 143] width 109 height 33
click at [1039, 539] on textarea at bounding box center [862, 624] width 1186 height 191
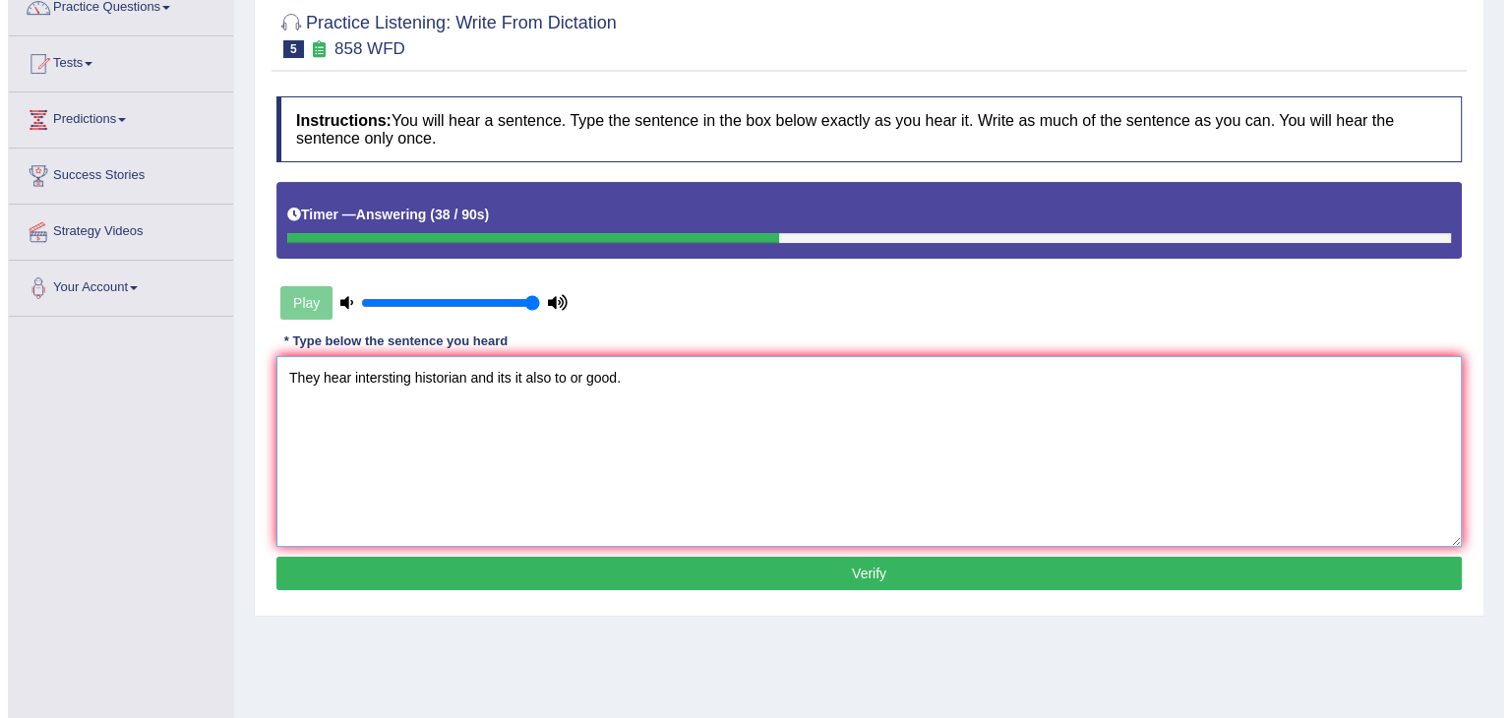
scroll to position [173, 0]
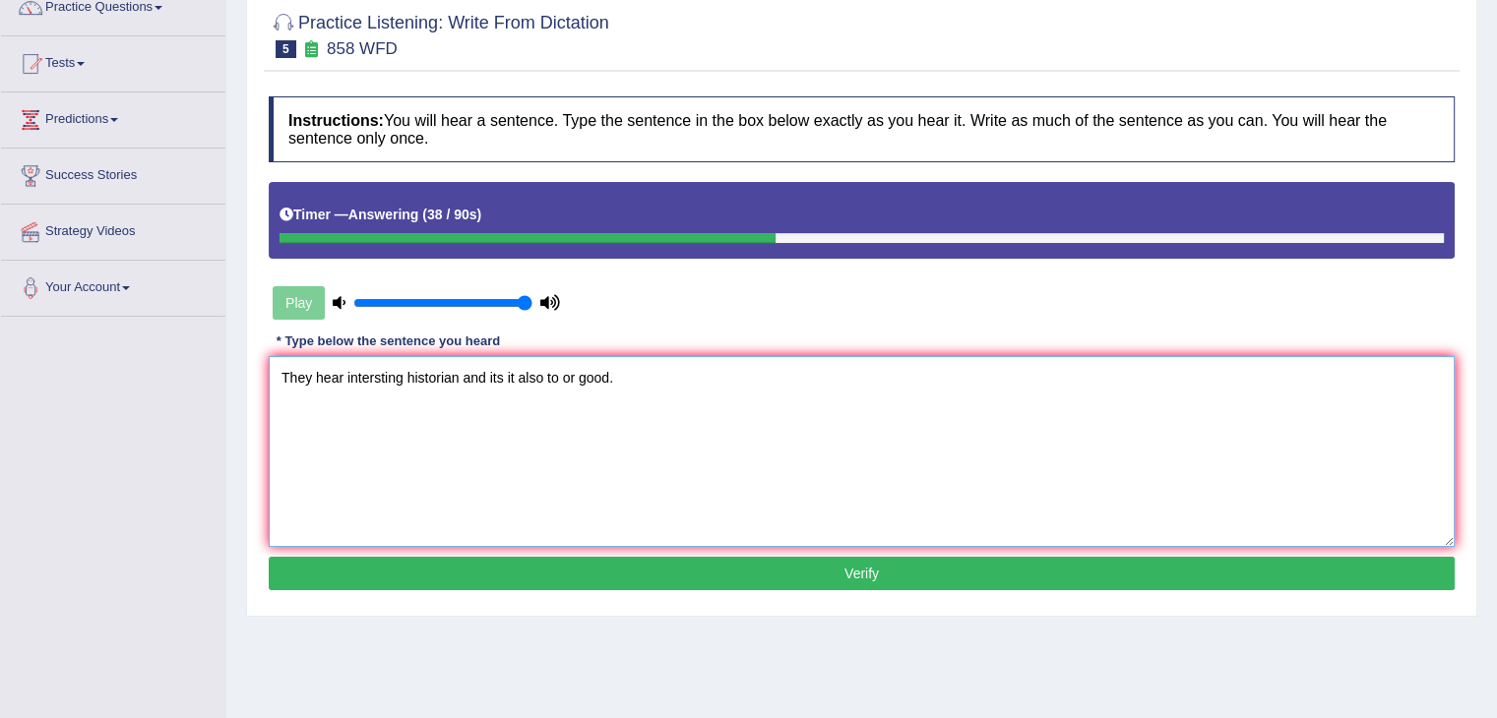
type textarea "They hear intersting historian and its it also to or good."
click at [967, 580] on button "Verify" at bounding box center [862, 573] width 1186 height 33
click at [967, 580] on div "Home Practice Listening: Write From Dictation 858 WFD « Prev Next » Report Ques…" at bounding box center [861, 319] width 1270 height 984
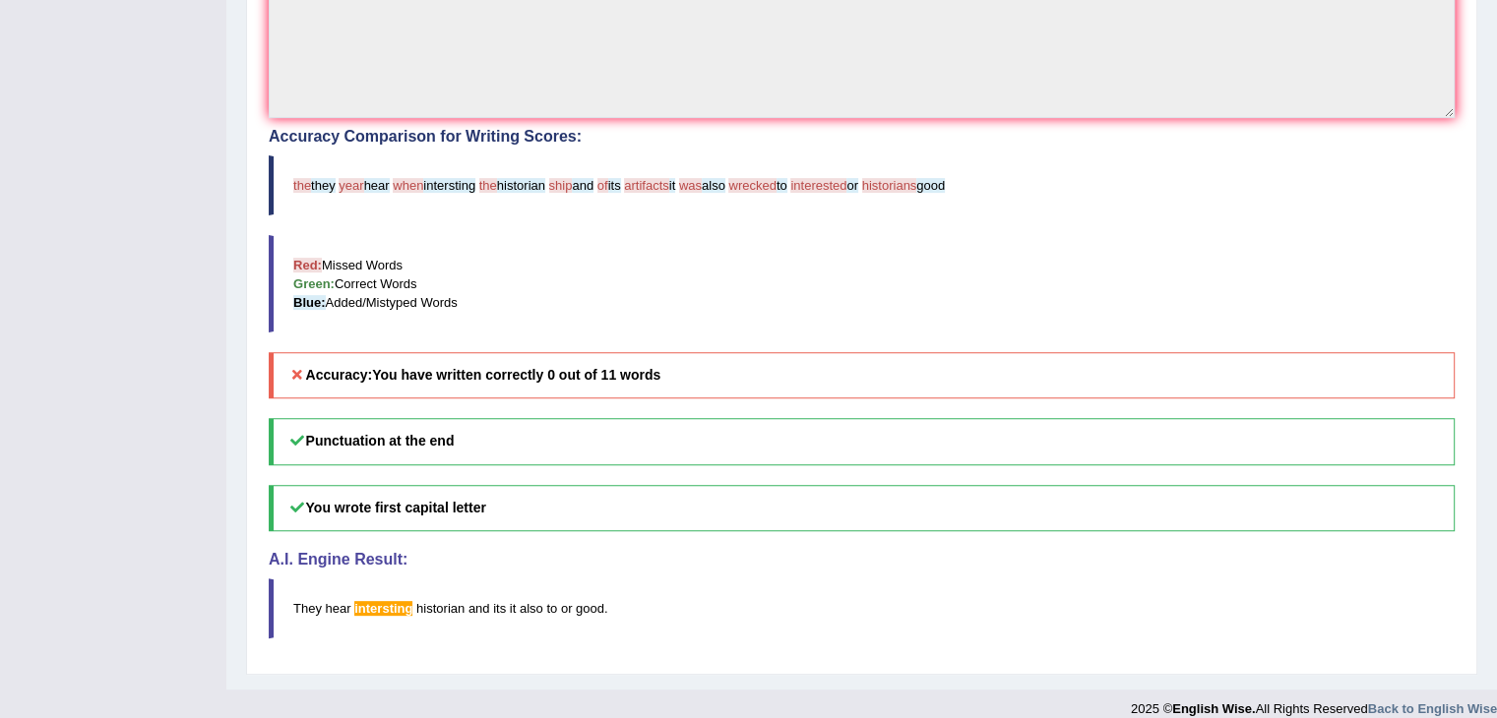
scroll to position [590, 0]
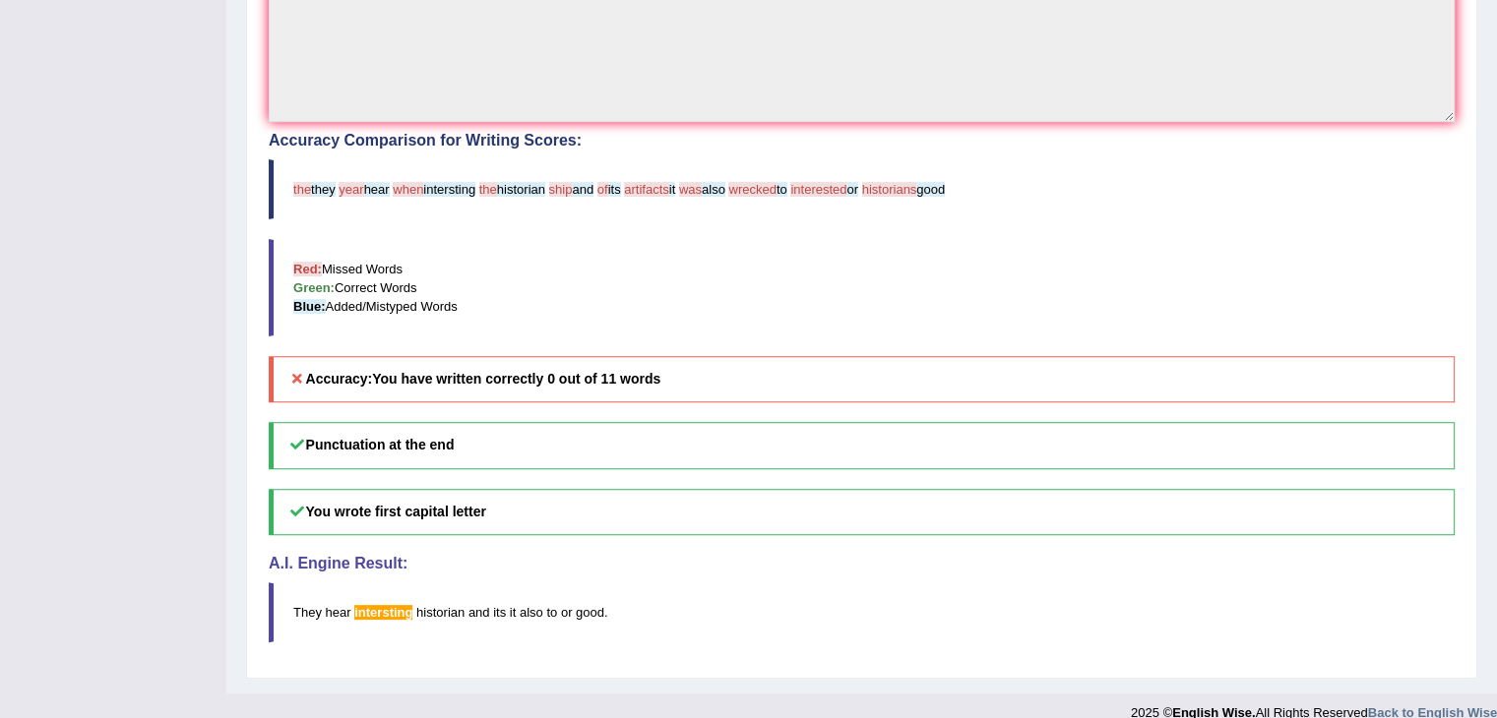
click at [967, 583] on blockquote "They hear intersting historian and its it also to or good ." at bounding box center [862, 613] width 1186 height 60
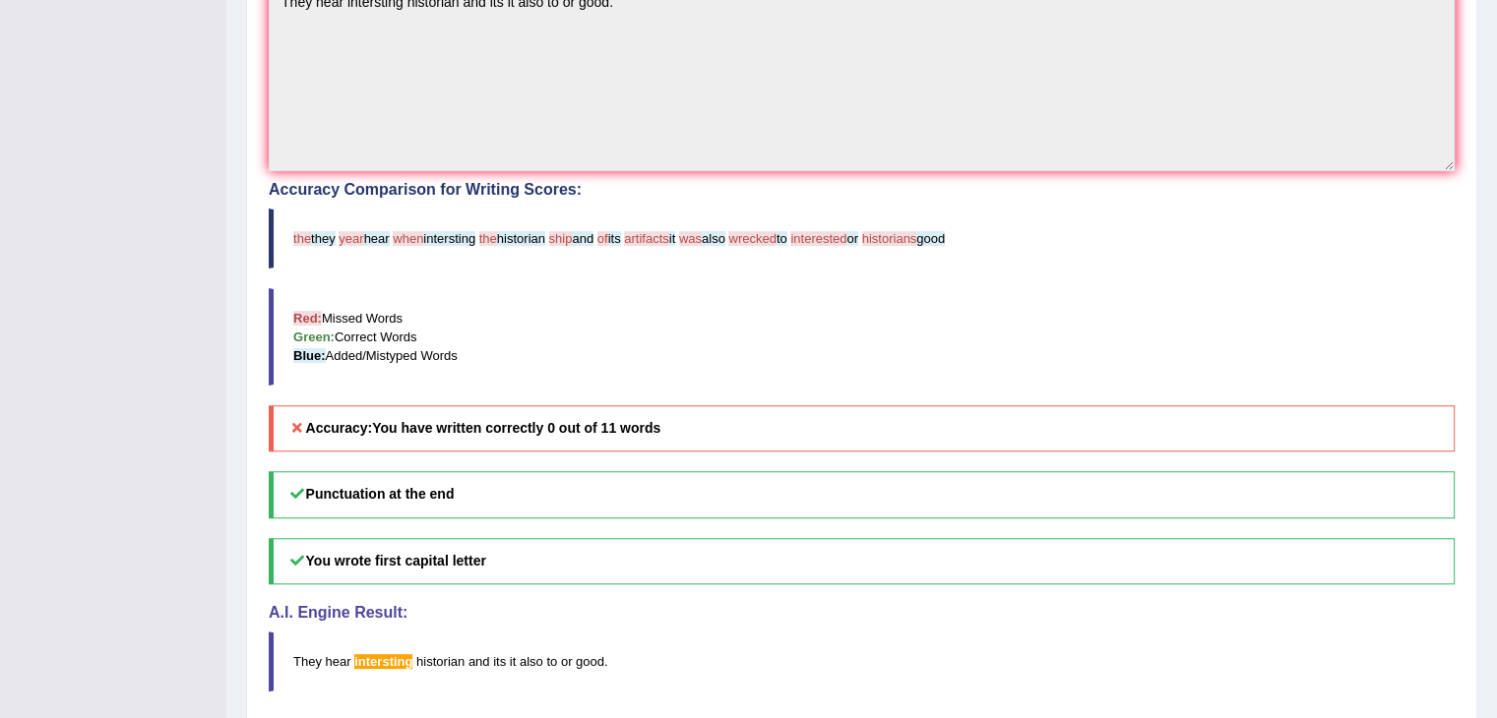
scroll to position [0, 0]
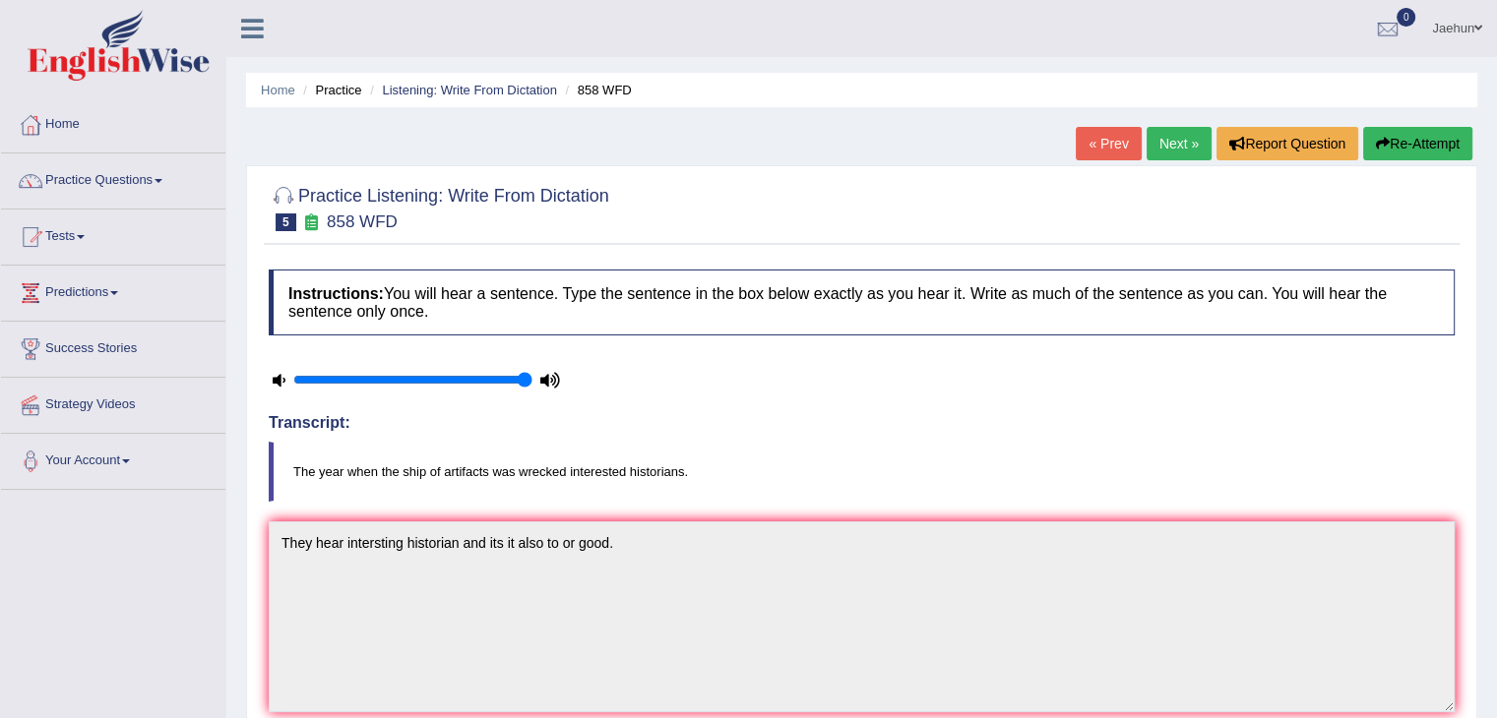
click at [1393, 161] on div "« Prev Next » Report Question Re-Attempt" at bounding box center [1275, 146] width 401 height 38
click at [1392, 160] on div "« Prev Next » Report Question Re-Attempt" at bounding box center [1275, 146] width 401 height 38
click at [1385, 149] on button "Re-Attempt" at bounding box center [1417, 143] width 109 height 33
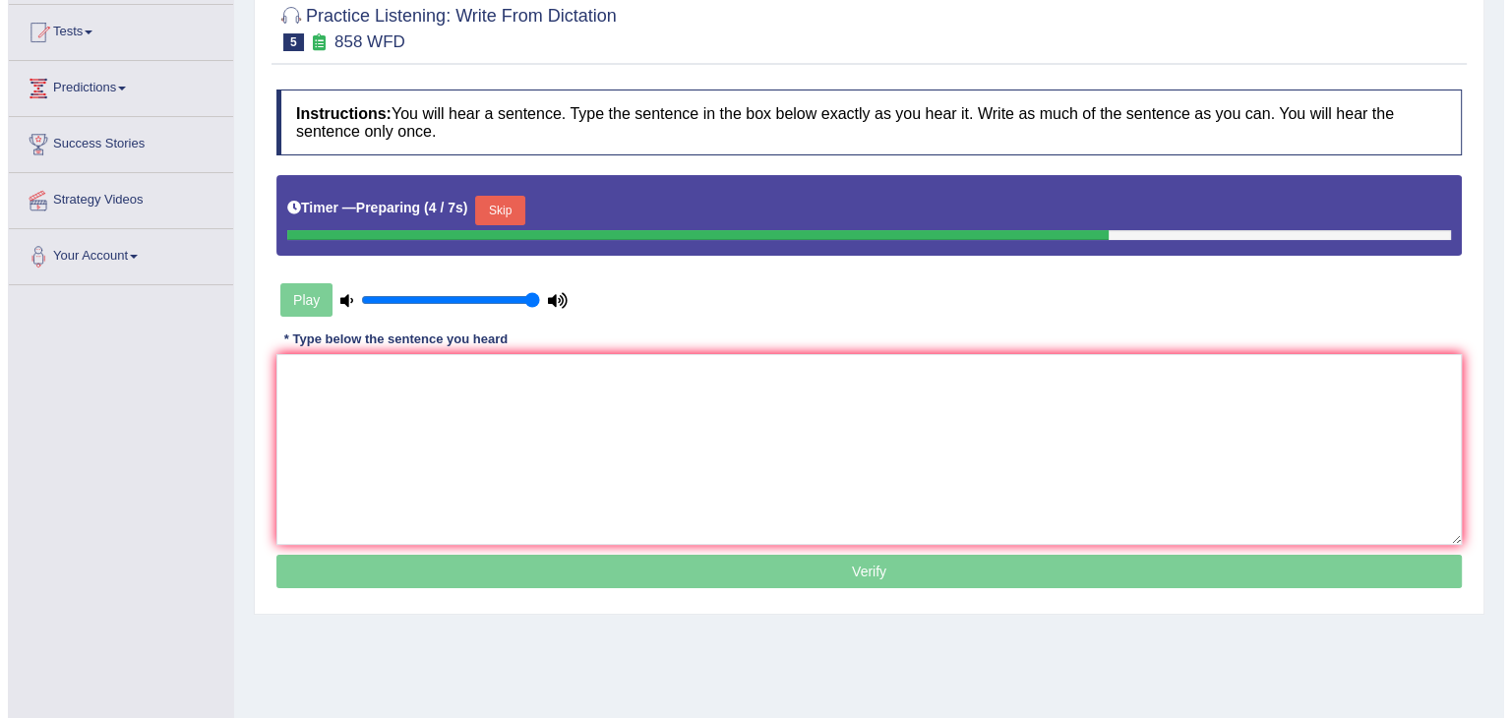
scroll to position [205, 0]
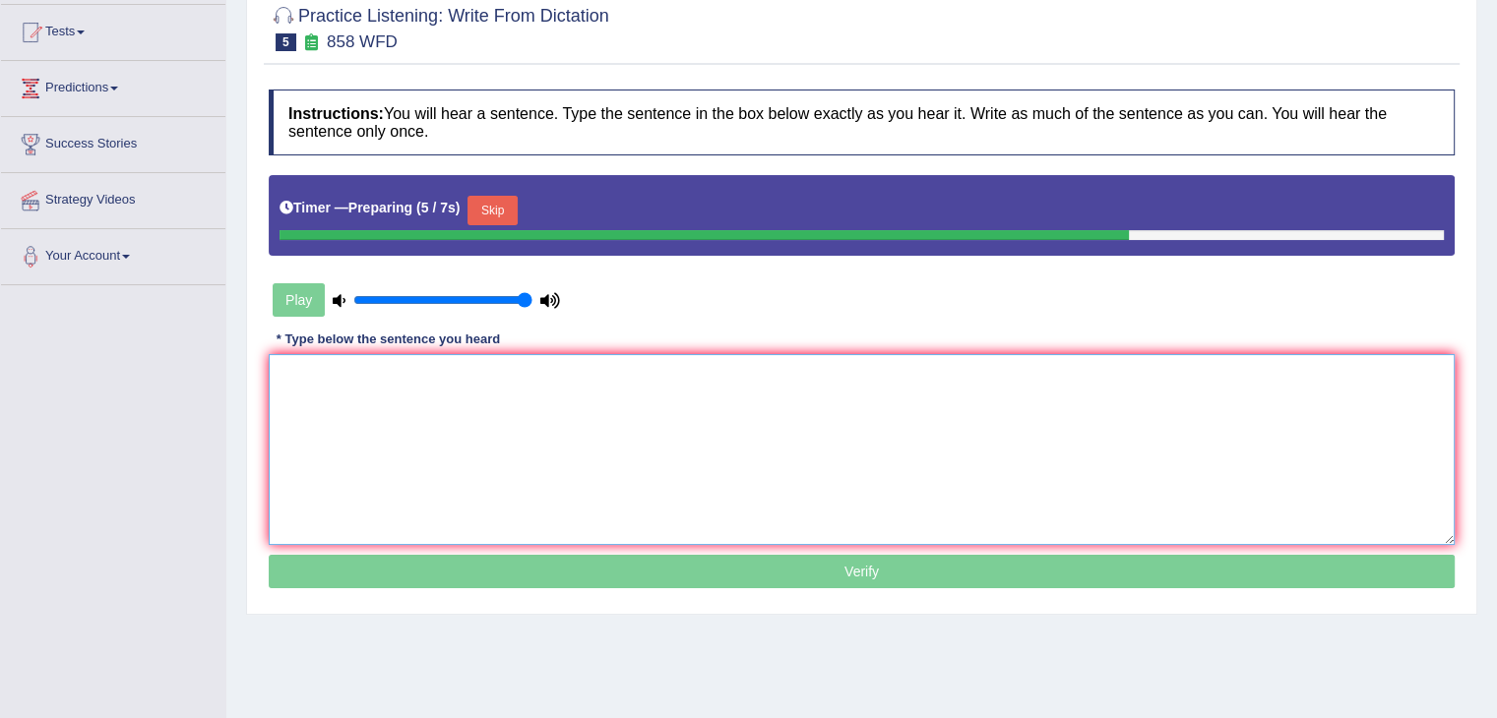
click at [1042, 406] on textarea at bounding box center [862, 449] width 1186 height 191
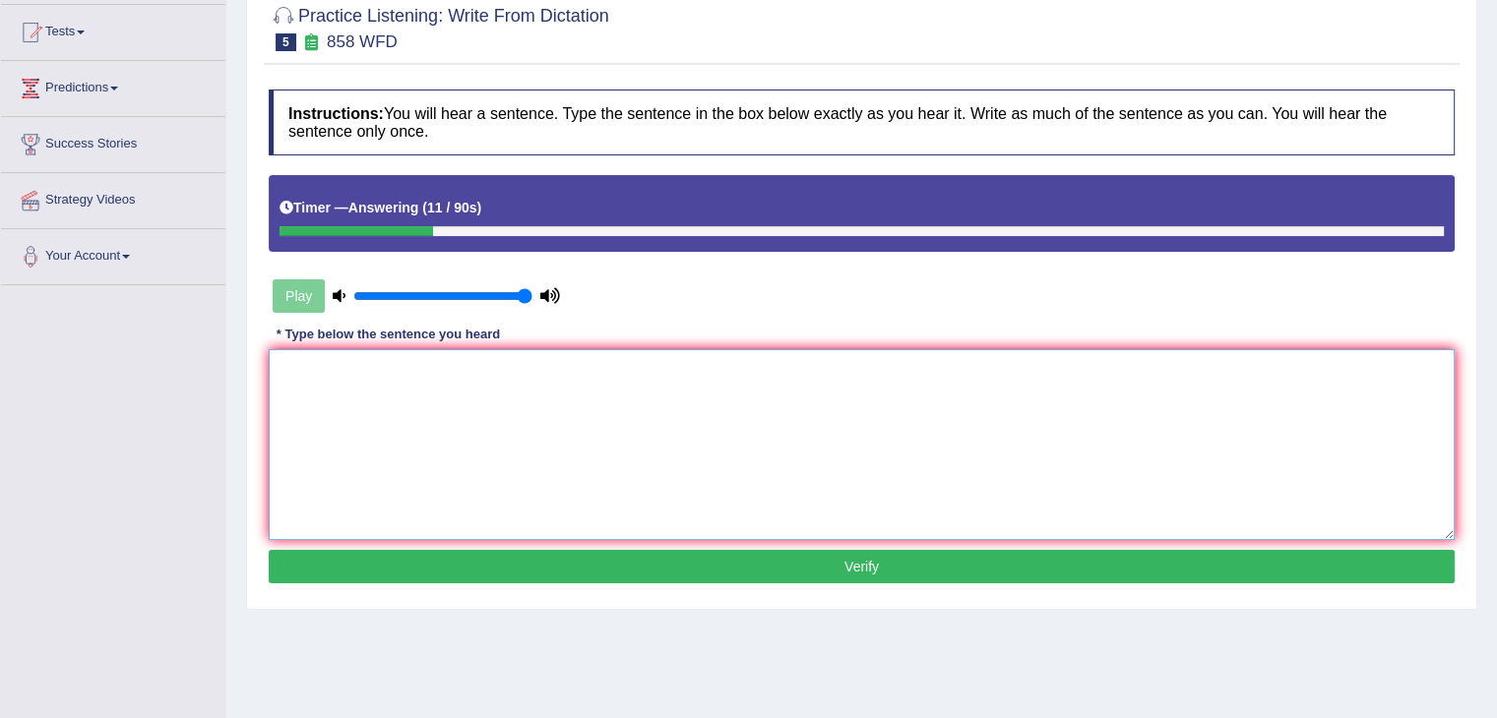
click at [1009, 412] on textarea at bounding box center [862, 444] width 1186 height 191
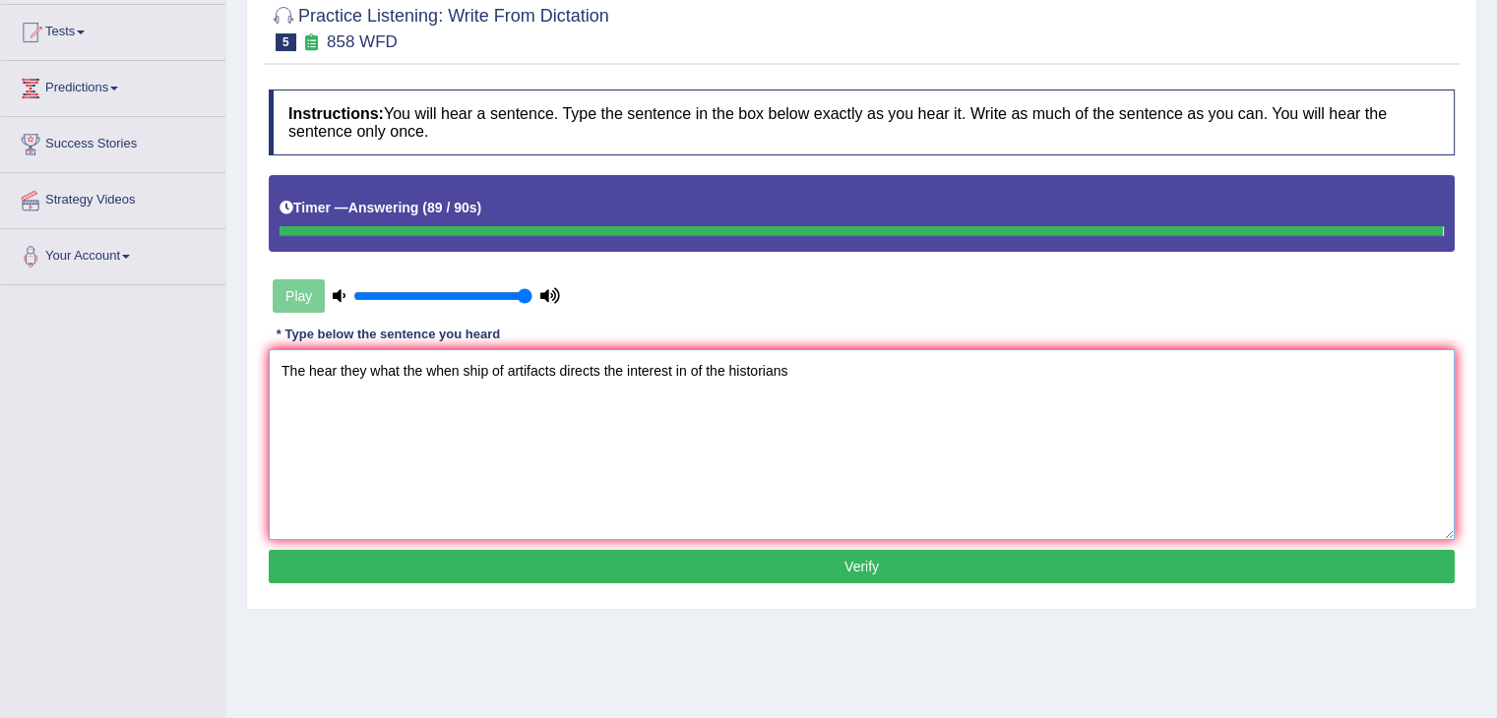
type textarea "The hear they what the when ship of artifacts directs the interest in of the hi…"
click at [1009, 412] on body "Toggle navigation Home Practice Questions Speaking Practice Read Aloud Repeat S…" at bounding box center [755, 154] width 1511 height 718
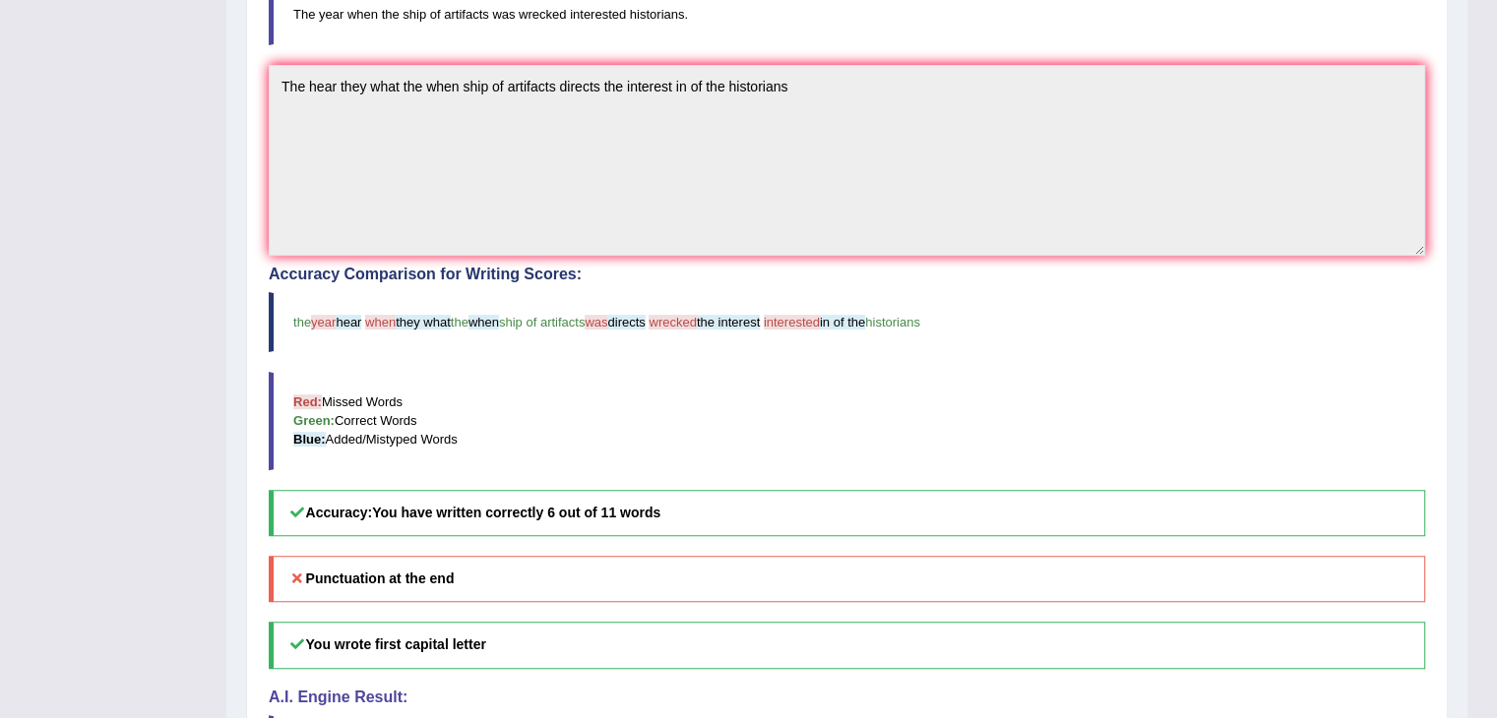
scroll to position [472, 0]
